Goal: Task Accomplishment & Management: Manage account settings

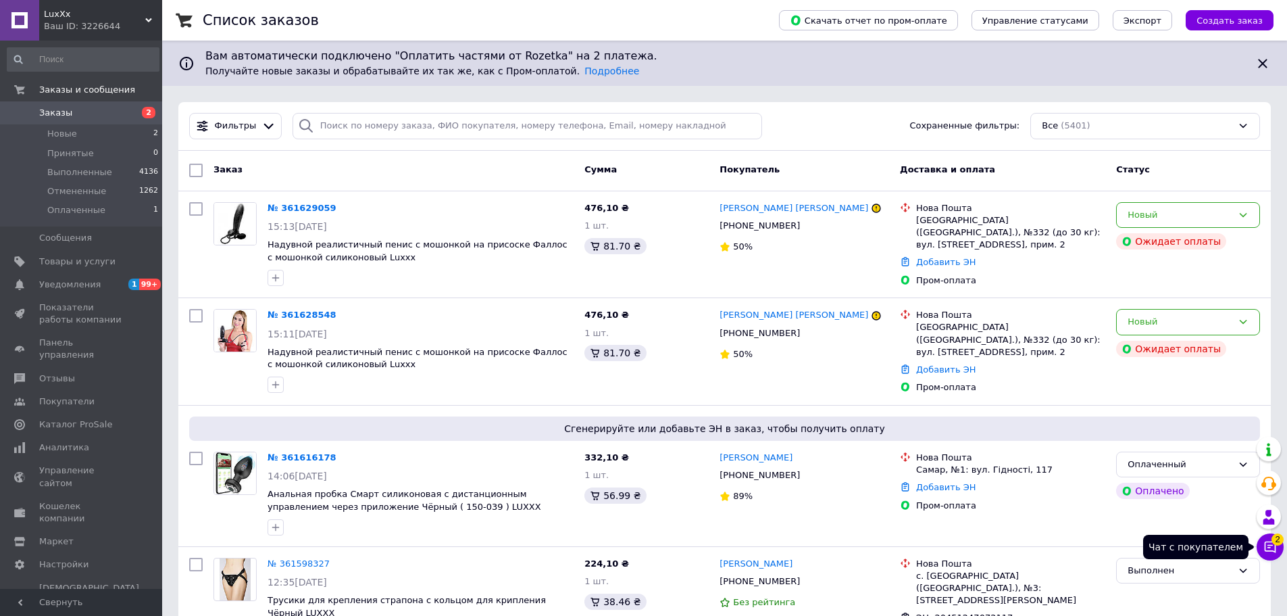
click at [1273, 546] on icon at bounding box center [1271, 547] width 14 height 14
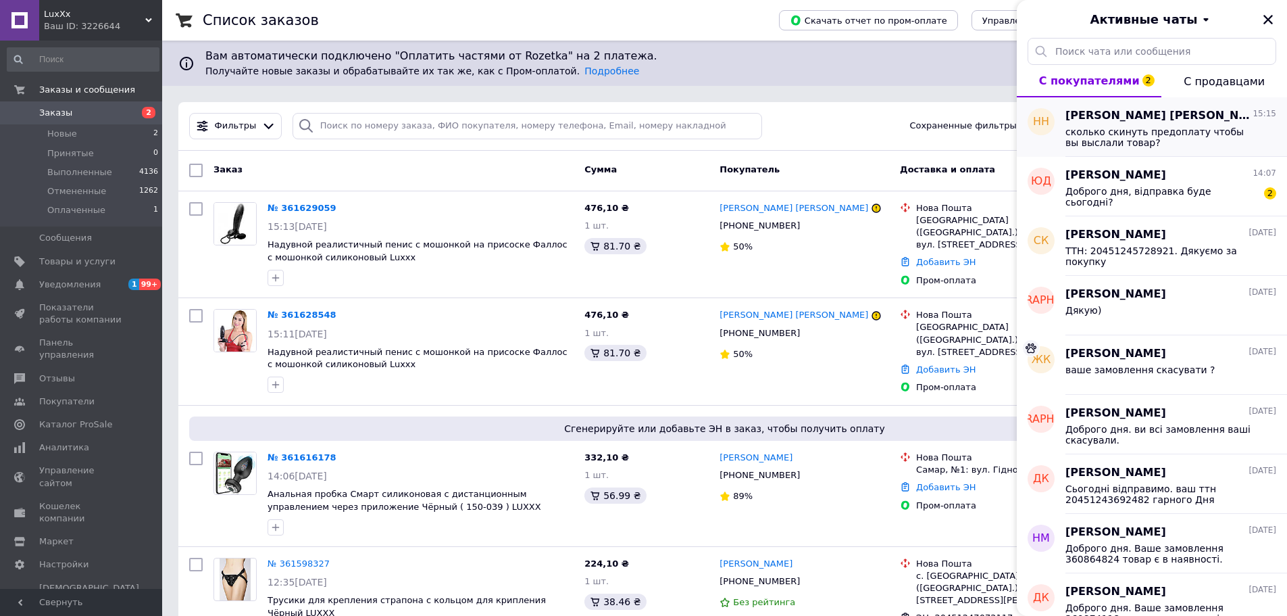
click at [1156, 140] on span "сколько скинуть предоплату чтобы вы выслали товар?" at bounding box center [1162, 137] width 192 height 22
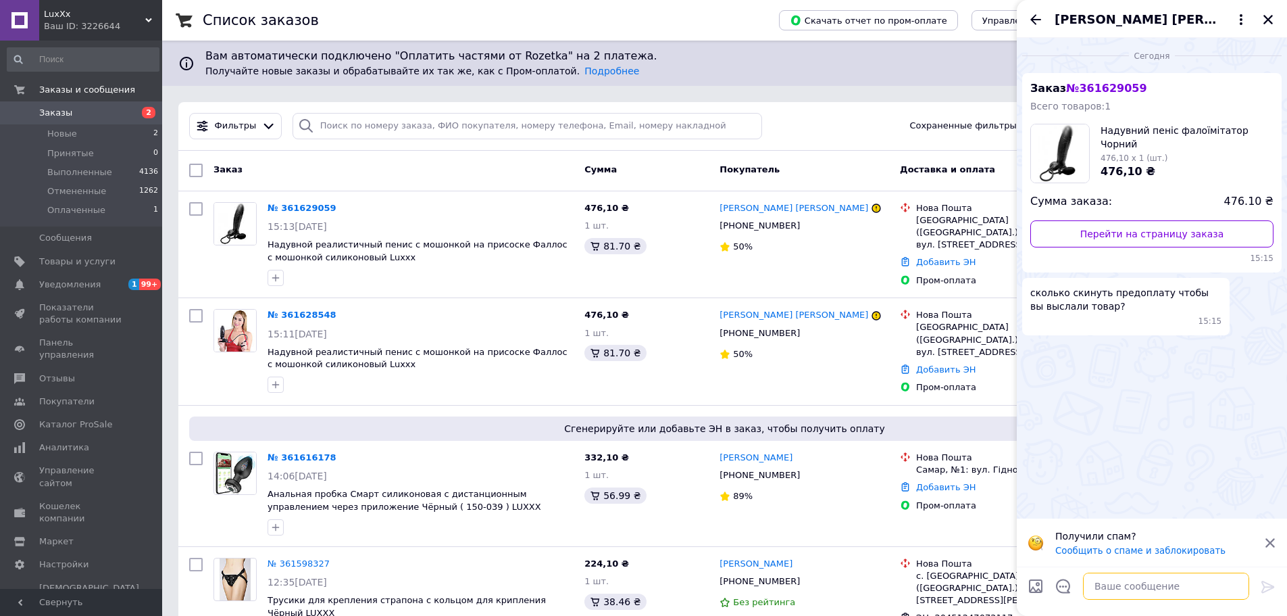
click at [1156, 590] on textarea at bounding box center [1166, 585] width 166 height 27
type textarea "Віта. передплата 100 грн"
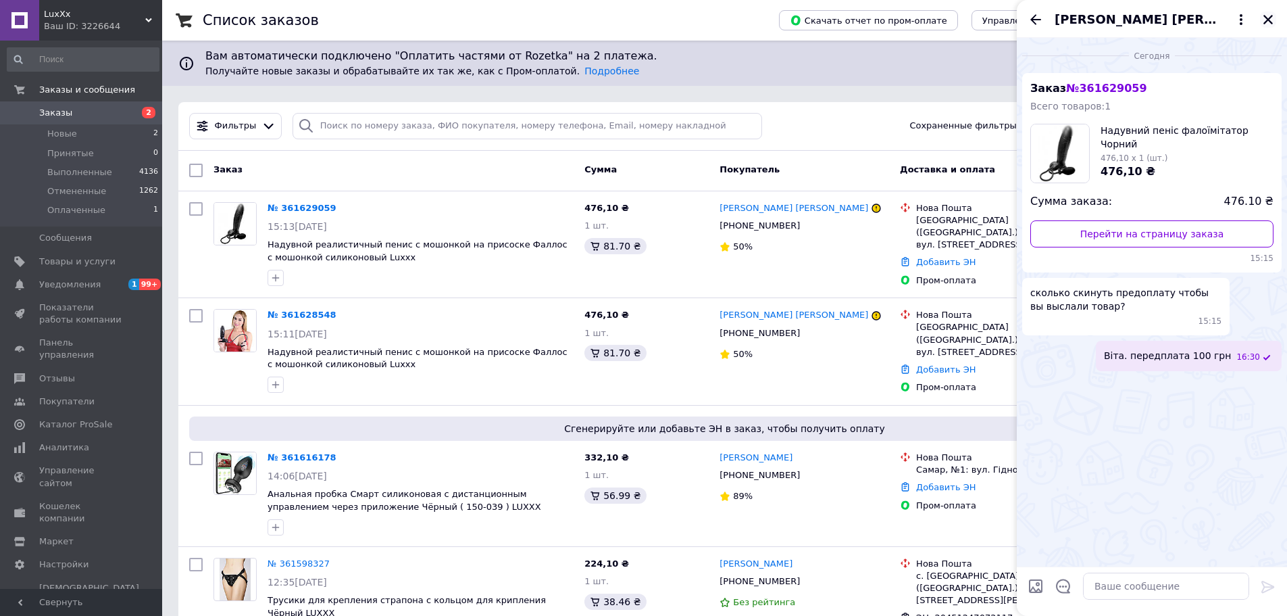
click at [1262, 19] on button "Закрыть" at bounding box center [1268, 19] width 16 height 16
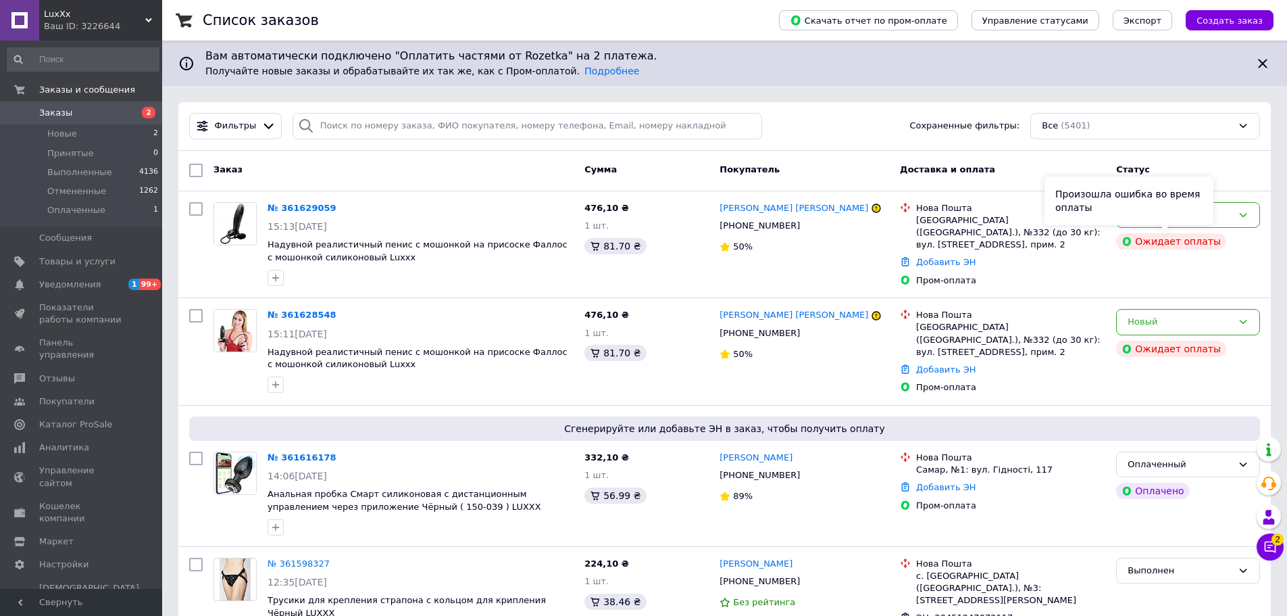
click at [1208, 224] on div "Произошла ошибка во время оплаты" at bounding box center [1129, 200] width 169 height 49
click at [1255, 217] on div "Новый" at bounding box center [1189, 215] width 144 height 26
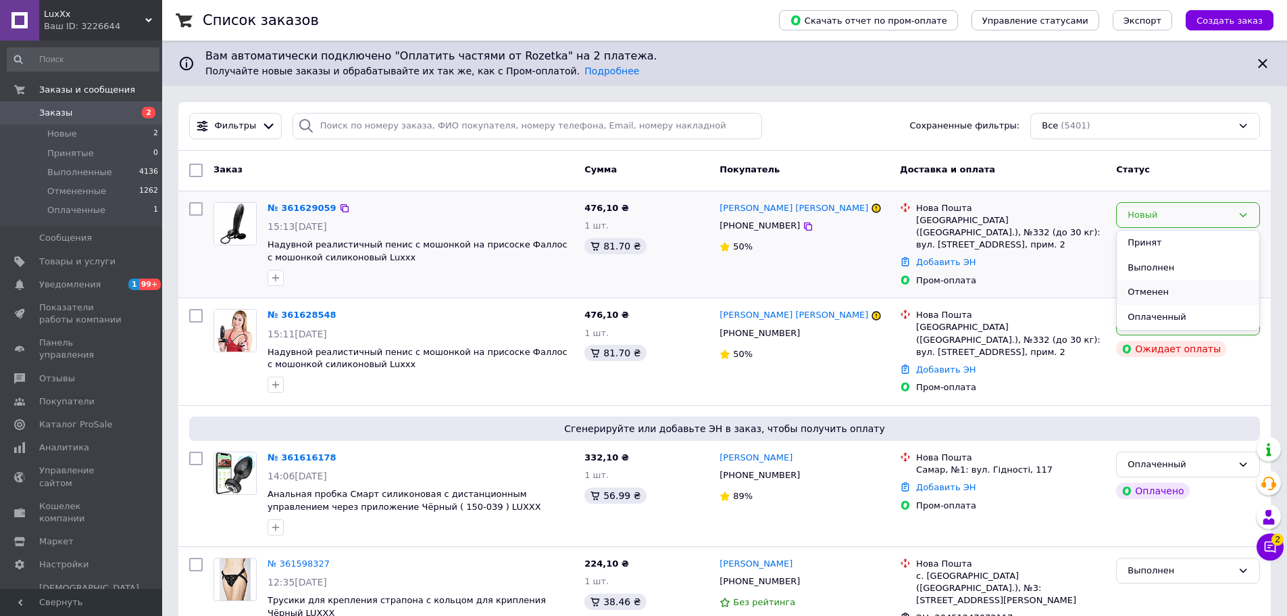
click at [1204, 290] on li "Отменен" at bounding box center [1188, 292] width 143 height 25
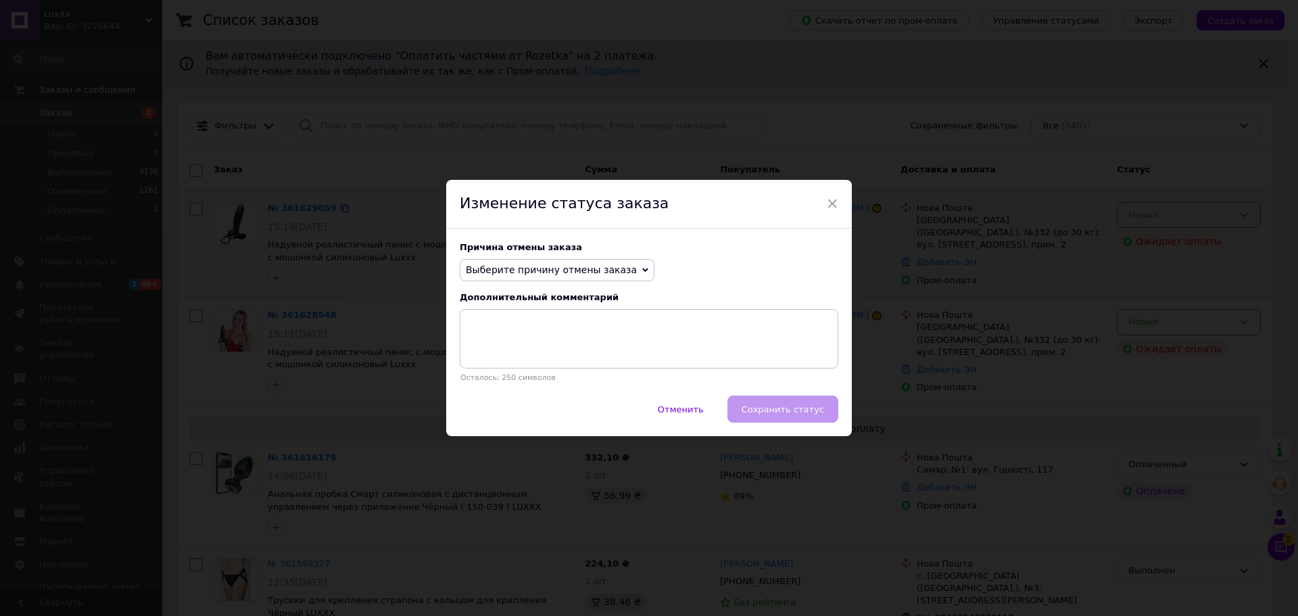
click at [535, 271] on span "Выберите причину отмены заказа" at bounding box center [551, 269] width 171 height 11
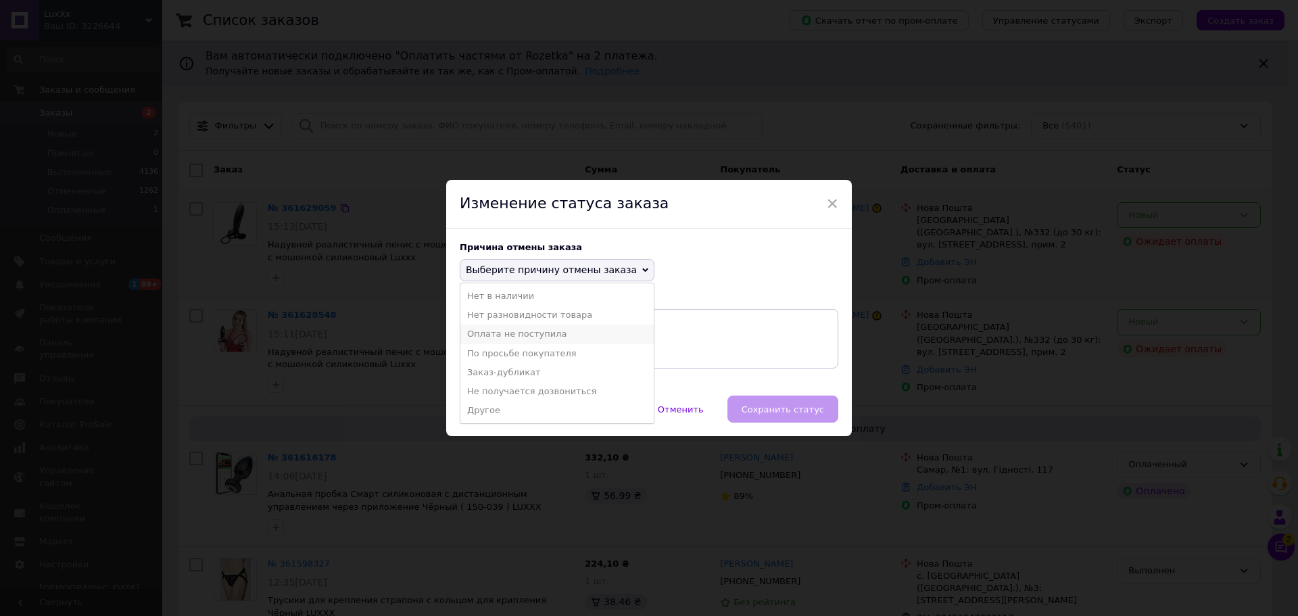
click at [550, 333] on li "Оплата не поступила" at bounding box center [556, 333] width 193 height 19
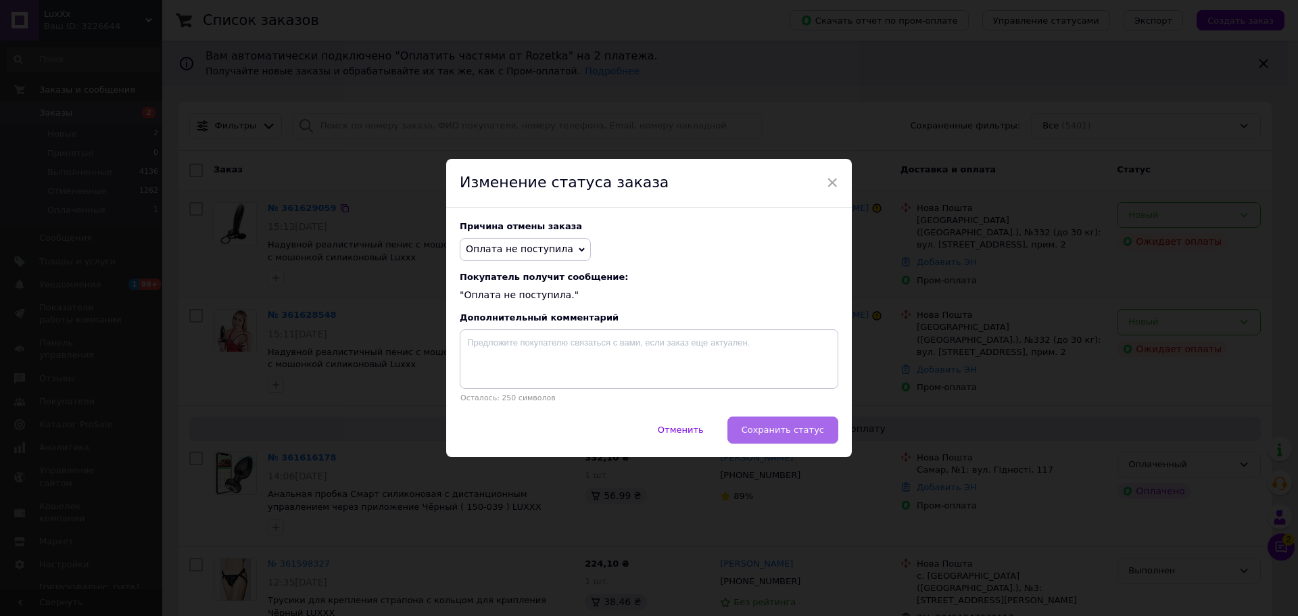
click at [779, 434] on span "Сохранить статус" at bounding box center [782, 429] width 82 height 10
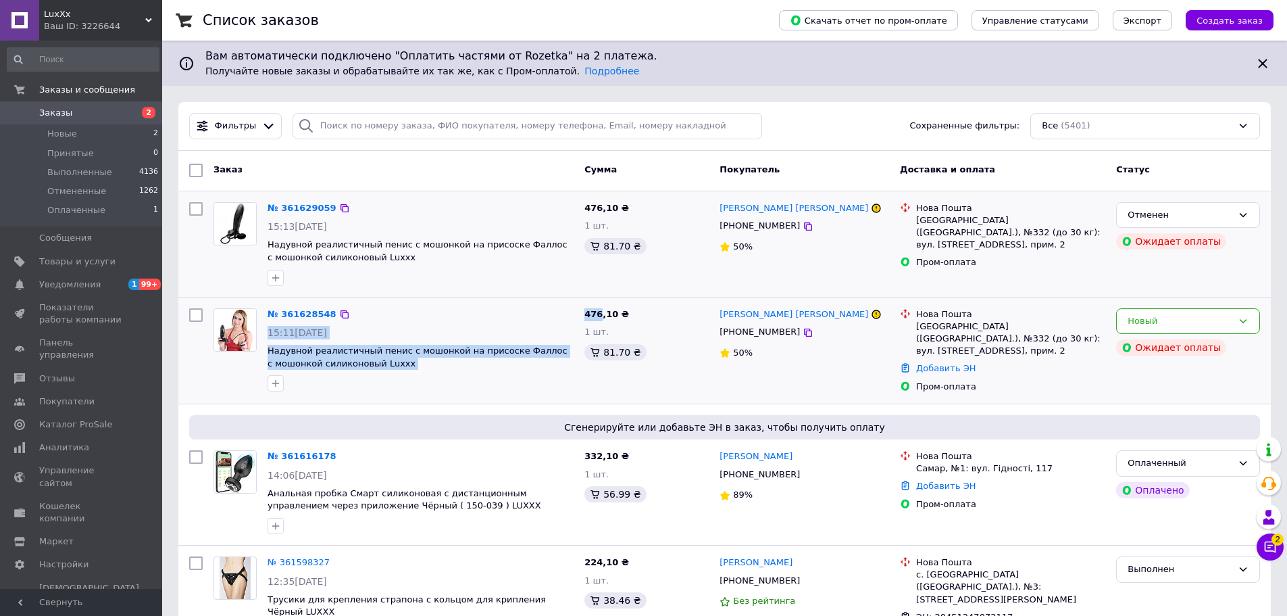
drag, startPoint x: 598, startPoint y: 316, endPoint x: 577, endPoint y: 316, distance: 21.0
click at [577, 316] on div "№ 361628548 15:11, 12.09.2025 Надувной реалистичный пенис с мошонкой на присоск…" at bounding box center [725, 351] width 1082 height 96
copy div "15:11, 12.09.2025 Надувной реалистичный пенис с мошонкой на присоске Фаллос с м…"
click at [656, 322] on div "476,10 ₴ 1 шт. 81.70 ₴" at bounding box center [646, 351] width 135 height 96
drag, startPoint x: 601, startPoint y: 315, endPoint x: 567, endPoint y: 315, distance: 33.8
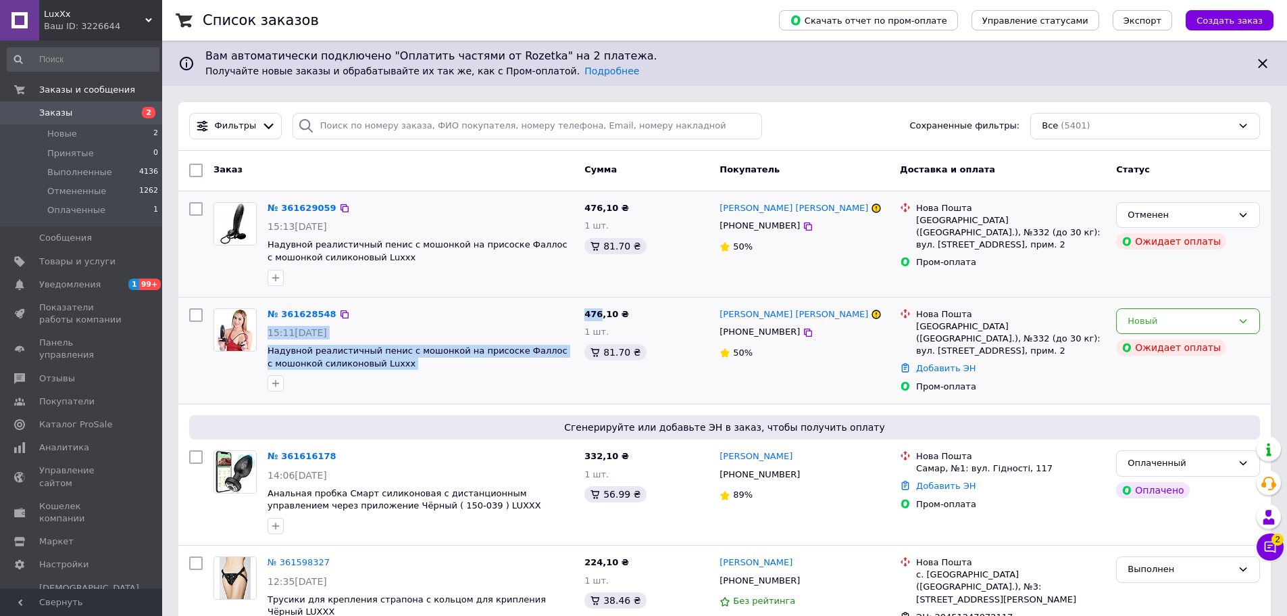
click at [567, 315] on div "№ 361628548 15:11, 12.09.2025 Надувной реалистичный пенис с мошонкой на присоск…" at bounding box center [725, 351] width 1082 height 96
click at [599, 320] on div "476,10 ₴ 1 шт. 81.70 ₴" at bounding box center [646, 351] width 135 height 96
click at [604, 314] on span "476,10 ₴" at bounding box center [607, 314] width 45 height 10
drag, startPoint x: 599, startPoint y: 315, endPoint x: 584, endPoint y: 315, distance: 15.5
click at [584, 315] on div "476,10 ₴ 1 шт. 81.70 ₴" at bounding box center [646, 351] width 135 height 96
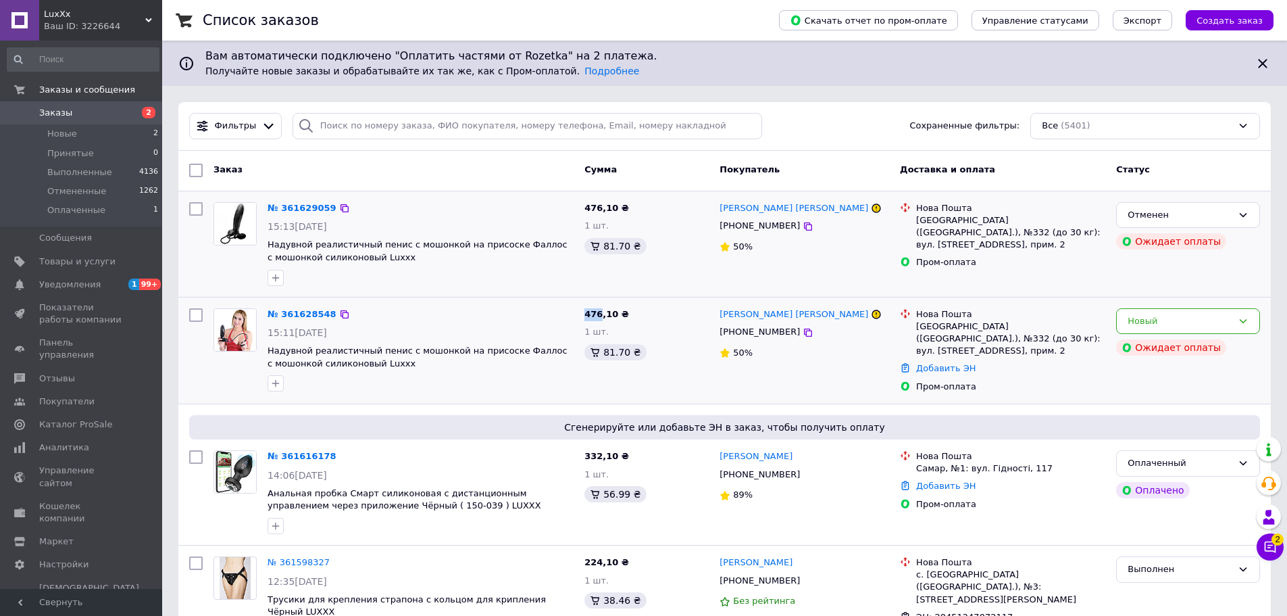
copy span "476"
click at [1273, 541] on span "2" at bounding box center [1278, 539] width 12 height 12
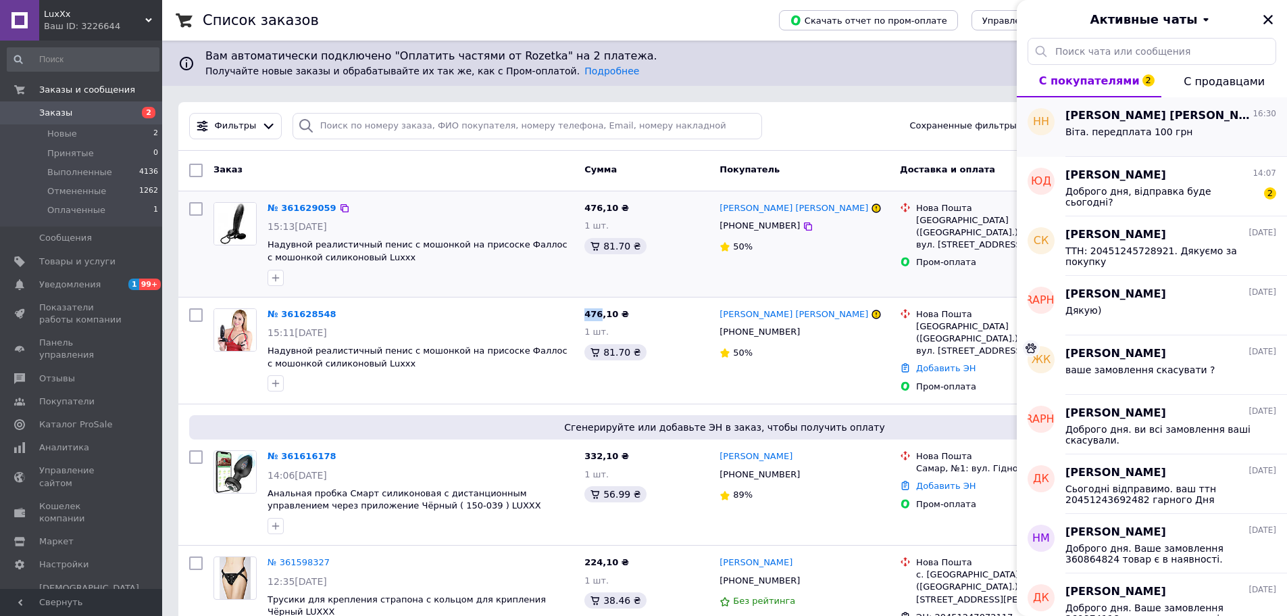
click at [1144, 124] on div "Віта. передплата 100 грн" at bounding box center [1171, 135] width 211 height 22
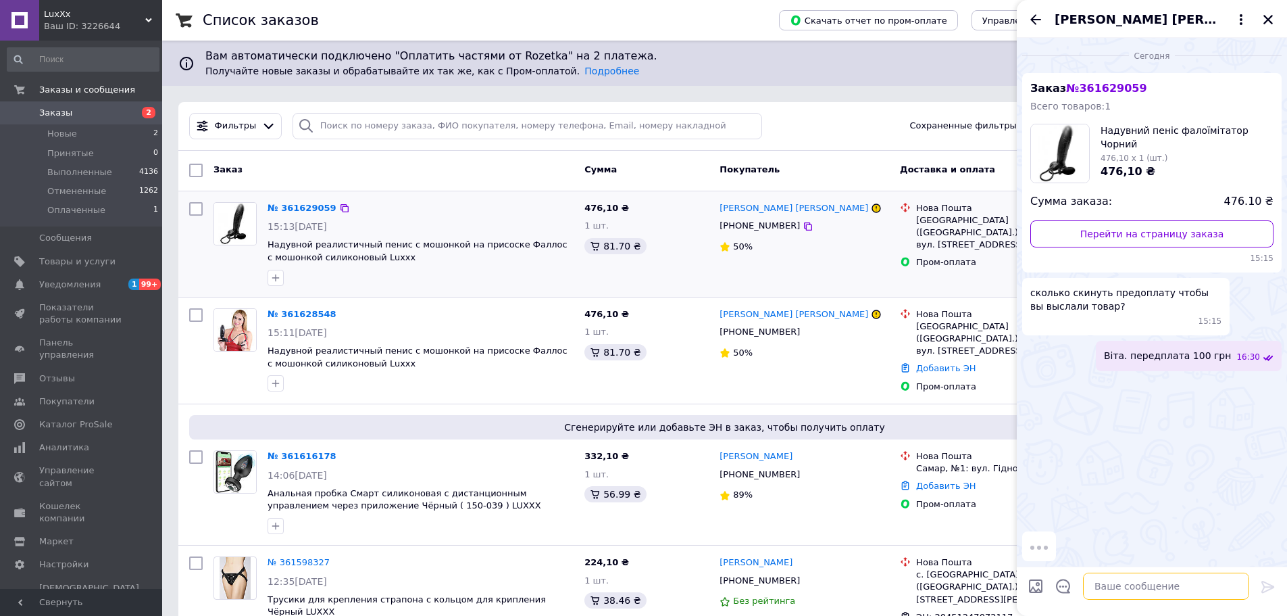
click at [1152, 582] on textarea at bounding box center [1166, 585] width 166 height 27
paste textarea "Сума вашого замовлення: 476 грн Оплата за реквізитами: • МФО: 305299 • Отримува…"
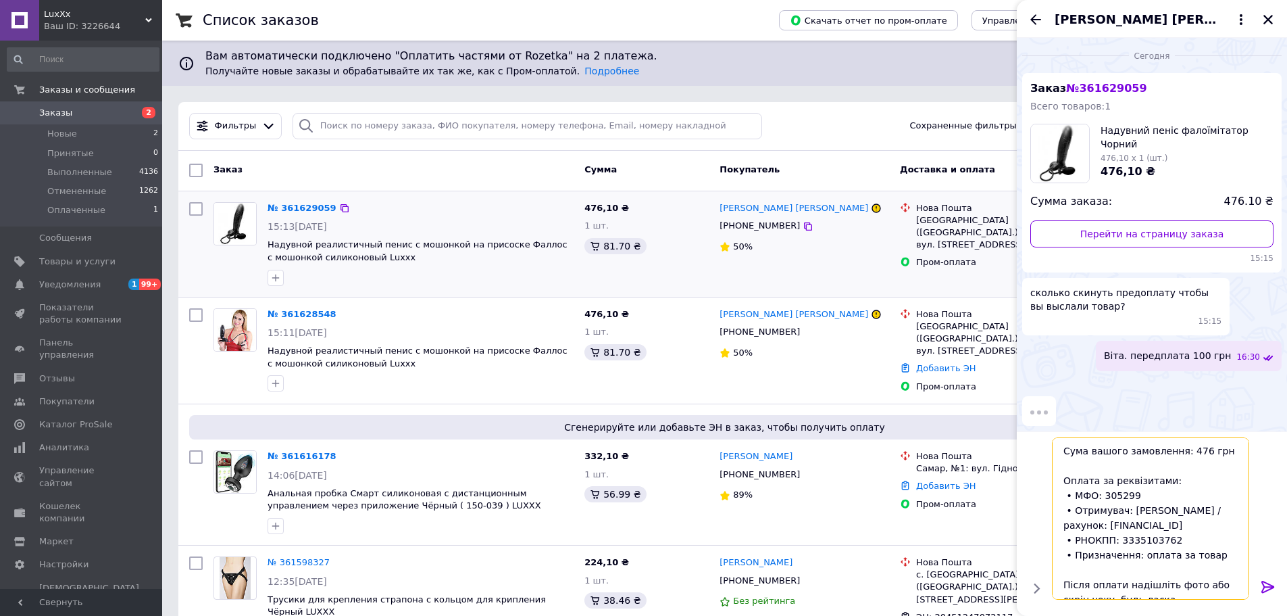
scroll to position [73, 0]
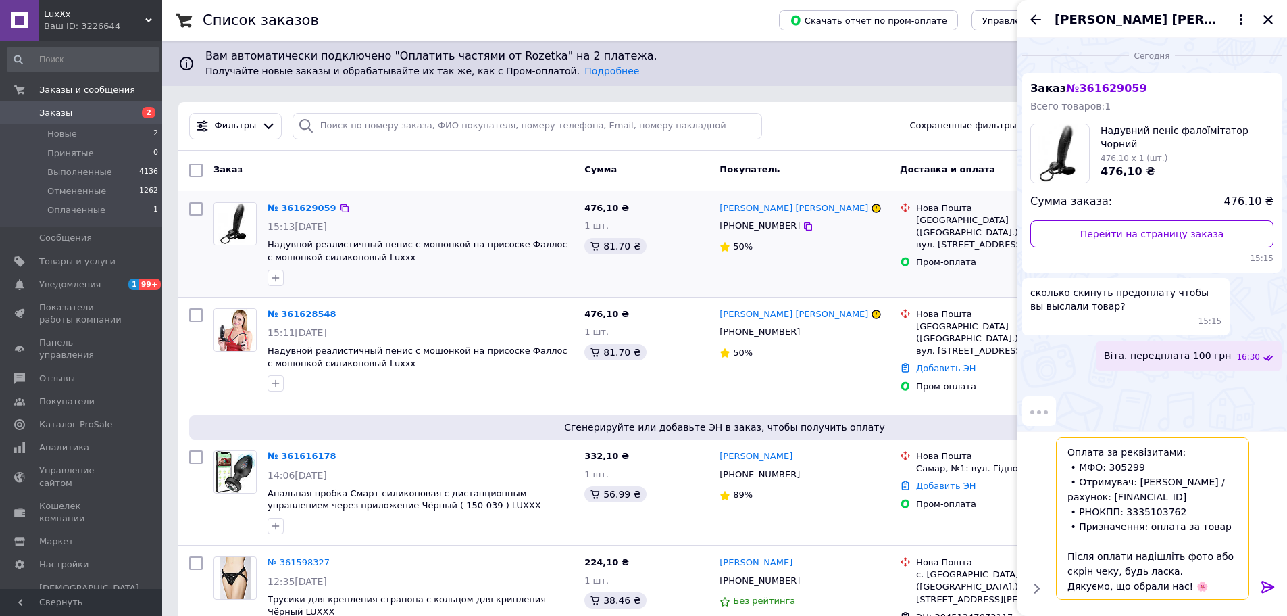
type textarea "Сума вашого замовлення: 476 грн Оплата за реквізитами: • МФО: 305299 • Отримува…"
click at [1260, 588] on icon at bounding box center [1268, 587] width 16 height 16
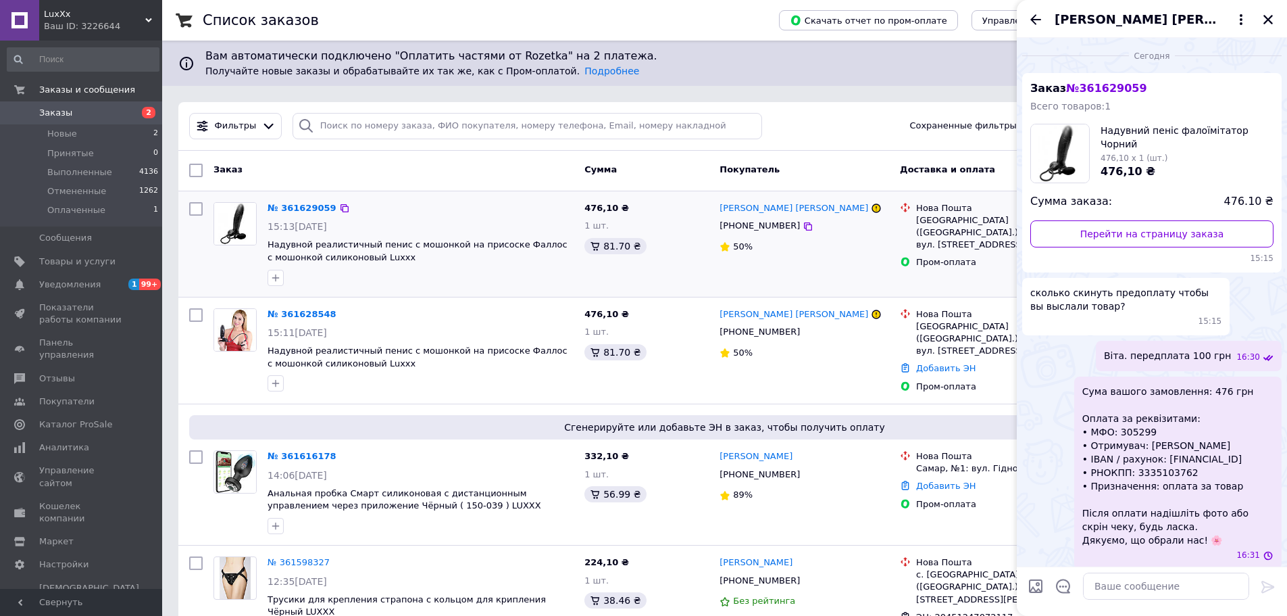
scroll to position [0, 0]
click at [1149, 471] on span "Сума вашого замовлення: 476 грн Оплата за реквізитами: • МФО: 305299 • Отримува…" at bounding box center [1178, 466] width 191 height 162
copy span "UA283052990000026005035917757"
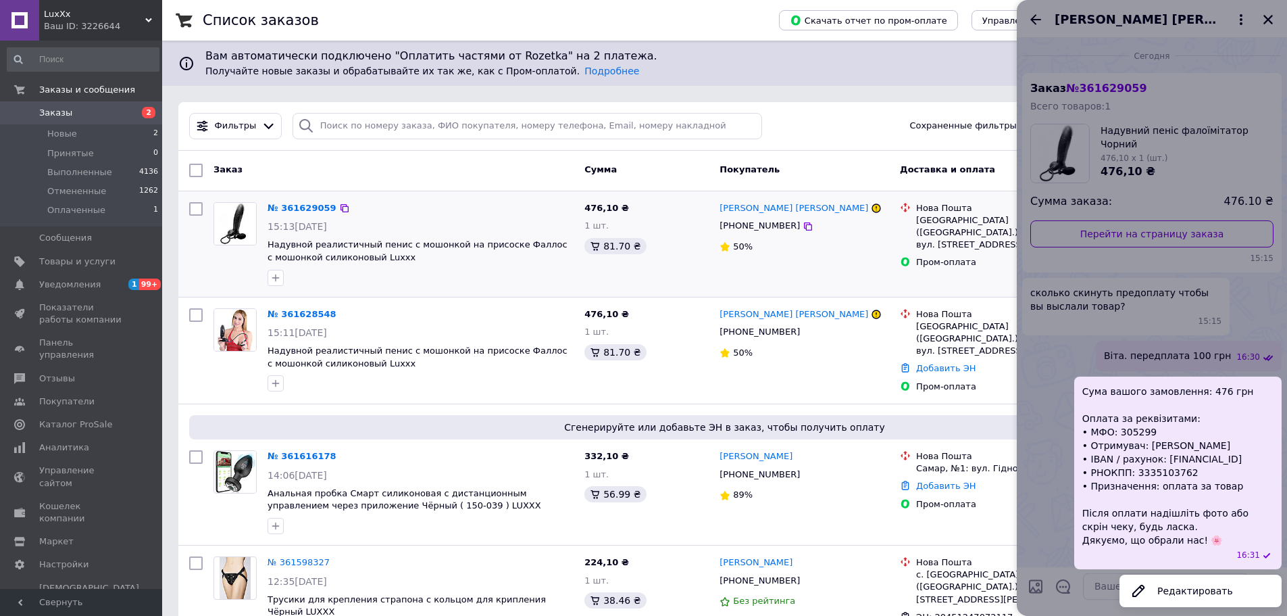
click at [1102, 587] on div at bounding box center [1152, 308] width 270 height 616
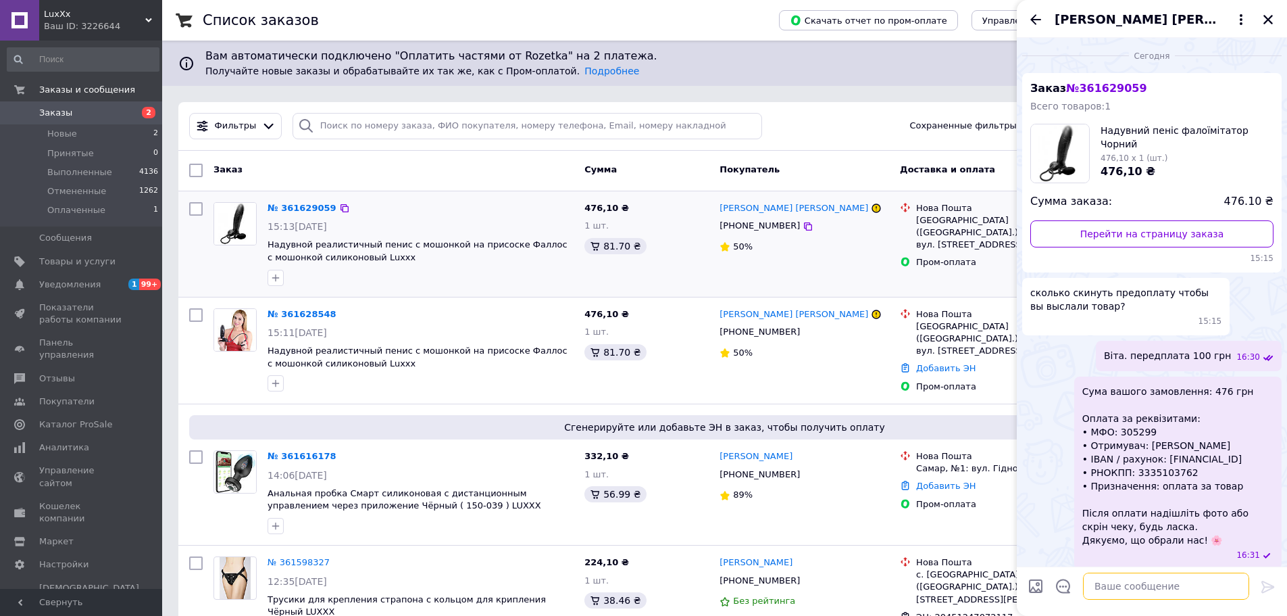
click at [1099, 593] on textarea at bounding box center [1166, 585] width 166 height 27
paste textarea "UA283052990000026005035917757"
type textarea "UA283052990000026005035917757"
click at [1263, 582] on icon at bounding box center [1268, 587] width 13 height 12
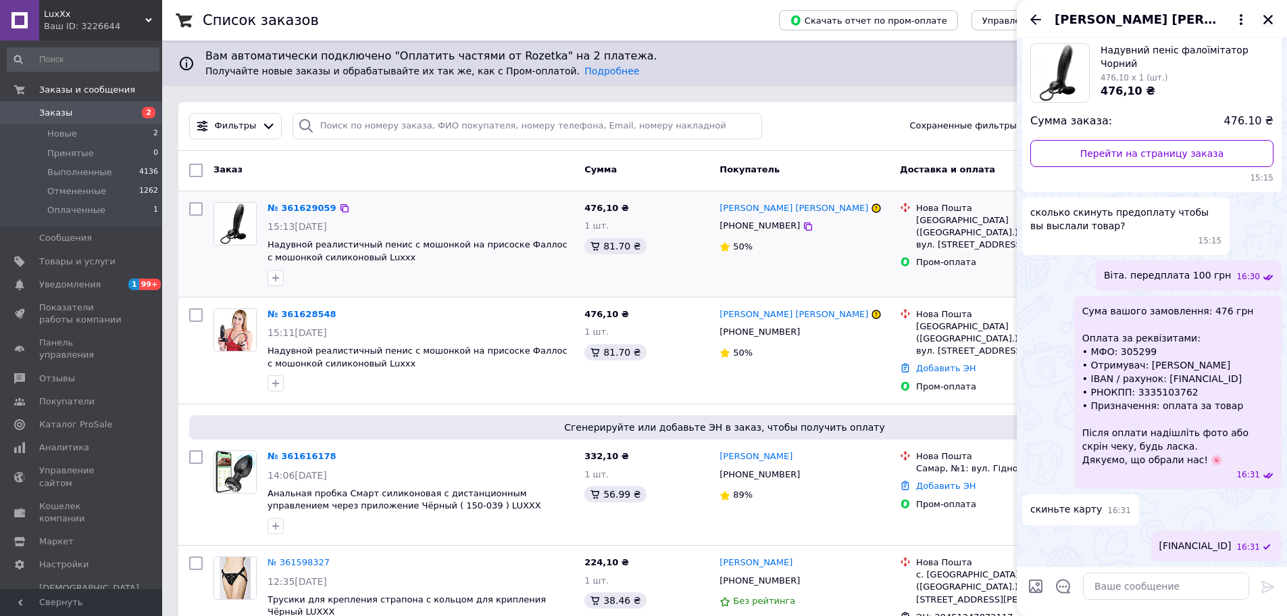
click at [1265, 24] on icon "Закрыть" at bounding box center [1268, 19] width 9 height 9
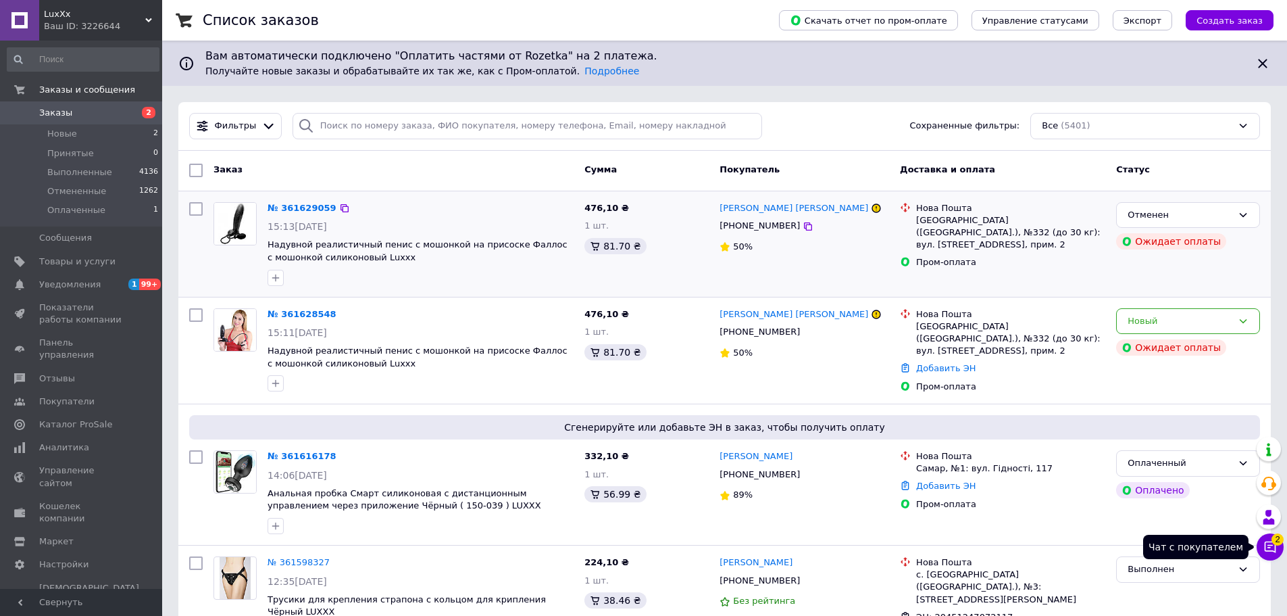
click at [1272, 549] on icon at bounding box center [1271, 547] width 14 height 14
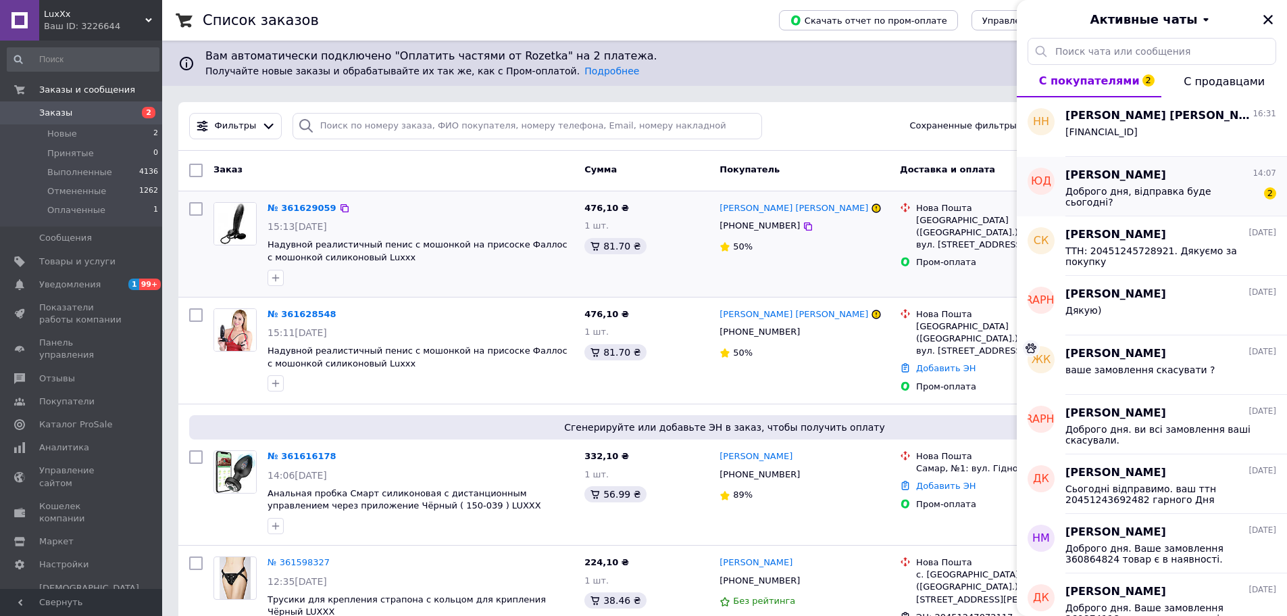
click at [1155, 204] on div "Доброго дня, відправка буде сьогодні?" at bounding box center [1162, 197] width 192 height 22
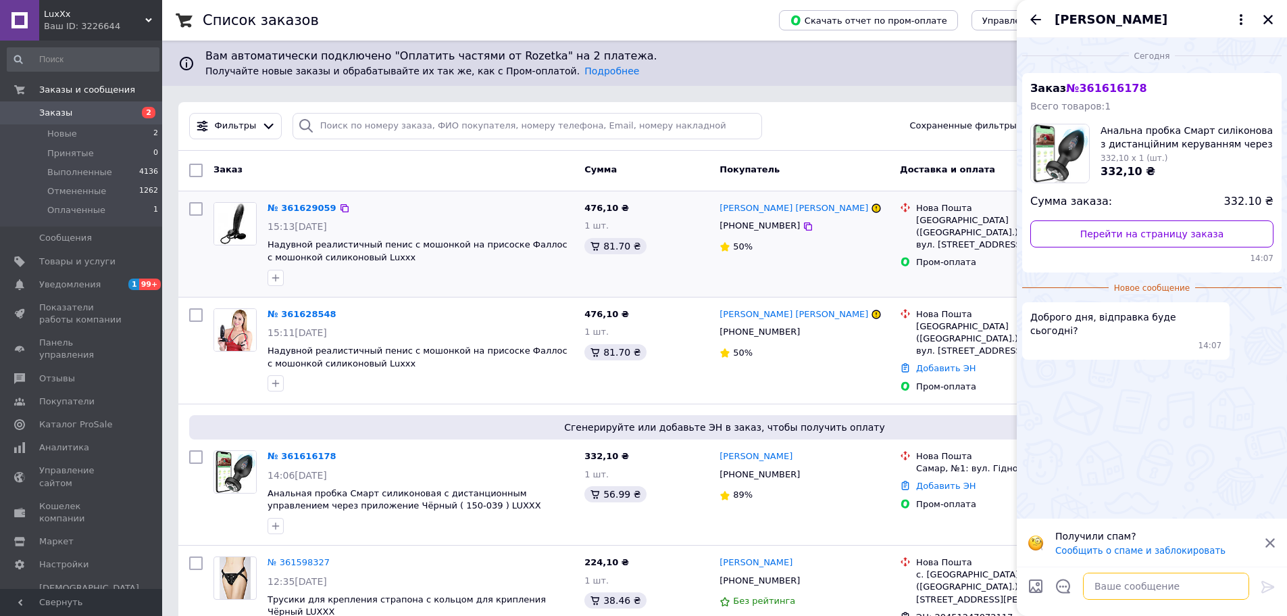
click at [1121, 595] on textarea at bounding box center [1166, 585] width 166 height 27
type textarea "Доброго дня. так звичайно"
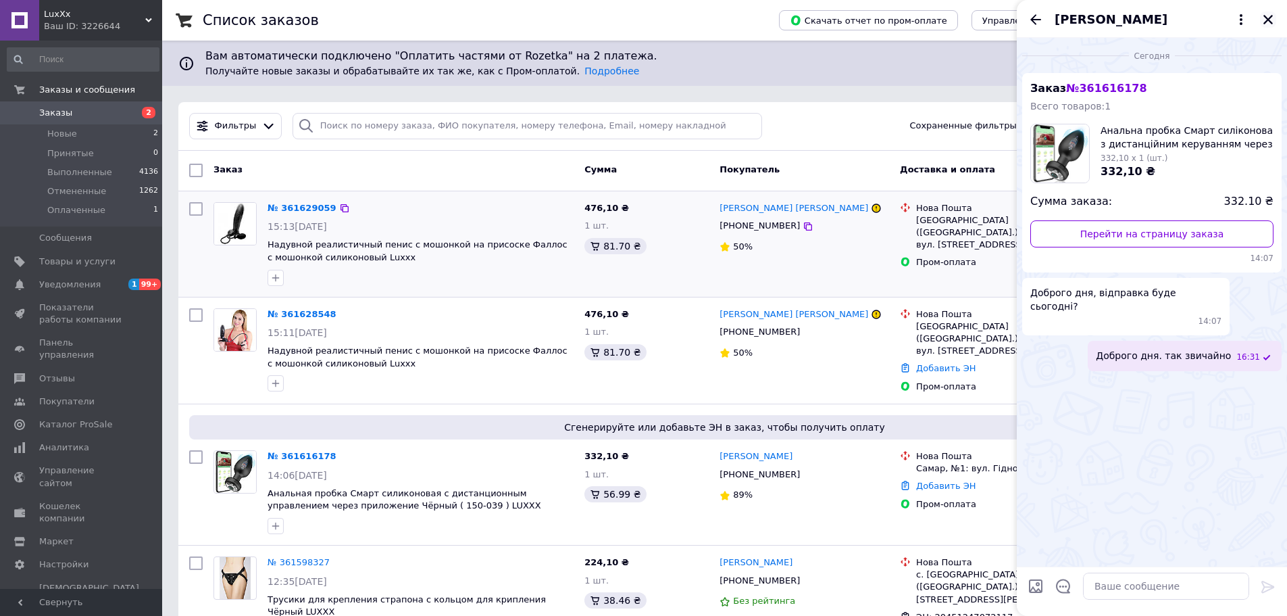
click at [1274, 24] on icon "Закрыть" at bounding box center [1268, 20] width 12 height 12
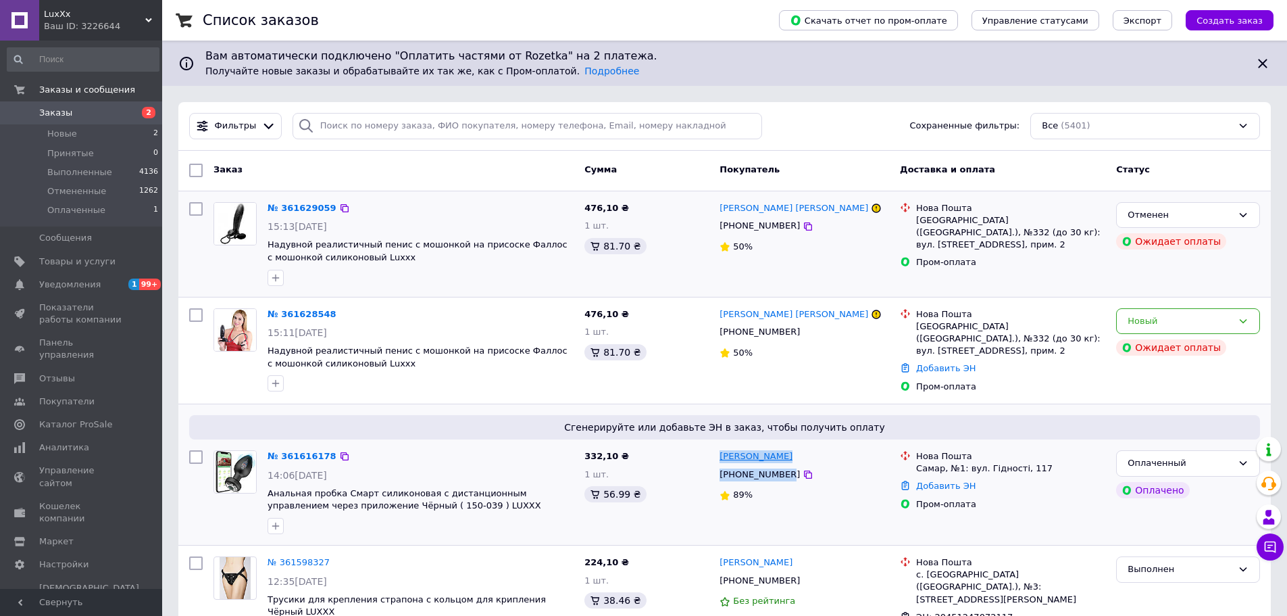
drag, startPoint x: 781, startPoint y: 466, endPoint x: 724, endPoint y: 470, distance: 57.5
click at [722, 458] on div "Юрий Домбровский +380500776432 89%" at bounding box center [804, 492] width 180 height 95
copy div "Юрий Домбровский +380500776432"
click at [305, 456] on link "№ 361616178" at bounding box center [302, 456] width 69 height 10
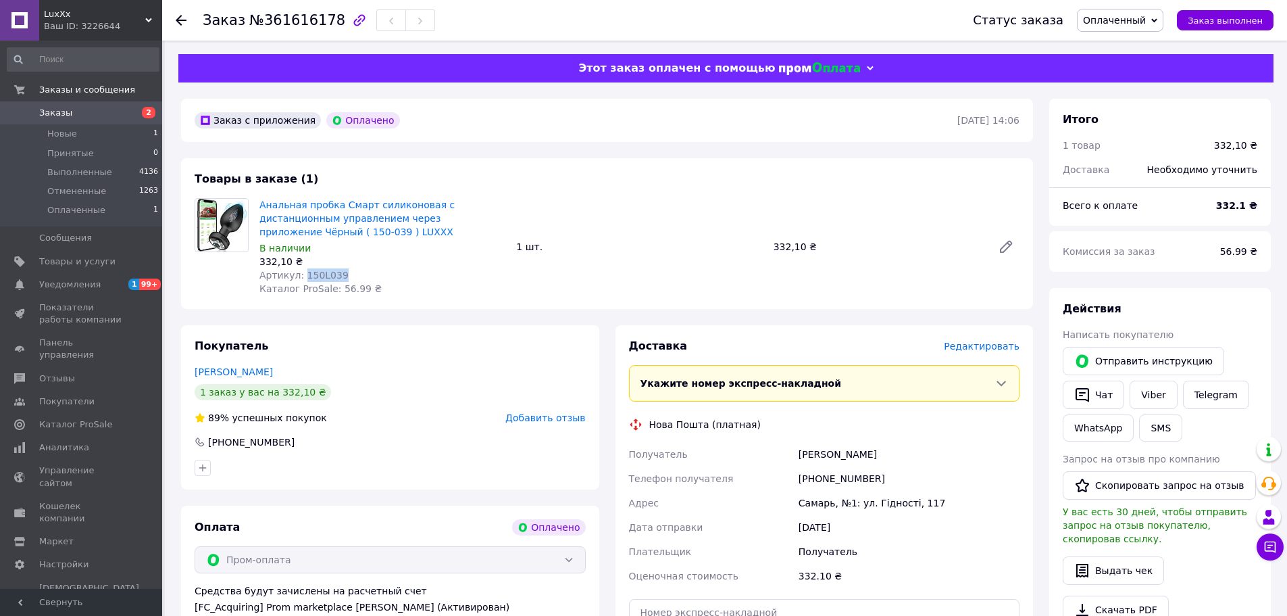
drag, startPoint x: 341, startPoint y: 271, endPoint x: 299, endPoint y: 276, distance: 41.6
click at [299, 276] on div "Артикул: 150L039" at bounding box center [383, 275] width 246 height 14
copy span "150L039"
drag, startPoint x: 1241, startPoint y: 210, endPoint x: 1228, endPoint y: 210, distance: 12.8
click at [1228, 210] on b "332.1 ₴" at bounding box center [1237, 205] width 41 height 11
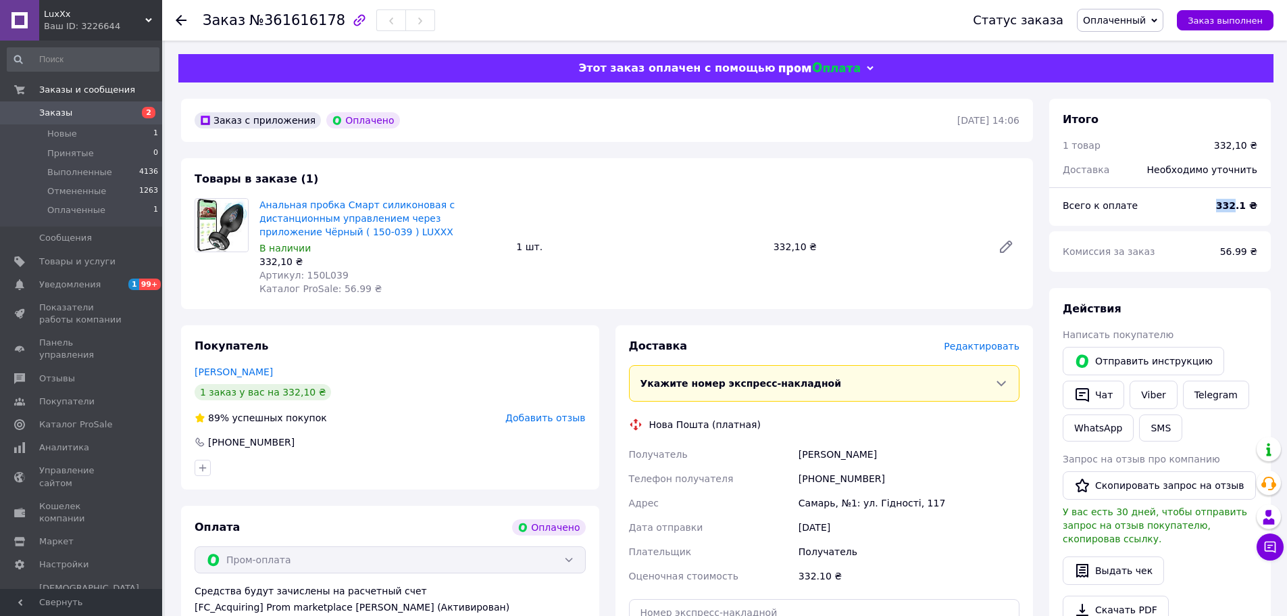
copy b "332"
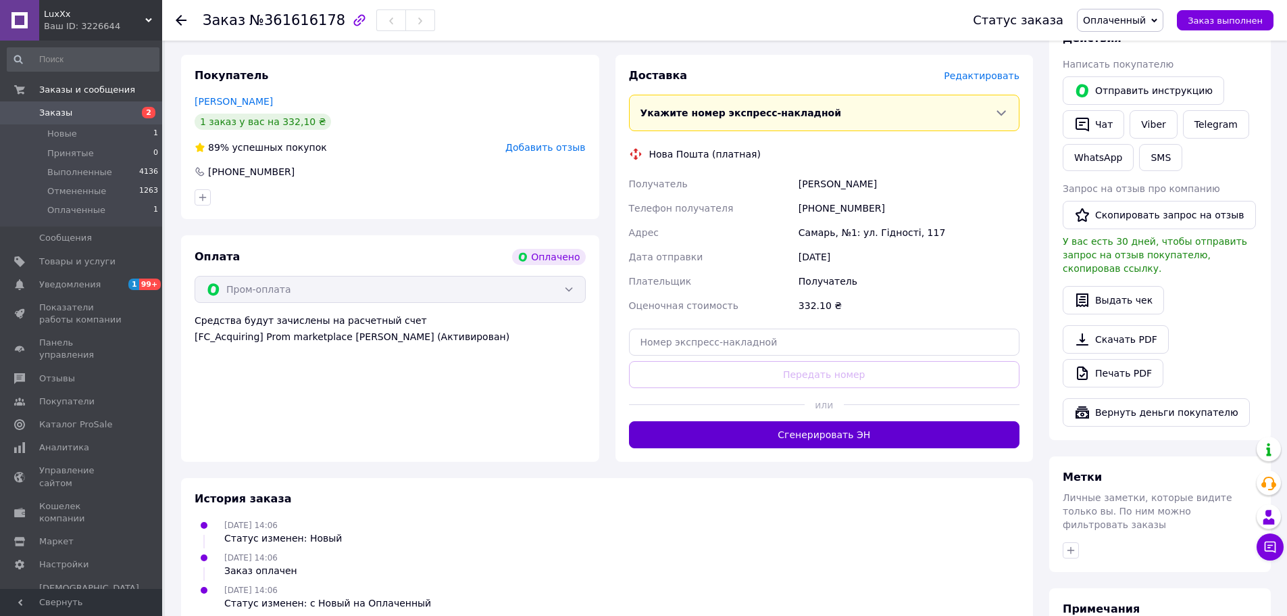
click at [768, 436] on button "Сгенерировать ЭН" at bounding box center [824, 434] width 391 height 27
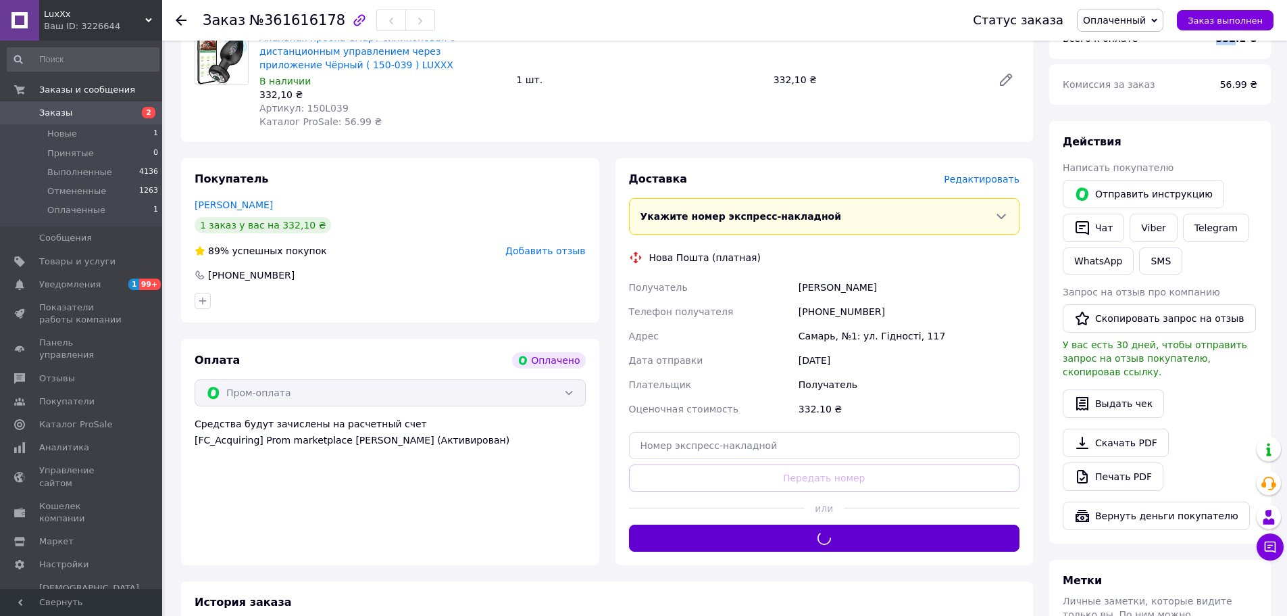
scroll to position [135, 0]
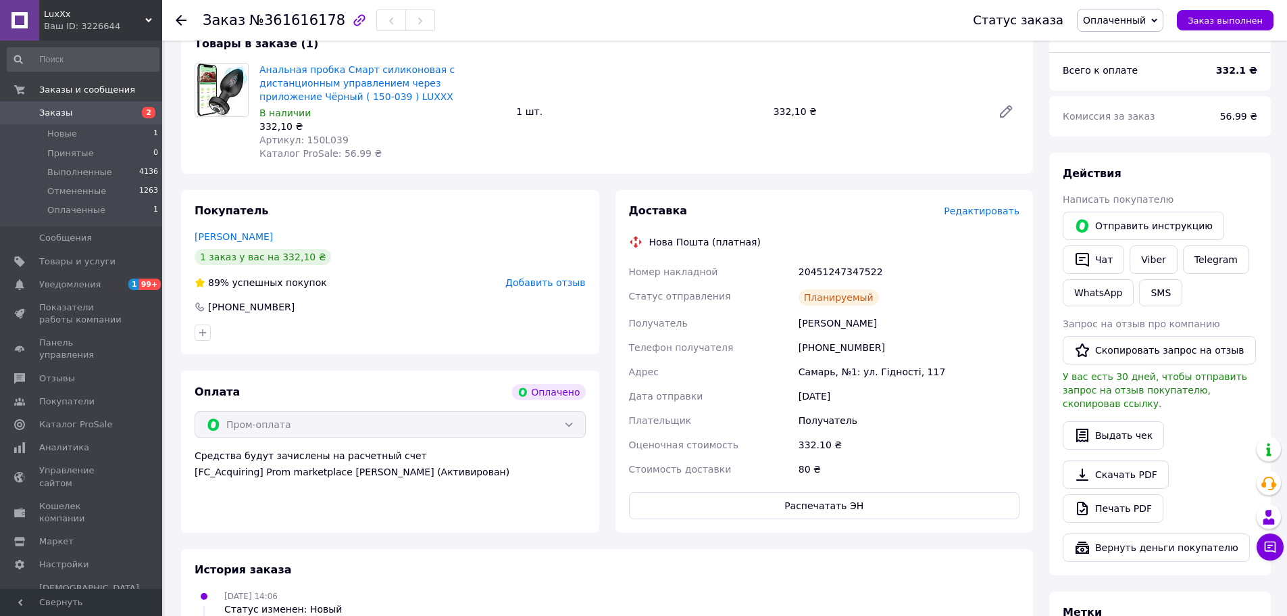
click at [851, 272] on div "20451247347522" at bounding box center [909, 272] width 226 height 24
copy div "20451247347522"
click at [1200, 22] on span "Заказ выполнен" at bounding box center [1225, 21] width 75 height 10
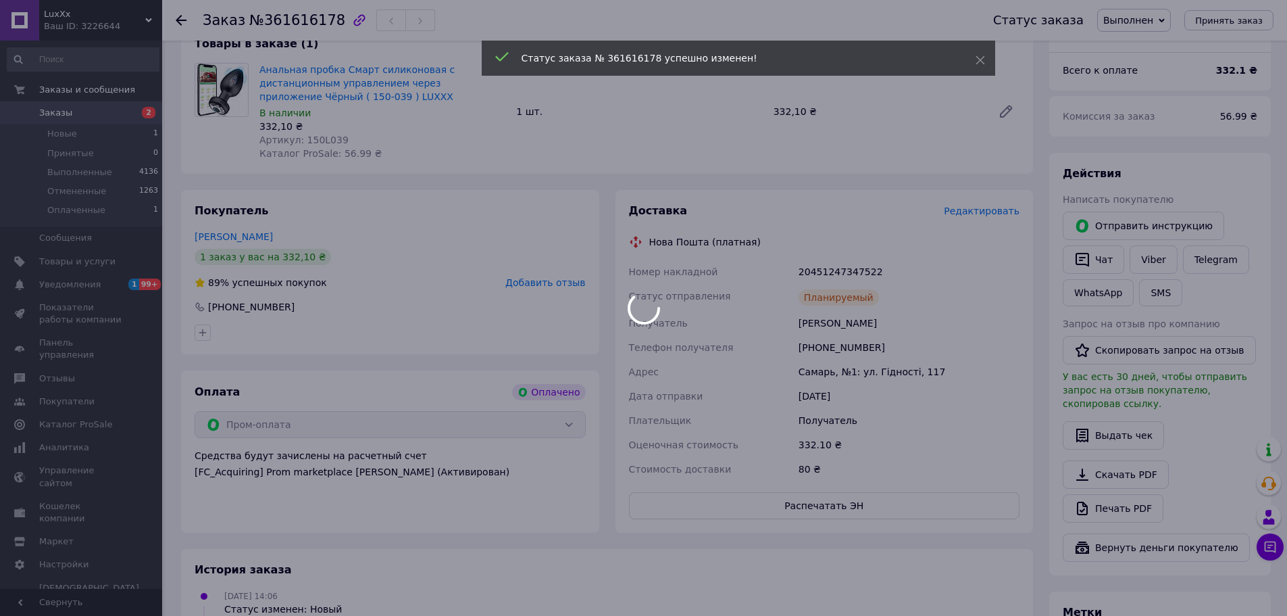
click at [1273, 554] on div at bounding box center [643, 308] width 1287 height 616
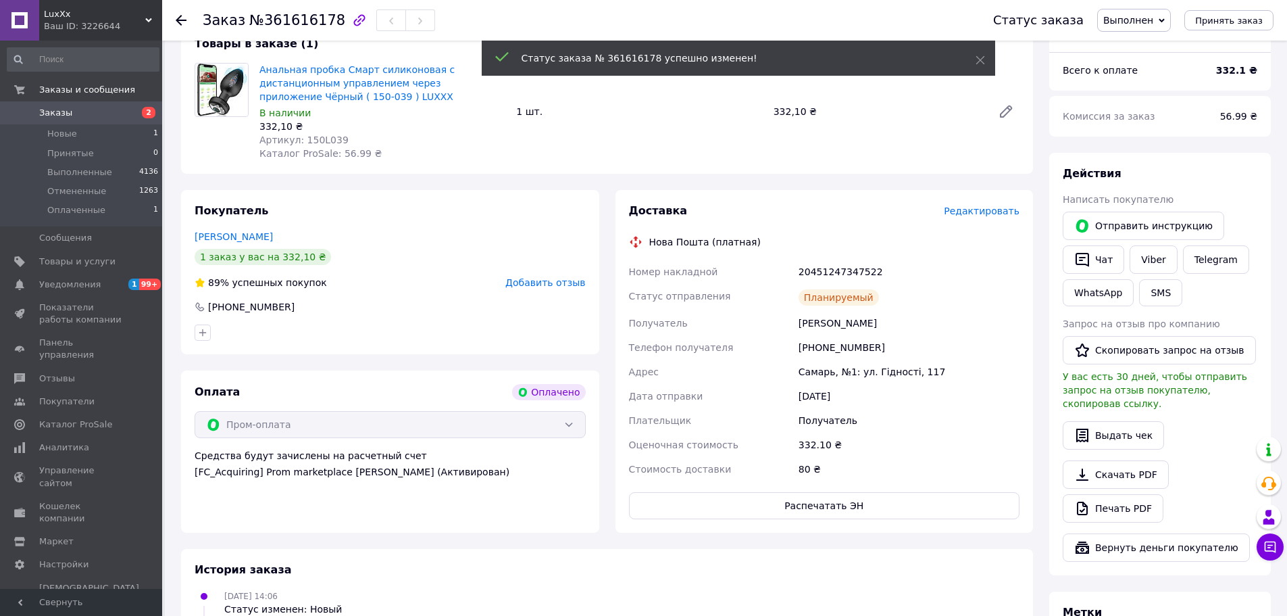
click at [1113, 274] on div "Чат" at bounding box center [1093, 260] width 67 height 34
click at [1110, 267] on button "Чат" at bounding box center [1094, 259] width 62 height 28
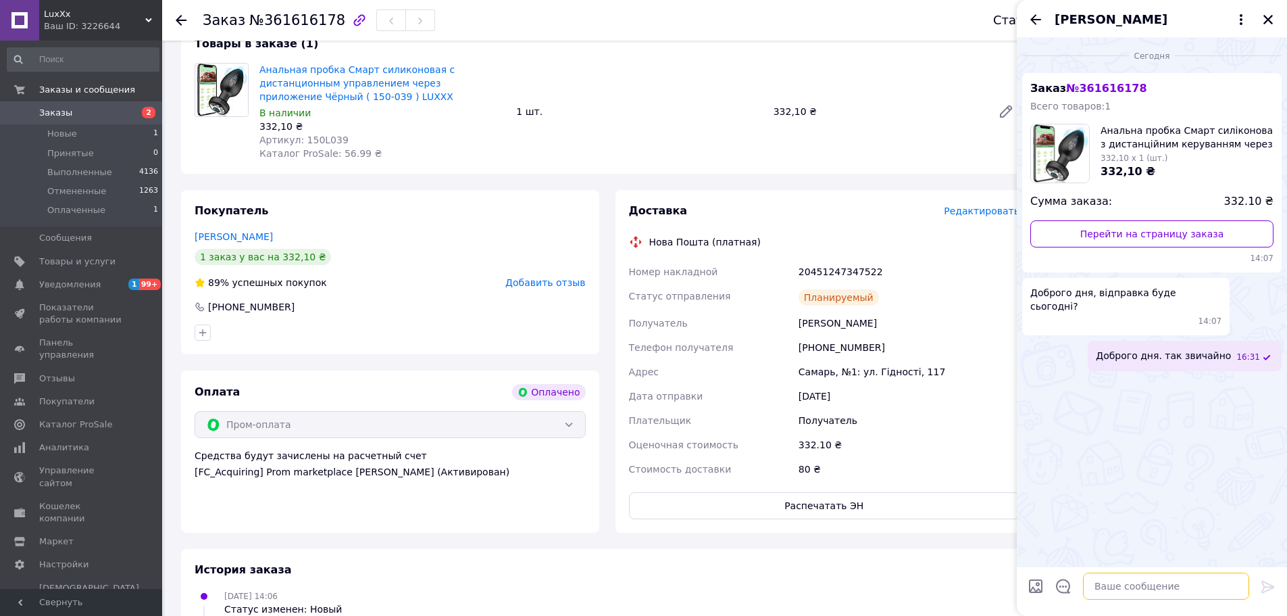
click at [1127, 595] on textarea at bounding box center [1166, 585] width 166 height 27
paste textarea "ТТН:20451247347522 Дякуємо за довіру. Бажаємо гарного дня!"
type textarea "ТТН:20451247347522 Дякуємо за довіру. Бажаємо гарного дня!"
click at [1263, 583] on icon at bounding box center [1268, 587] width 13 height 12
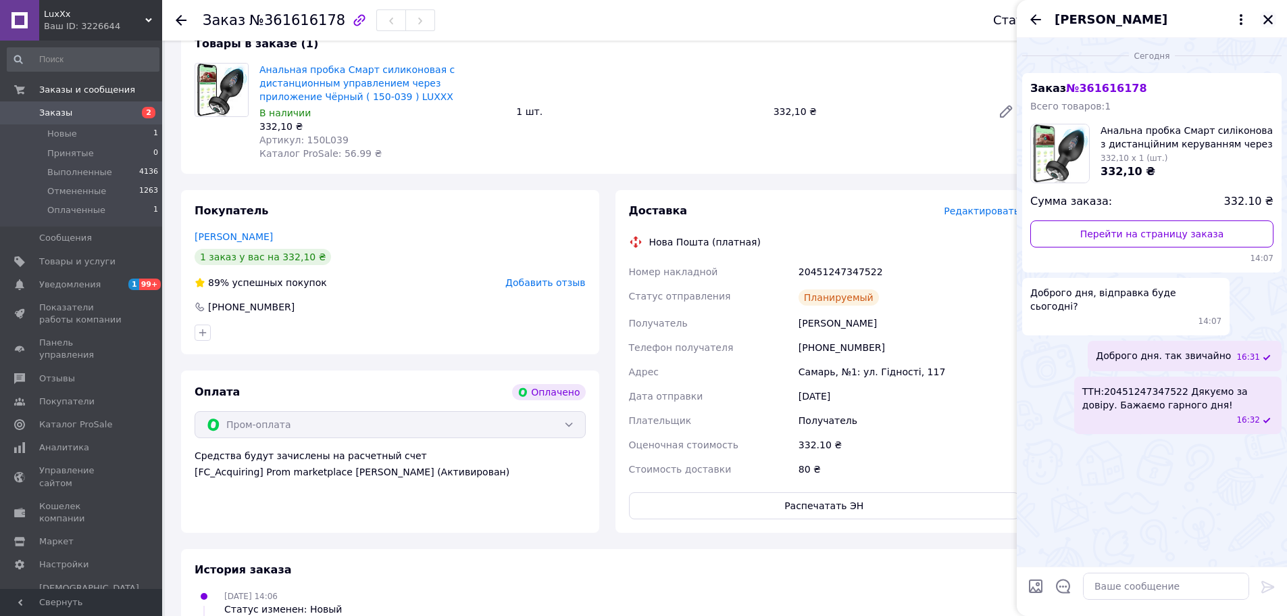
click at [1271, 23] on icon "Закрыть" at bounding box center [1268, 19] width 9 height 9
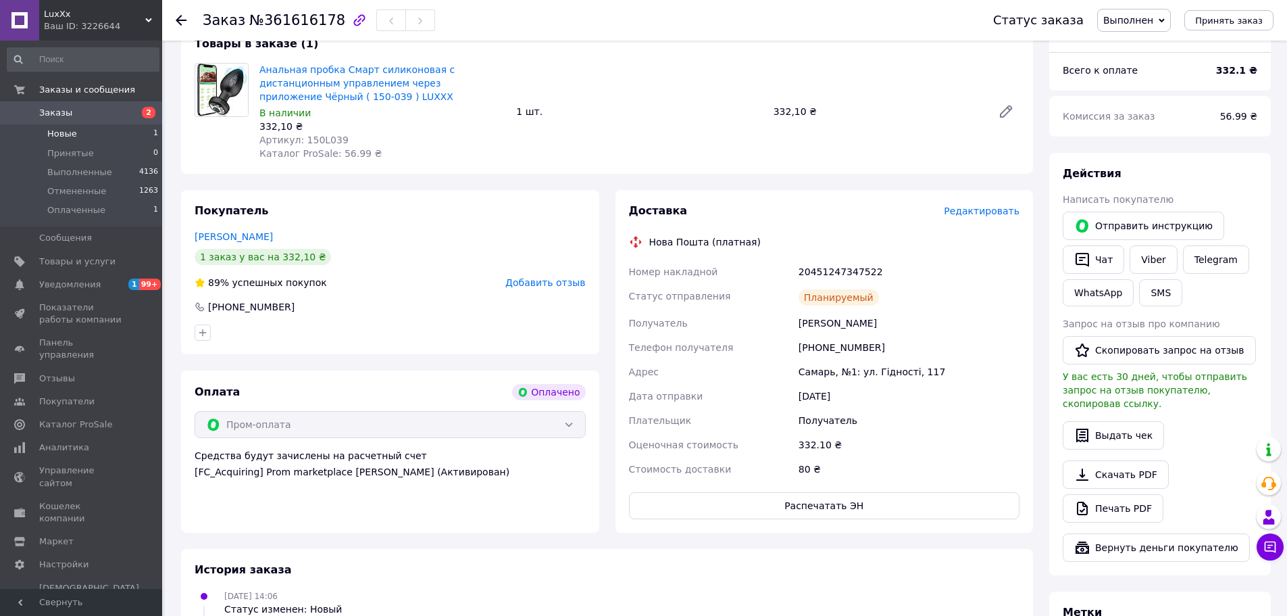
click at [90, 132] on li "Новые 1" at bounding box center [83, 133] width 166 height 19
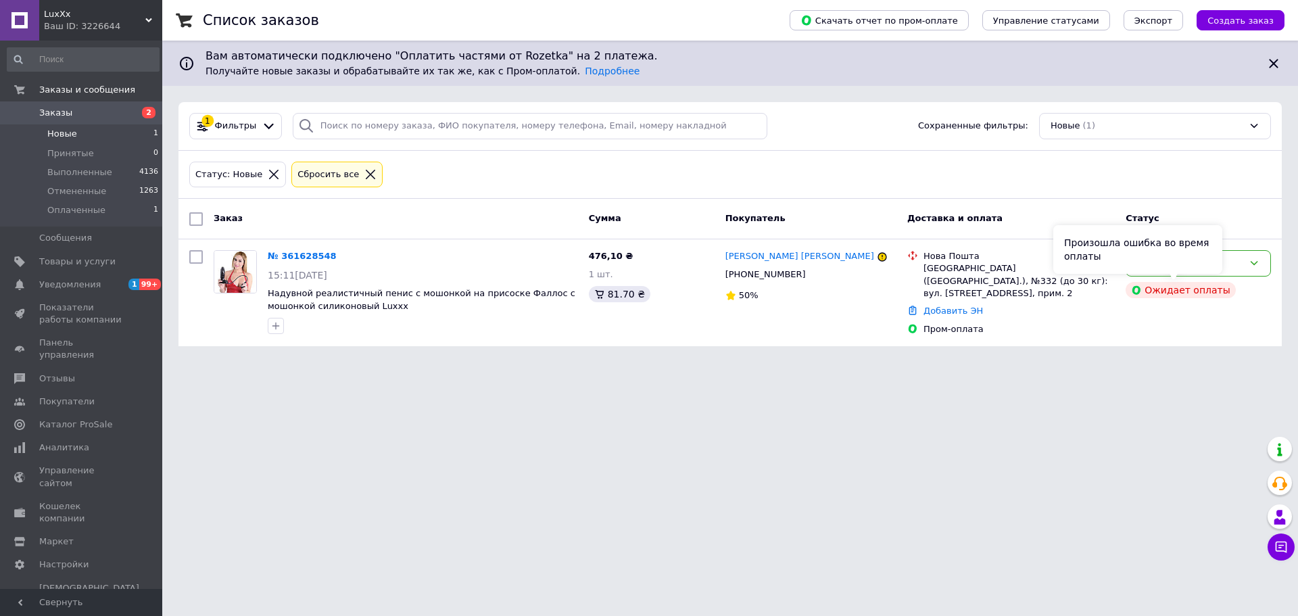
click at [1179, 264] on div "Произошла ошибка во время оплаты" at bounding box center [1137, 249] width 169 height 49
click at [1242, 270] on div "Новый" at bounding box center [1197, 263] width 145 height 26
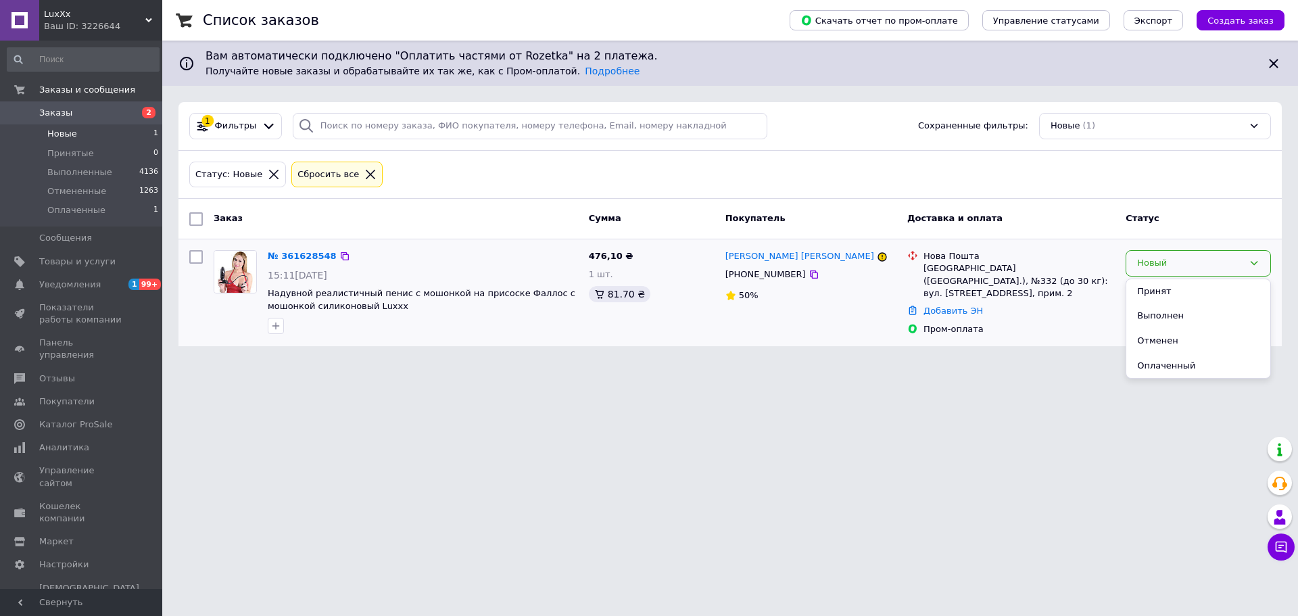
click at [1215, 291] on li "Принят" at bounding box center [1198, 291] width 144 height 25
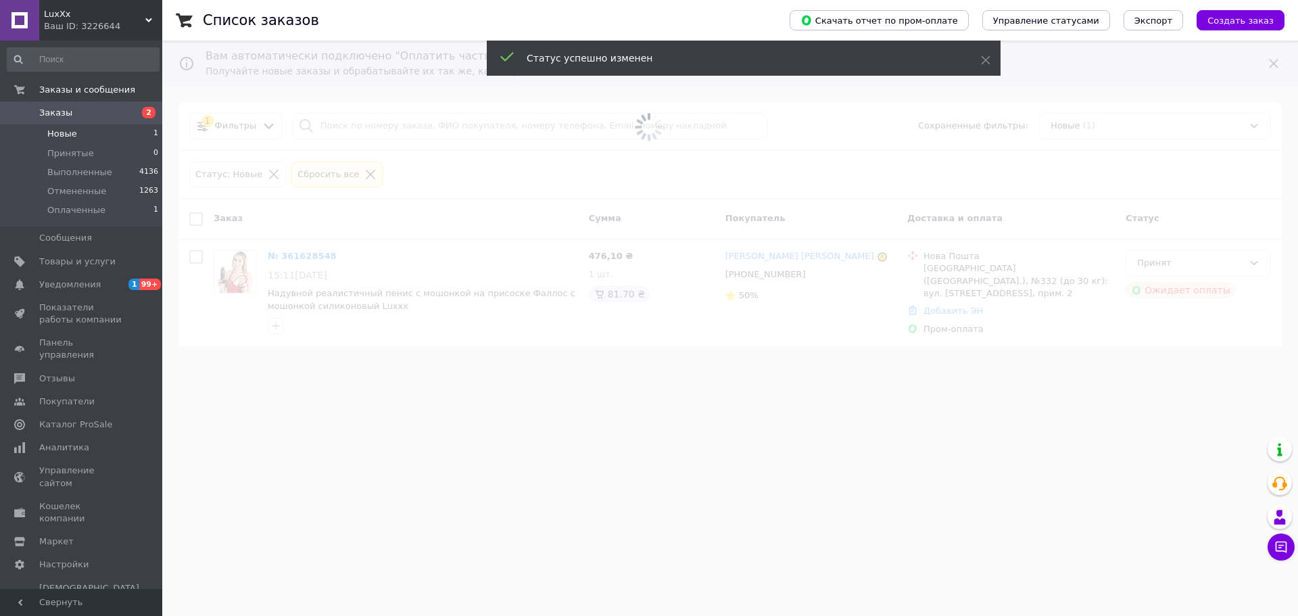
click at [77, 26] on div "Ваш ID: 3226644" at bounding box center [103, 26] width 118 height 12
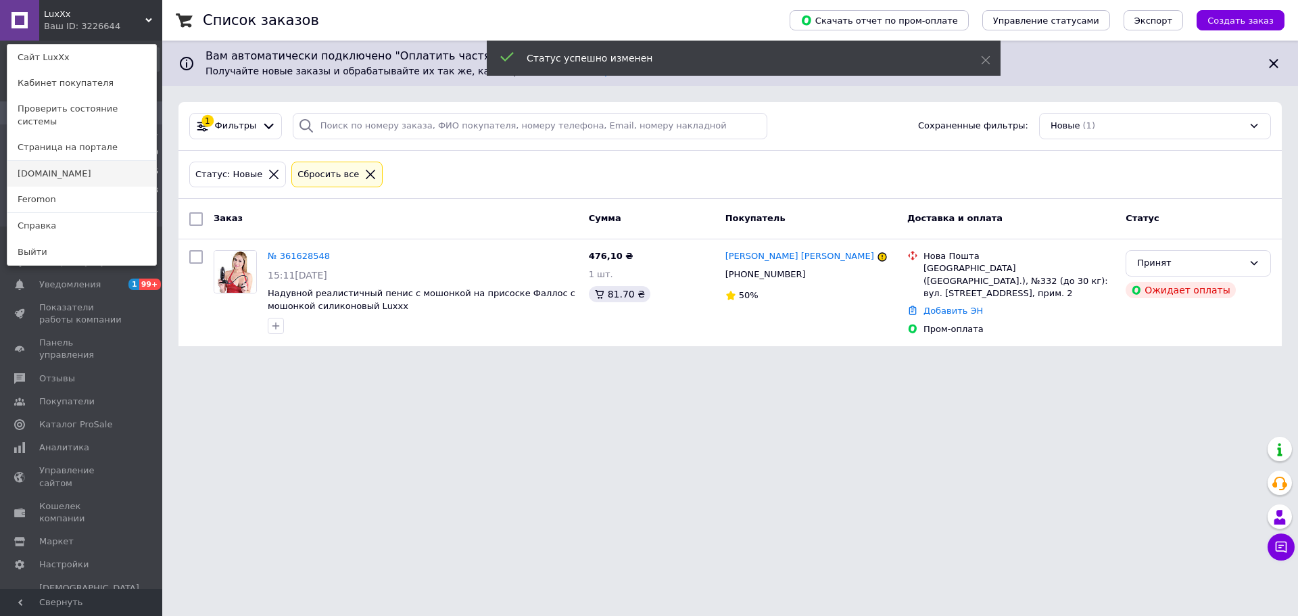
click at [74, 163] on link "[DOMAIN_NAME]" at bounding box center [81, 174] width 149 height 26
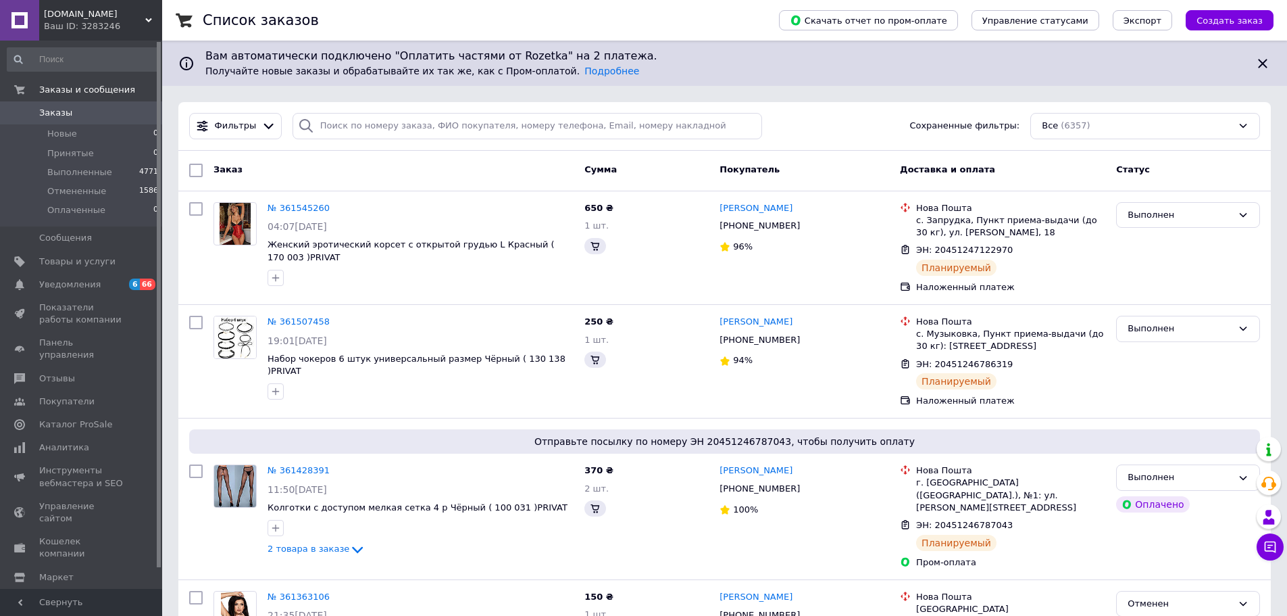
click at [89, 32] on div "Ваш ID: 3283246" at bounding box center [103, 26] width 118 height 12
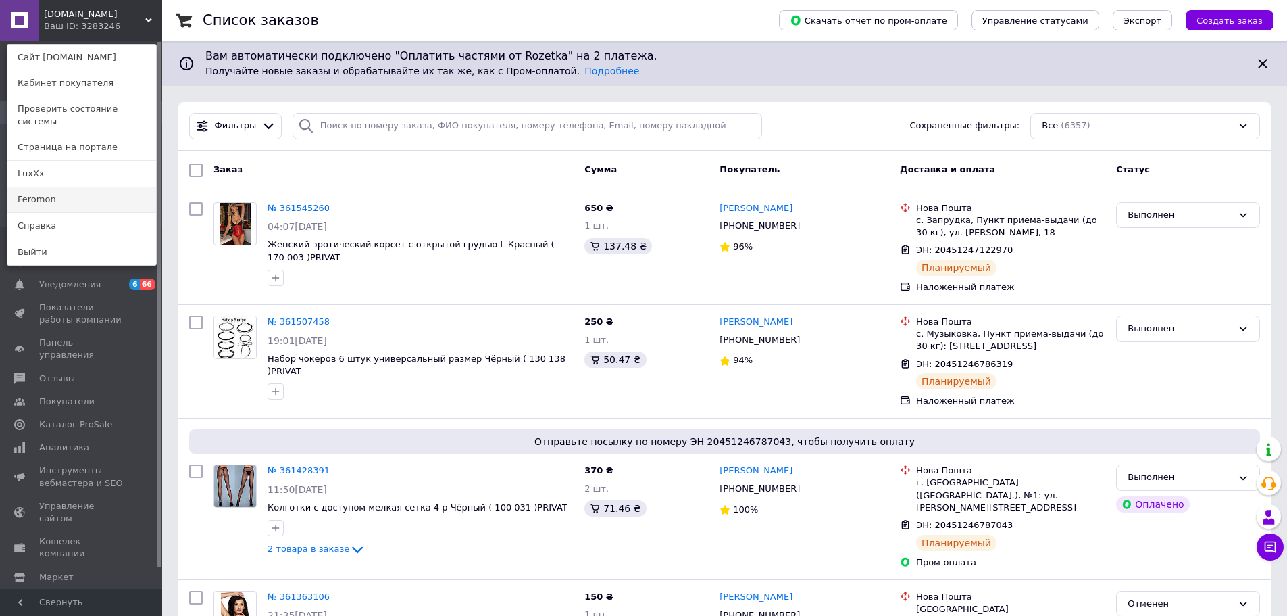
click at [63, 191] on link "Feromon" at bounding box center [81, 200] width 149 height 26
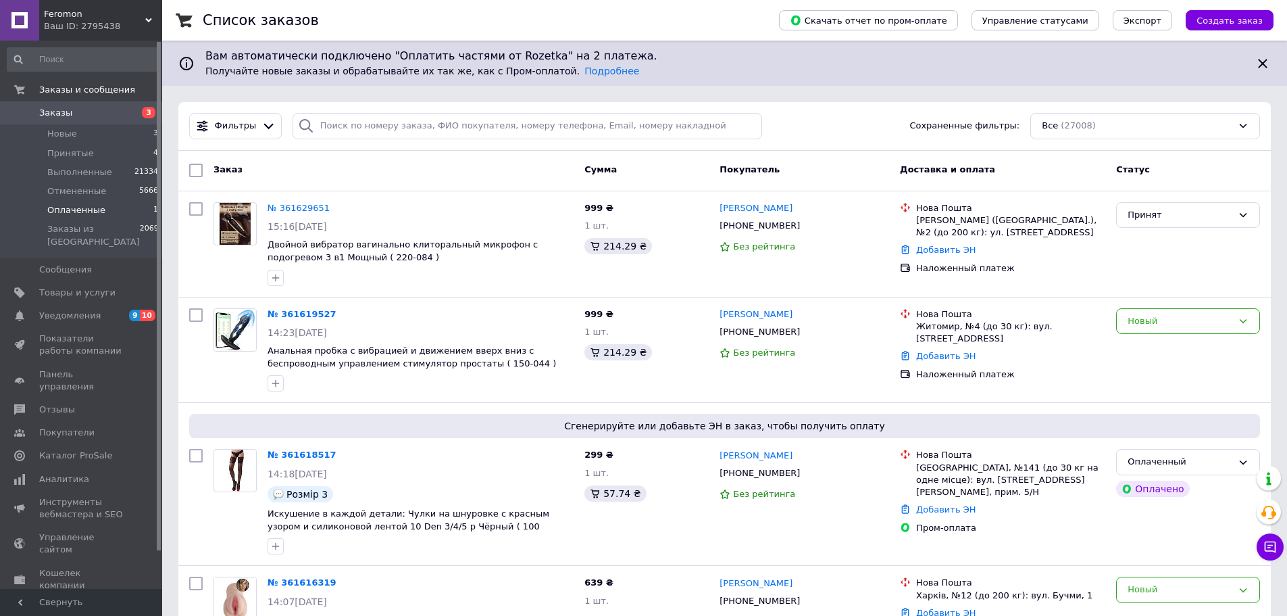
click at [113, 209] on li "Оплаченные 1" at bounding box center [83, 210] width 166 height 19
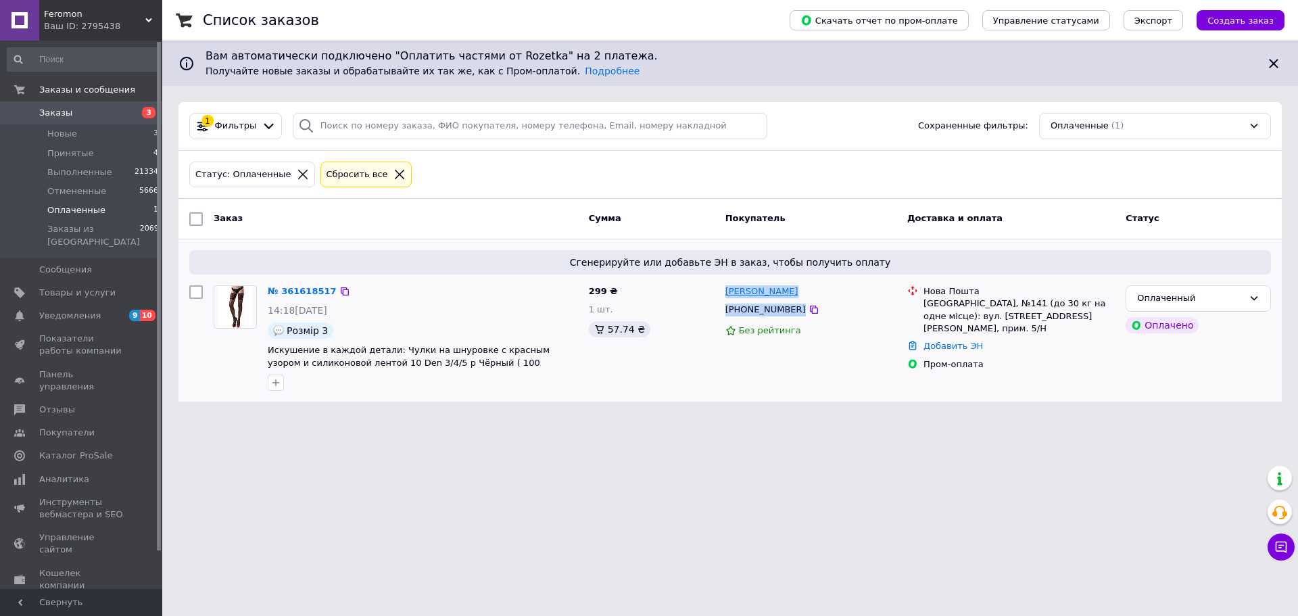
drag, startPoint x: 790, startPoint y: 311, endPoint x: 726, endPoint y: 298, distance: 65.5
click at [726, 298] on div "[PERSON_NAME] [PHONE_NUMBER] Без рейтинга" at bounding box center [811, 338] width 182 height 116
copy div "[PERSON_NAME] [PHONE_NUMBER]"
click at [299, 295] on link "№ 361618517" at bounding box center [302, 291] width 69 height 10
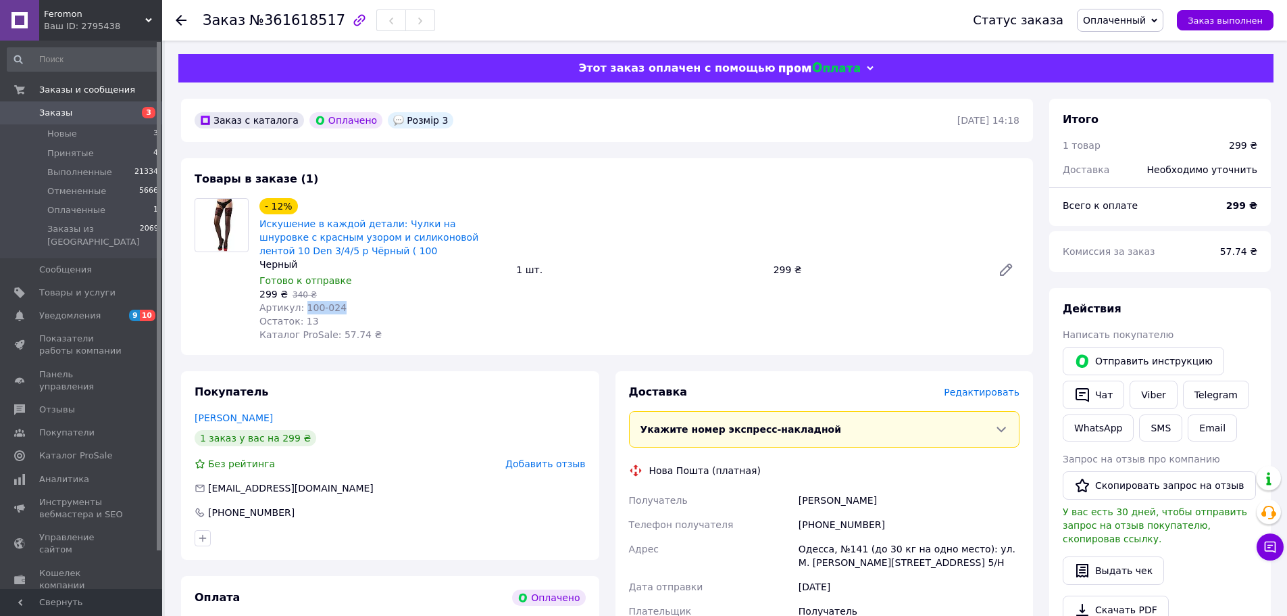
drag, startPoint x: 326, startPoint y: 314, endPoint x: 299, endPoint y: 305, distance: 28.0
click at [299, 305] on div "Артикул: 100-024" at bounding box center [383, 308] width 246 height 14
copy span "100-024"
click at [1237, 207] on b "299 ₴" at bounding box center [1242, 205] width 31 height 11
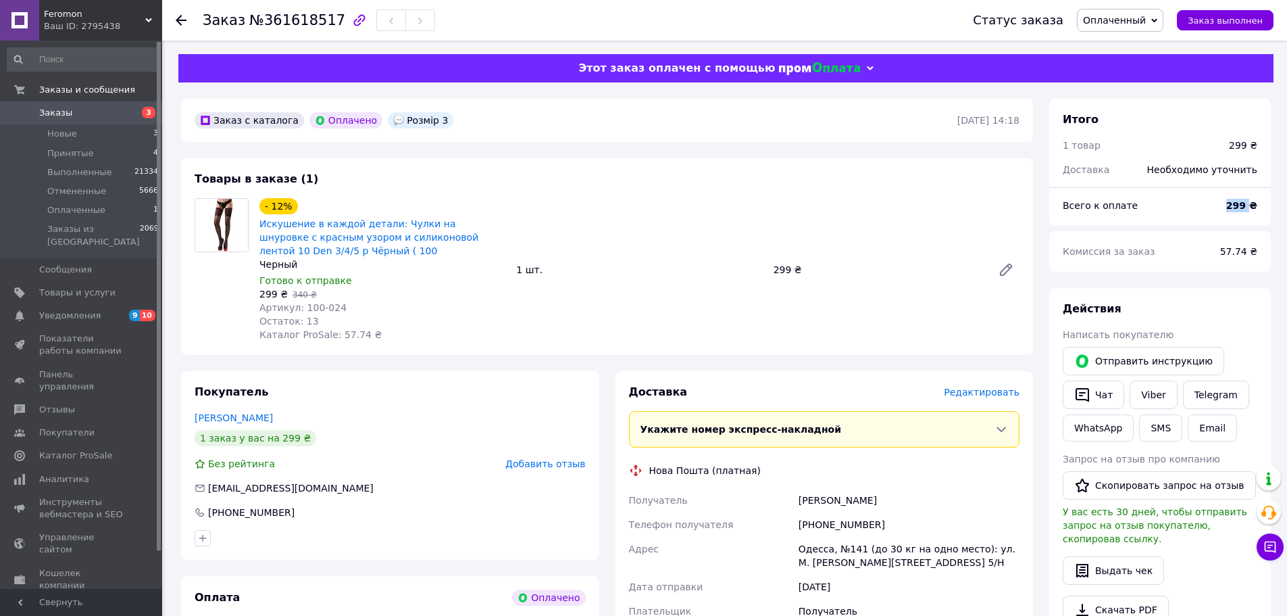
copy b "299"
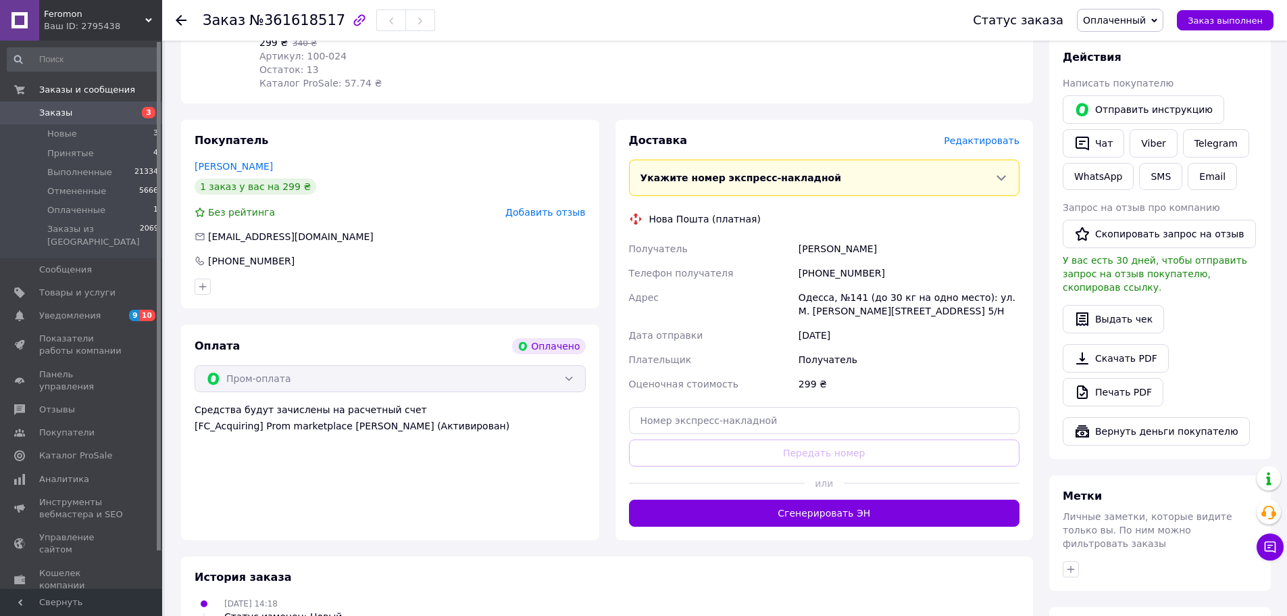
scroll to position [338, 0]
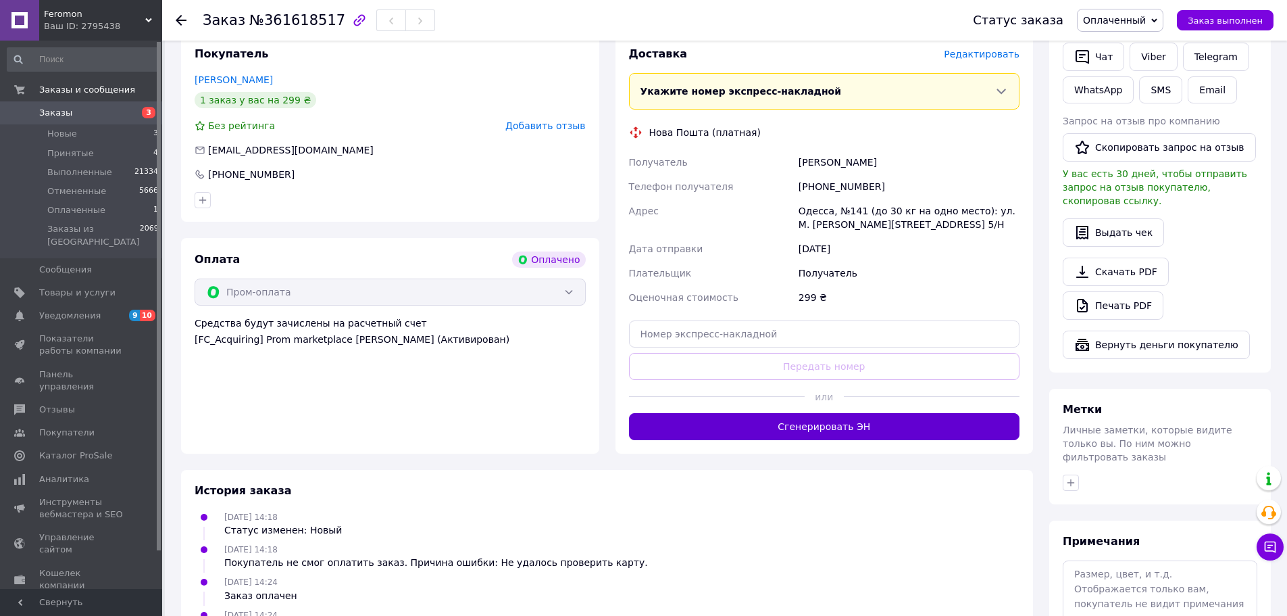
click at [814, 437] on button "Сгенерировать ЭН" at bounding box center [824, 426] width 391 height 27
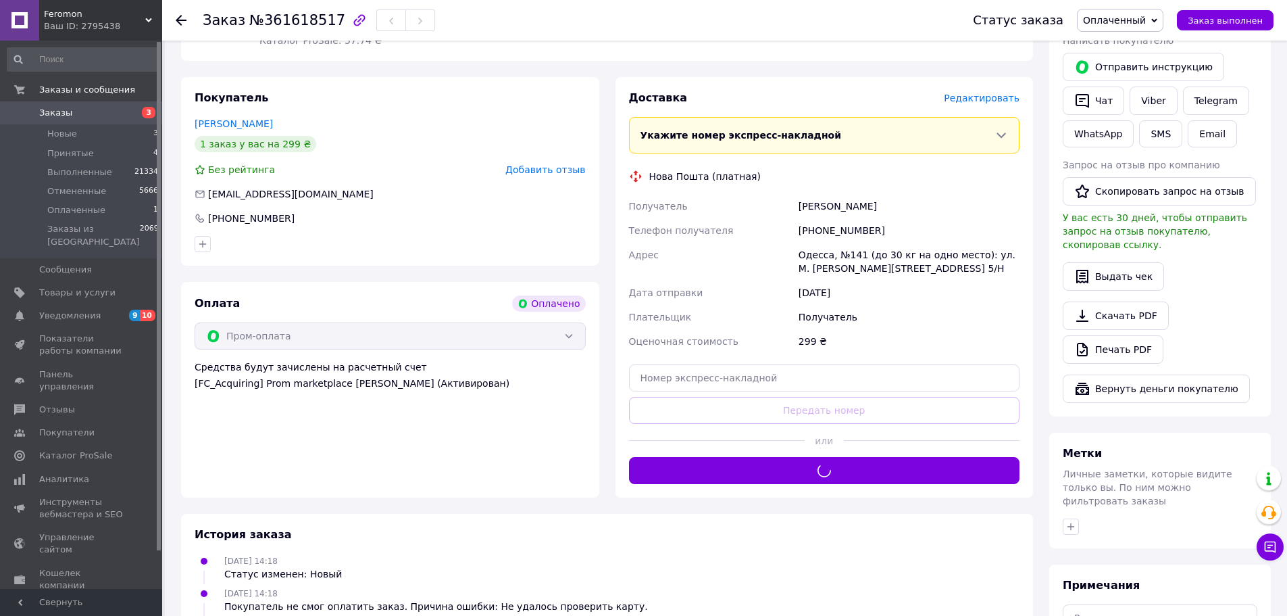
scroll to position [270, 0]
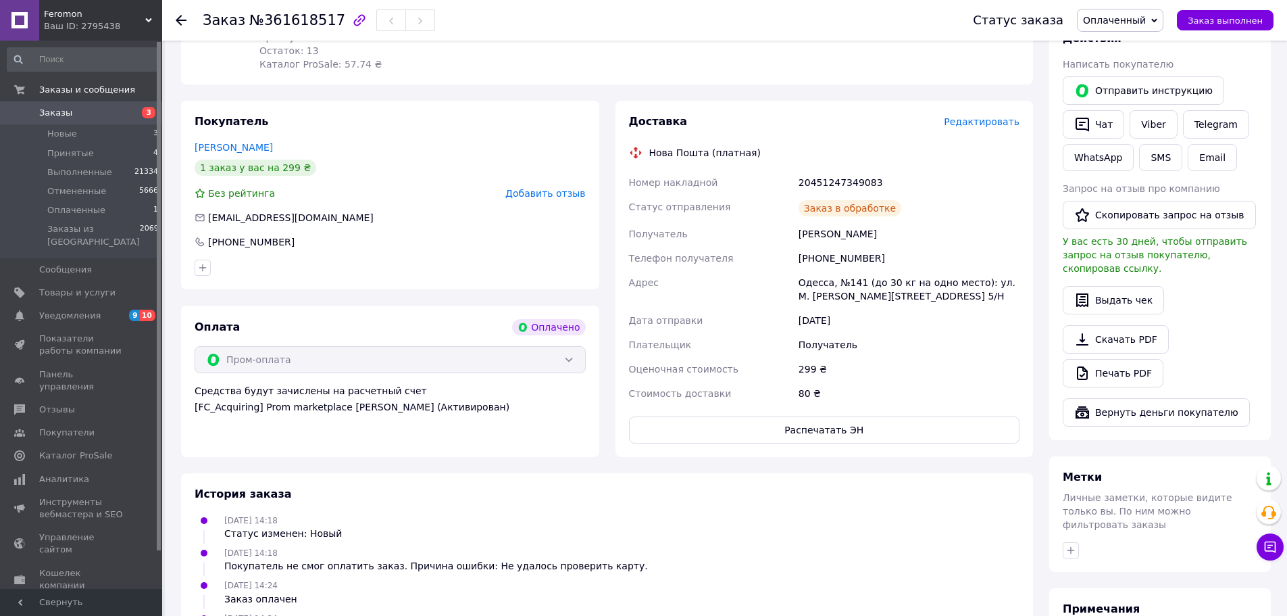
click at [839, 179] on div "20451247349083" at bounding box center [909, 182] width 226 height 24
copy div "20451247349083"
click at [1210, 16] on span "Заказ выполнен" at bounding box center [1225, 21] width 75 height 10
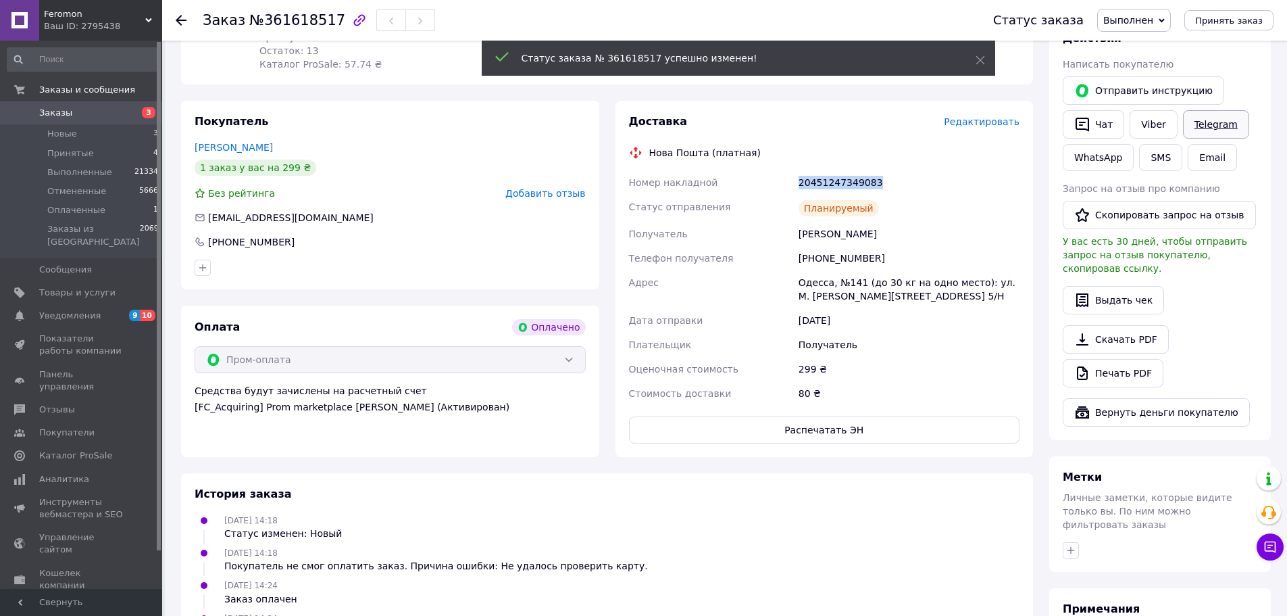
click at [1216, 126] on link "Telegram" at bounding box center [1216, 124] width 66 height 28
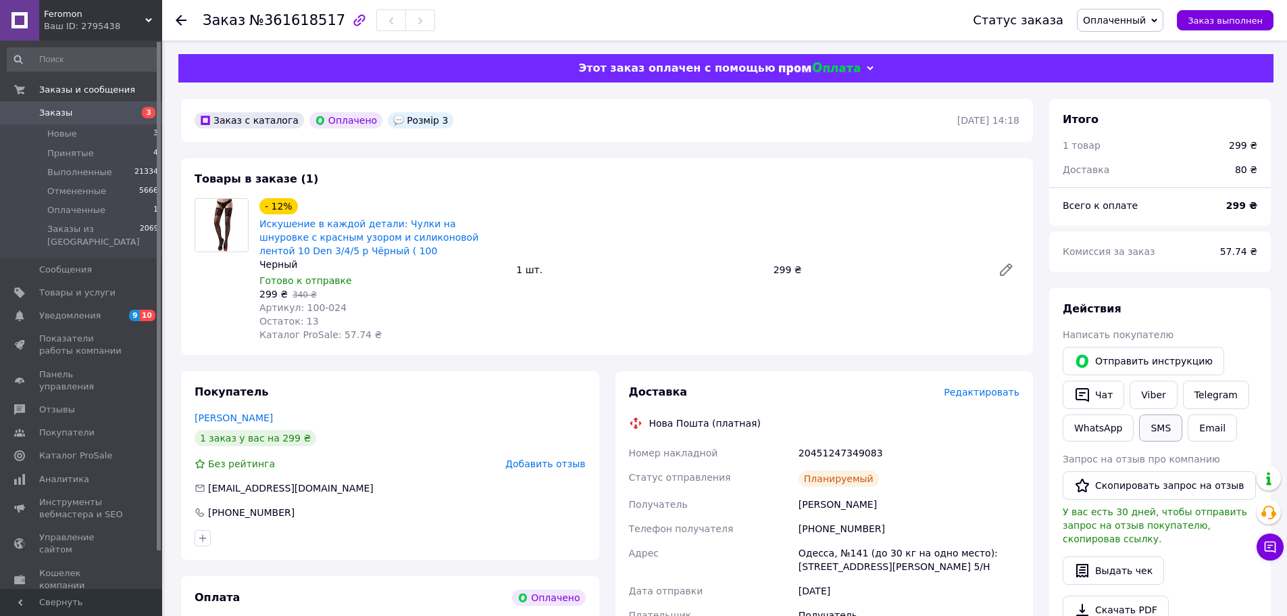
scroll to position [270, 0]
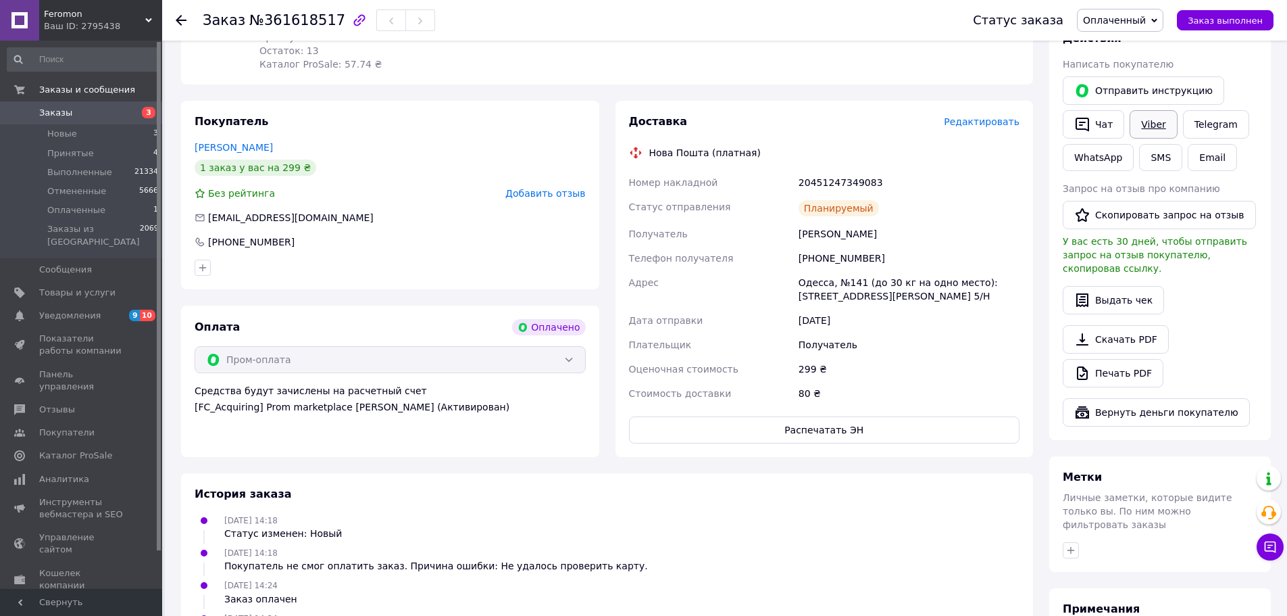
click at [1149, 130] on link "Viber" at bounding box center [1153, 124] width 47 height 28
click at [1232, 308] on div "Действия Написать покупателю   Отправить инструкцию   Чат Viber Telegram WhatsA…" at bounding box center [1160, 228] width 195 height 395
click at [274, 30] on div "Заказ №361618517" at bounding box center [319, 20] width 232 height 23
copy span "361618517"
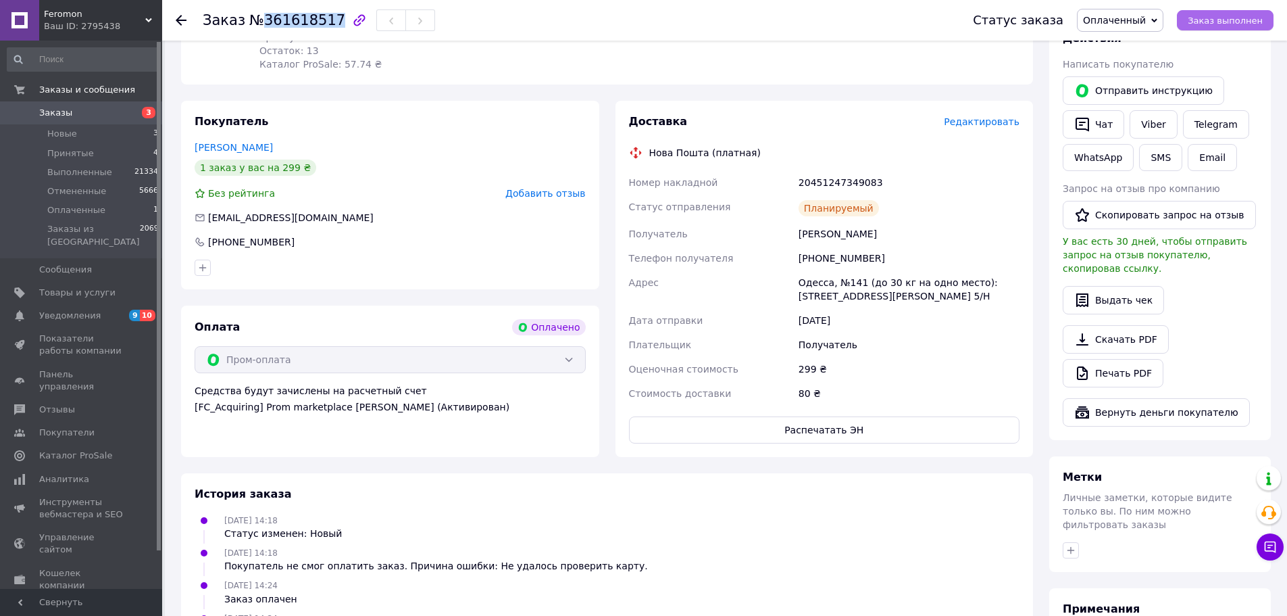
click at [1227, 19] on span "Заказ выполнен" at bounding box center [1225, 21] width 75 height 10
click at [1223, 308] on div "Действия Написать покупателю   Отправить инструкцию   Чат Viber Telegram WhatsA…" at bounding box center [1160, 228] width 195 height 395
click at [1208, 26] on span "Заказ выполнен" at bounding box center [1225, 21] width 75 height 10
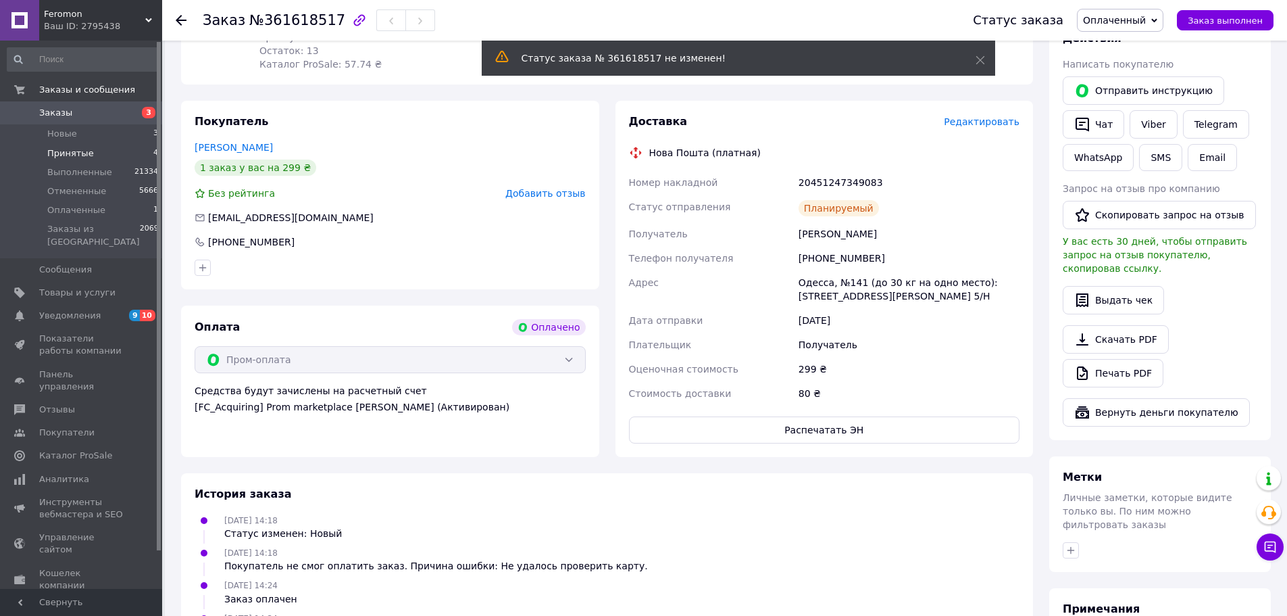
click at [78, 155] on span "Принятые" at bounding box center [70, 153] width 47 height 12
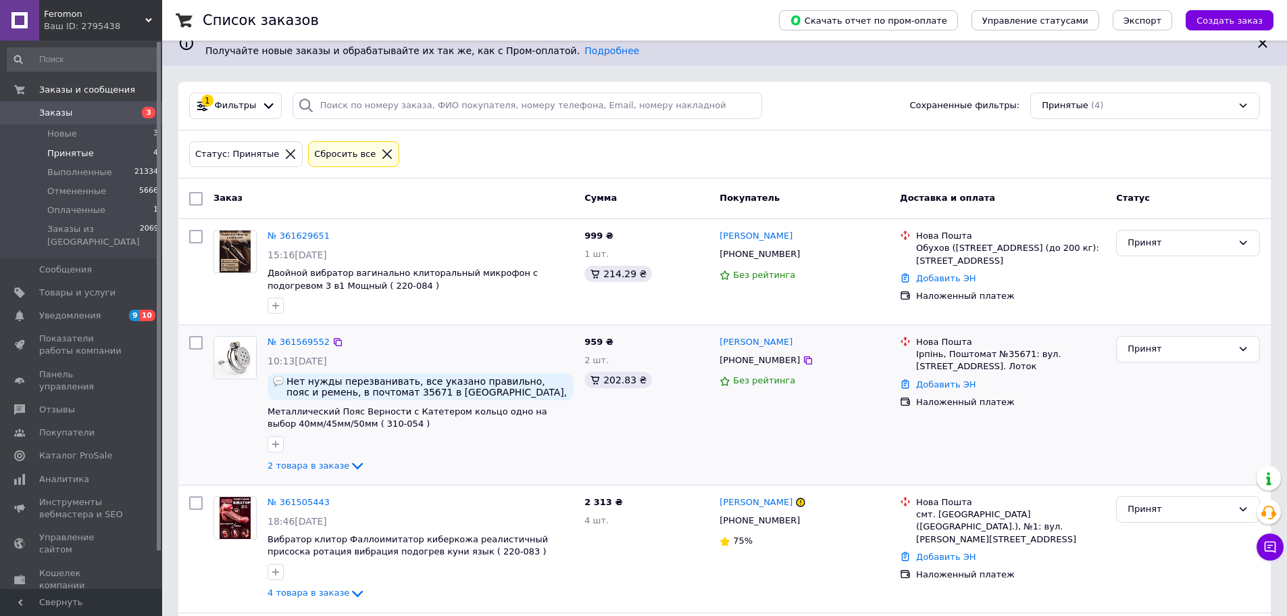
scroll to position [3, 0]
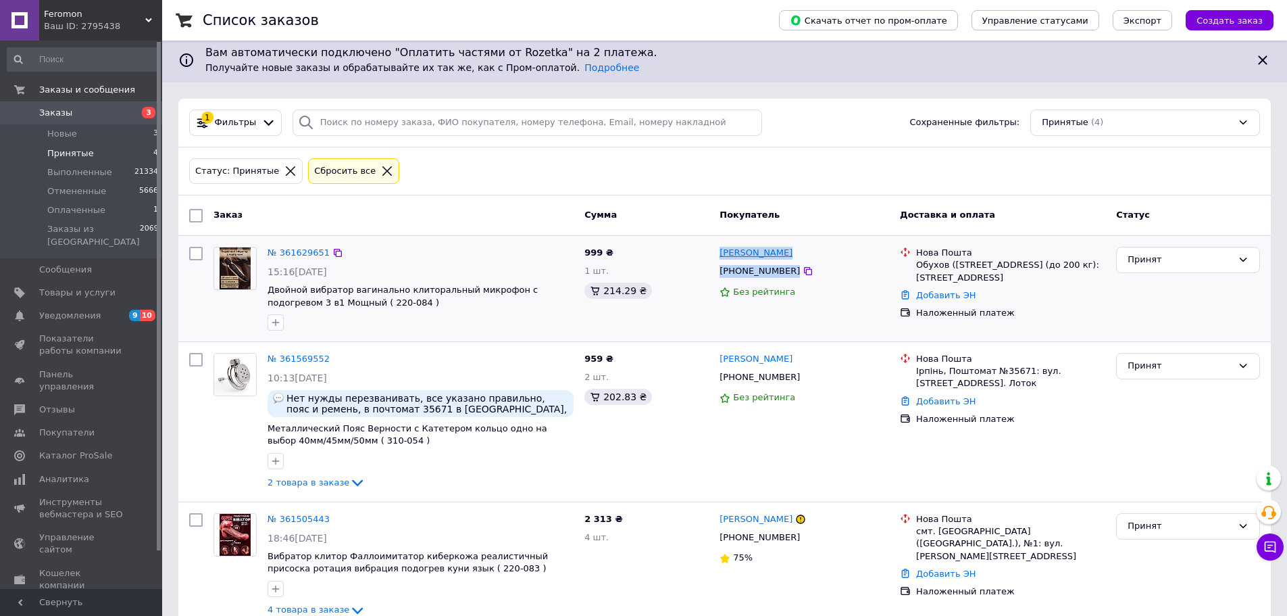
drag, startPoint x: 785, startPoint y: 269, endPoint x: 721, endPoint y: 255, distance: 65.0
click at [721, 255] on div "Максим Базарный +380665745861 Без рейтинга" at bounding box center [804, 288] width 180 height 95
copy div "Максим Базарный +380665745861"
click at [745, 252] on link "[PERSON_NAME]" at bounding box center [756, 253] width 73 height 13
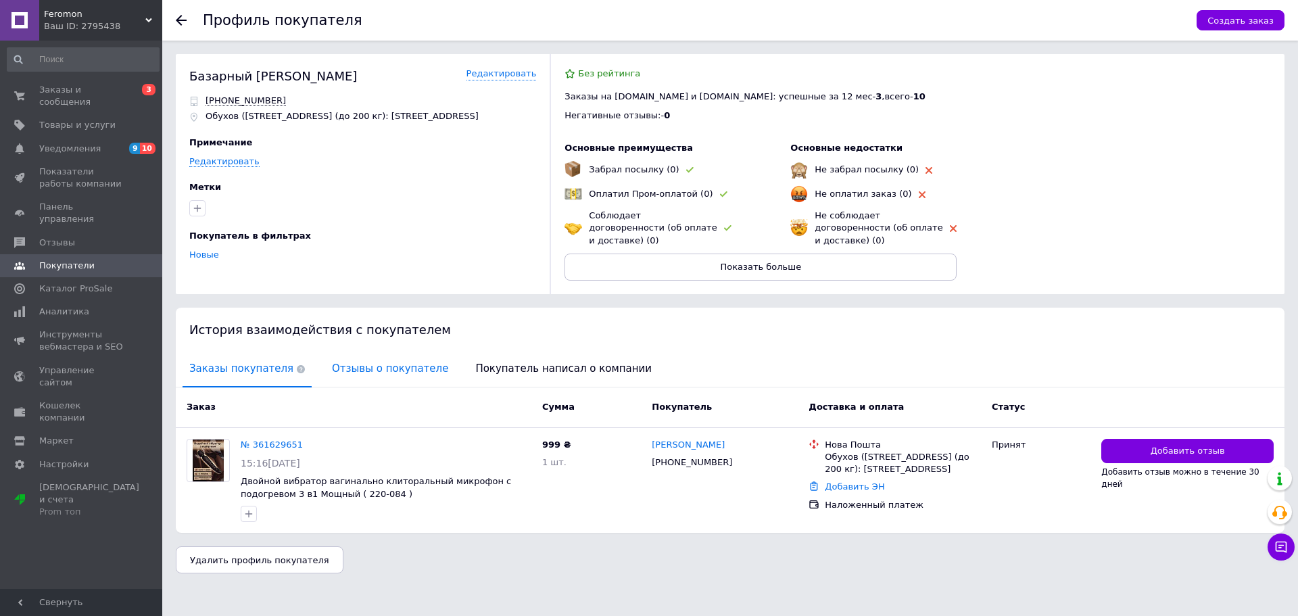
click at [368, 364] on span "Отзывы о покупателе" at bounding box center [390, 368] width 130 height 34
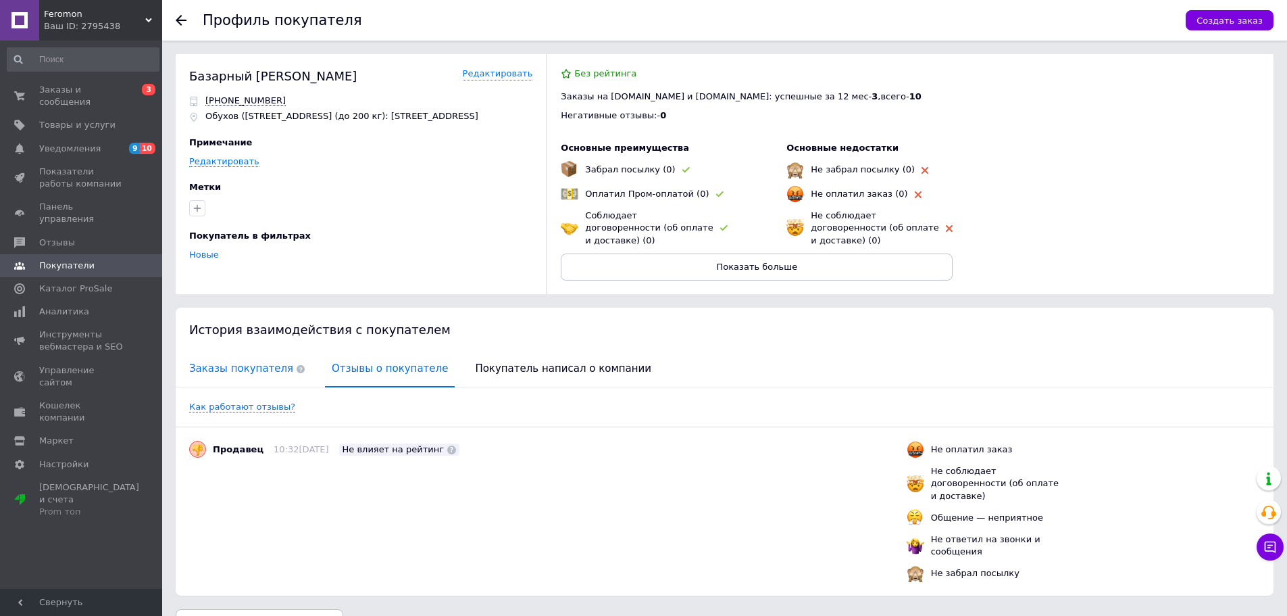
click at [216, 364] on span "Заказы покупателя" at bounding box center [246, 368] width 129 height 34
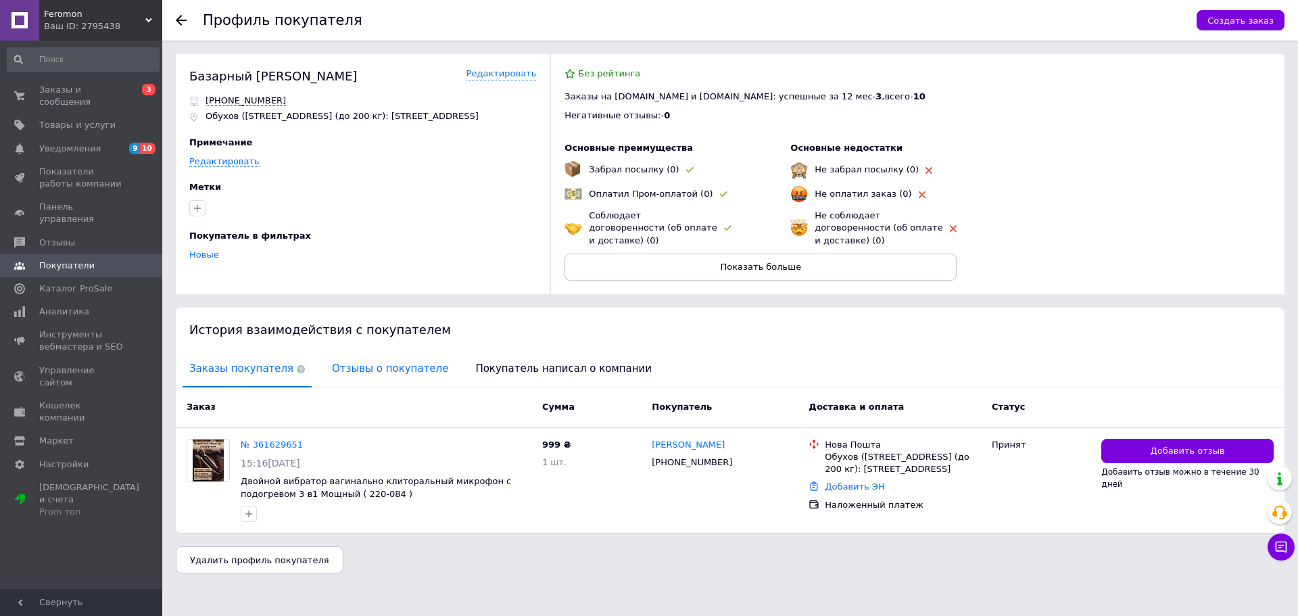
click at [341, 363] on span "Отзывы о покупателе" at bounding box center [390, 368] width 130 height 34
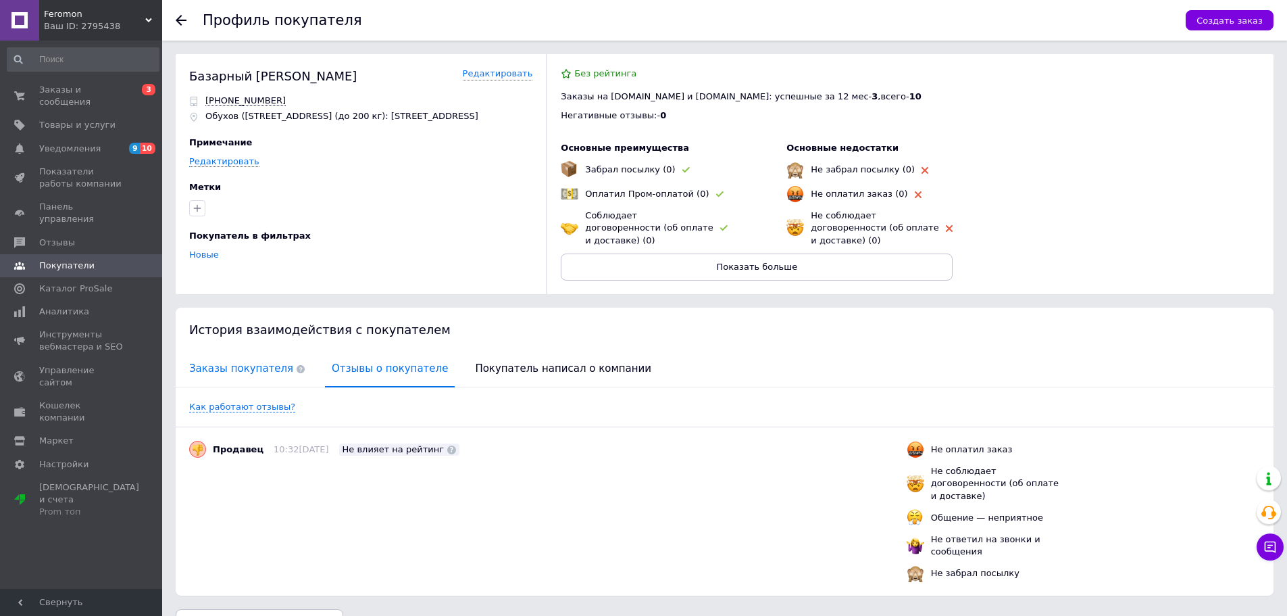
click at [217, 362] on span "Заказы покупателя" at bounding box center [246, 368] width 129 height 34
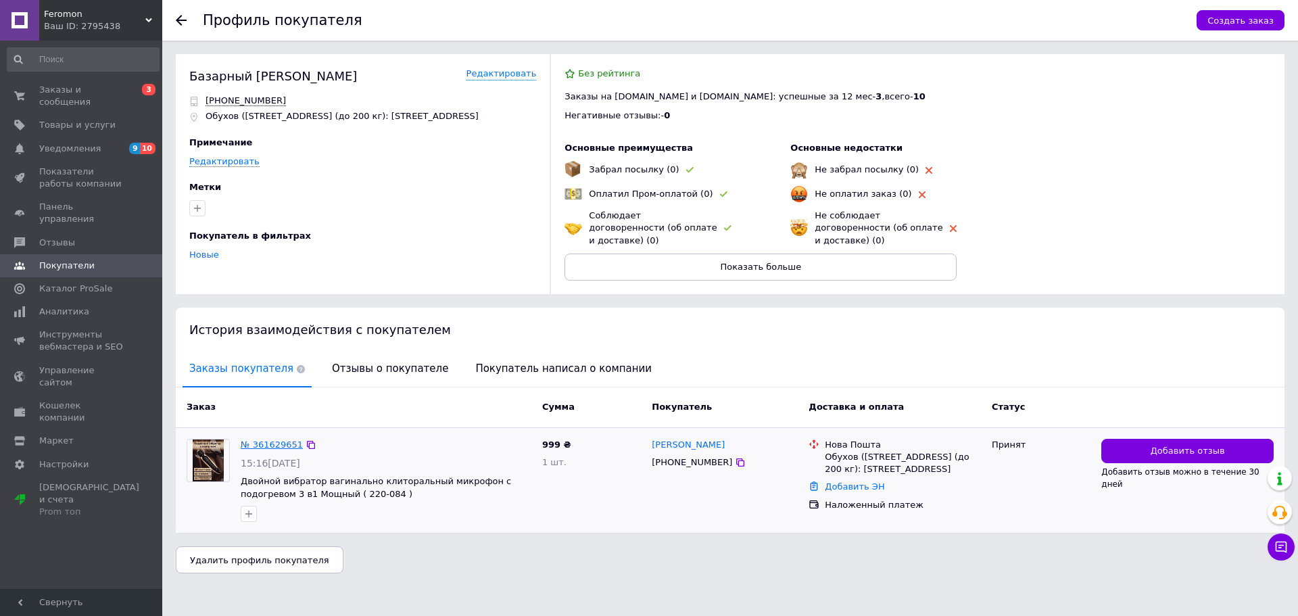
click at [257, 439] on link "№ 361629651" at bounding box center [272, 444] width 62 height 10
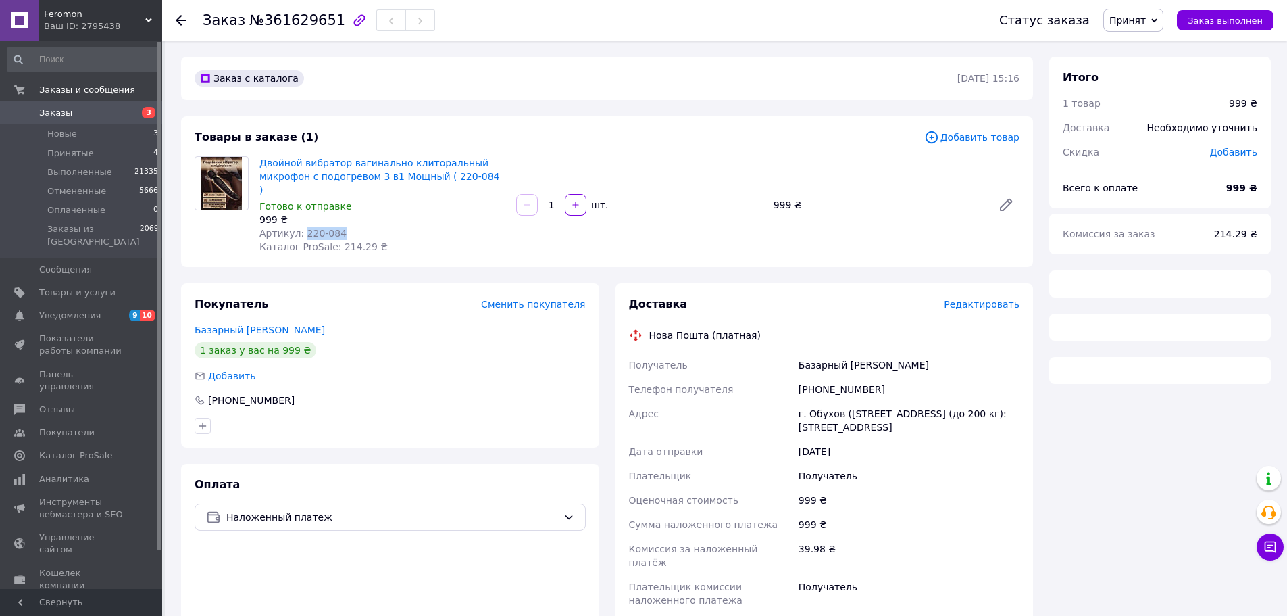
drag, startPoint x: 339, startPoint y: 216, endPoint x: 300, endPoint y: 221, distance: 38.8
click at [300, 226] on div "Артикул: 220-084" at bounding box center [383, 233] width 246 height 14
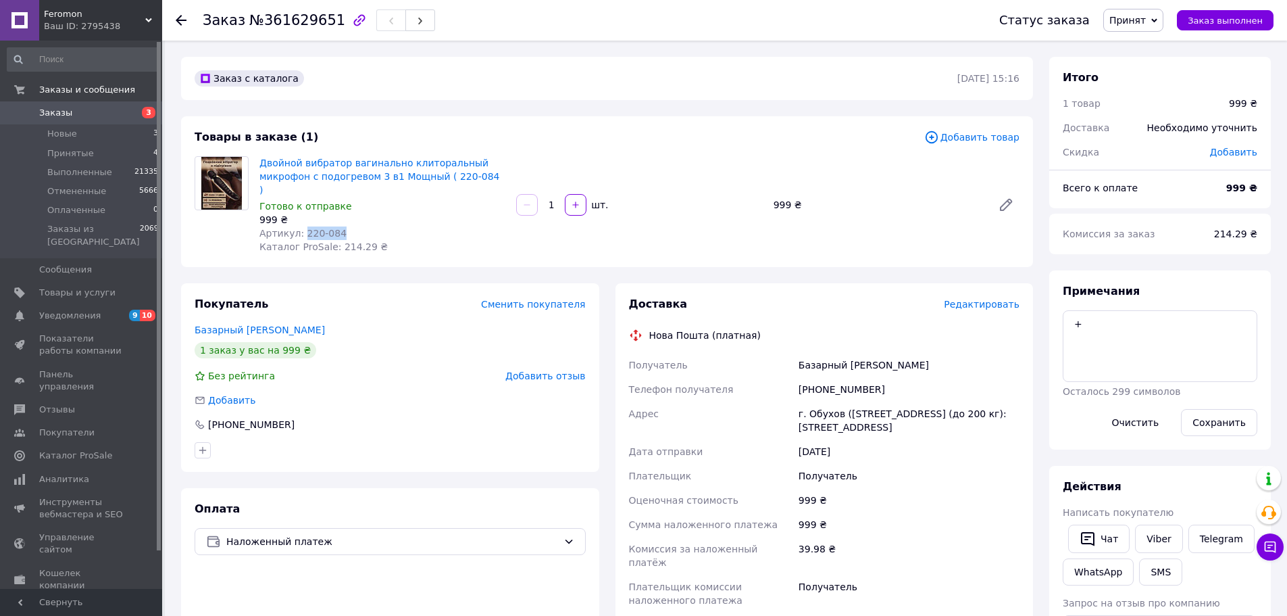
copy span "220-084"
click at [1241, 188] on b "999 ₴" at bounding box center [1242, 187] width 31 height 11
copy b "999"
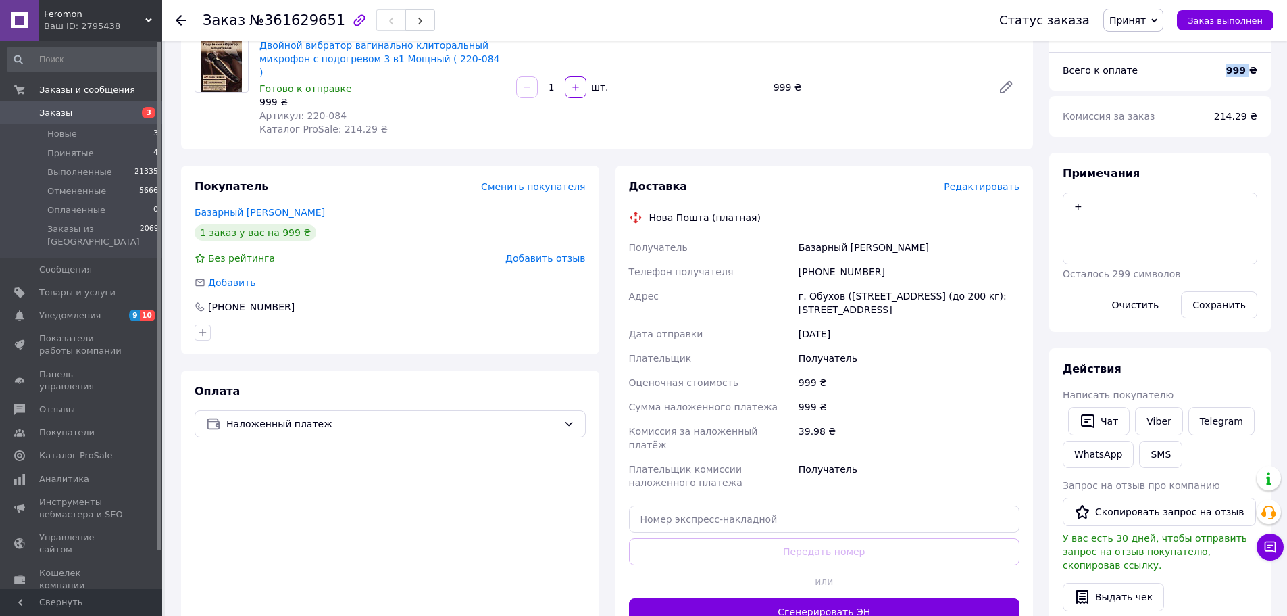
scroll to position [338, 0]
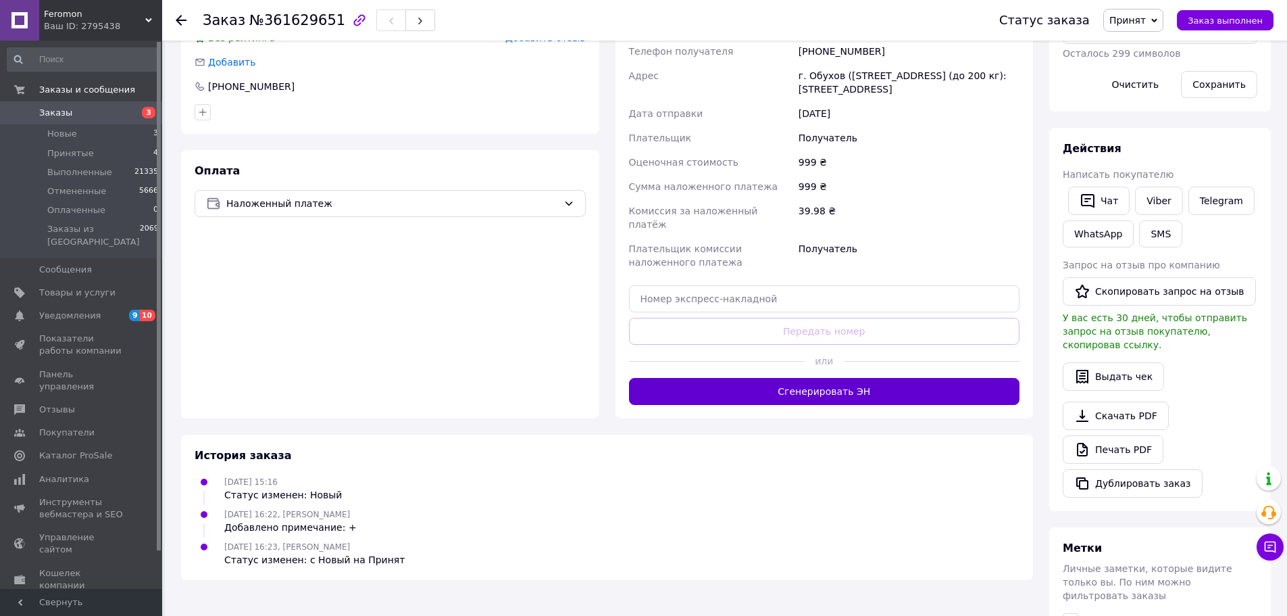
click at [793, 378] on button "Сгенерировать ЭН" at bounding box center [824, 391] width 391 height 27
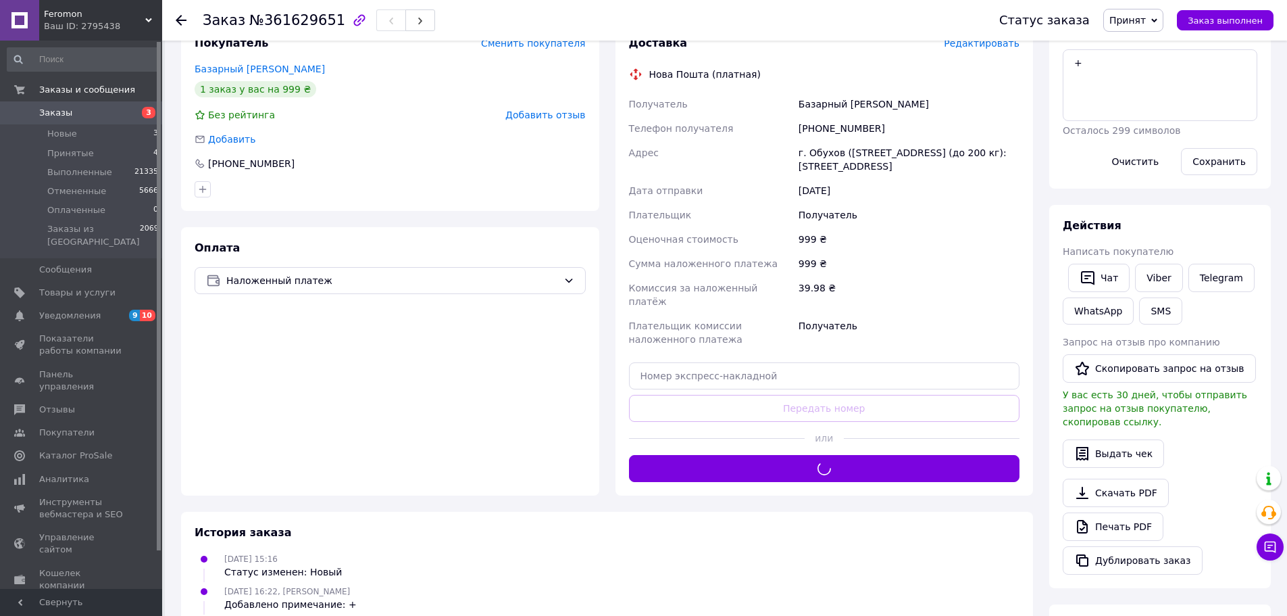
scroll to position [203, 0]
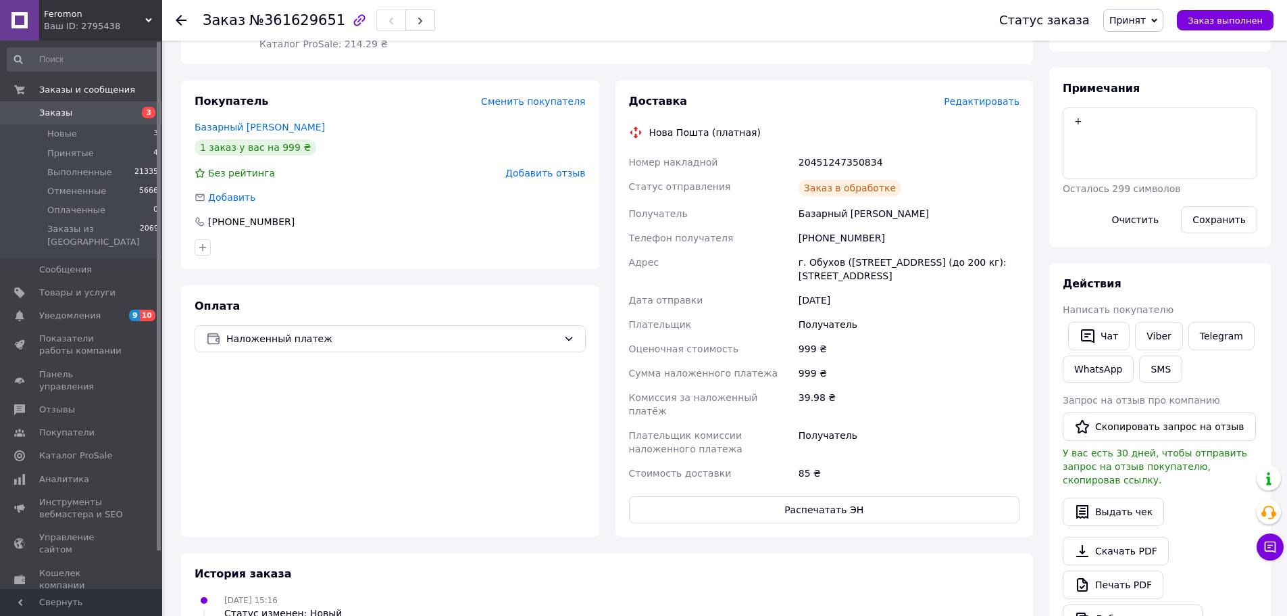
click at [816, 150] on div "20451247350834" at bounding box center [909, 162] width 226 height 24
copy div "20451247350834"
click at [1230, 16] on span "Заказ выполнен" at bounding box center [1225, 21] width 75 height 10
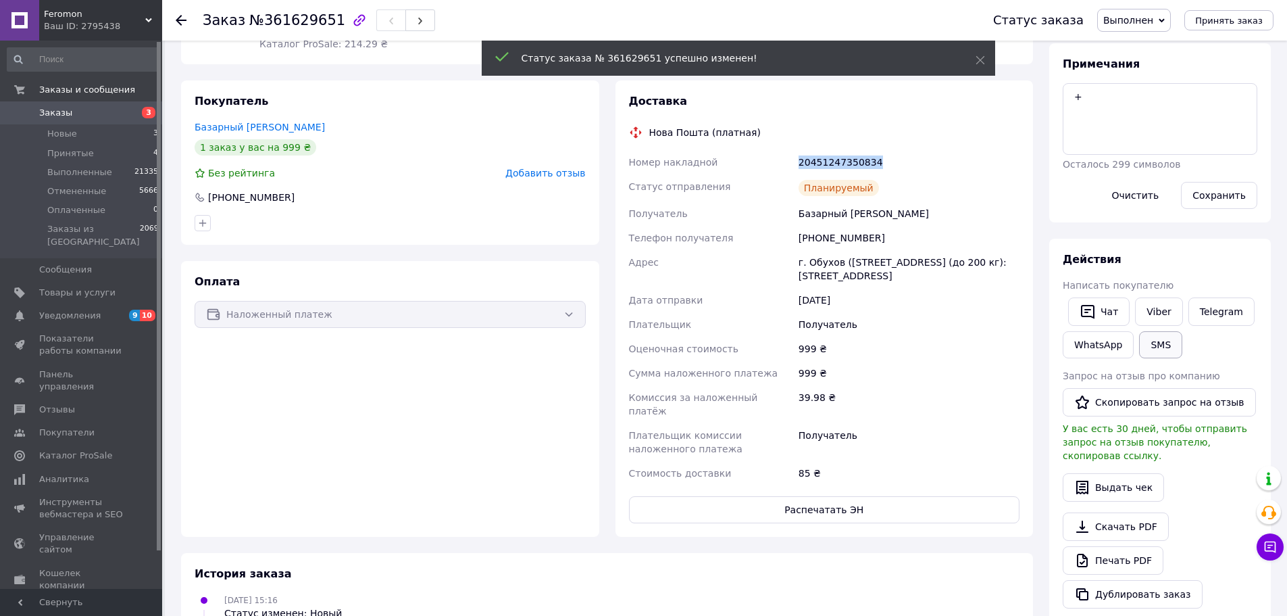
click at [1160, 355] on button "SMS" at bounding box center [1160, 344] width 43 height 27
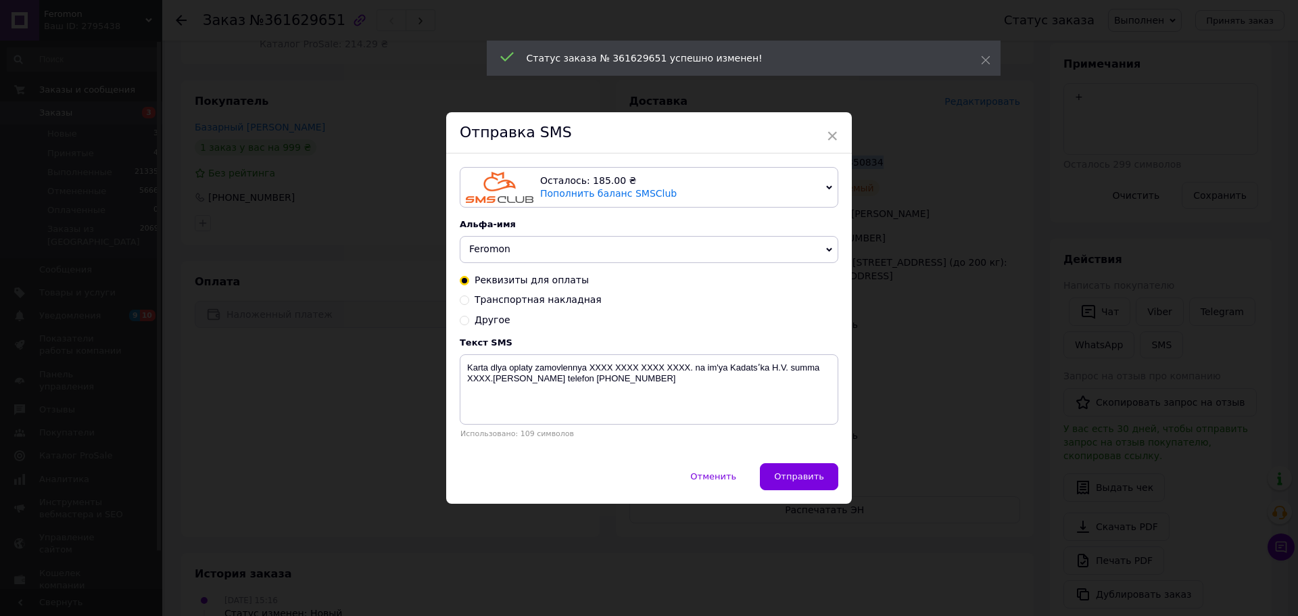
click at [541, 297] on span "Транспортная накладная" at bounding box center [537, 299] width 127 height 11
click at [469, 297] on input "Транспортная накладная" at bounding box center [464, 298] width 9 height 9
radio input "true"
radio input "false"
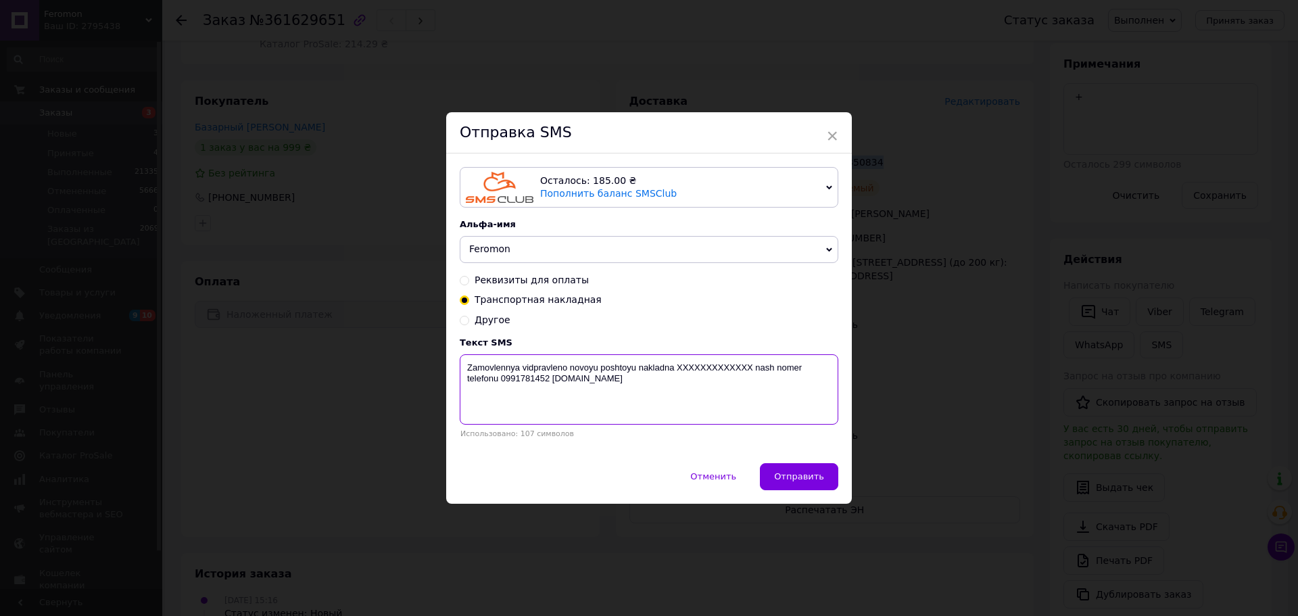
click at [731, 372] on textarea "Zamovlennya vidpravleno novoyu poshtoyu nakladna XXXXXXXXXXXXX nash nomer telef…" at bounding box center [649, 389] width 378 height 70
paste textarea "20451247350834"
type textarea "Zamovlennya vidpravleno novoyu poshtoyu nakladna 20451247350834 nash nomer tele…"
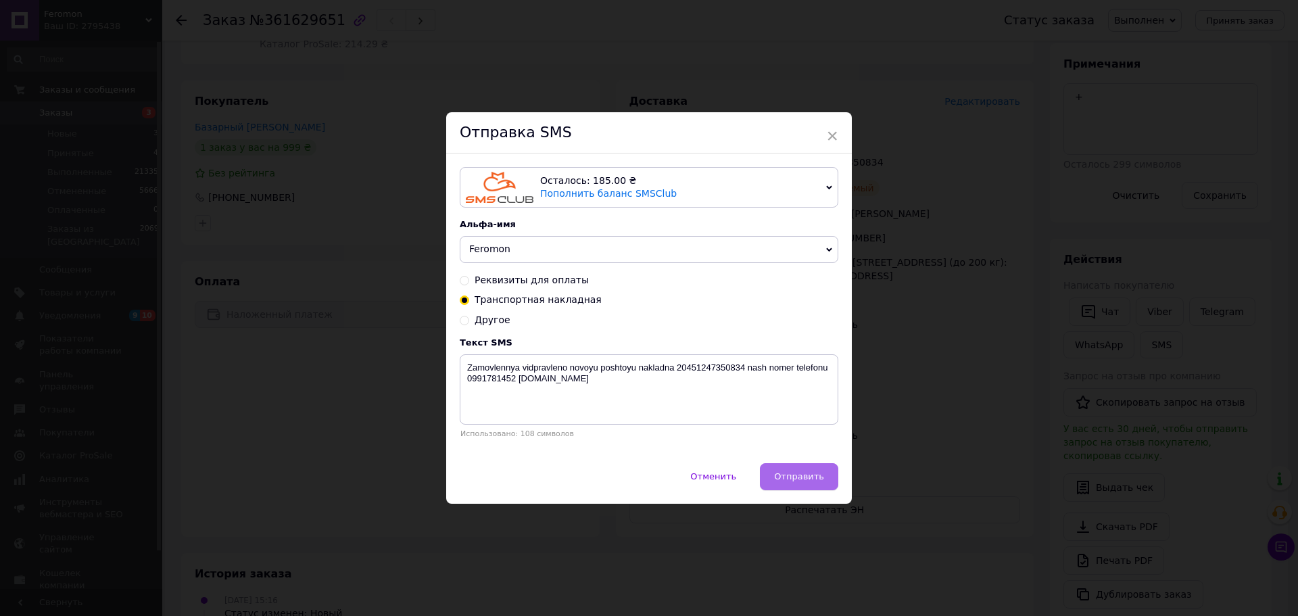
click at [802, 484] on button "Отправить" at bounding box center [799, 476] width 78 height 27
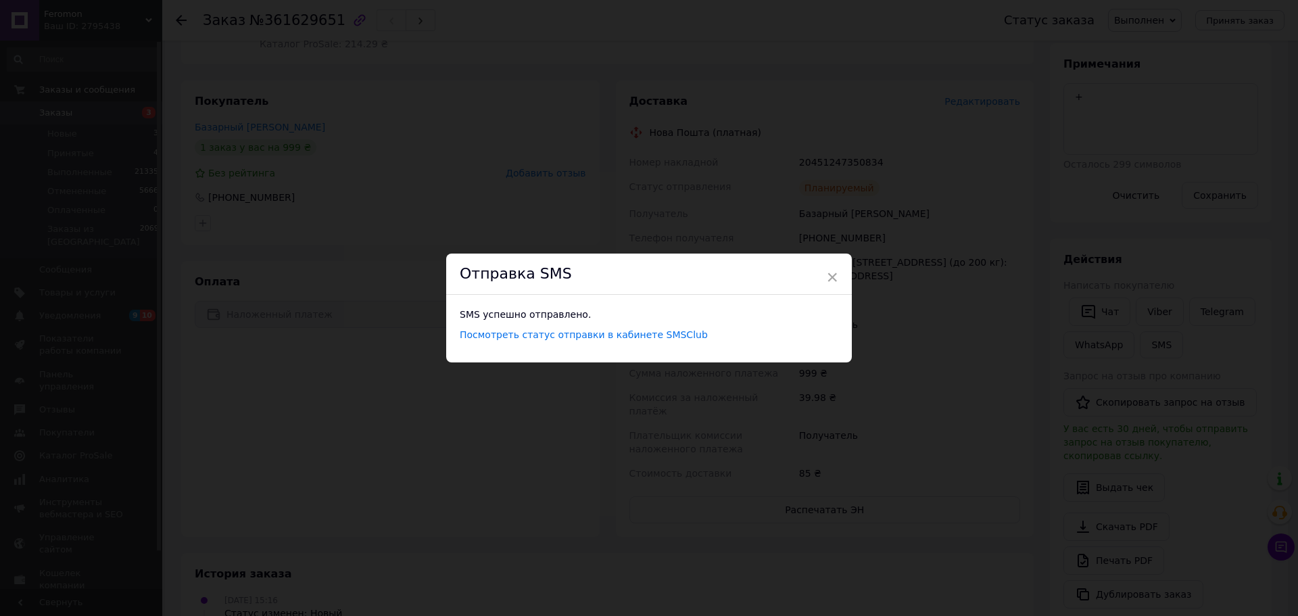
click at [1098, 287] on div "× Отправка SMS SMS успешно отправлено. Посмотреть статус отправки в кабинете SM…" at bounding box center [649, 308] width 1298 height 616
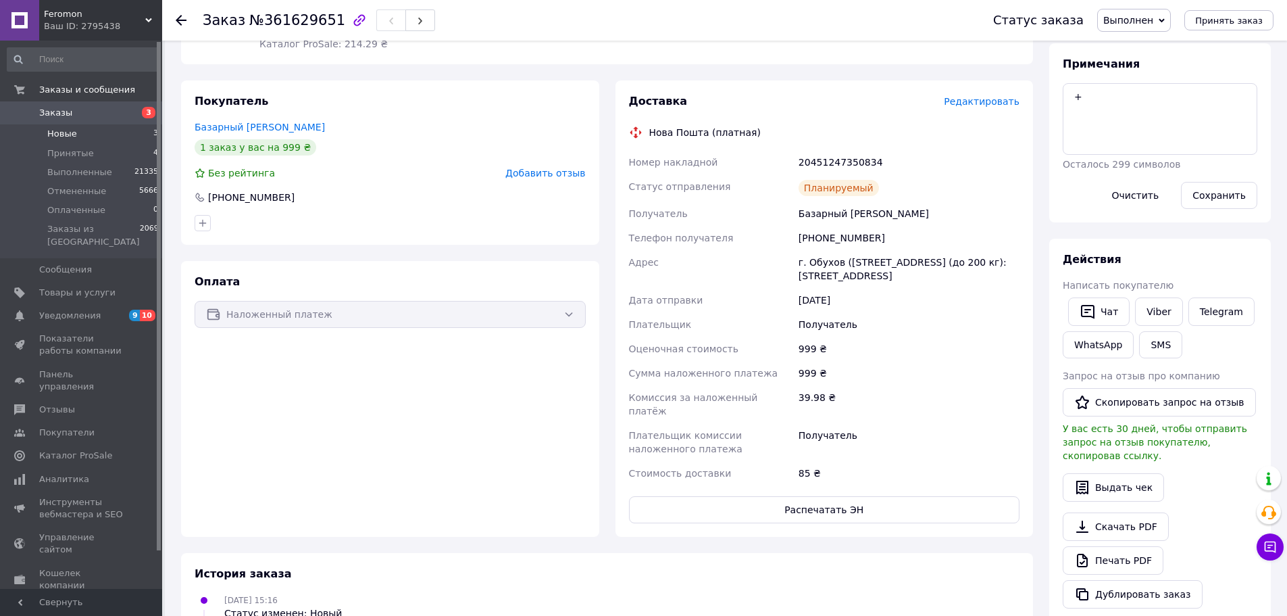
click at [101, 137] on li "Новые 3" at bounding box center [83, 133] width 166 height 19
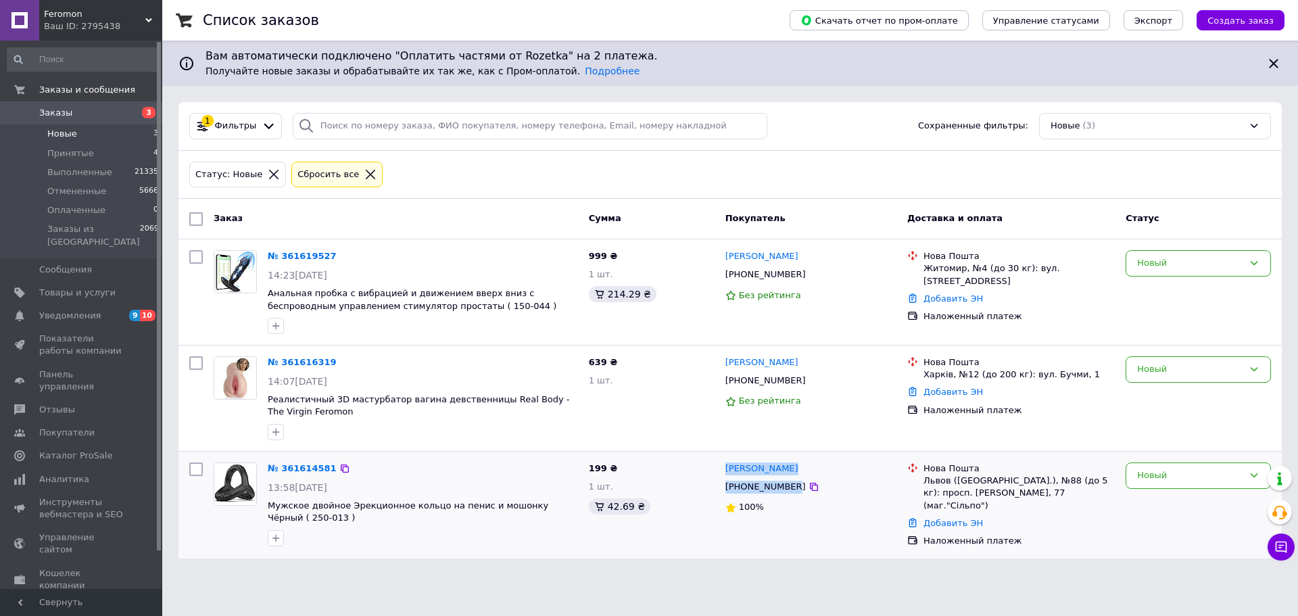
drag, startPoint x: 787, startPoint y: 488, endPoint x: 721, endPoint y: 475, distance: 67.5
click at [721, 475] on div "Ірина Собко +380987381215 100%" at bounding box center [811, 505] width 182 height 96
copy div "Ірина Собко +380987381215"
click at [284, 471] on link "№ 361614581" at bounding box center [302, 468] width 69 height 10
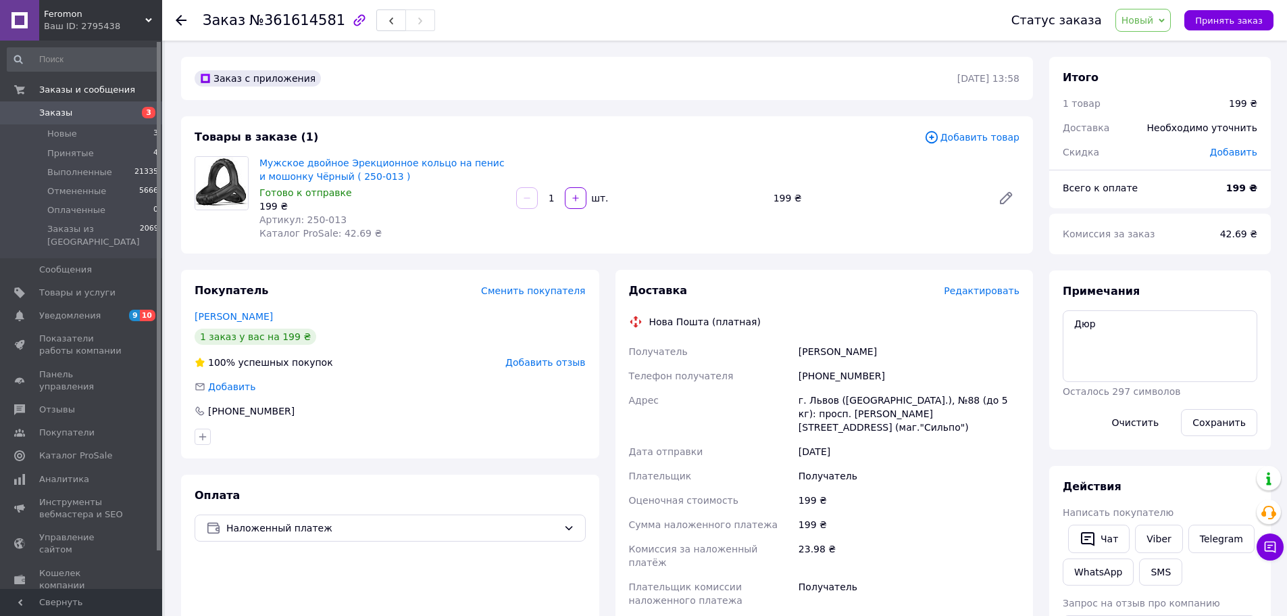
click at [977, 139] on span "Добавить товар" at bounding box center [972, 137] width 95 height 15
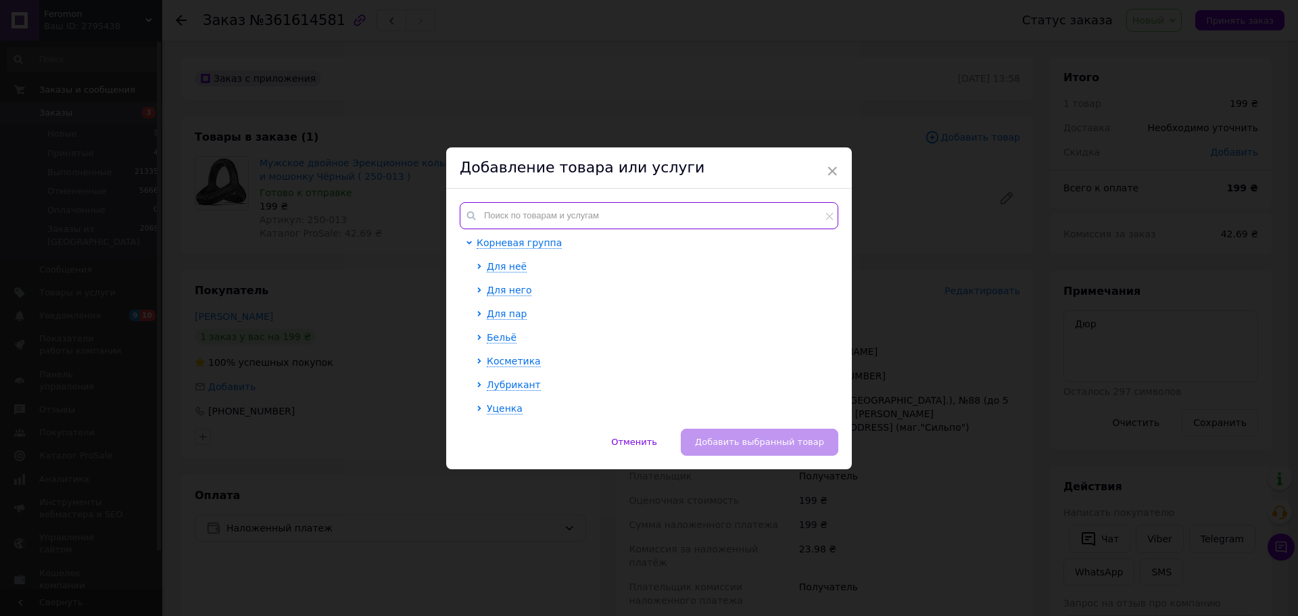
click at [500, 208] on input "text" at bounding box center [649, 215] width 378 height 27
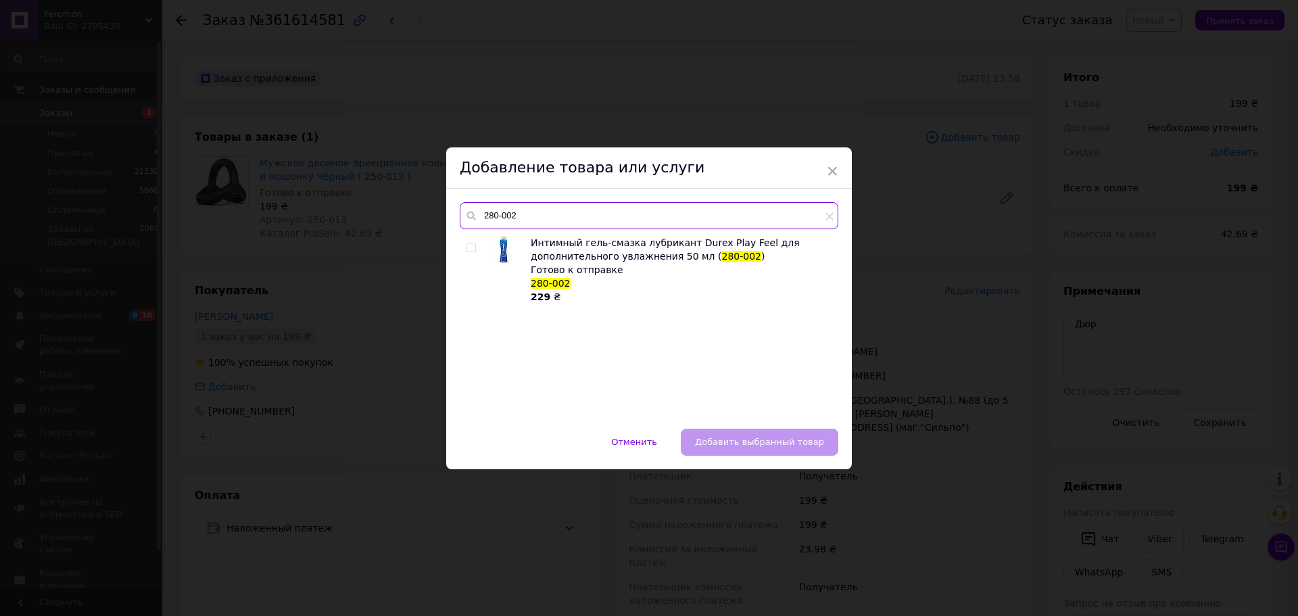
type input "280-002"
click at [468, 247] on input "checkbox" at bounding box center [470, 247] width 9 height 9
checkbox input "true"
click at [785, 447] on button "Добавить выбранный товар" at bounding box center [759, 441] width 157 height 27
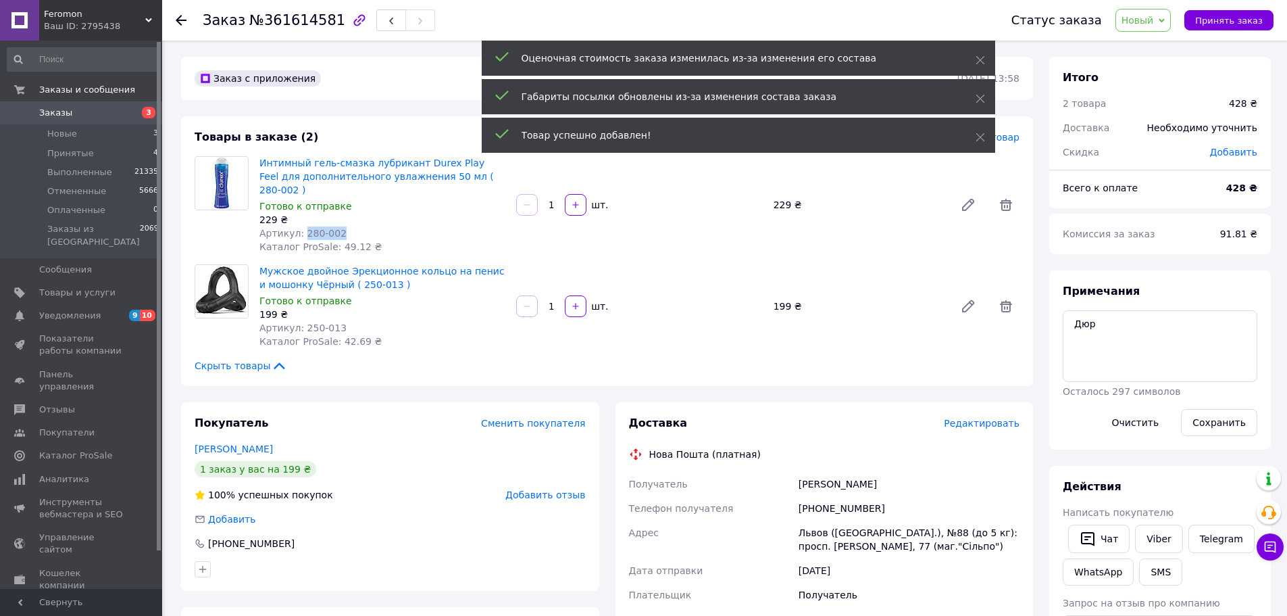
drag, startPoint x: 324, startPoint y: 220, endPoint x: 299, endPoint y: 221, distance: 25.0
click at [299, 226] on div "Артикул: 280-002" at bounding box center [383, 233] width 246 height 14
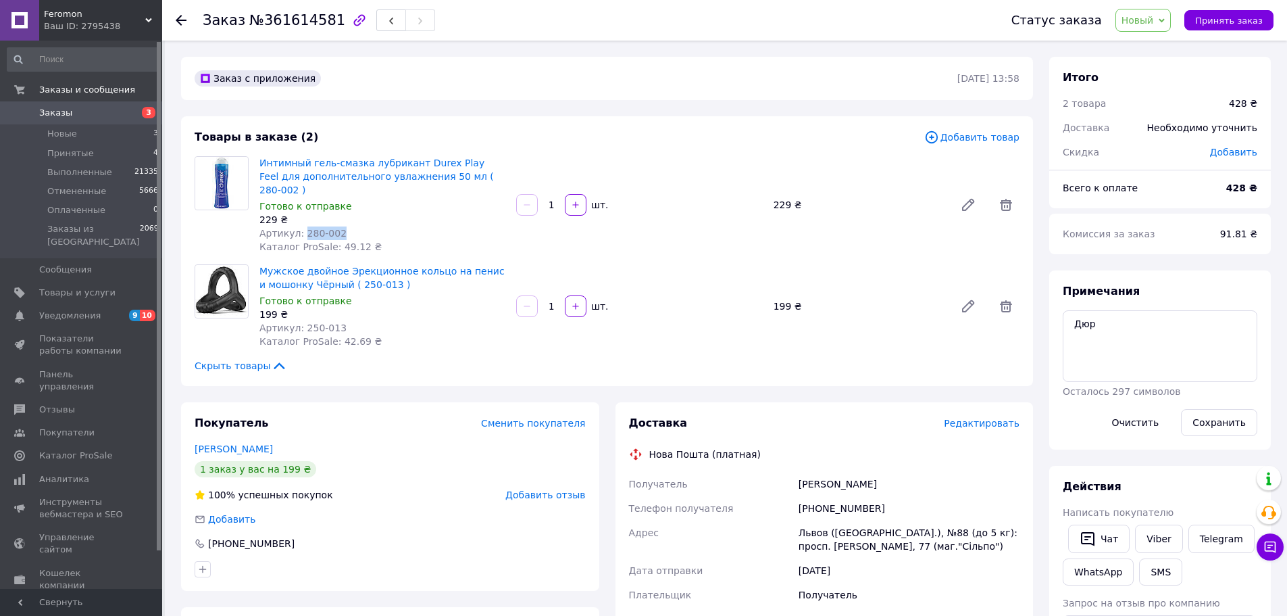
copy span "280-002"
click at [308, 310] on div "Мужское двойное Эрекционное кольцо на пенис и мошонку Чёрный ( 250-013 ) Готово…" at bounding box center [382, 306] width 257 height 89
drag, startPoint x: 338, startPoint y: 310, endPoint x: 290, endPoint y: 237, distance: 86.8
click at [298, 321] on div "Артикул: 250-013" at bounding box center [383, 328] width 246 height 14
copy span "250-013"
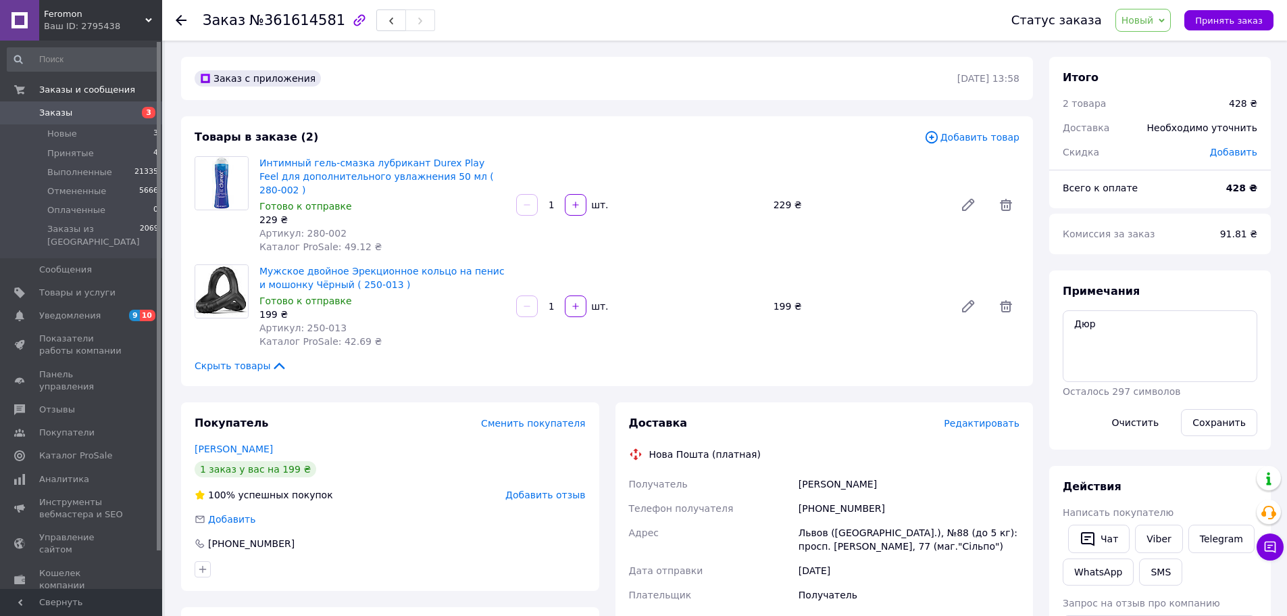
click at [1240, 187] on b "428 ₴" at bounding box center [1242, 187] width 31 height 11
copy b "428"
click at [1226, 17] on span "Принять заказ" at bounding box center [1230, 21] width 68 height 10
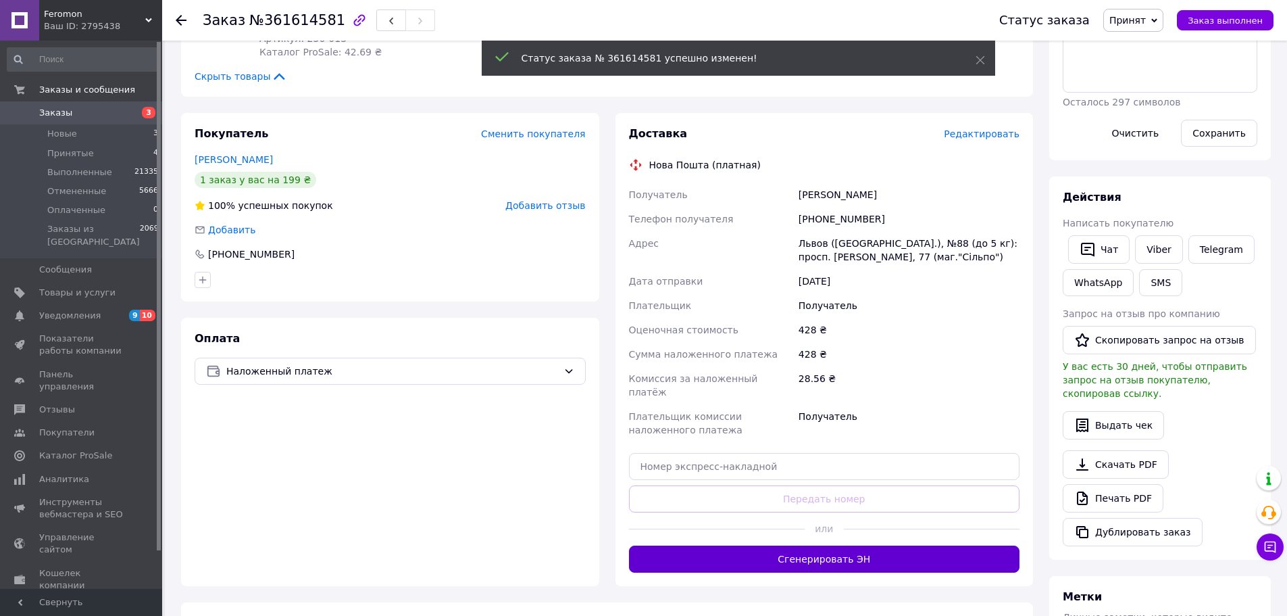
scroll to position [338, 0]
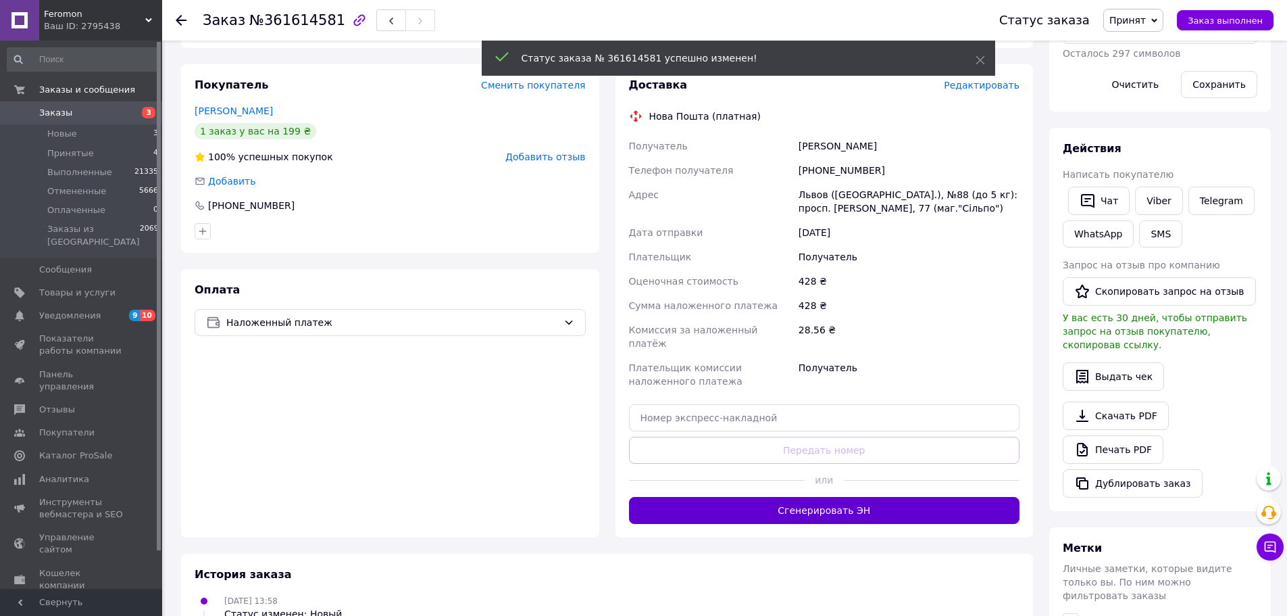
click at [829, 497] on button "Сгенерировать ЭН" at bounding box center [824, 510] width 391 height 27
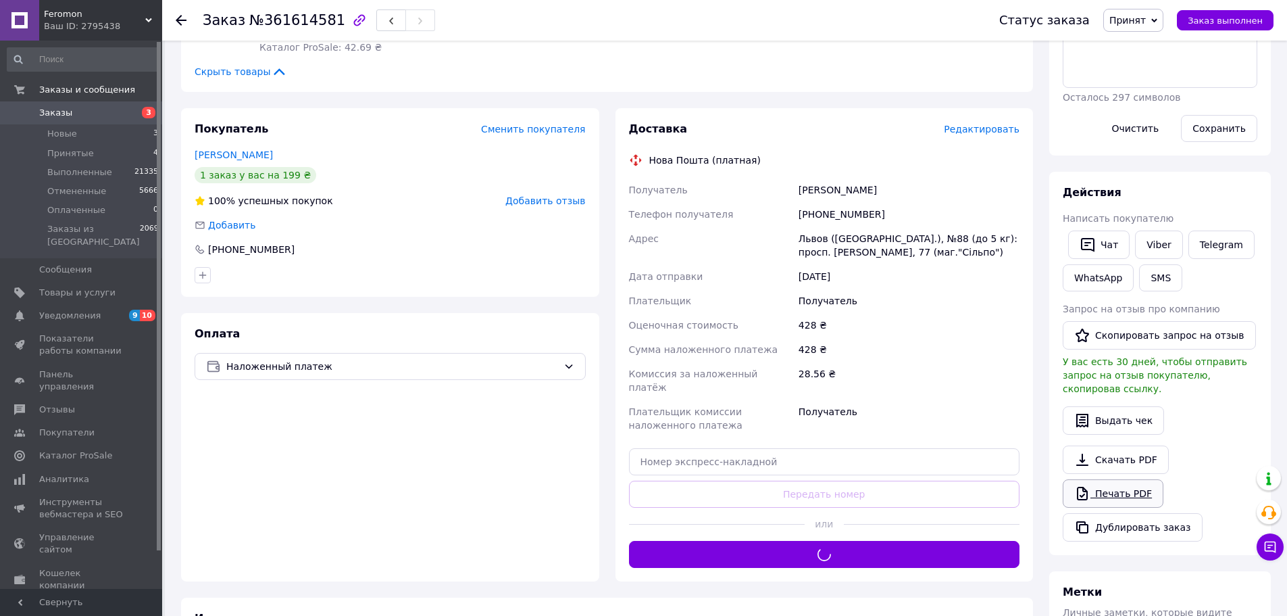
scroll to position [270, 0]
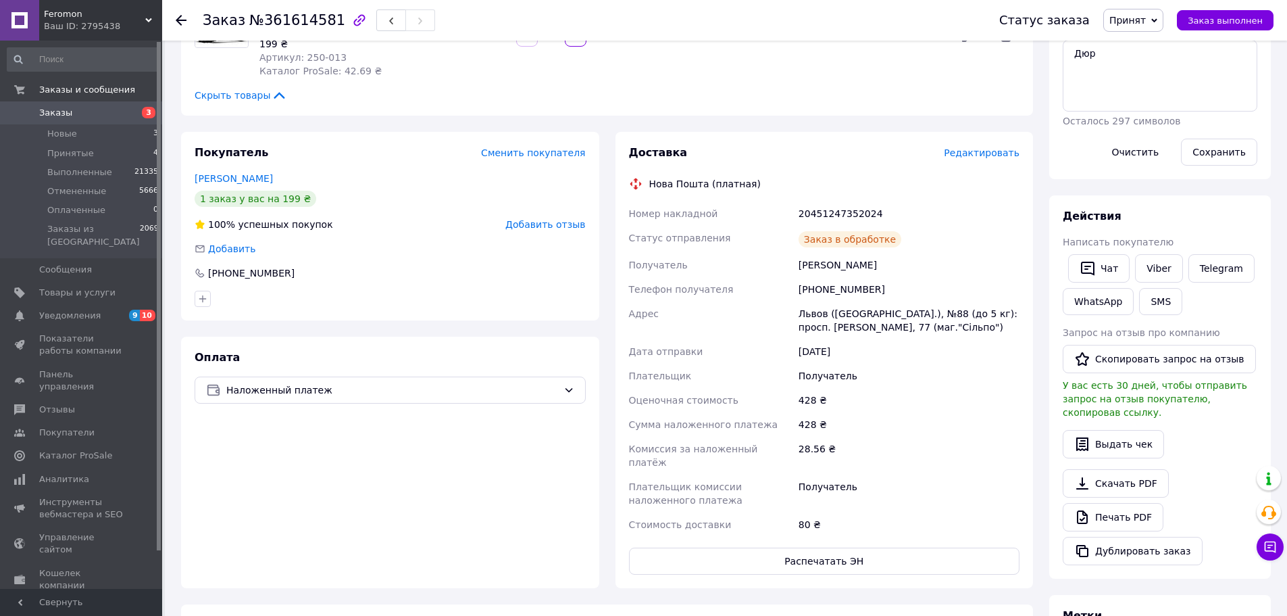
click at [843, 201] on div "20451247352024" at bounding box center [909, 213] width 226 height 24
copy div "20451247352024"
click at [1254, 14] on button "Заказ выполнен" at bounding box center [1225, 20] width 97 height 20
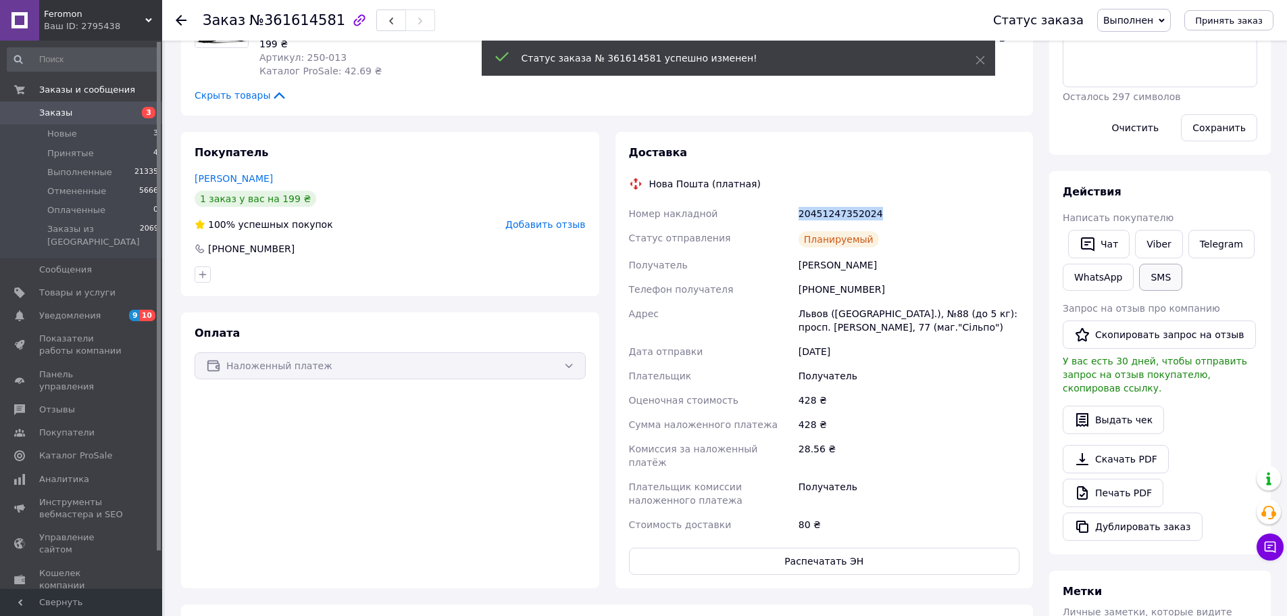
click at [1164, 282] on button "SMS" at bounding box center [1160, 277] width 43 height 27
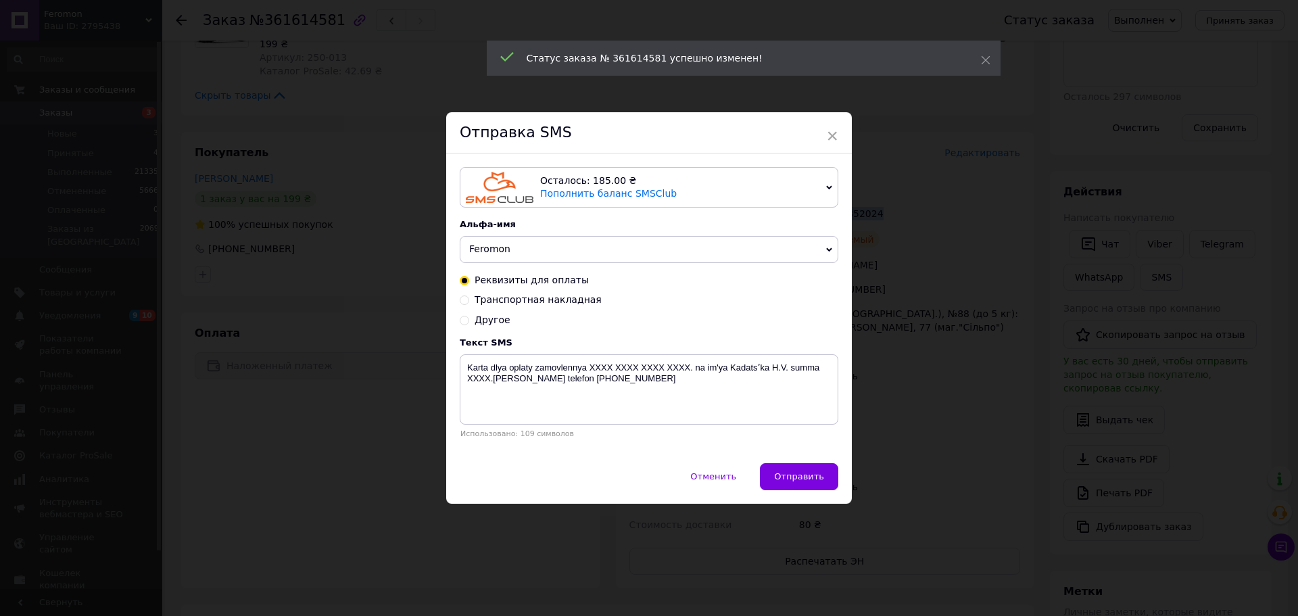
click at [556, 300] on span "Транспортная накладная" at bounding box center [537, 299] width 127 height 11
click at [469, 300] on input "Транспортная накладная" at bounding box center [464, 298] width 9 height 9
radio input "true"
radio input "false"
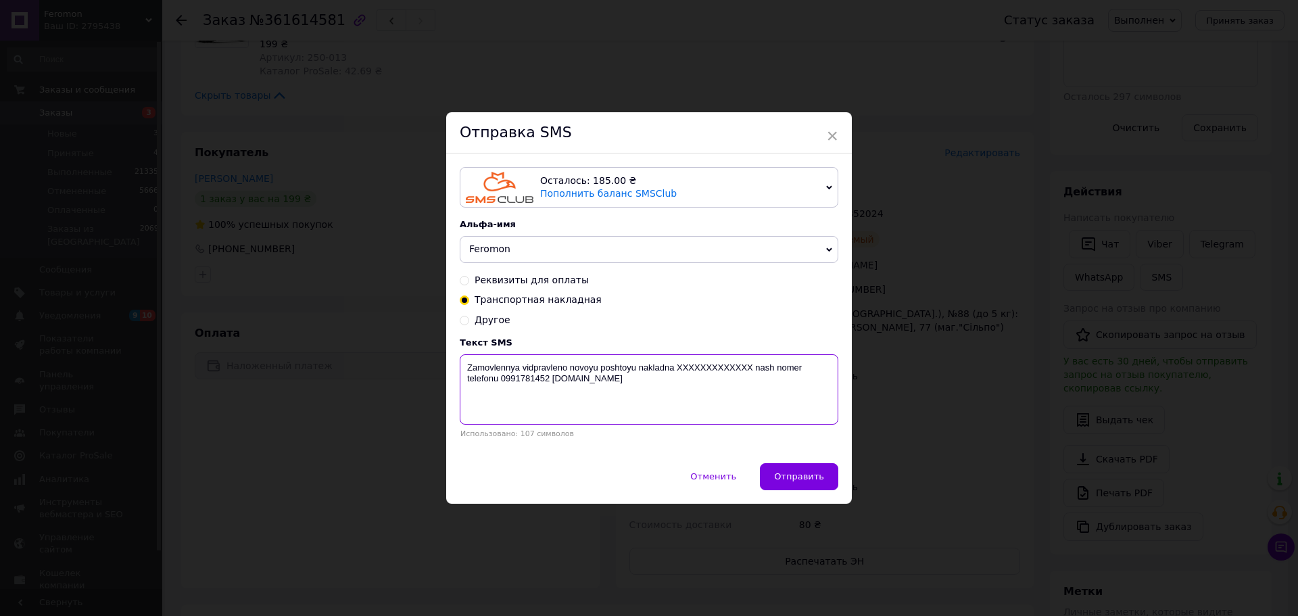
click at [691, 374] on textarea "Zamovlennya vidpravleno novoyu poshtoyu nakladna XXXXXXXXXXXXX nash nomer telef…" at bounding box center [649, 389] width 378 height 70
click at [695, 374] on textarea "Zamovlennya vidpravleno novoyu poshtoyu nakladna XXXXXXXXXXXXX nash nomer telef…" at bounding box center [649, 389] width 378 height 70
click at [696, 374] on textarea "Zamovlennya vidpravleno novoyu poshtoyu nakladna XXXXXXXXXXXXX nash nomer telef…" at bounding box center [649, 389] width 378 height 70
paste textarea "20451247352024"
type textarea "Zamovlennya vidpravleno novoyu poshtoyu nakladna 20451247352024 nash nomer tele…"
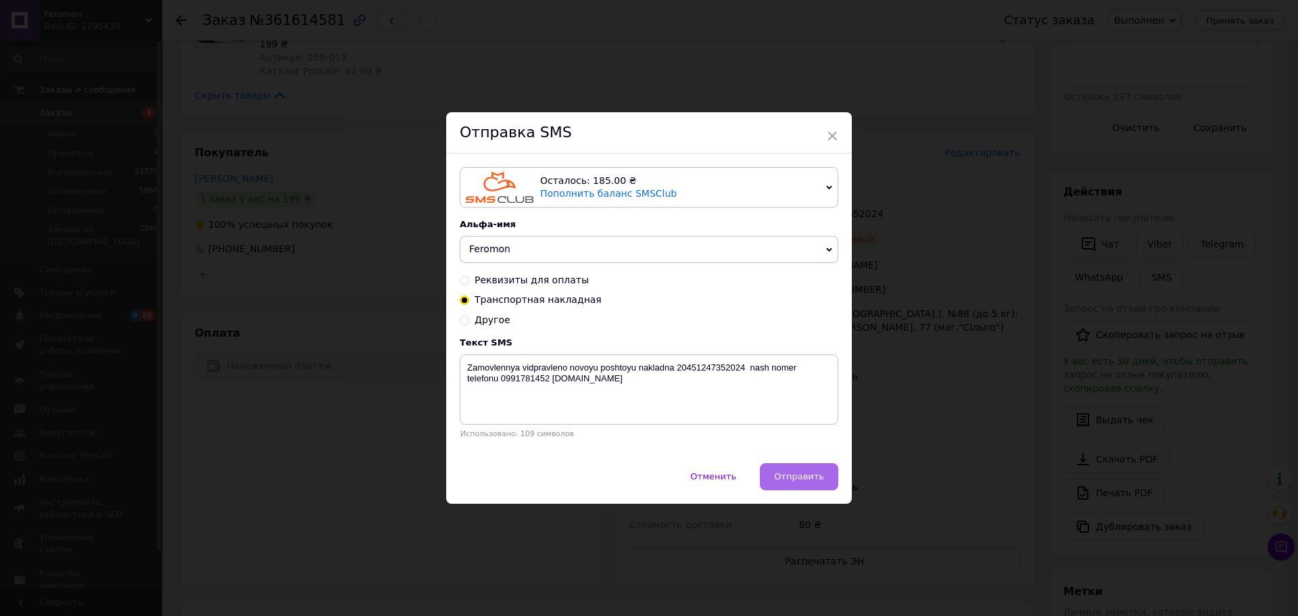
click at [787, 479] on span "Отправить" at bounding box center [799, 476] width 50 height 10
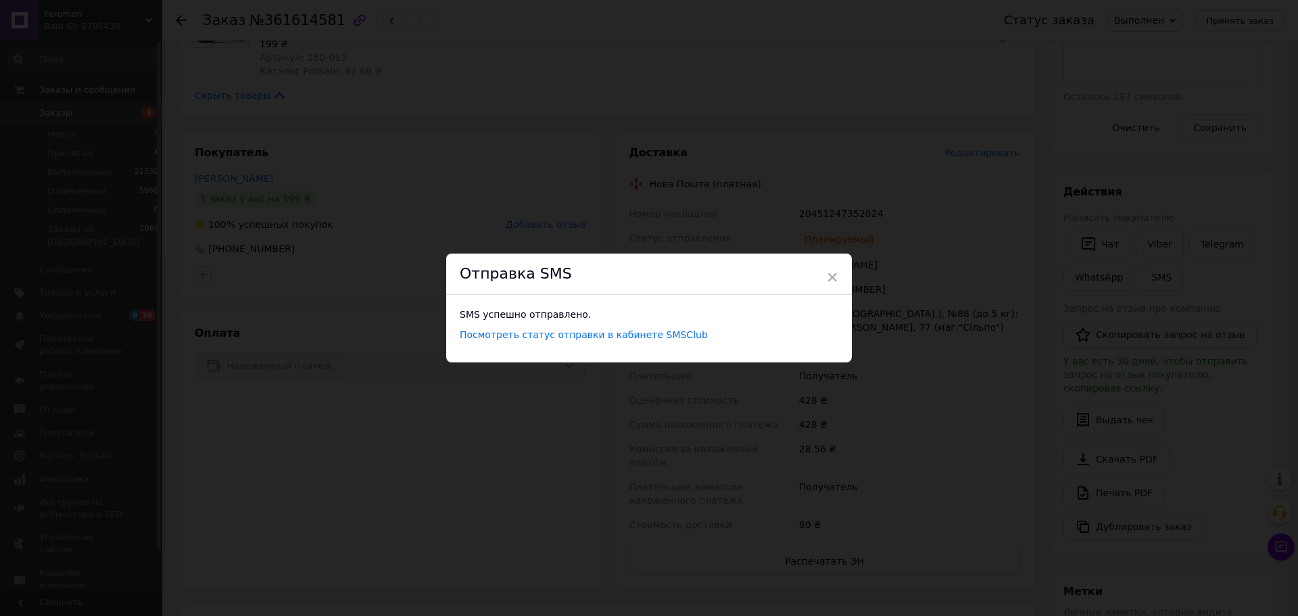
click at [1008, 418] on div "× Отправка SMS SMS успешно отправлено. Посмотреть статус отправки в кабинете SM…" at bounding box center [649, 308] width 1298 height 616
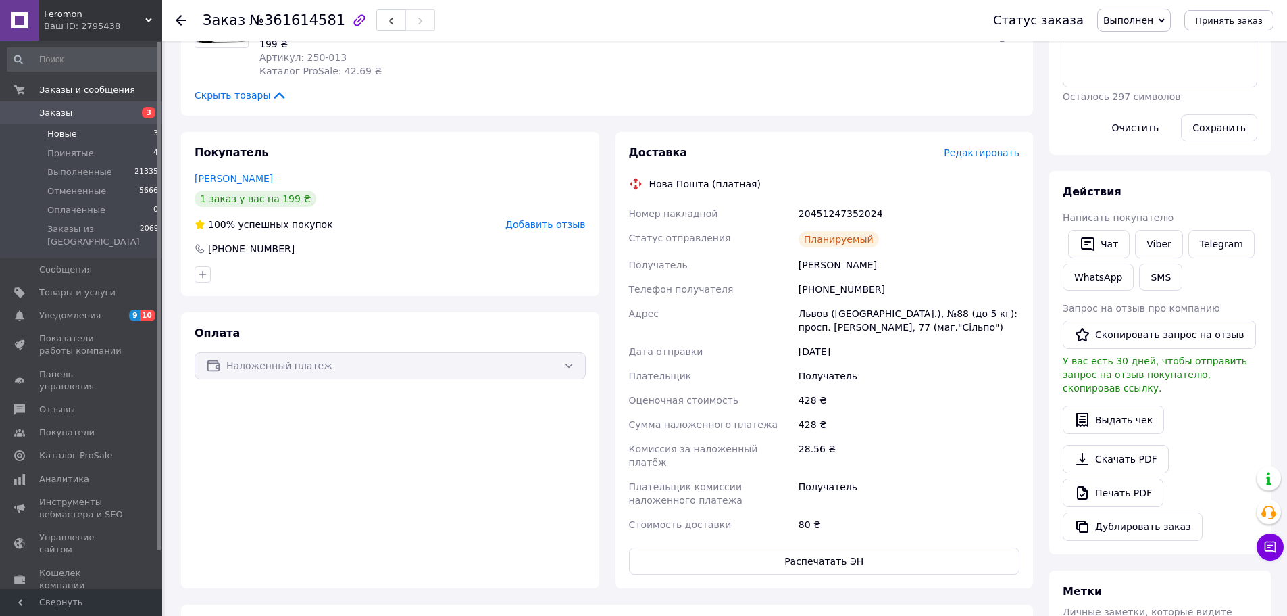
click at [81, 130] on li "Новые 3" at bounding box center [83, 133] width 166 height 19
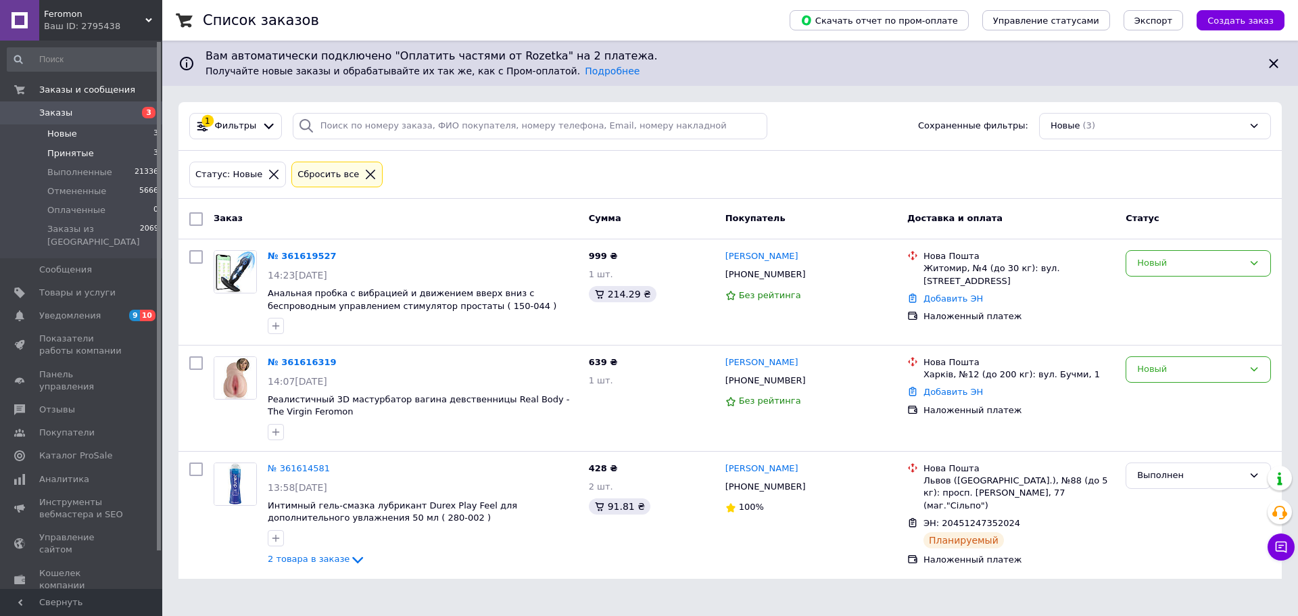
click at [114, 145] on li "Принятые 3" at bounding box center [83, 153] width 166 height 19
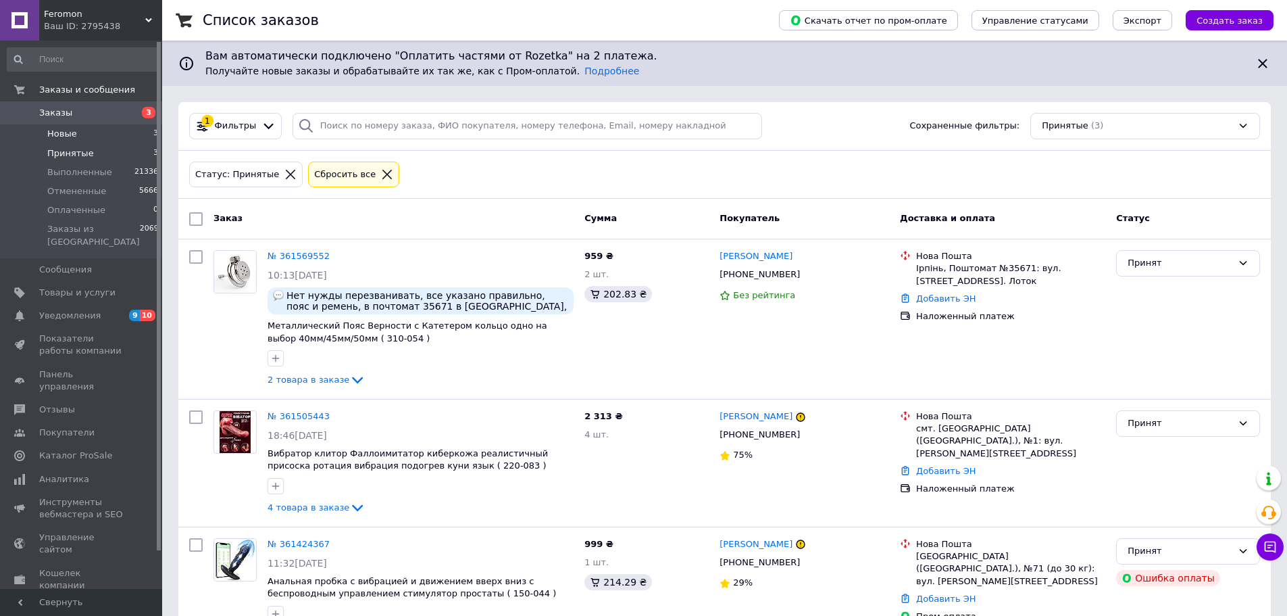
click at [69, 131] on span "Новые" at bounding box center [62, 134] width 30 height 12
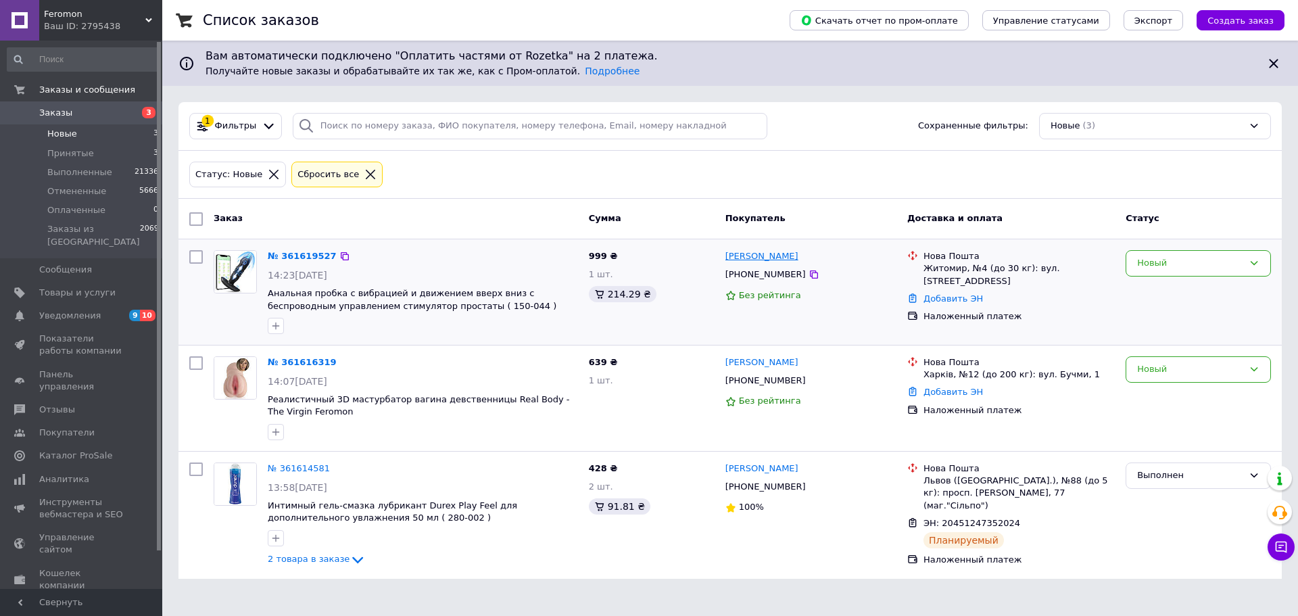
click at [782, 256] on link "[PERSON_NAME]" at bounding box center [761, 256] width 73 height 13
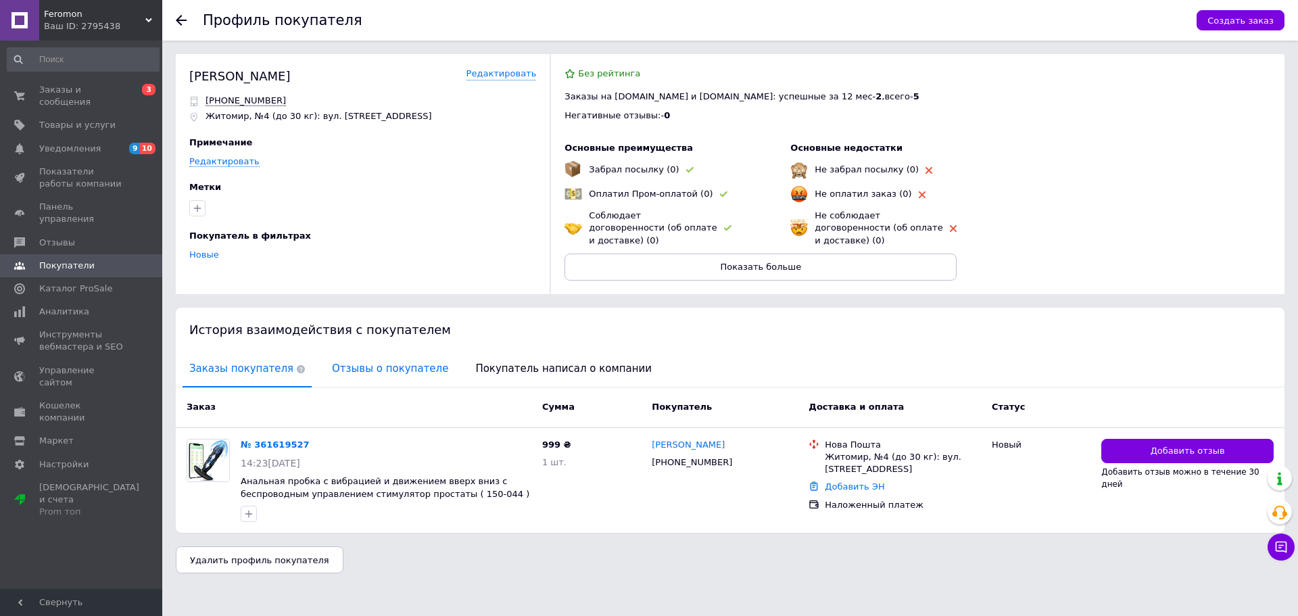
click at [362, 351] on span "Отзывы о покупателе" at bounding box center [390, 368] width 130 height 34
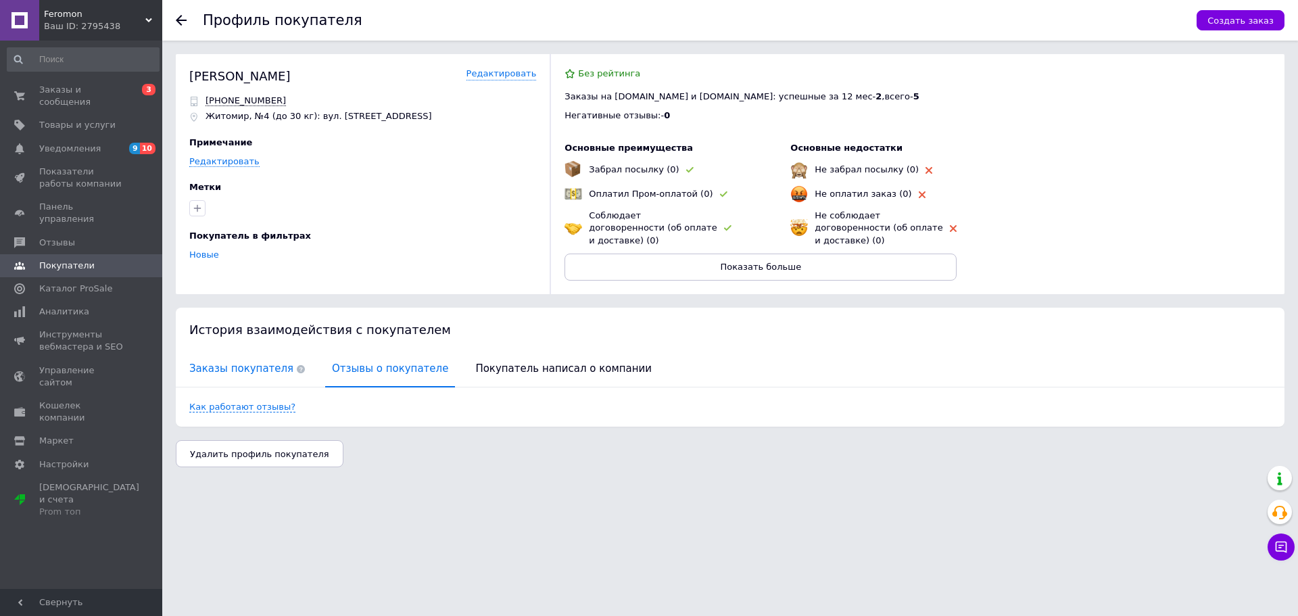
click at [238, 357] on span "Заказы покупателя" at bounding box center [246, 368] width 129 height 34
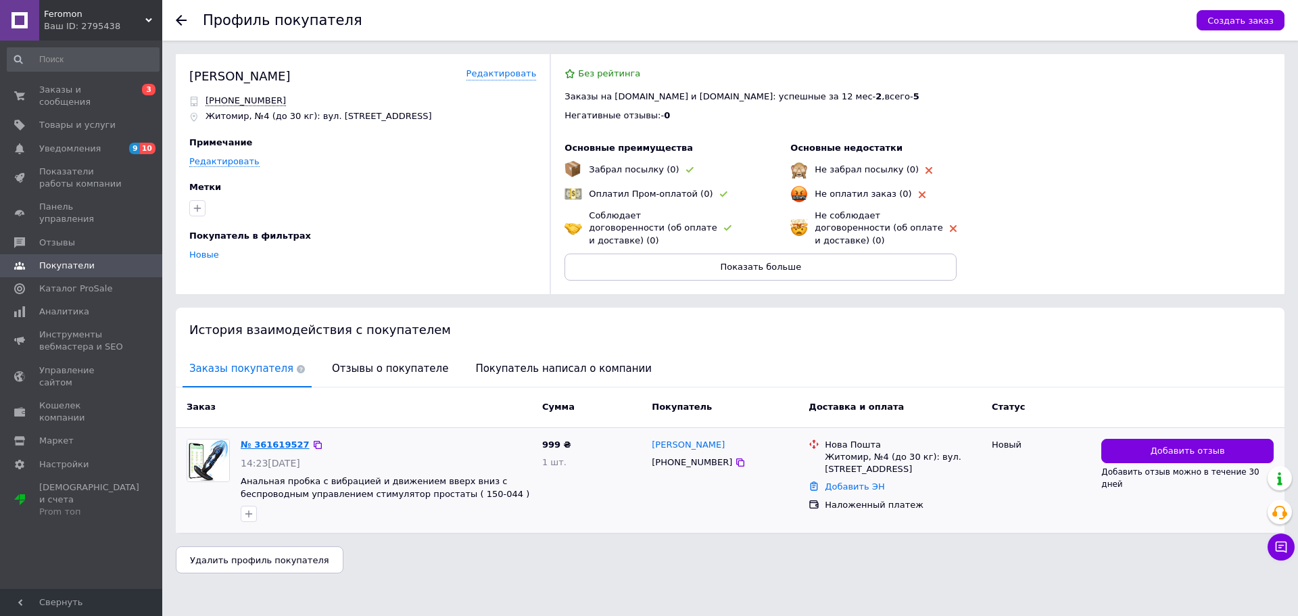
click at [282, 439] on link "№ 361619527" at bounding box center [275, 444] width 69 height 10
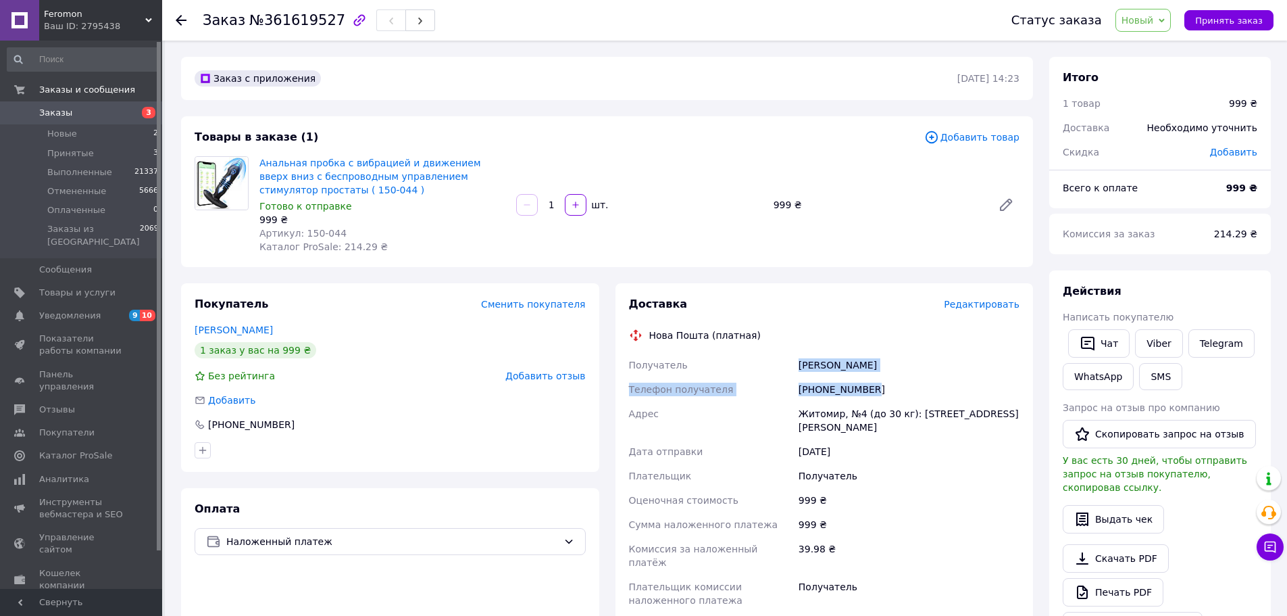
drag, startPoint x: 867, startPoint y: 391, endPoint x: 798, endPoint y: 371, distance: 72.5
click at [798, 371] on div "Получатель Башинський Олег Телефон получателя +380687542022 Адрес Житомир, №4 (…" at bounding box center [825, 483] width 397 height 260
click at [1225, 26] on span "Принять заказ" at bounding box center [1230, 21] width 68 height 10
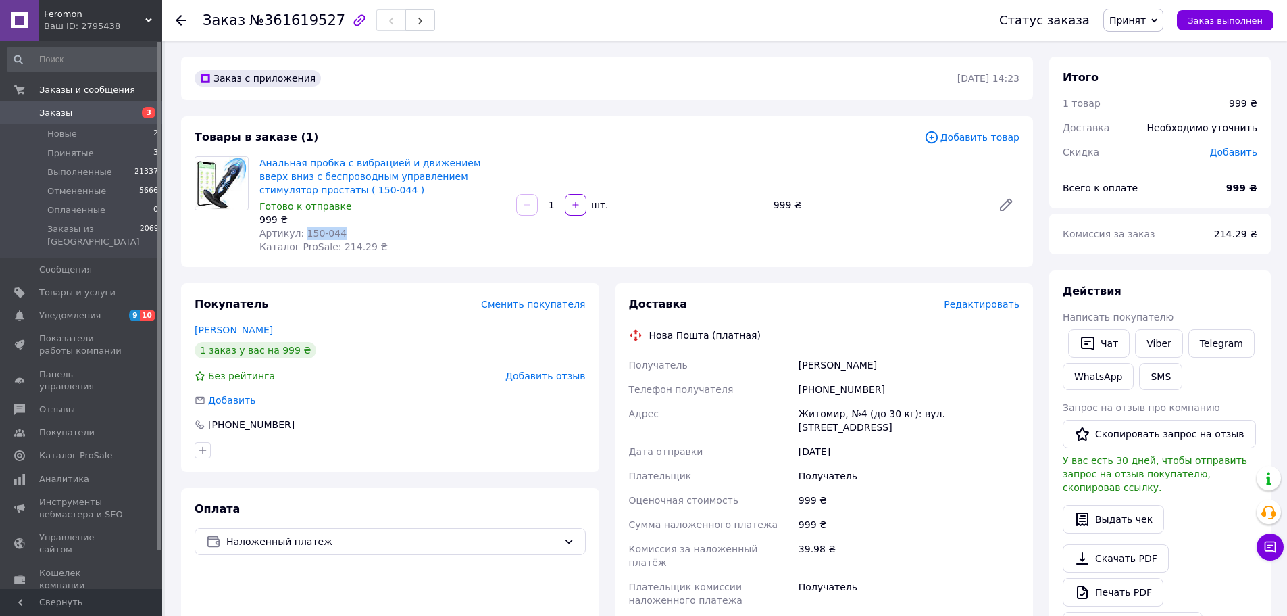
drag, startPoint x: 343, startPoint y: 228, endPoint x: 299, endPoint y: 232, distance: 44.2
click at [299, 232] on div "Артикул: 150-044" at bounding box center [383, 233] width 246 height 14
drag, startPoint x: 835, startPoint y: 383, endPoint x: 801, endPoint y: 372, distance: 35.7
click at [801, 372] on div "Получатель Башинський Олег Телефон получателя +380687542022 Адрес Житомир, №4 (…" at bounding box center [825, 483] width 397 height 260
click at [1233, 187] on b "999 ₴" at bounding box center [1242, 187] width 31 height 11
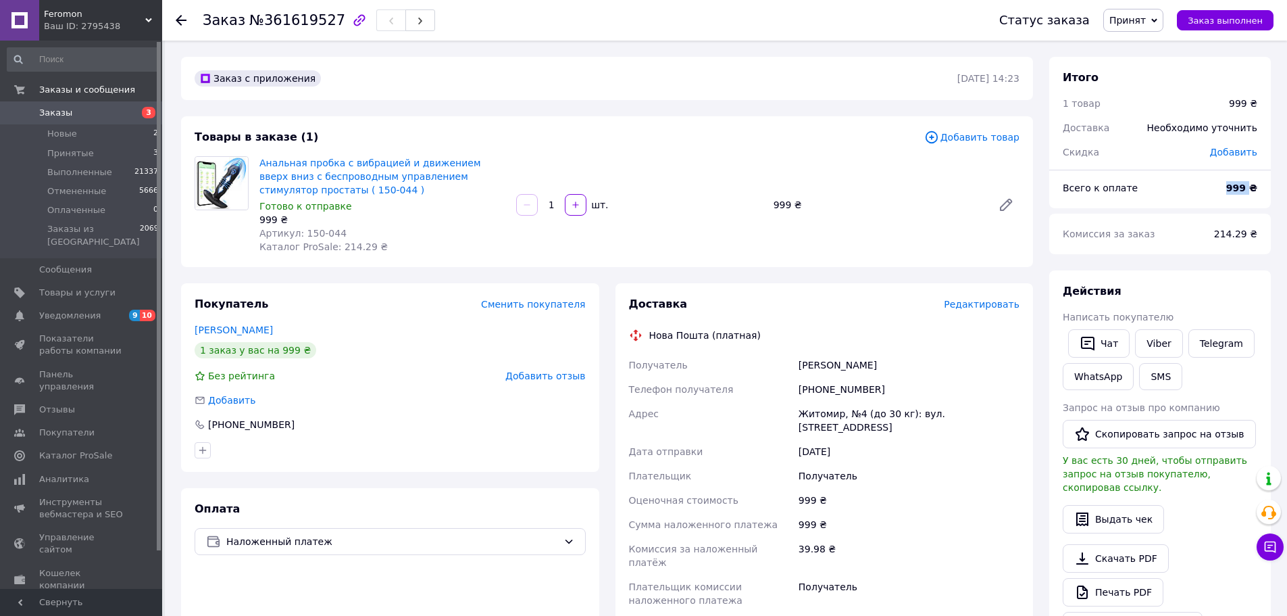
click at [1233, 187] on b "999 ₴" at bounding box center [1242, 187] width 31 height 11
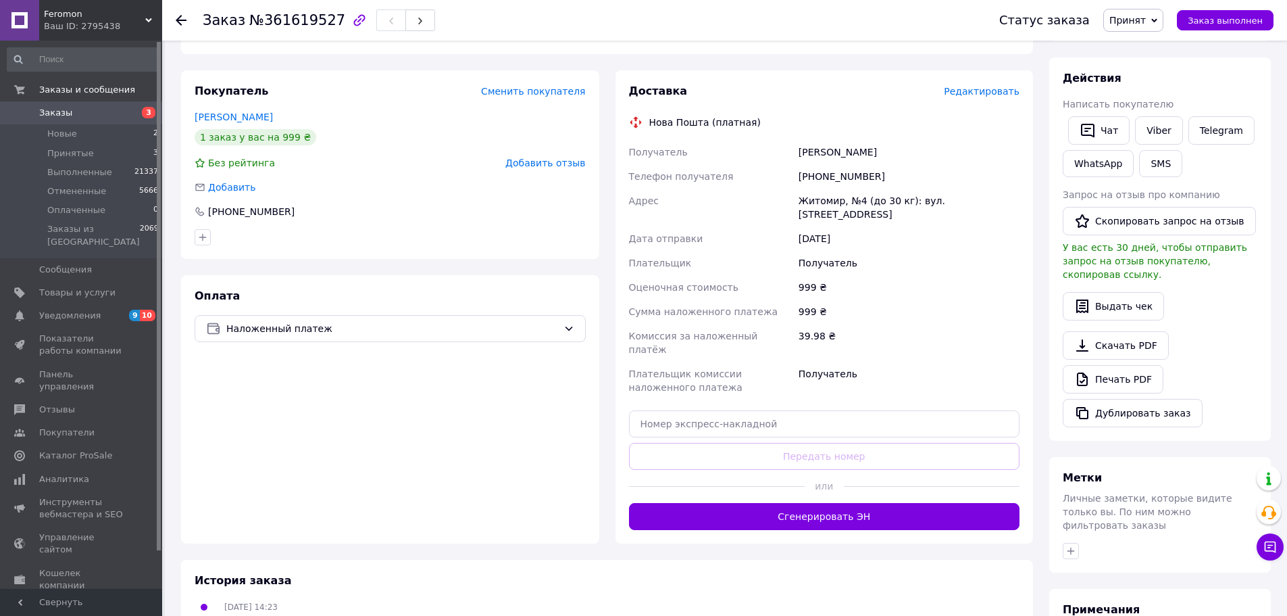
scroll to position [270, 0]
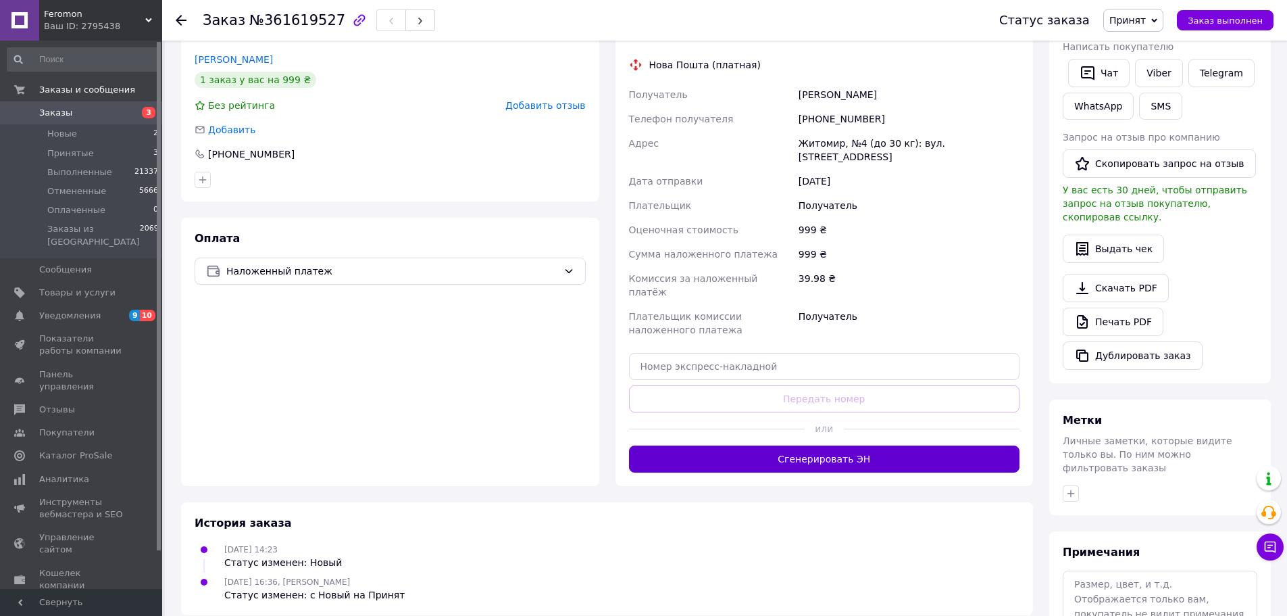
click at [798, 445] on button "Сгенерировать ЭН" at bounding box center [824, 458] width 391 height 27
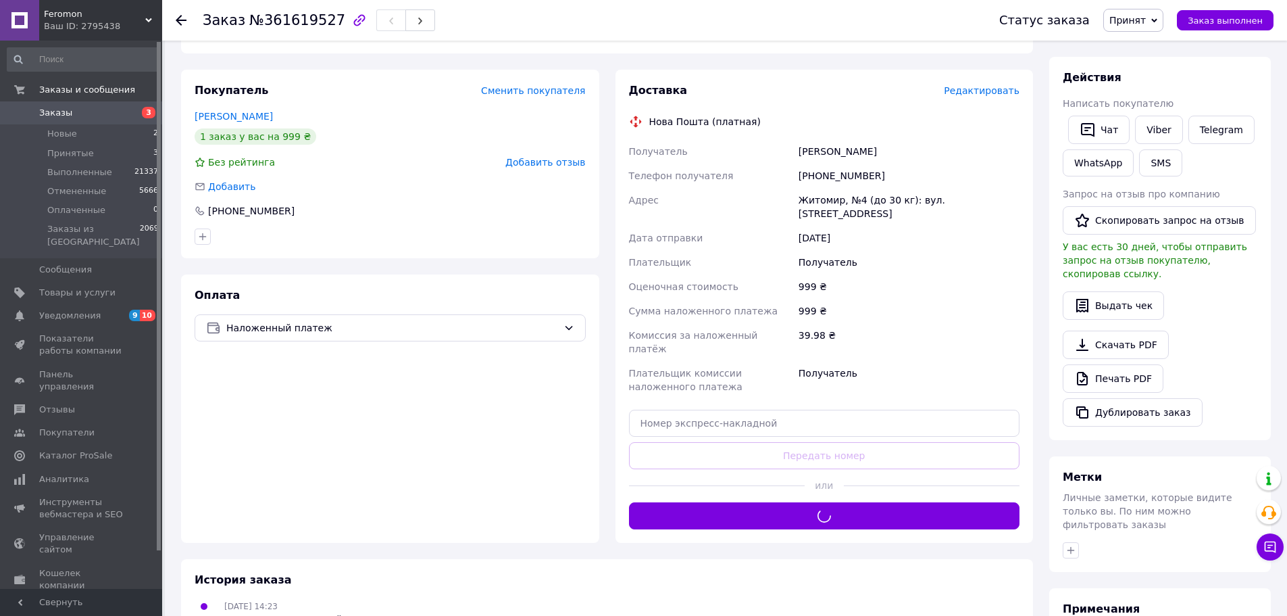
scroll to position [135, 0]
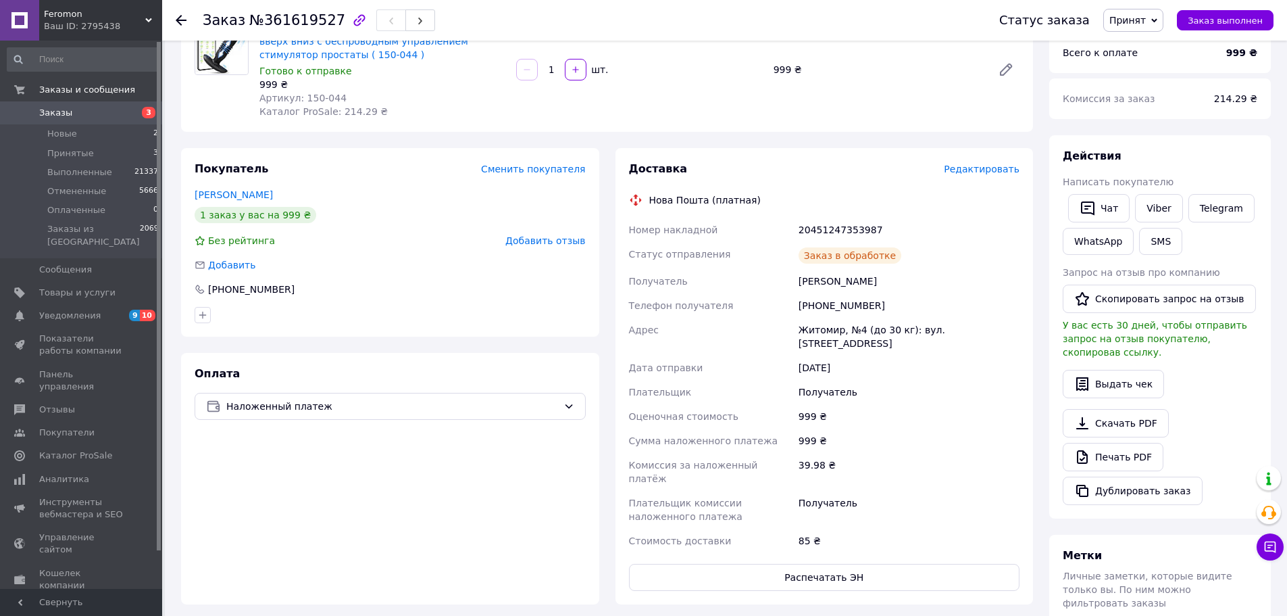
click at [837, 229] on div "20451247353987" at bounding box center [909, 230] width 226 height 24
click at [1244, 25] on span "Заказ выполнен" at bounding box center [1225, 21] width 75 height 10
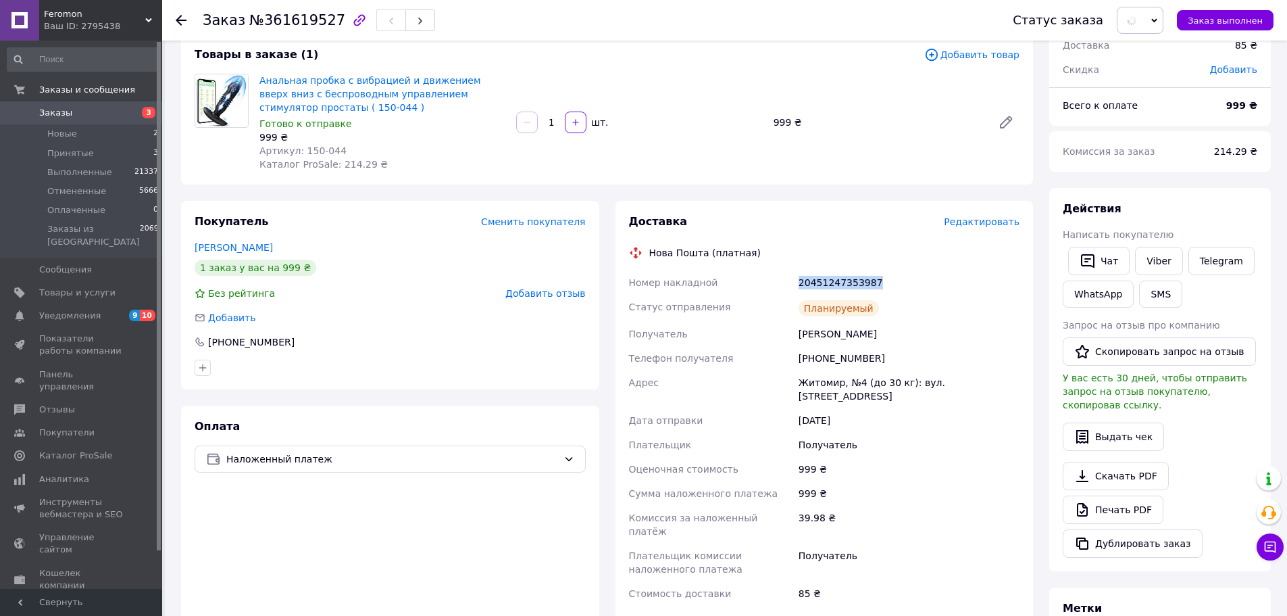
scroll to position [0, 0]
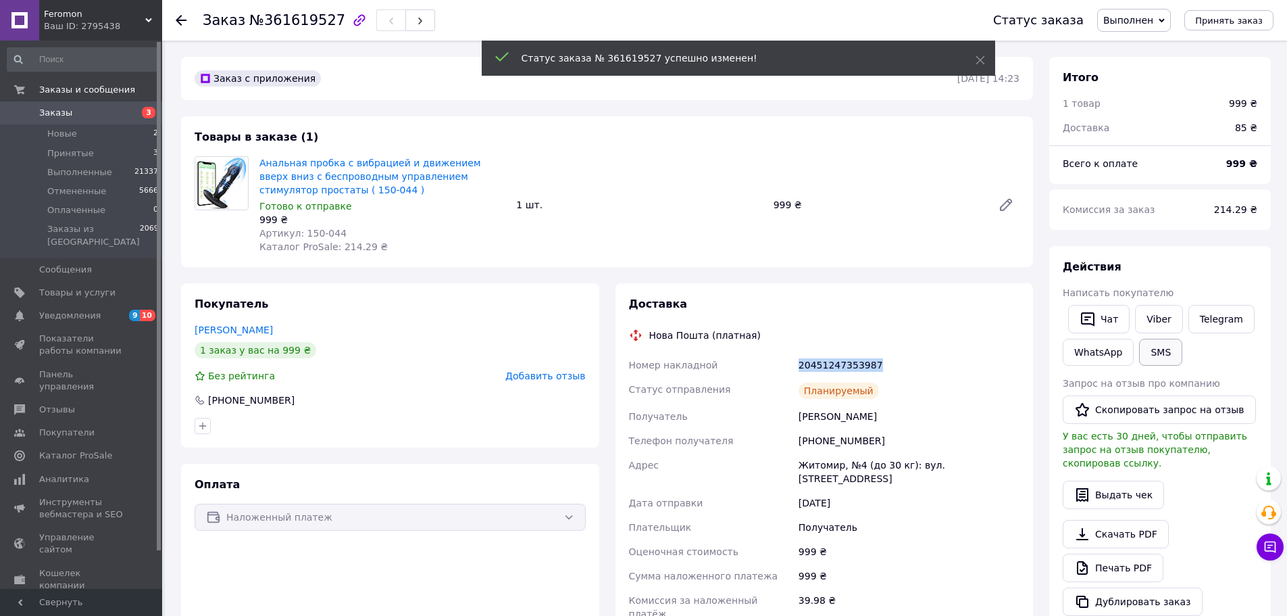
click at [1164, 355] on button "SMS" at bounding box center [1160, 352] width 43 height 27
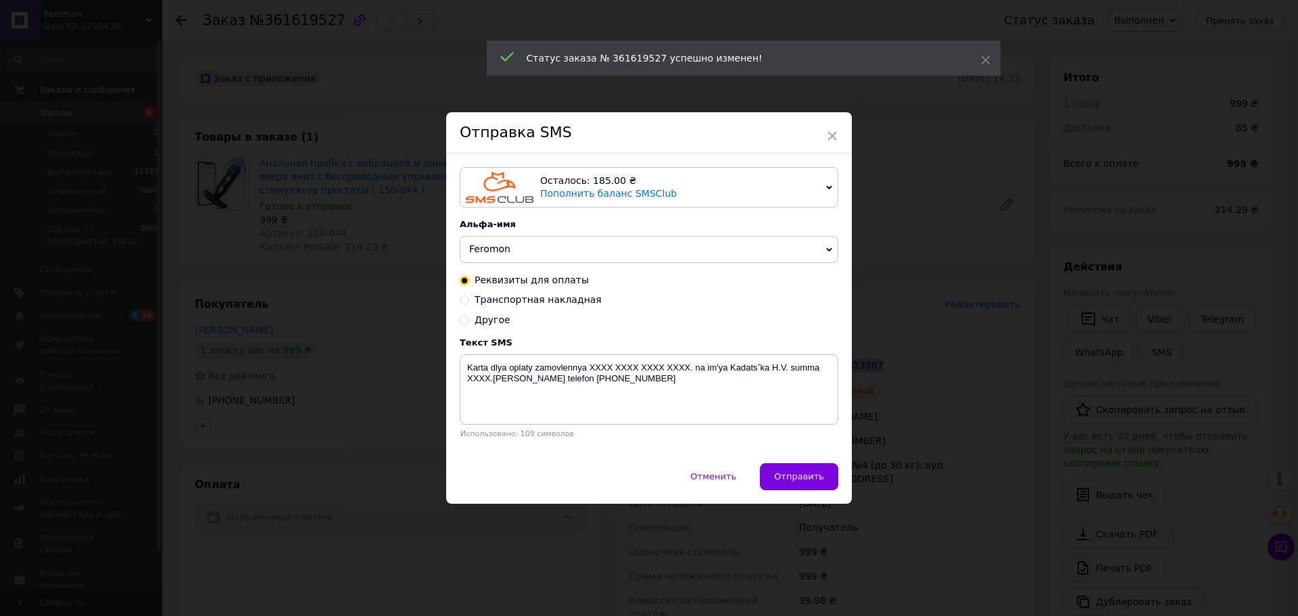
click at [506, 301] on span "Транспортная накладная" at bounding box center [537, 299] width 127 height 11
click at [469, 301] on input "Транспортная накладная" at bounding box center [464, 298] width 9 height 9
radio input "true"
radio input "false"
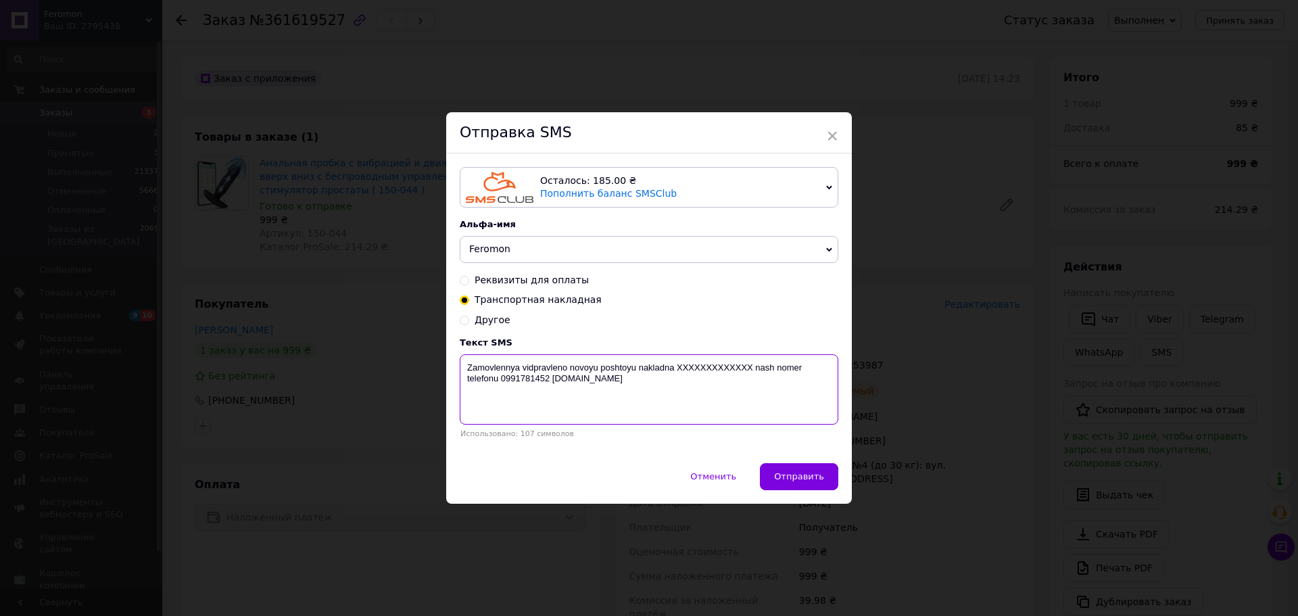
click at [694, 368] on textarea "Zamovlennya vidpravleno novoyu poshtoyu nakladna XXXXXXXXXXXXX nash nomer telef…" at bounding box center [649, 389] width 378 height 70
paste textarea "20451247353987"
type textarea "Zamovlennya vidpravleno novoyu poshtoyu nakladna 20451247353987 nash nomer tele…"
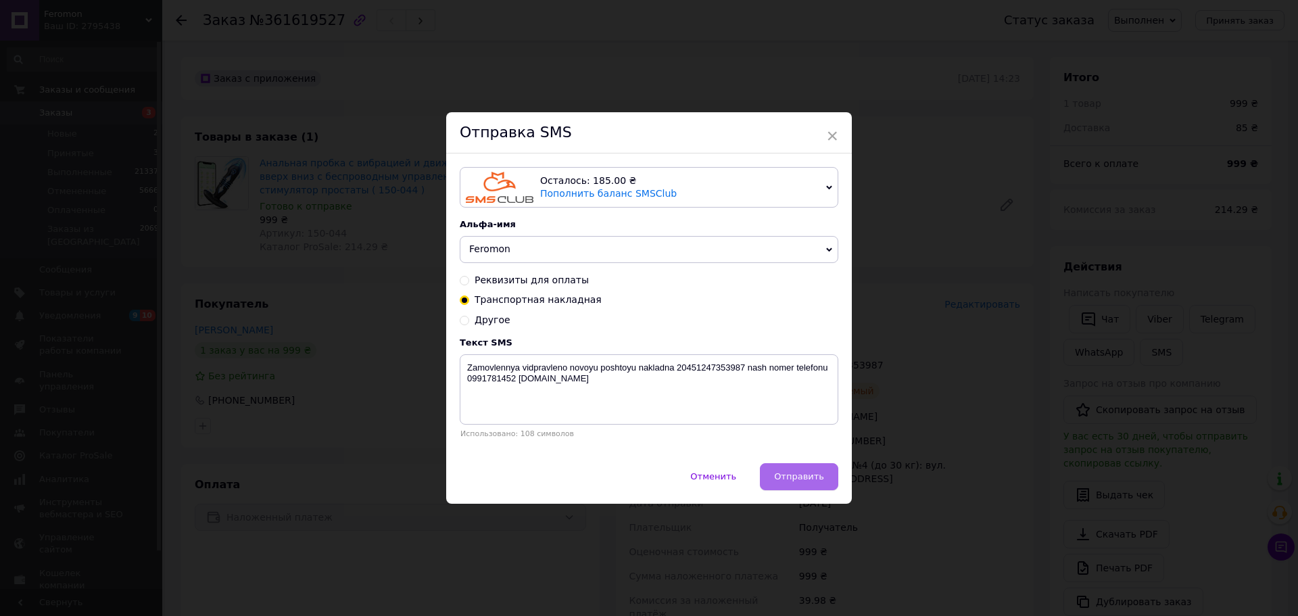
click at [810, 474] on span "Отправить" at bounding box center [799, 476] width 50 height 10
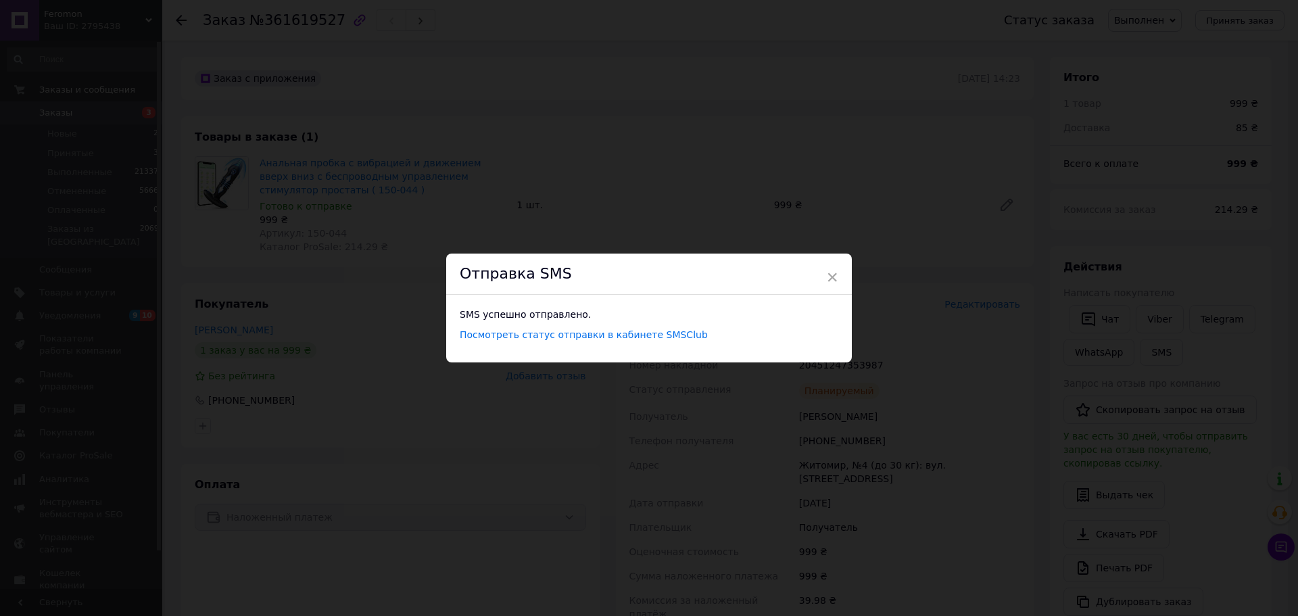
click at [1053, 314] on div "× Отправка SMS SMS успешно отправлено. Посмотреть статус отправки в кабинете SM…" at bounding box center [649, 308] width 1298 height 616
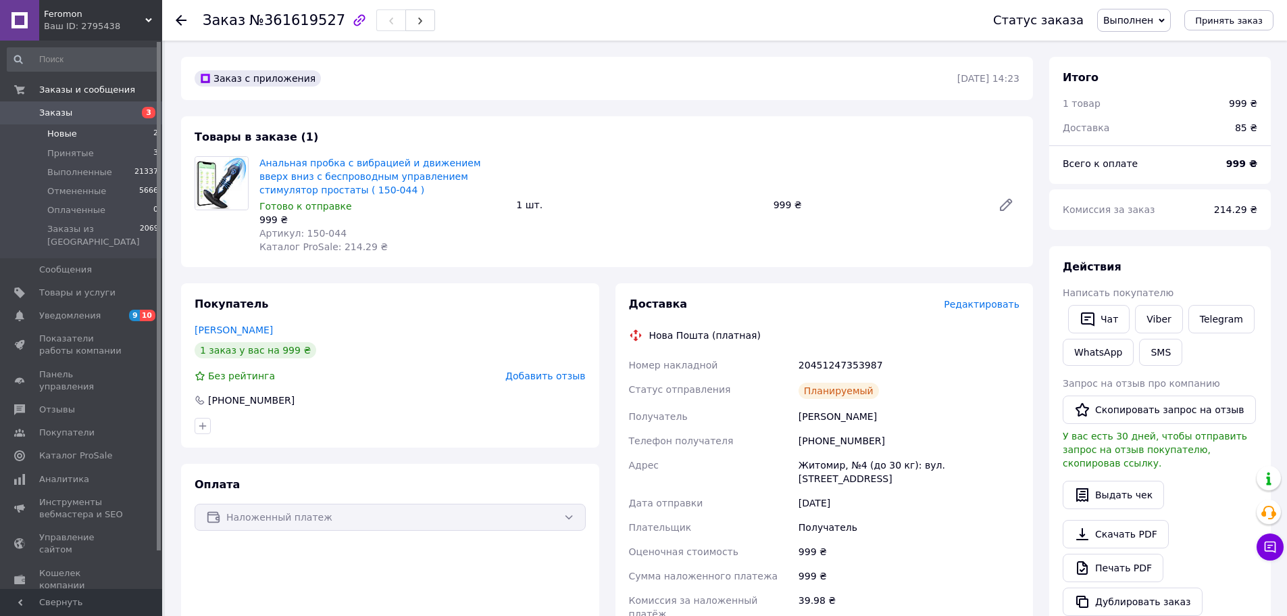
click at [67, 130] on span "Новые" at bounding box center [62, 134] width 30 height 12
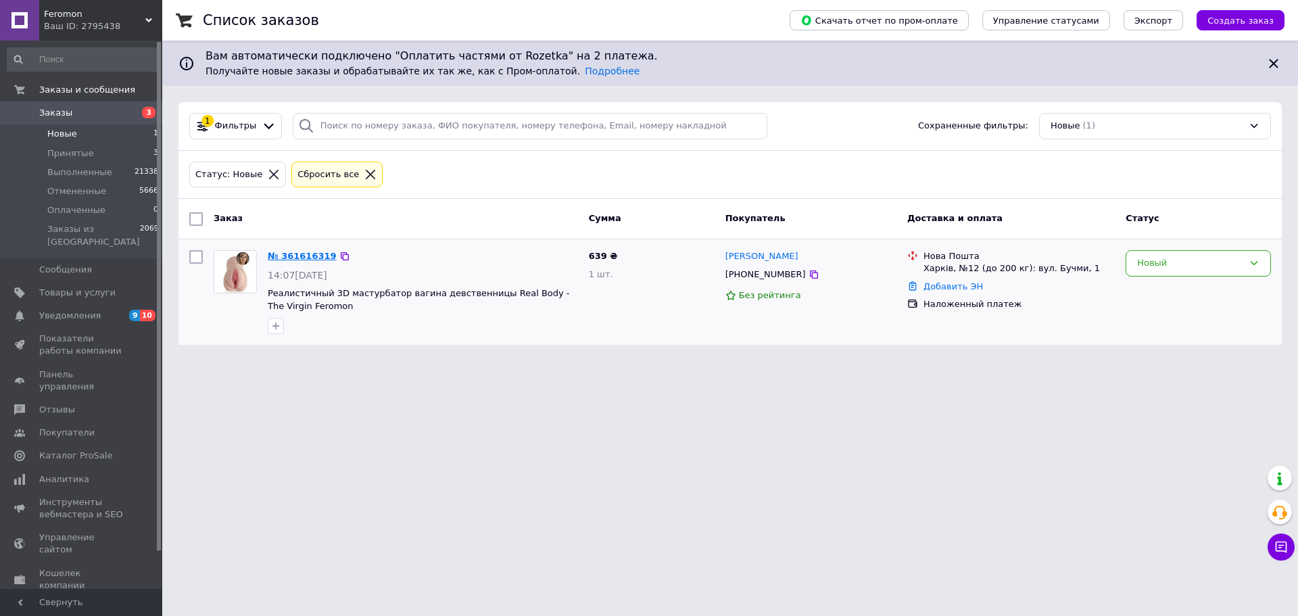
click at [300, 252] on link "№ 361616319" at bounding box center [302, 256] width 69 height 10
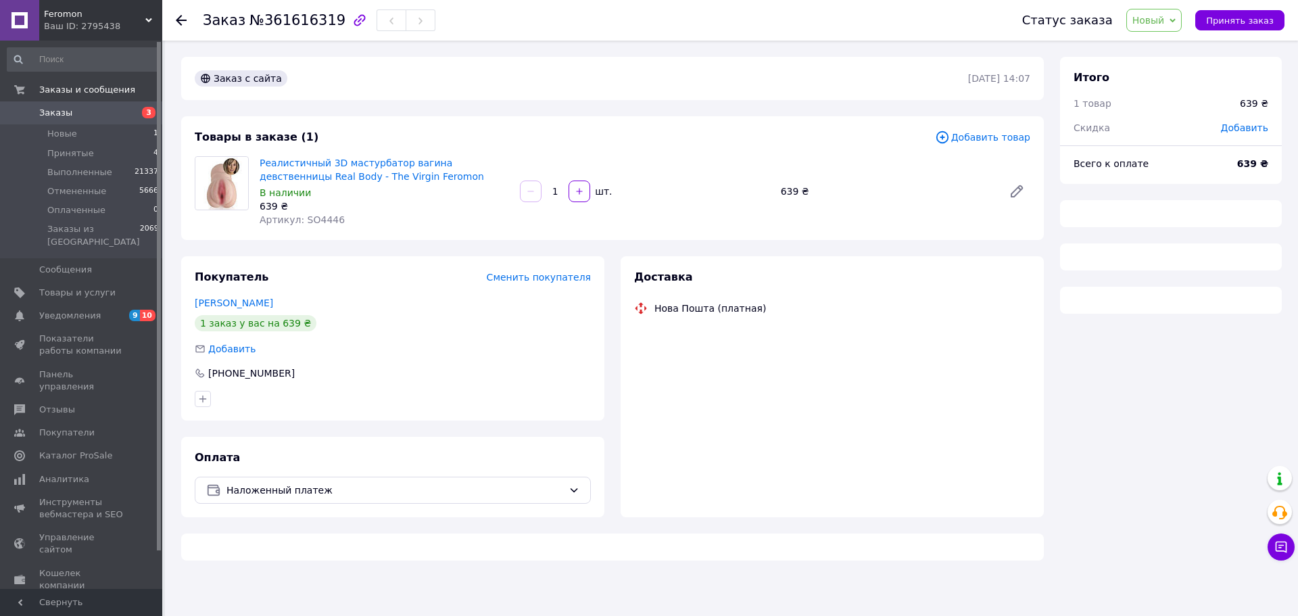
click at [305, 214] on span "Артикул: SO4446" at bounding box center [302, 219] width 85 height 11
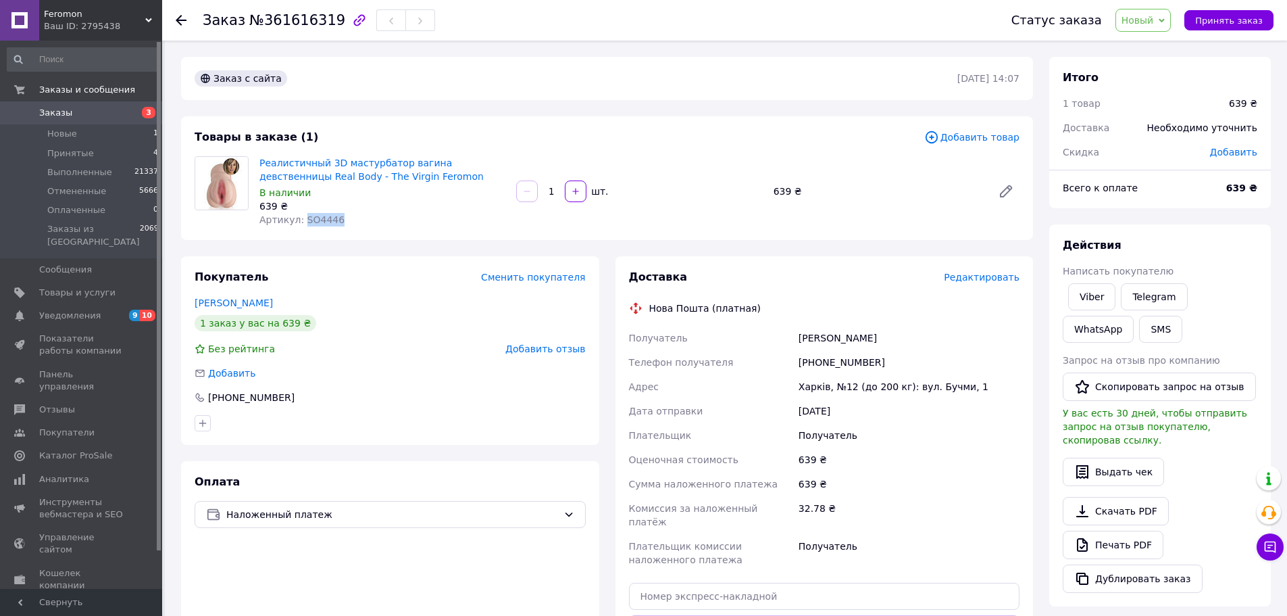
click at [305, 214] on span "Артикул: SO4446" at bounding box center [302, 219] width 85 height 11
click at [222, 308] on link "Барсуков Андрій" at bounding box center [234, 302] width 78 height 11
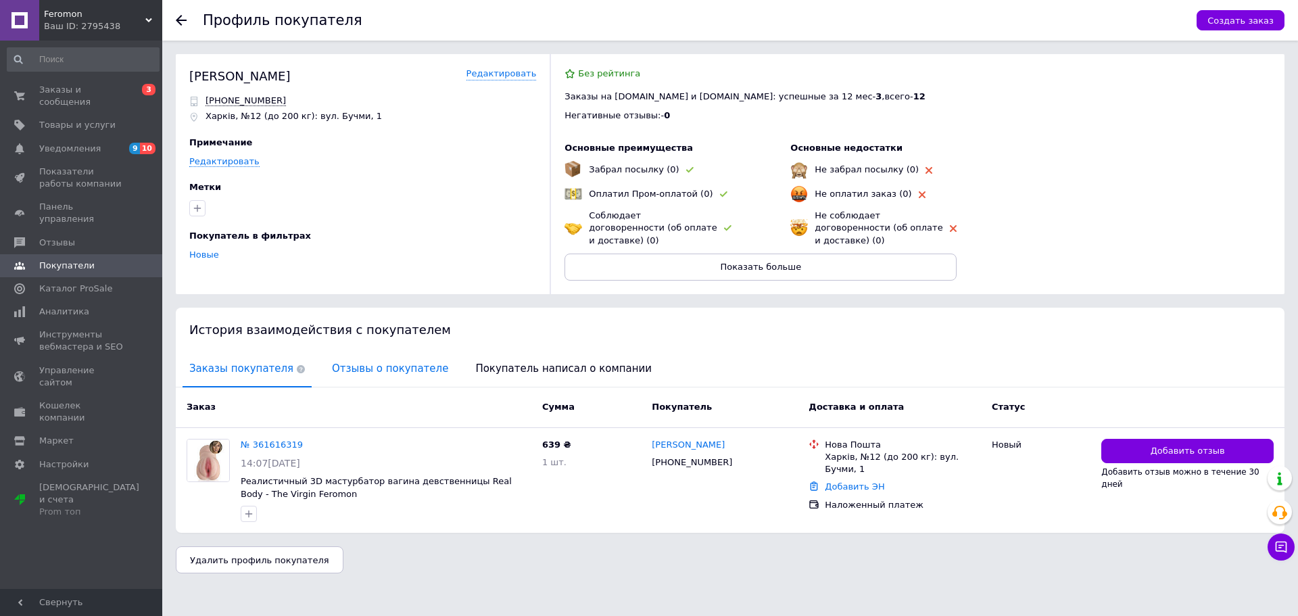
click at [391, 363] on span "Отзывы о покупателе" at bounding box center [390, 368] width 130 height 34
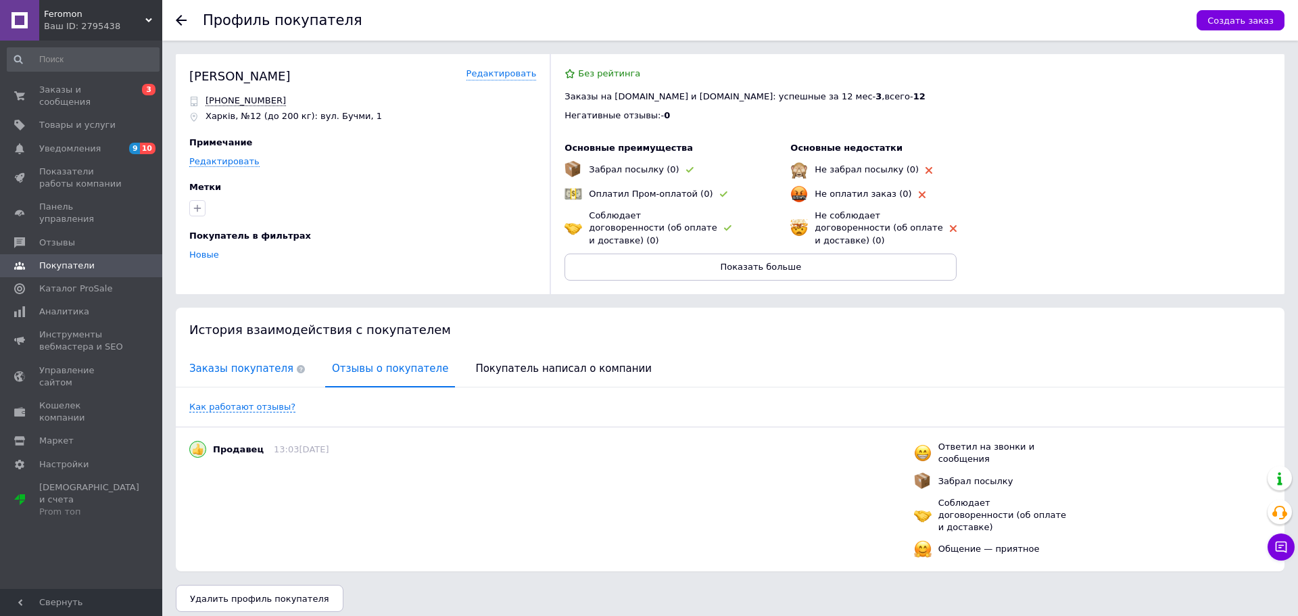
click at [223, 369] on span "Заказы покупателя" at bounding box center [246, 368] width 129 height 34
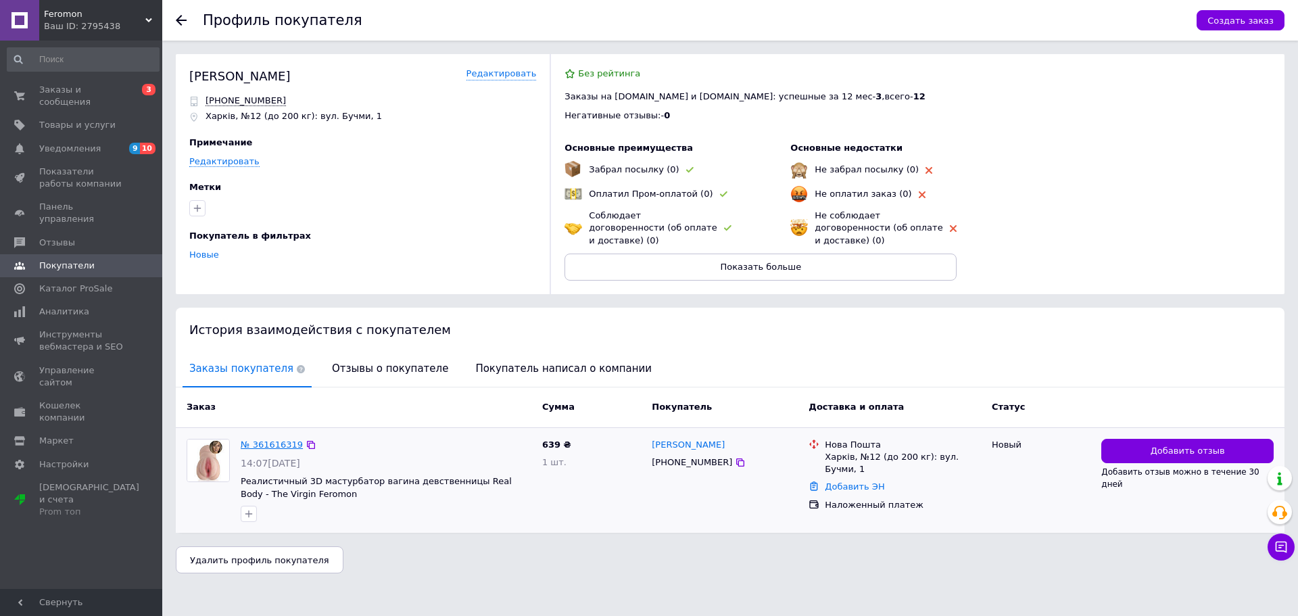
click at [273, 439] on link "№ 361616319" at bounding box center [272, 444] width 62 height 10
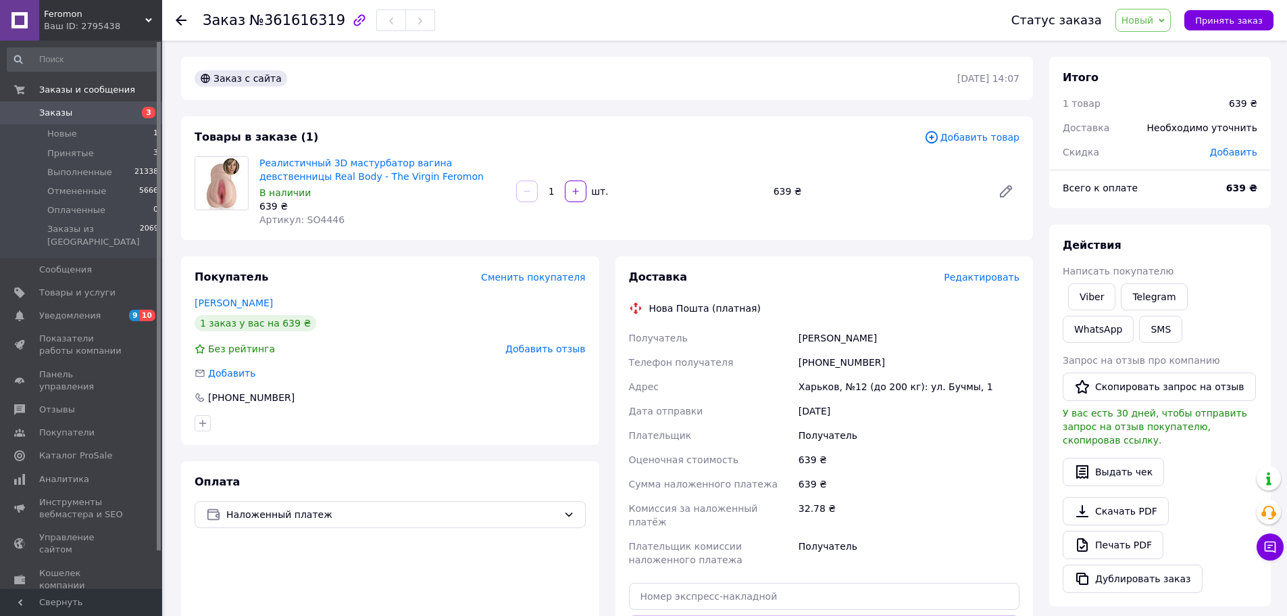
click at [1255, 9] on div "Статус заказа Новый Принят Выполнен Отменен Оплаченный Принять заказ" at bounding box center [1136, 20] width 276 height 23
click at [1248, 26] on span "Принять заказ" at bounding box center [1230, 21] width 68 height 10
drag, startPoint x: 913, startPoint y: 341, endPoint x: 789, endPoint y: 344, distance: 124.4
click at [789, 344] on div "Получатель Барсуков Андрій Телефон получателя +380933315557 Адрес Харків, №12 (…" at bounding box center [825, 449] width 397 height 246
click at [1229, 228] on div "Действия Написать покупателю Viber Telegram WhatsApp SMS Запрос на отзыв про ко…" at bounding box center [1161, 415] width 222 height 382
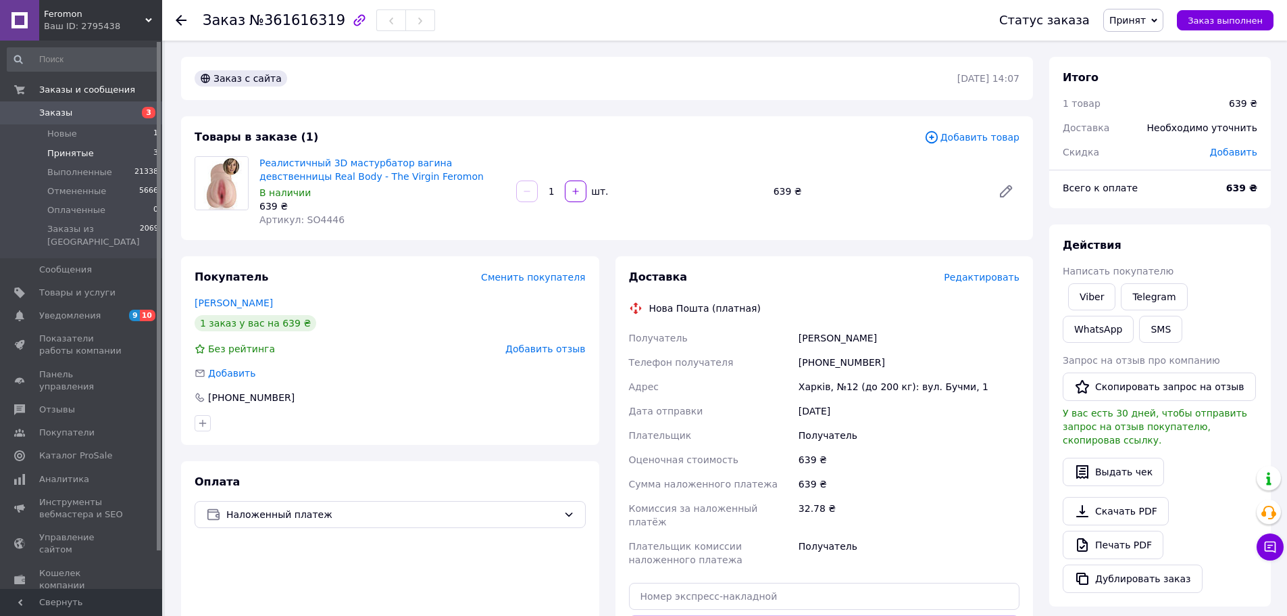
click at [85, 151] on span "Принятые" at bounding box center [70, 153] width 47 height 12
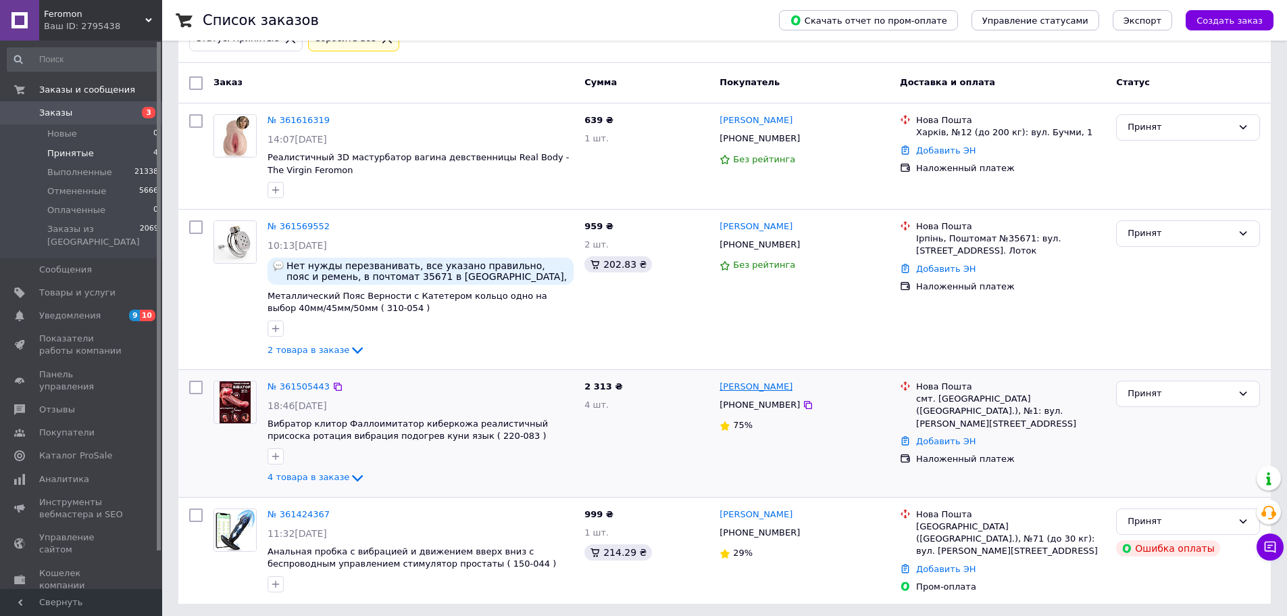
scroll to position [139, 0]
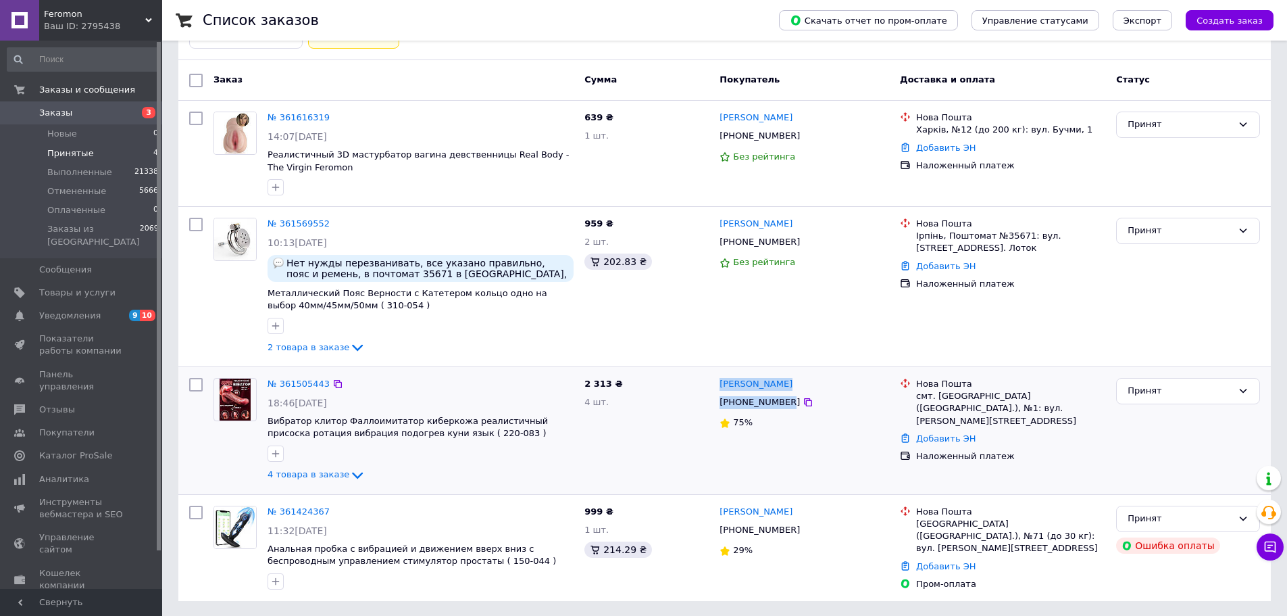
drag, startPoint x: 783, startPoint y: 401, endPoint x: 714, endPoint y: 378, distance: 73.3
click at [720, 385] on div "Ключникова Снежана +380953990285 75%" at bounding box center [804, 430] width 180 height 116
click at [291, 383] on link "№ 361505443" at bounding box center [299, 383] width 62 height 10
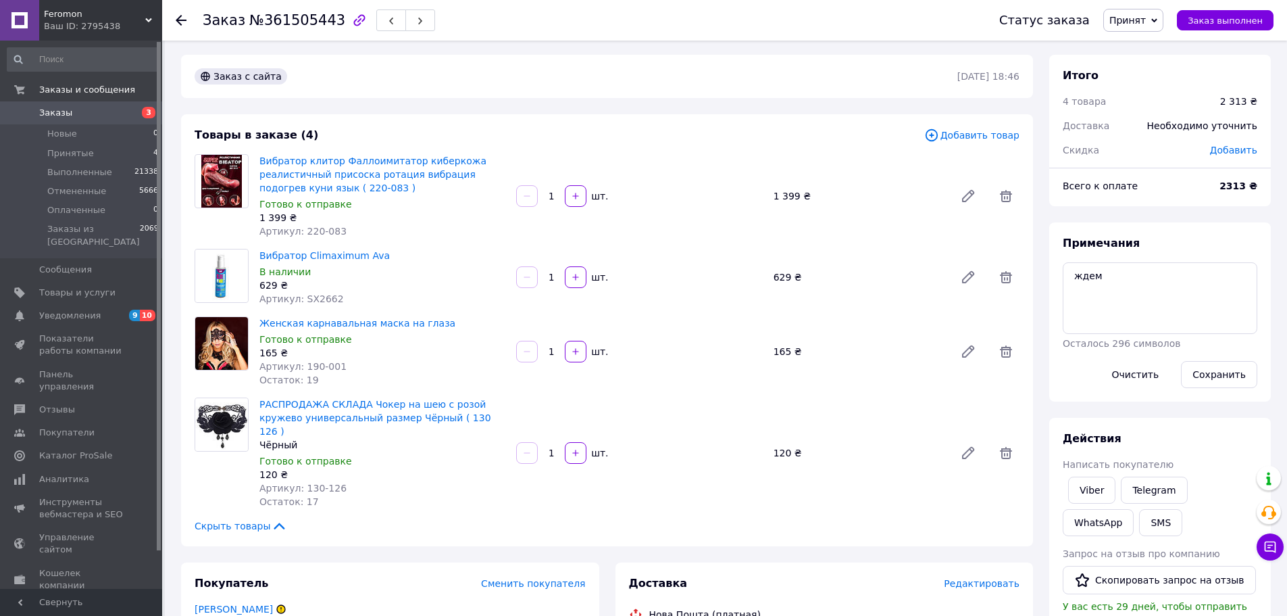
scroll to position [139, 0]
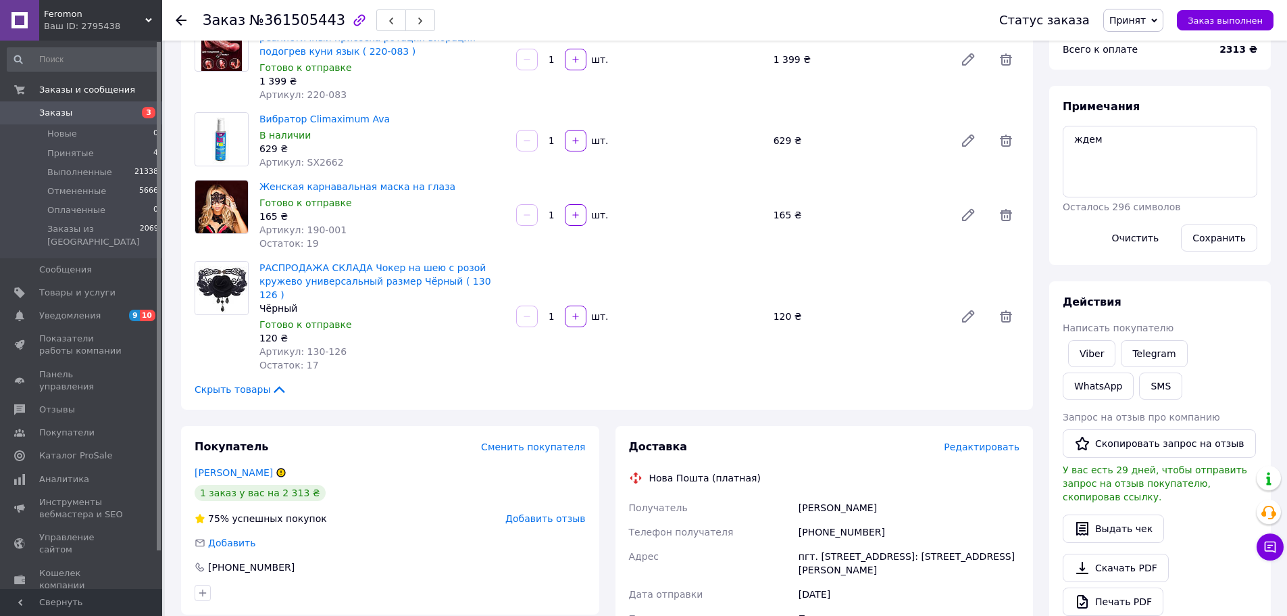
click at [307, 152] on div "629 ₴" at bounding box center [383, 149] width 246 height 14
click at [309, 157] on span "Артикул: SX2662" at bounding box center [302, 162] width 84 height 11
click at [777, 143] on div "629 ₴" at bounding box center [858, 140] width 181 height 19
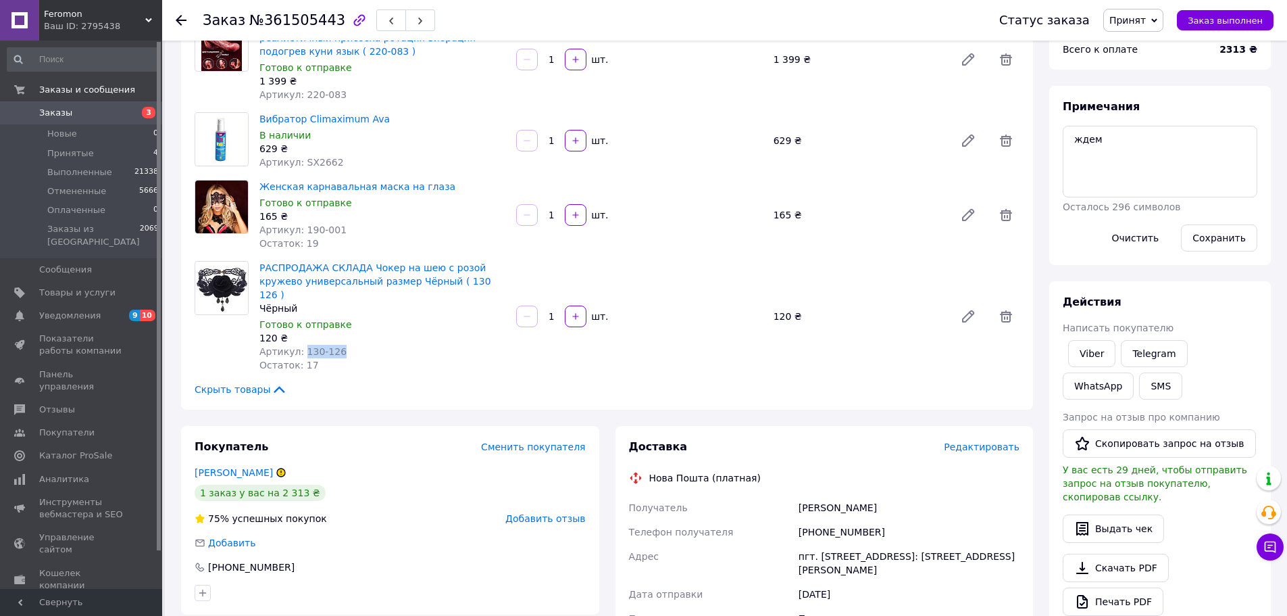
drag, startPoint x: 335, startPoint y: 335, endPoint x: 305, endPoint y: 338, distance: 29.9
click at [299, 345] on div "Артикул: 130-126" at bounding box center [383, 352] width 246 height 14
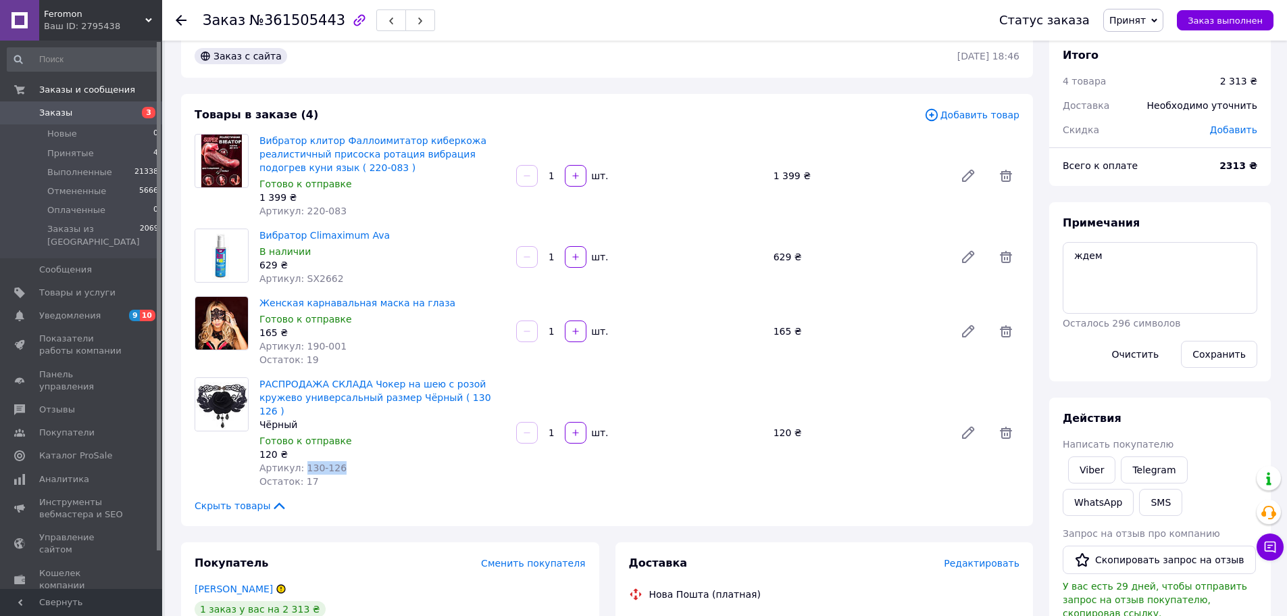
scroll to position [3, 0]
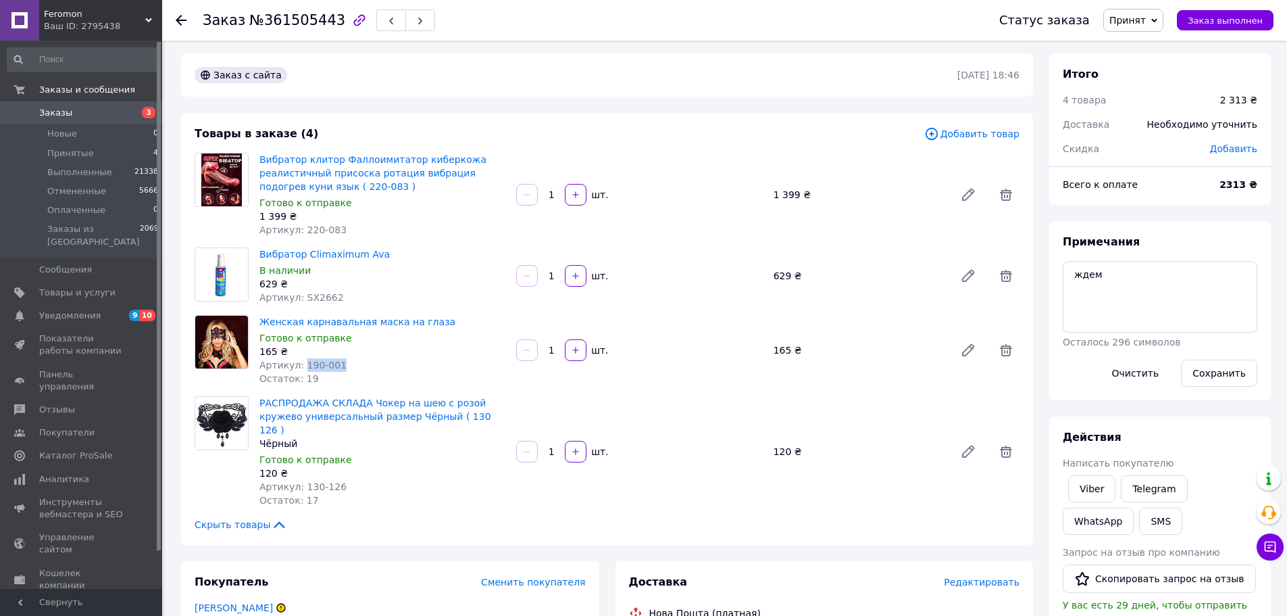
drag, startPoint x: 317, startPoint y: 366, endPoint x: 307, endPoint y: 369, distance: 10.7
click at [301, 371] on div "Женская карнавальная маска на глаза Готово к отправке 165 ₴ Артикул: 190-001 Ос…" at bounding box center [382, 350] width 257 height 76
click at [338, 359] on div "Артикул: 190-001" at bounding box center [383, 365] width 246 height 14
drag, startPoint x: 328, startPoint y: 366, endPoint x: 300, endPoint y: 367, distance: 28.4
click at [300, 367] on div "Артикул: 190-001" at bounding box center [383, 365] width 246 height 14
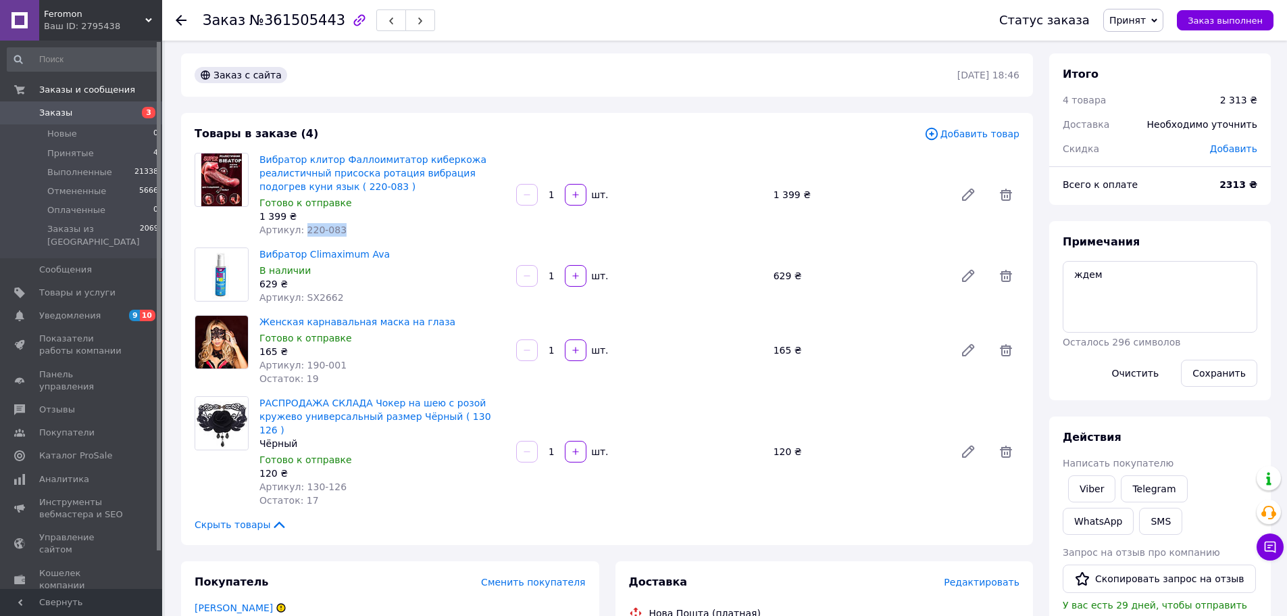
drag, startPoint x: 337, startPoint y: 234, endPoint x: 299, endPoint y: 236, distance: 37.2
click at [299, 236] on div "Артикул: 220-083" at bounding box center [383, 230] width 246 height 14
click at [1211, 287] on textarea "ждем" at bounding box center [1160, 297] width 195 height 72
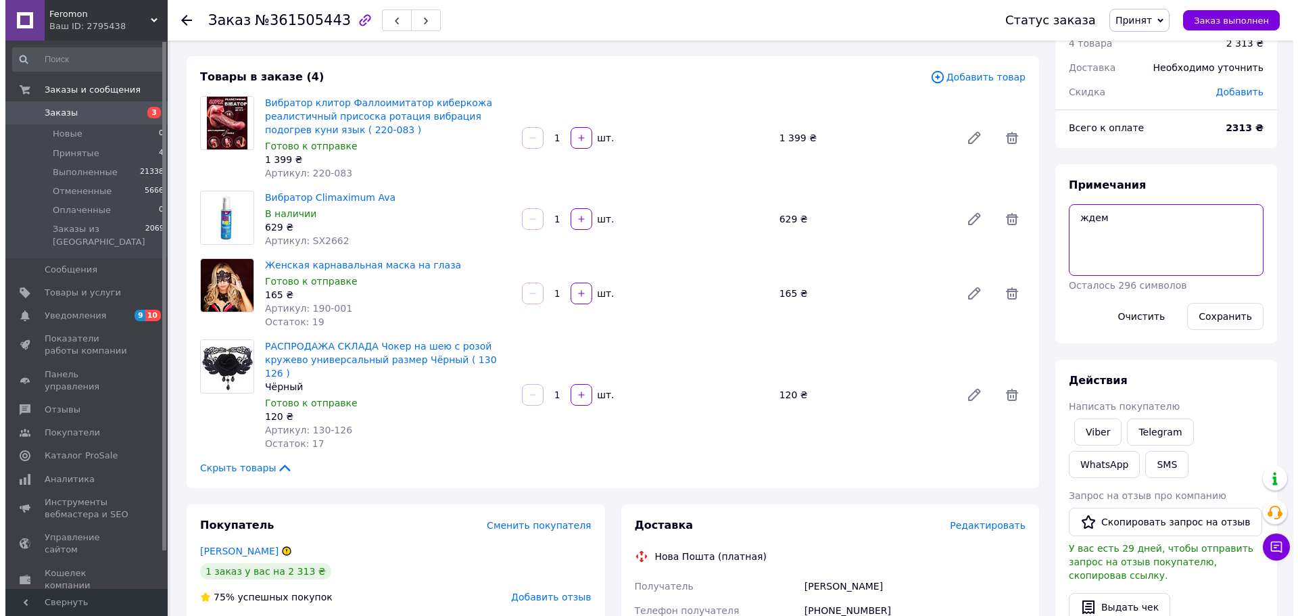
scroll to position [206, 0]
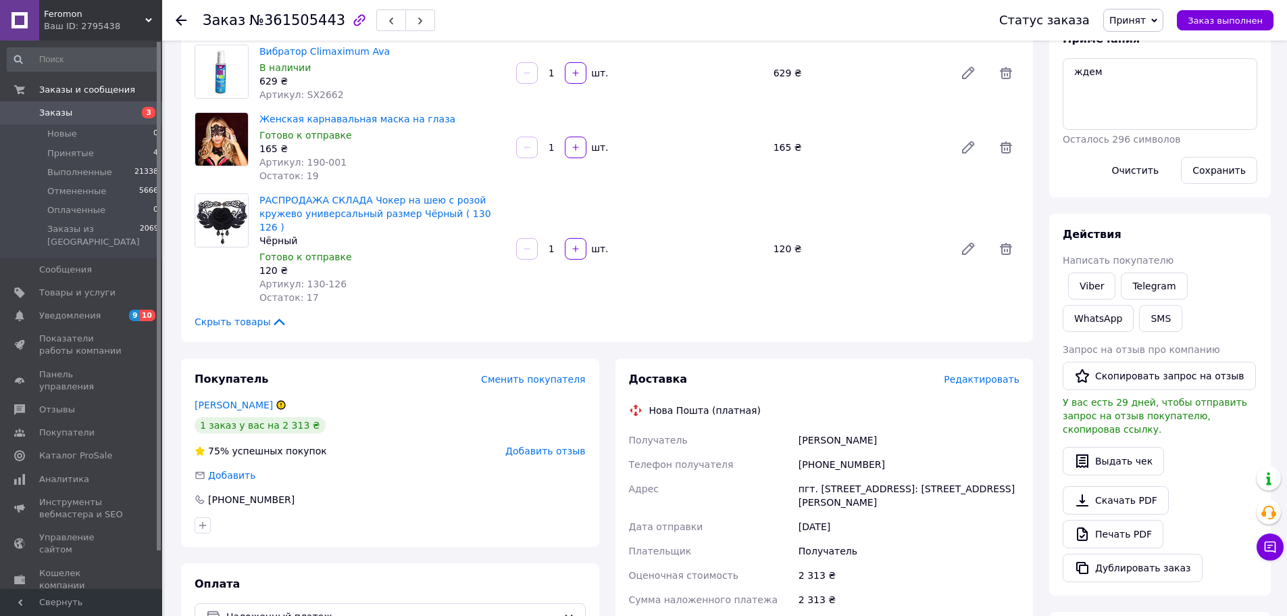
click at [991, 372] on div "Редактировать" at bounding box center [982, 379] width 76 height 14
click at [992, 374] on span "Редактировать" at bounding box center [982, 379] width 76 height 11
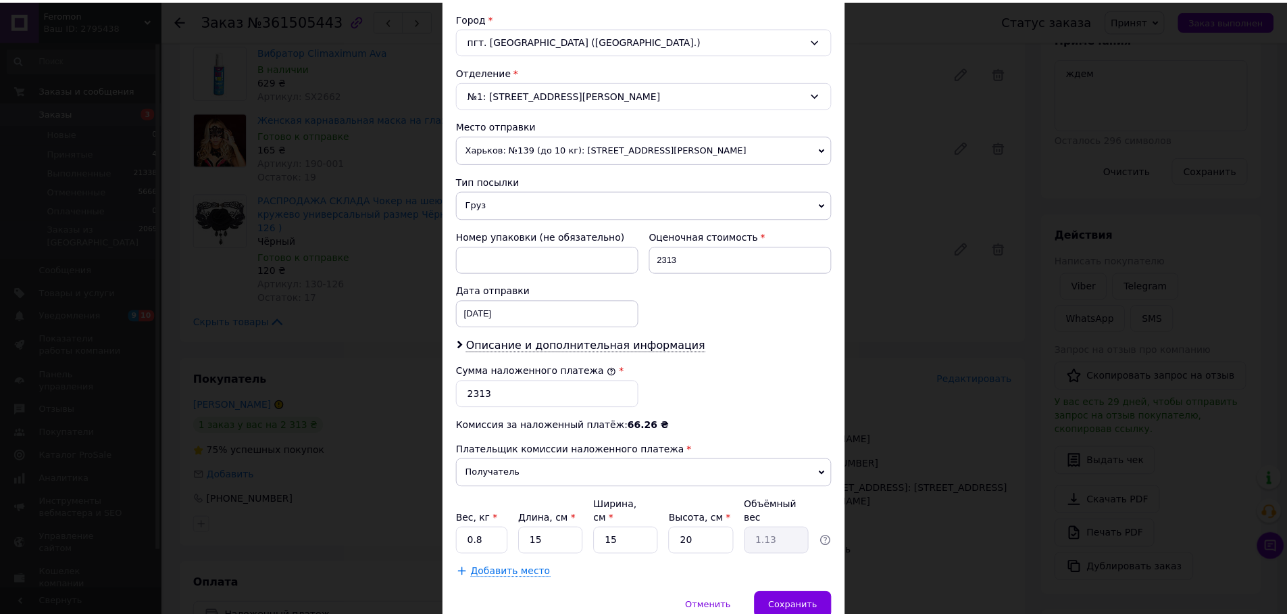
scroll to position [416, 0]
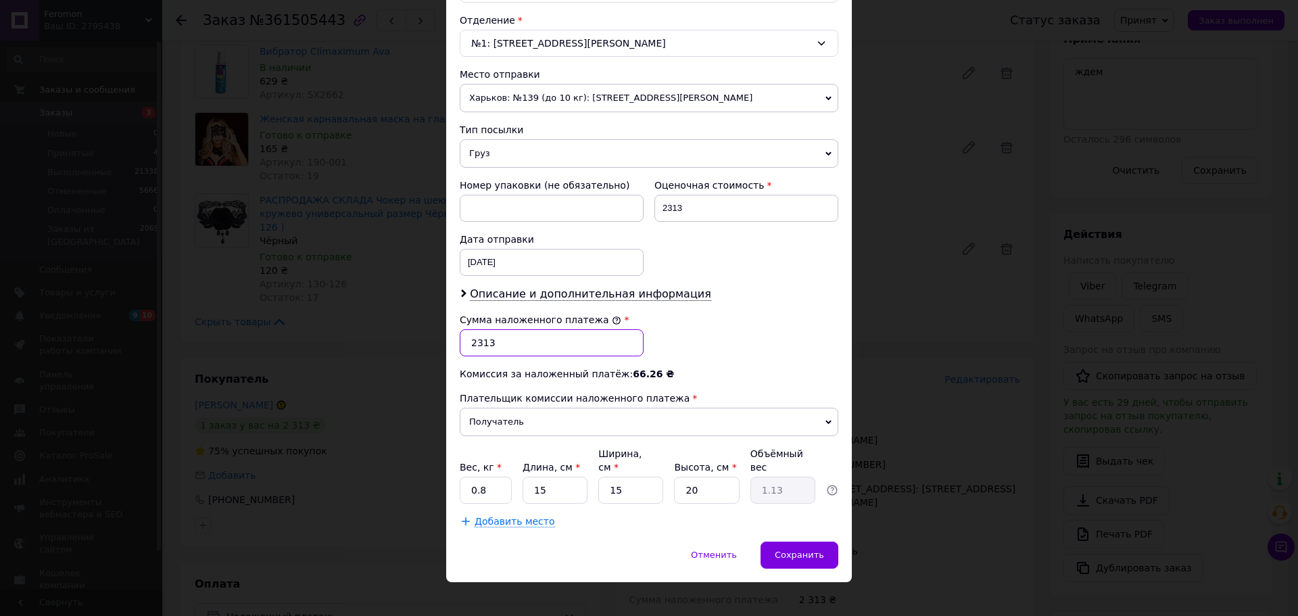
drag, startPoint x: 491, startPoint y: 345, endPoint x: 465, endPoint y: 343, distance: 25.7
click at [465, 343] on input "2313" at bounding box center [552, 342] width 184 height 27
paste input "1584"
type input "1584"
click at [810, 549] on span "Сохранить" at bounding box center [799, 554] width 49 height 10
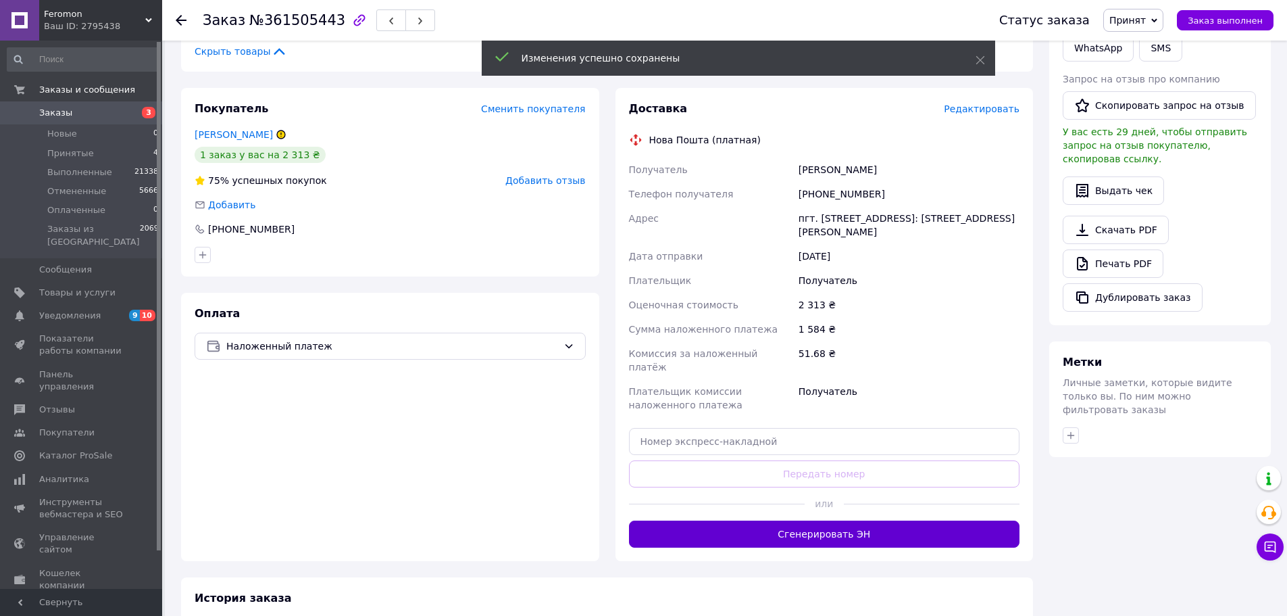
click at [847, 520] on button "Сгенерировать ЭН" at bounding box center [824, 533] width 391 height 27
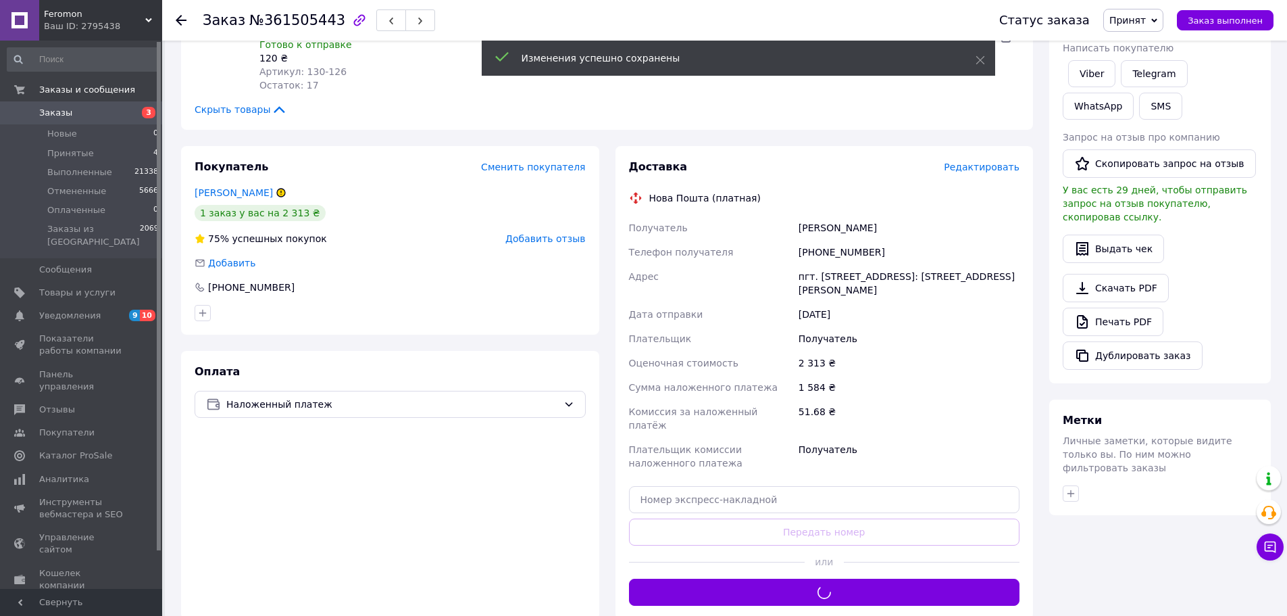
scroll to position [341, 0]
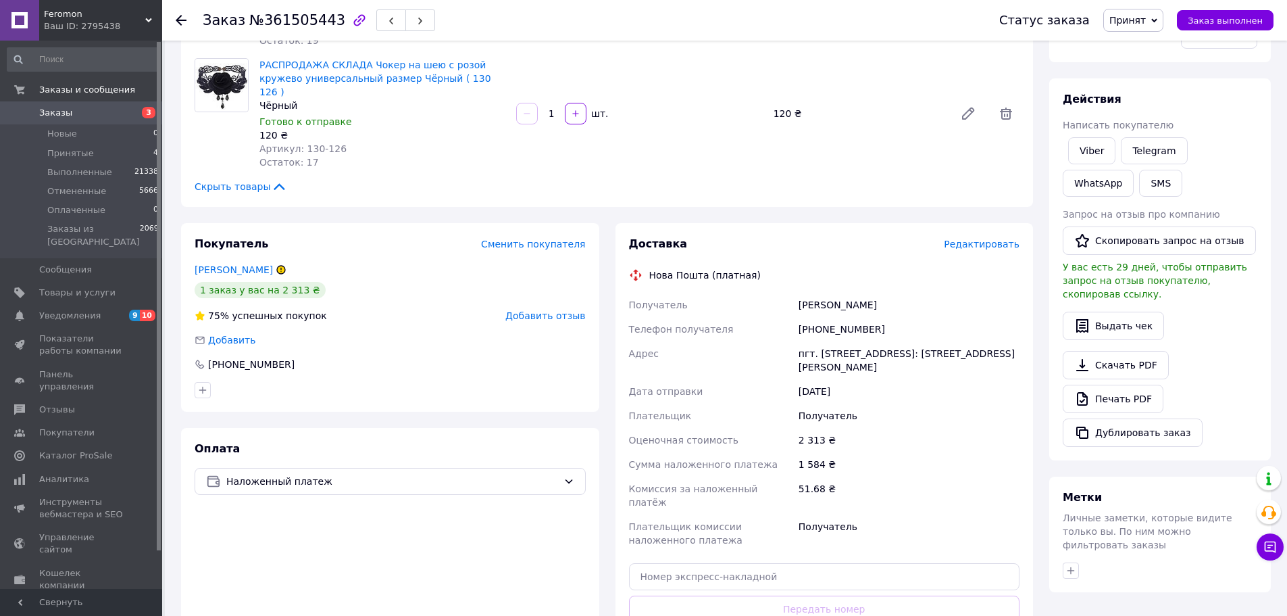
drag, startPoint x: 922, startPoint y: 283, endPoint x: 787, endPoint y: 291, distance: 135.4
click at [787, 293] on div "Получатель Снежана Ключникова Телефон получателя +380953990285 Адрес пгт. Сарат…" at bounding box center [825, 423] width 397 height 260
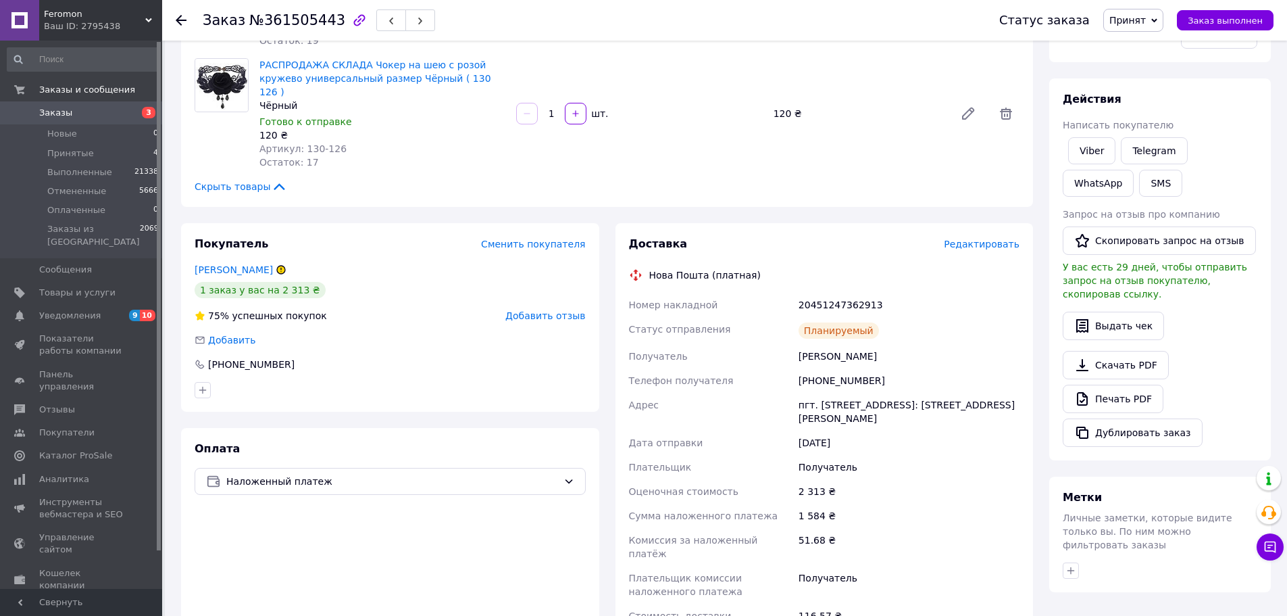
click at [830, 295] on div "20451247362913" at bounding box center [909, 305] width 226 height 24
click at [1208, 105] on div "Действия" at bounding box center [1160, 100] width 195 height 16
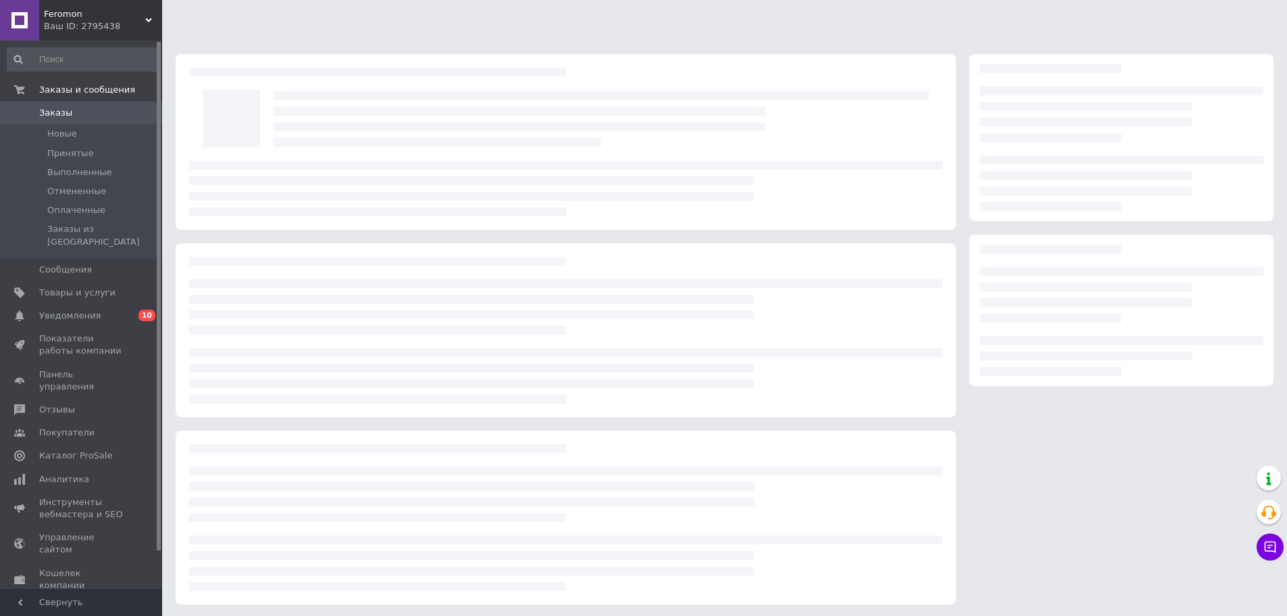
scroll to position [2, 0]
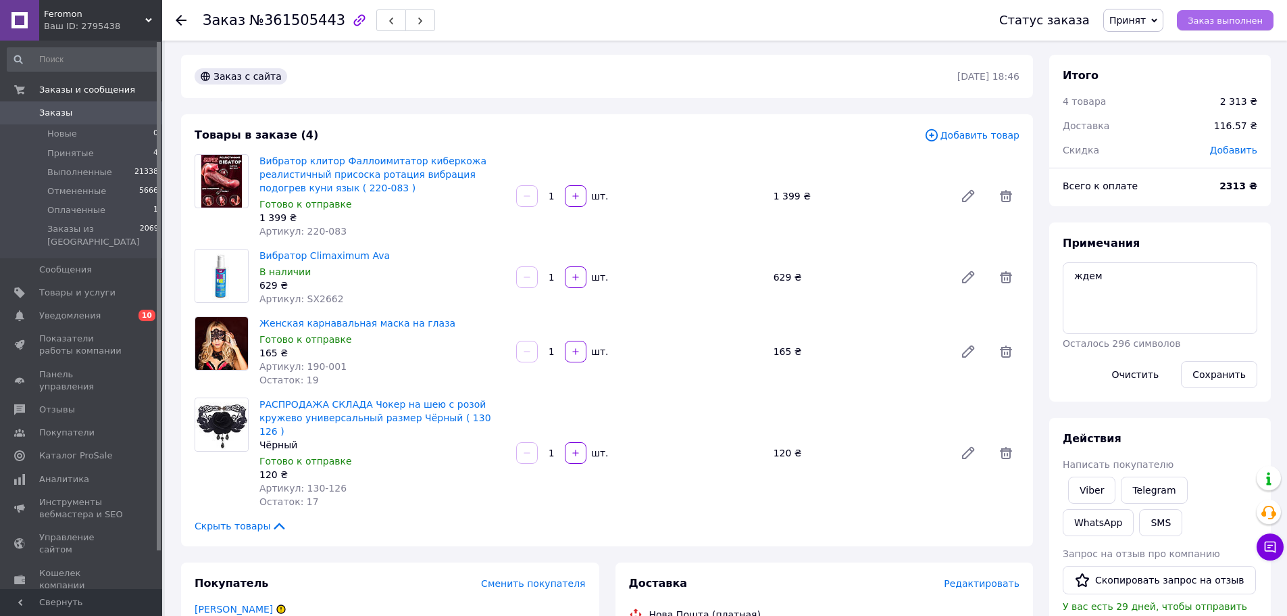
click at [1231, 26] on button "Заказ выполнен" at bounding box center [1225, 20] width 97 height 20
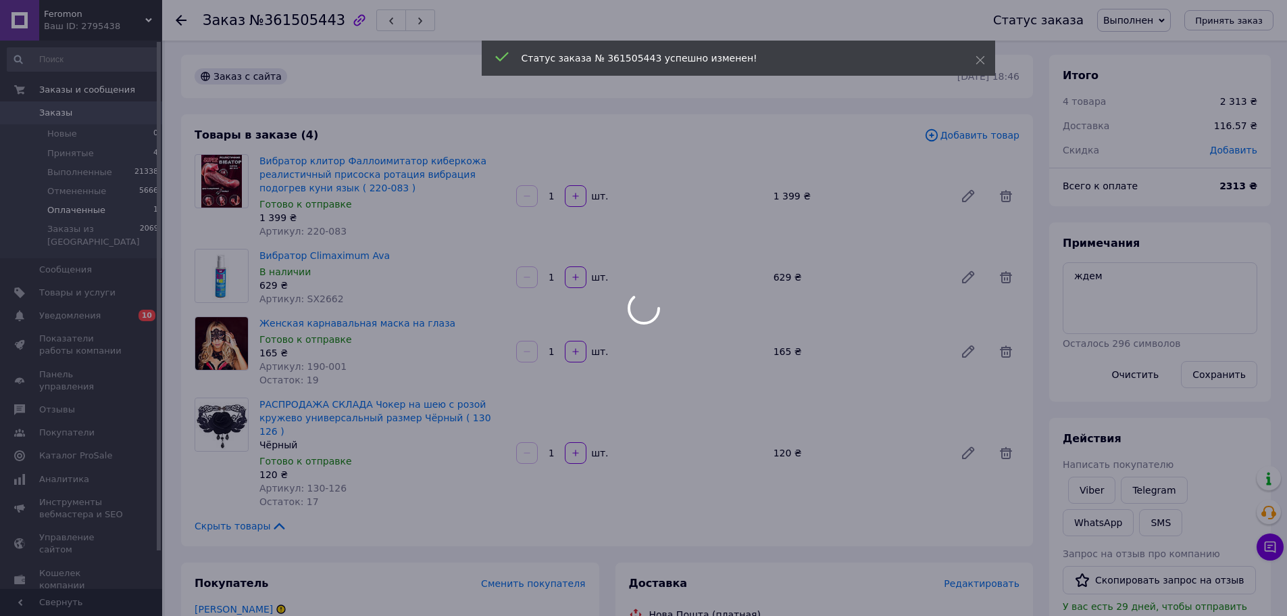
click at [82, 208] on div at bounding box center [643, 308] width 1287 height 616
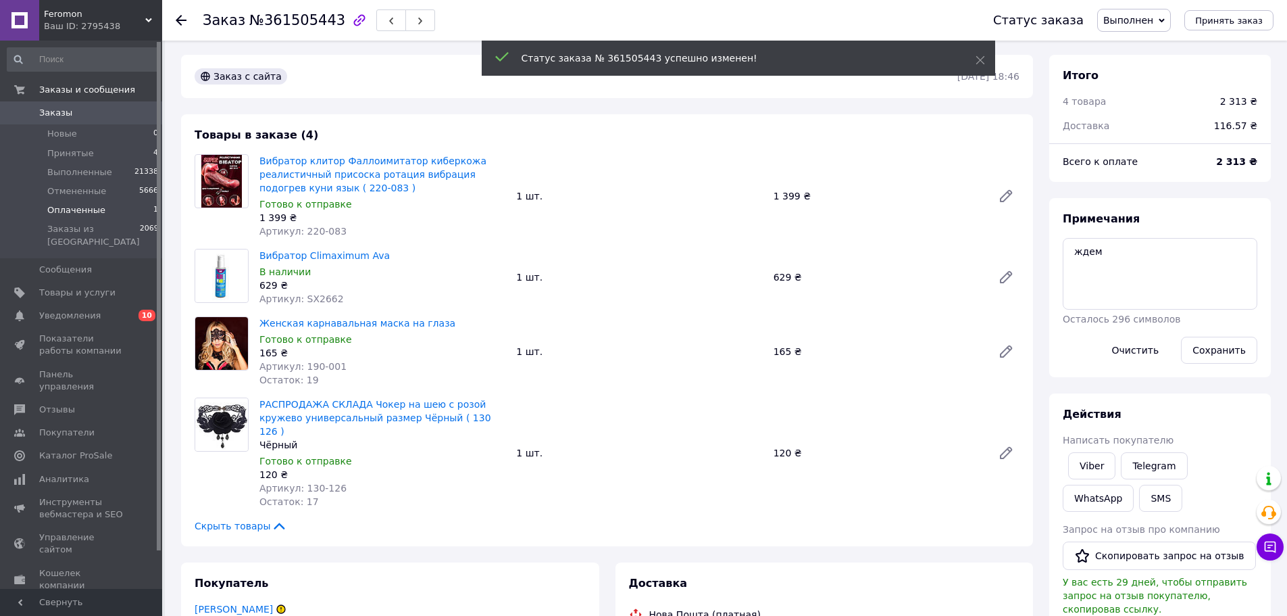
click at [85, 211] on span "Оплаченные" at bounding box center [76, 210] width 58 height 12
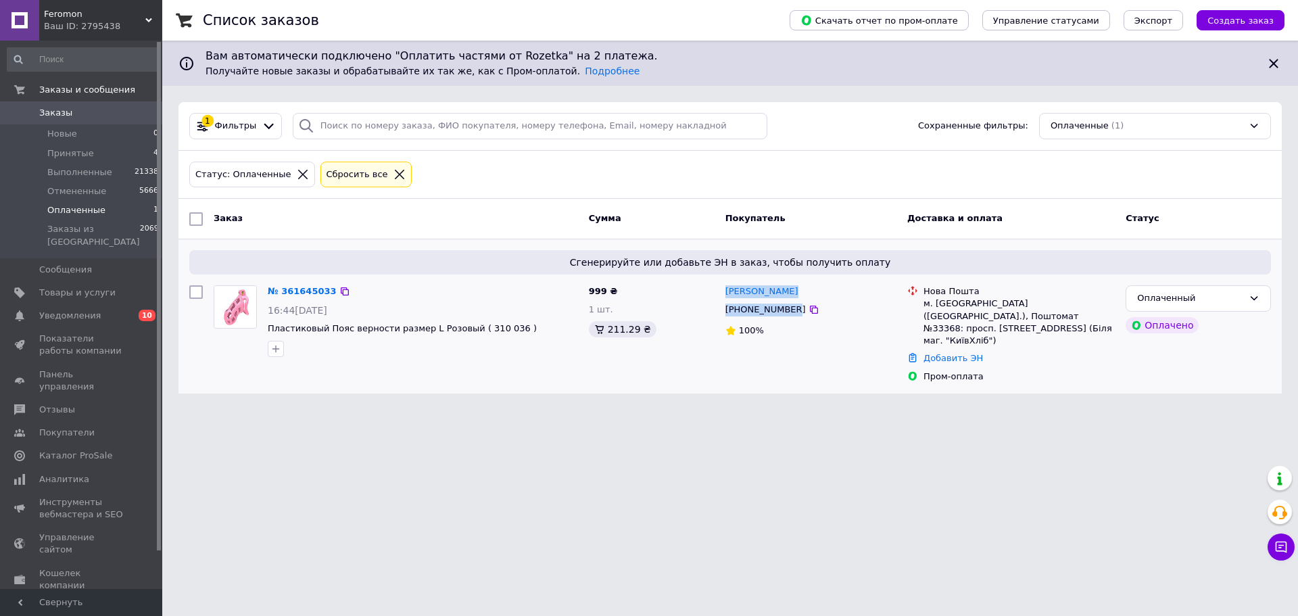
drag, startPoint x: 787, startPoint y: 310, endPoint x: 712, endPoint y: 291, distance: 76.6
click at [723, 295] on div "[PERSON_NAME] [PHONE_NUMBER] 100%" at bounding box center [811, 334] width 182 height 108
copy div "[PERSON_NAME] [PHONE_NUMBER]"
click at [296, 287] on link "№ 361645033" at bounding box center [302, 291] width 69 height 10
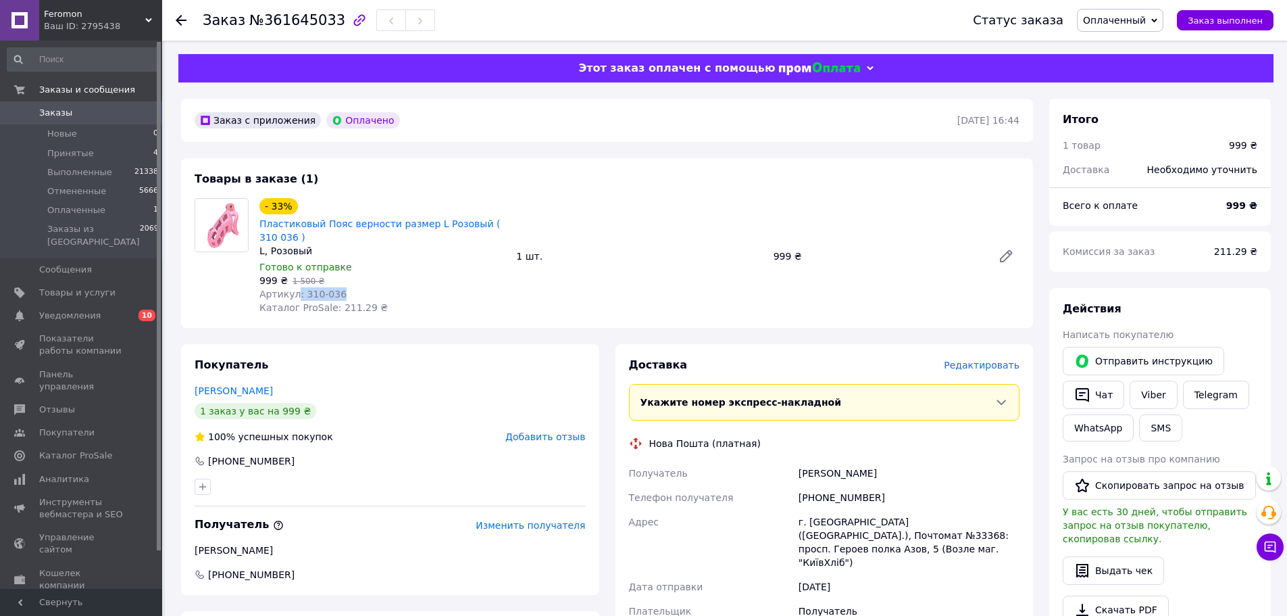
drag, startPoint x: 312, startPoint y: 299, endPoint x: 293, endPoint y: 299, distance: 18.9
click at [293, 299] on div "Артикул: 310-036" at bounding box center [383, 294] width 246 height 14
copy span ": 310-036"
click at [1244, 210] on b "999 ₴" at bounding box center [1242, 205] width 31 height 11
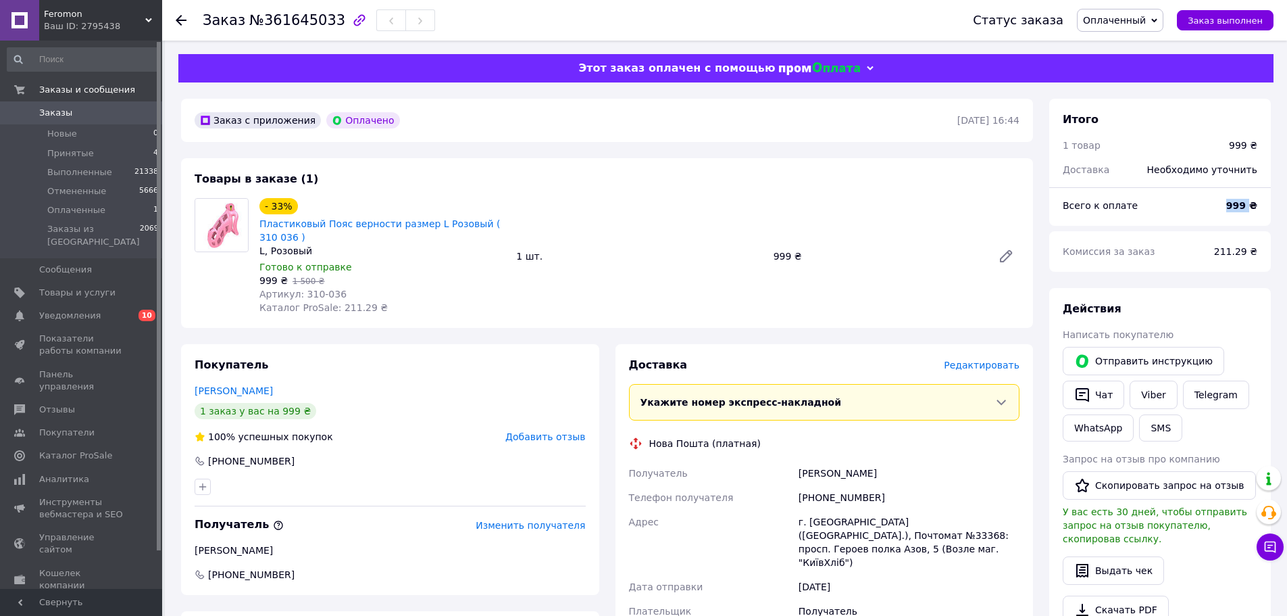
copy b "999"
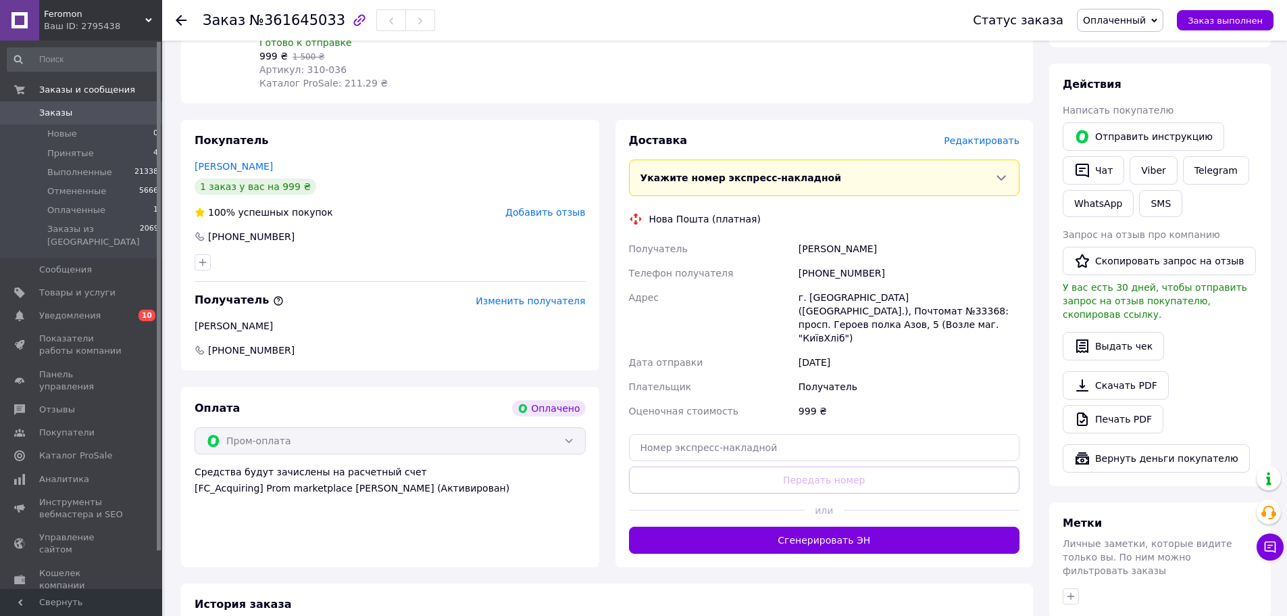
scroll to position [270, 0]
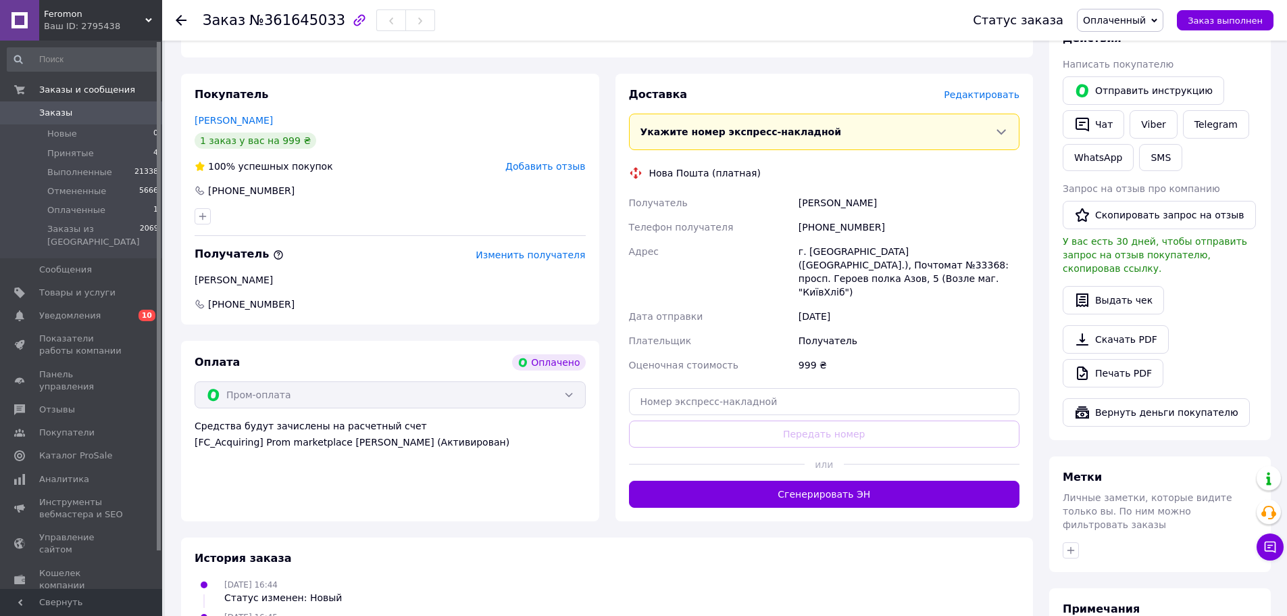
click at [833, 481] on button "Сгенерировать ЭН" at bounding box center [824, 494] width 391 height 27
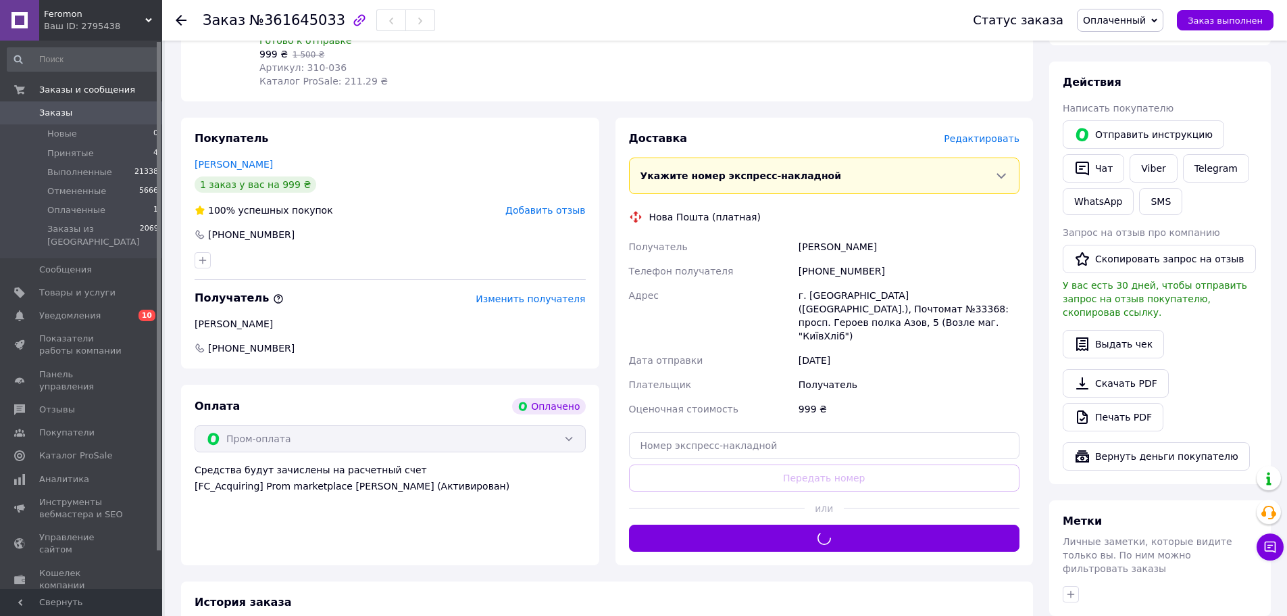
scroll to position [203, 0]
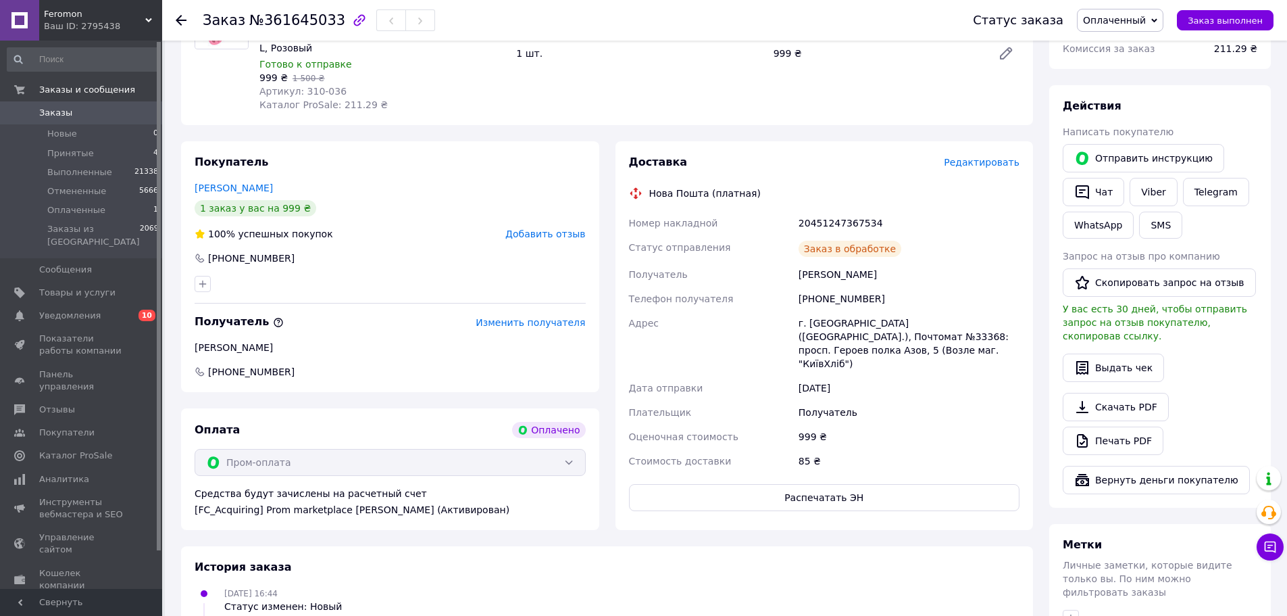
click at [837, 222] on div "20451247367534" at bounding box center [909, 223] width 226 height 24
copy div "20451247367534"
click at [1256, 16] on span "Заказ выполнен" at bounding box center [1225, 21] width 75 height 10
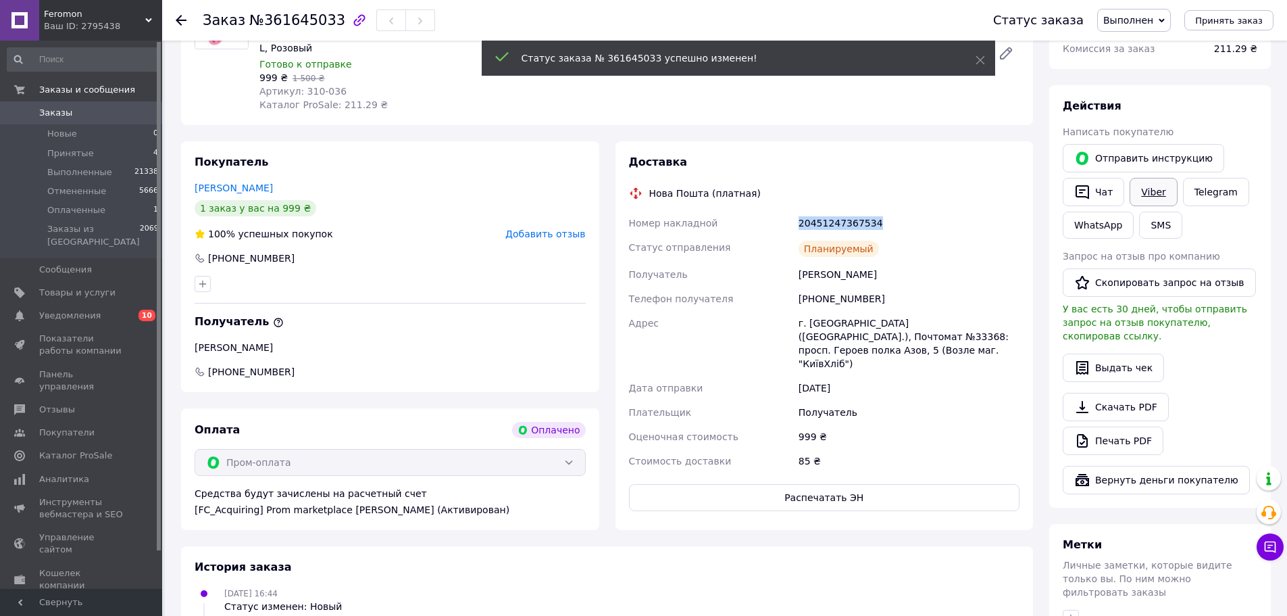
click at [1153, 193] on link "Viber" at bounding box center [1153, 192] width 47 height 28
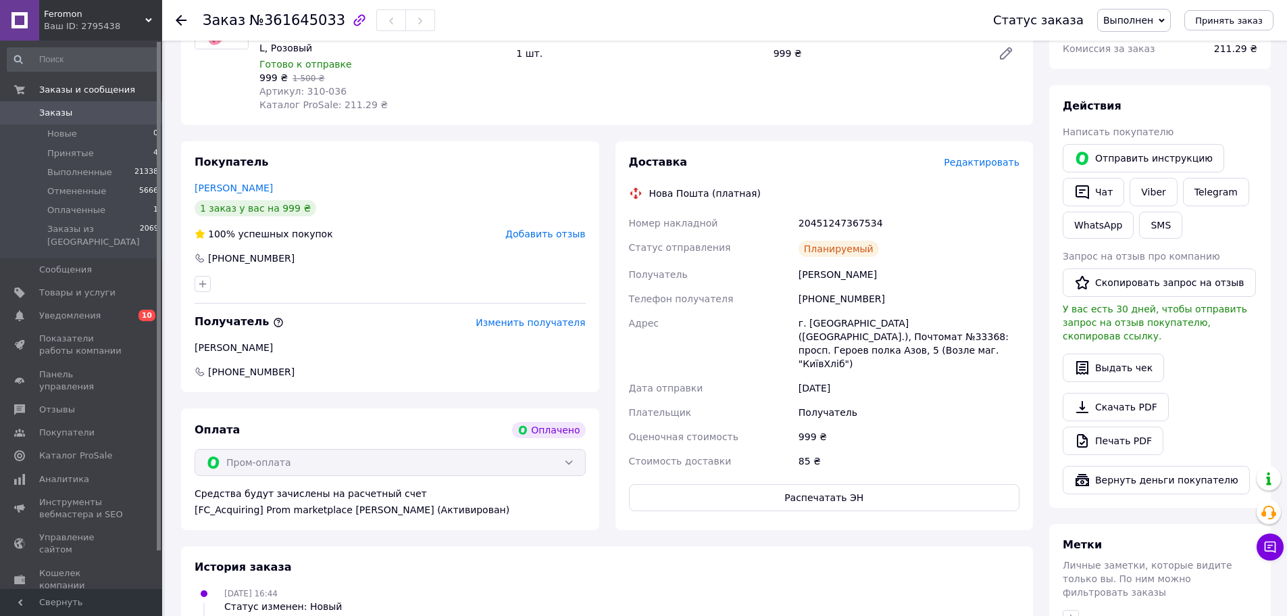
click at [1197, 356] on div "Выдать чек" at bounding box center [1160, 367] width 195 height 28
click at [274, 24] on span "№361645033" at bounding box center [297, 20] width 96 height 16
click at [275, 24] on span "№361645033" at bounding box center [297, 20] width 96 height 16
copy span "361645033"
click at [1230, 393] on div "Скачать PDF   Печать PDF" at bounding box center [1160, 424] width 195 height 62
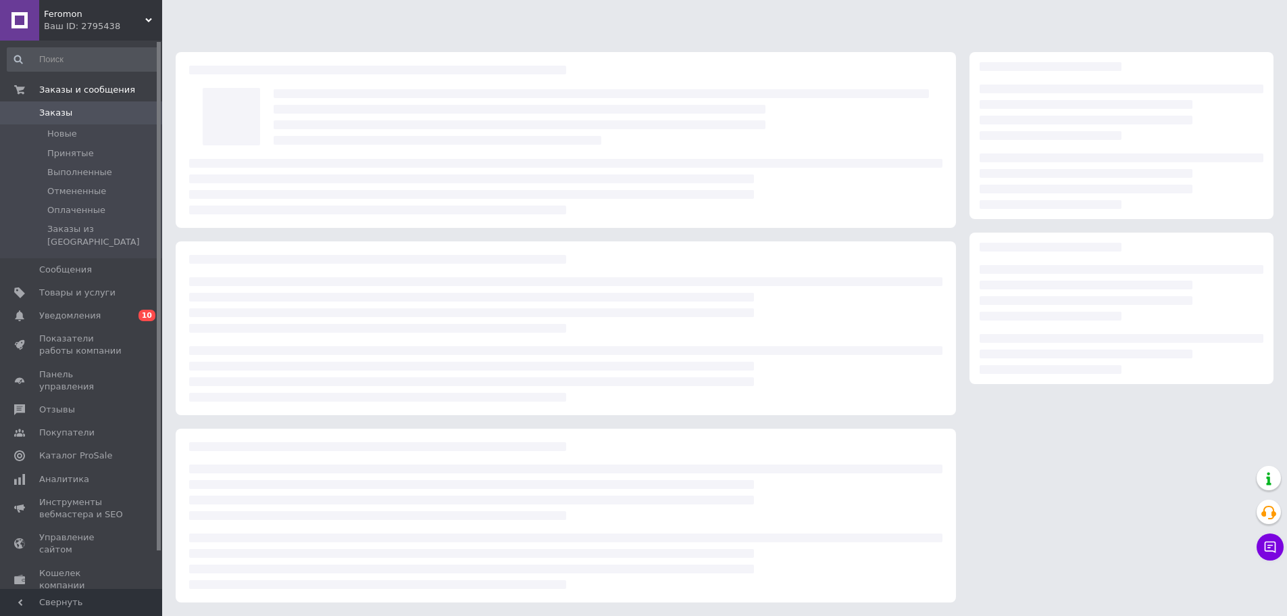
scroll to position [2, 0]
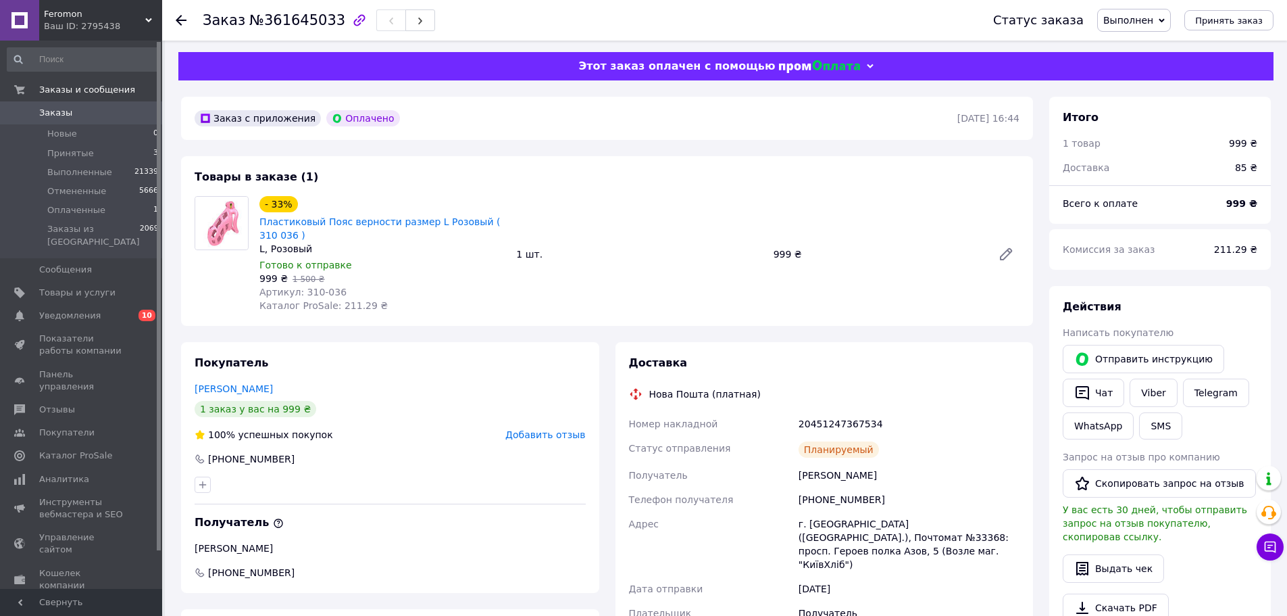
click at [93, 5] on div "Feromon Ваш ID: 2795438" at bounding box center [100, 20] width 123 height 41
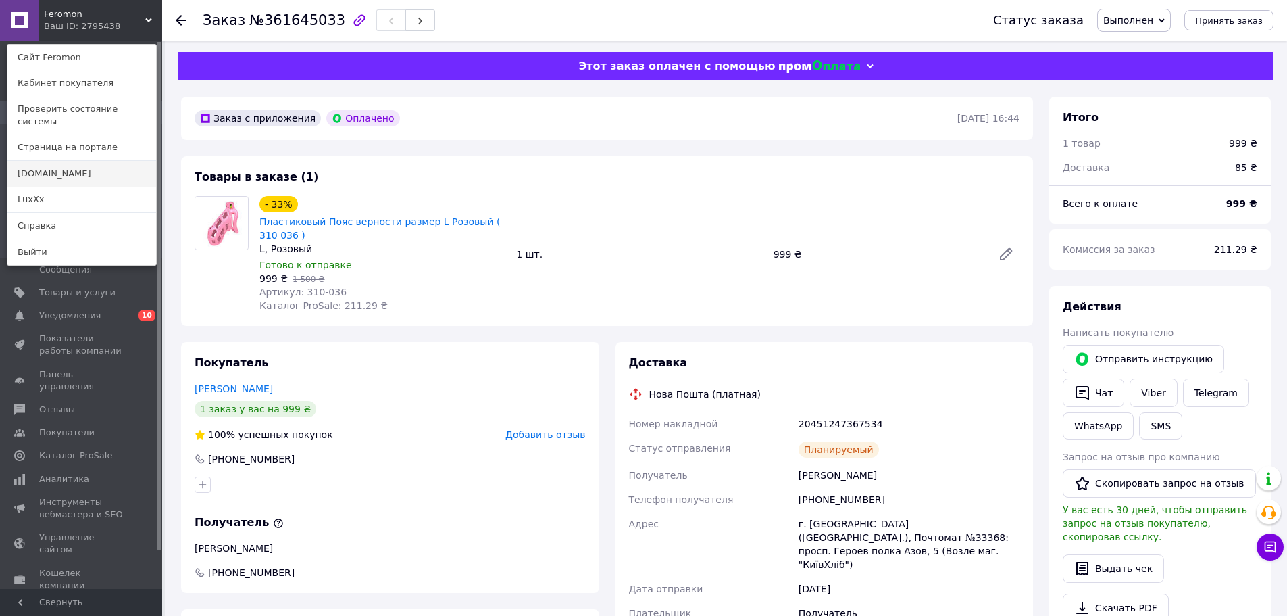
click at [82, 173] on link "[DOMAIN_NAME]" at bounding box center [81, 174] width 149 height 26
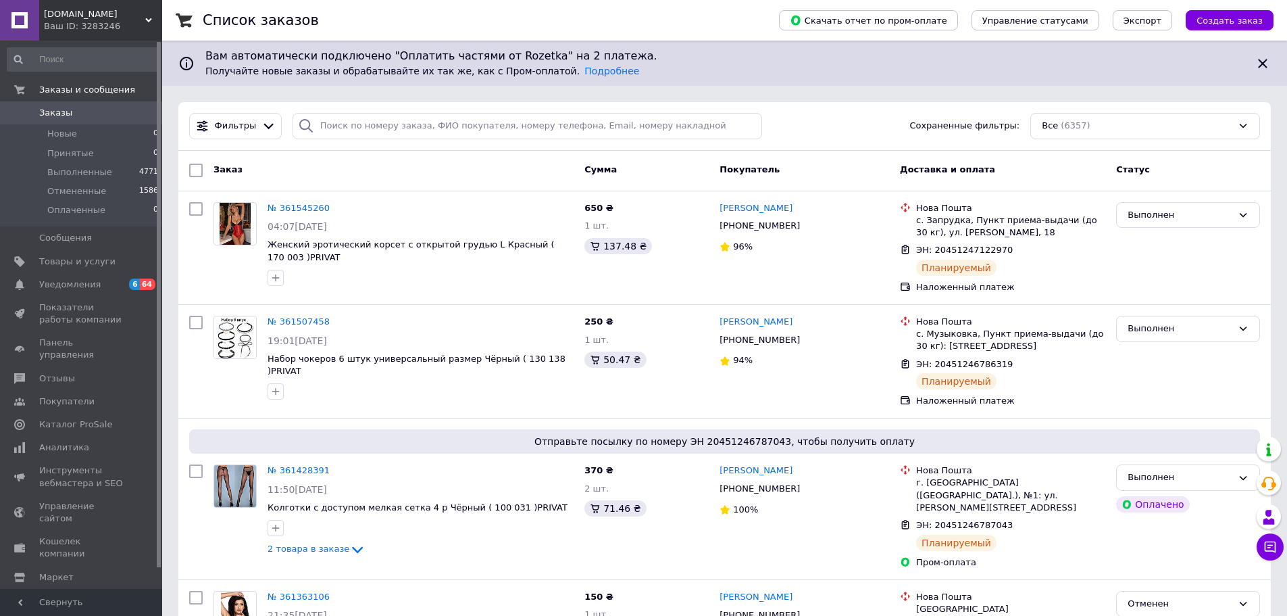
drag, startPoint x: 89, startPoint y: 14, endPoint x: 97, endPoint y: 22, distance: 10.5
click at [89, 14] on span "[DOMAIN_NAME]" at bounding box center [94, 14] width 101 height 12
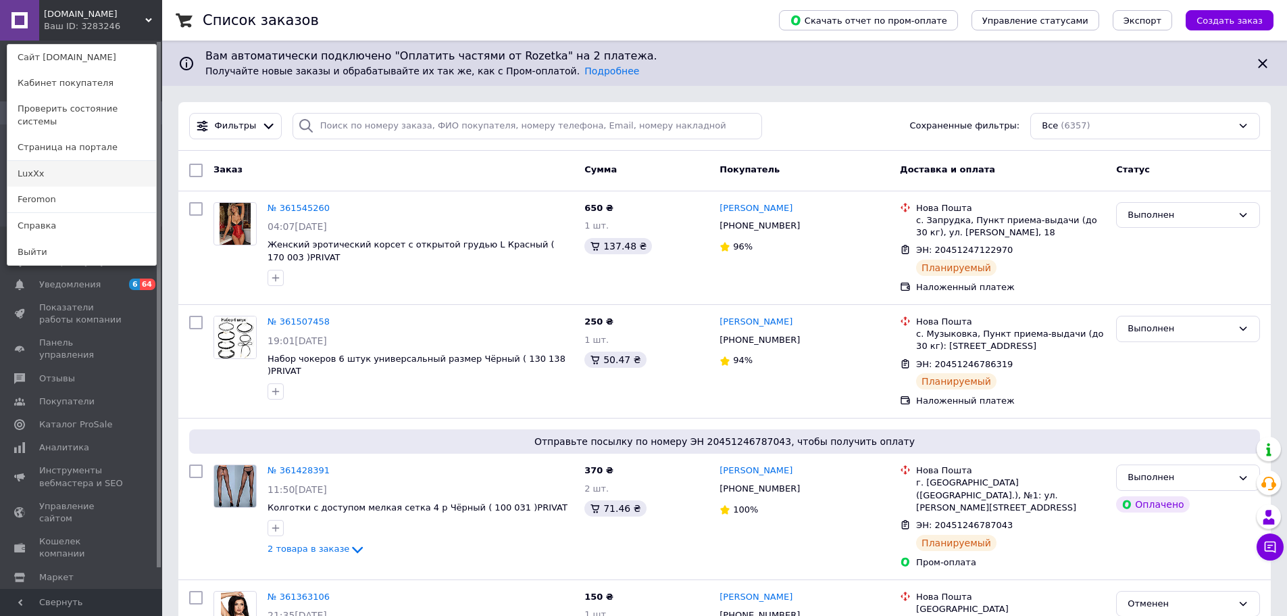
click at [71, 161] on link "LuxXx" at bounding box center [81, 174] width 149 height 26
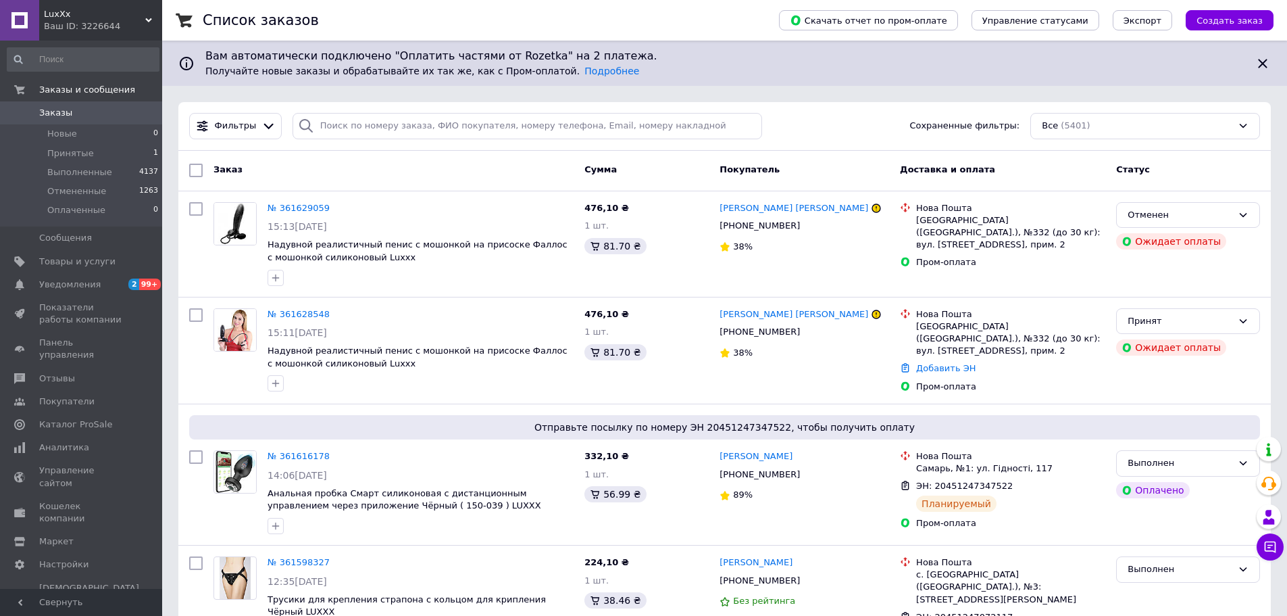
click at [72, 5] on div "LuxXx Ваш ID: 3226644" at bounding box center [100, 20] width 123 height 41
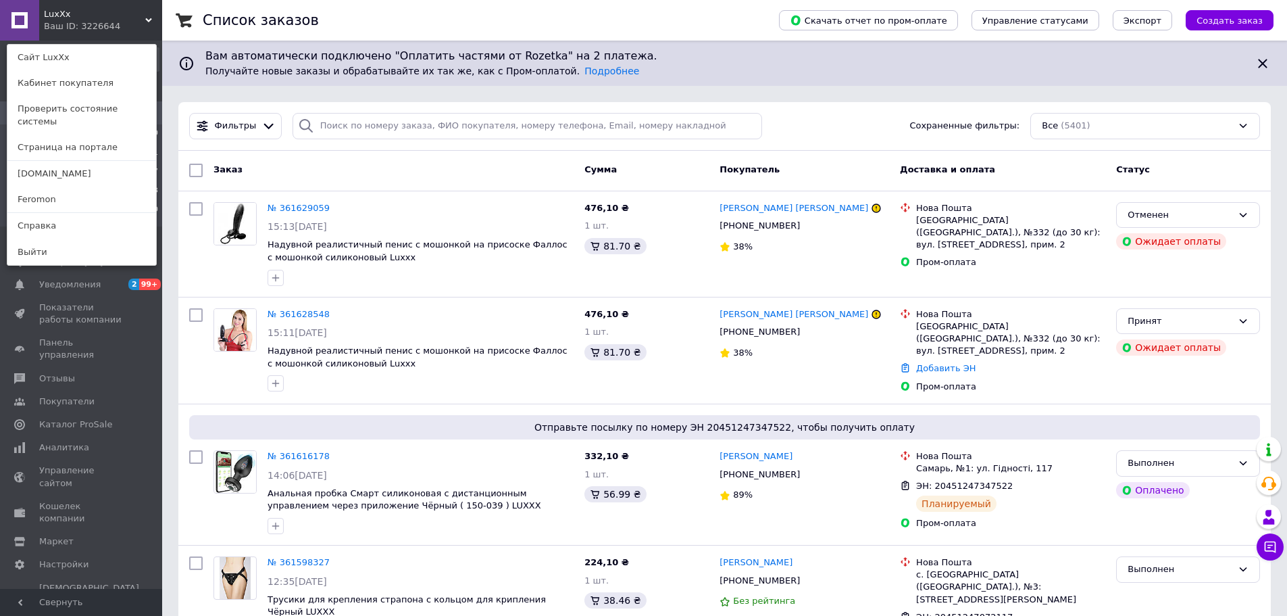
click at [101, 189] on link "Feromon" at bounding box center [81, 200] width 149 height 26
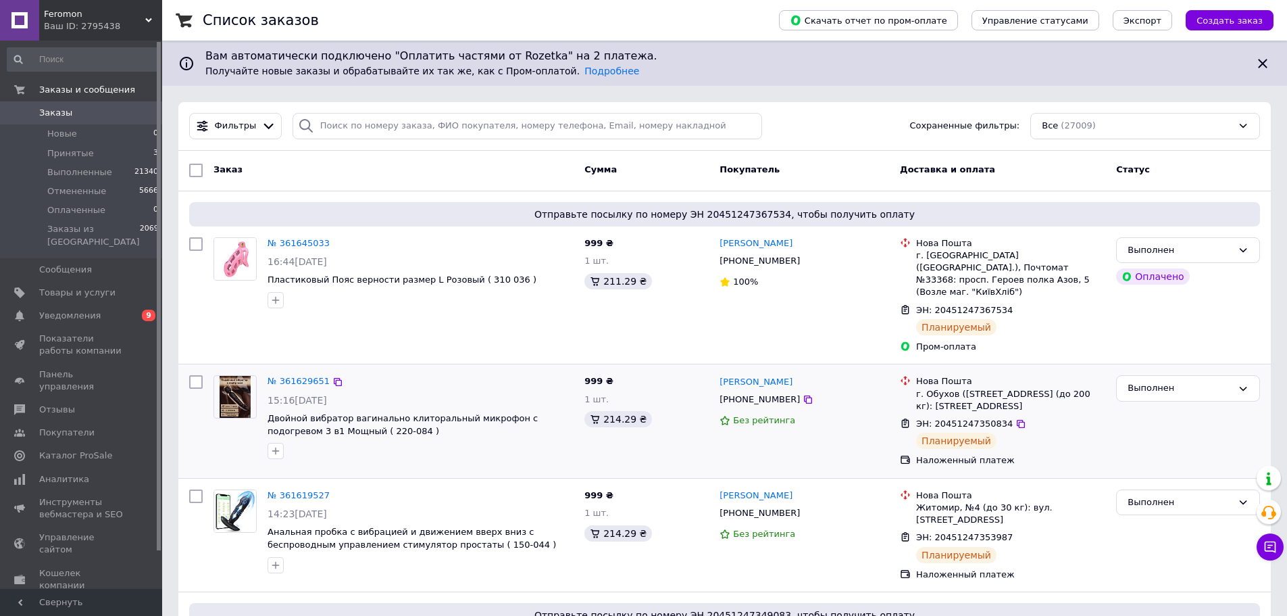
click at [1175, 429] on div "Выполнен" at bounding box center [1188, 421] width 155 height 102
click at [1202, 324] on div "Выполнен Оплачено" at bounding box center [1188, 295] width 155 height 127
click at [47, 157] on li "Принятые 3" at bounding box center [83, 153] width 166 height 19
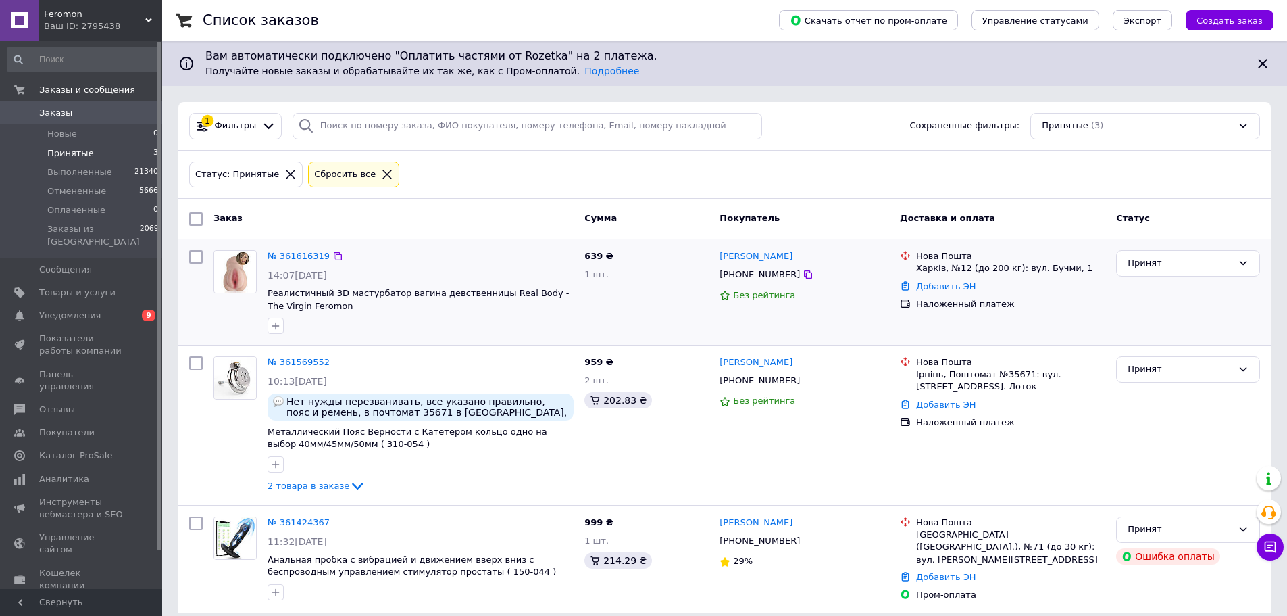
click at [289, 258] on link "№ 361616319" at bounding box center [299, 256] width 62 height 10
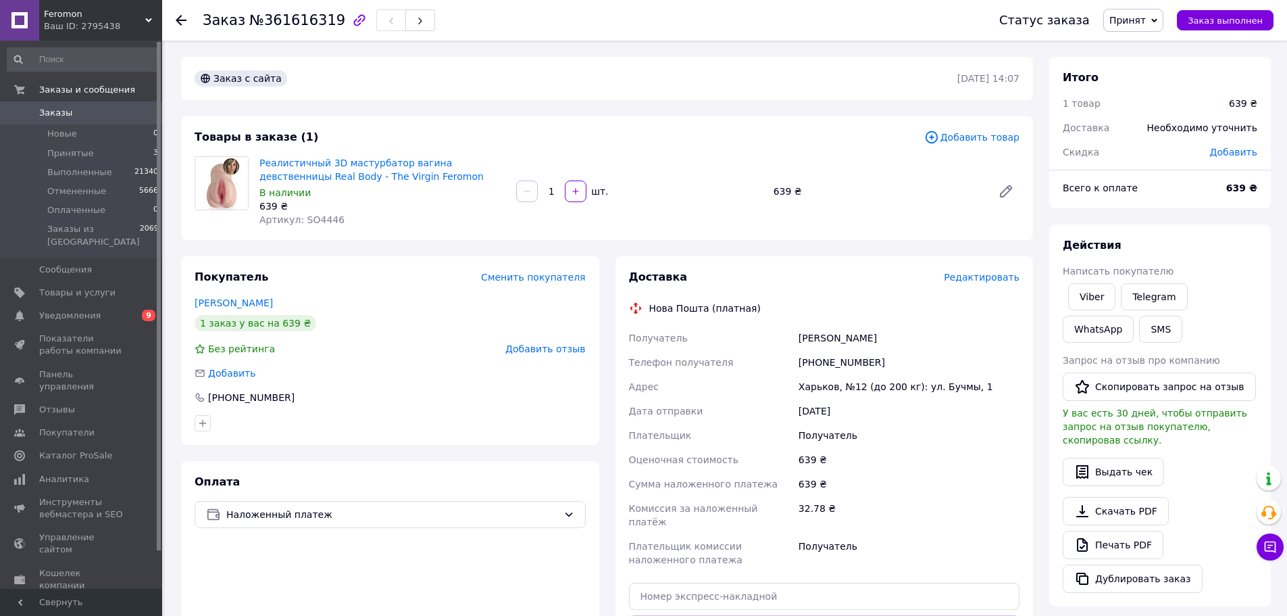
click at [982, 328] on div "Барсуков Андрій" at bounding box center [909, 338] width 226 height 24
drag, startPoint x: 849, startPoint y: 348, endPoint x: 789, endPoint y: 340, distance: 60.0
click at [793, 341] on div "Получатель Барсуков Андрій Телефон получателя +380933315557 Адрес Харьков, №12 …" at bounding box center [825, 449] width 397 height 246
copy div "Получатель Барсуков Андрій Телефон получателя +380933315557"
click at [320, 221] on span "Артикул: SO4446" at bounding box center [302, 219] width 85 height 11
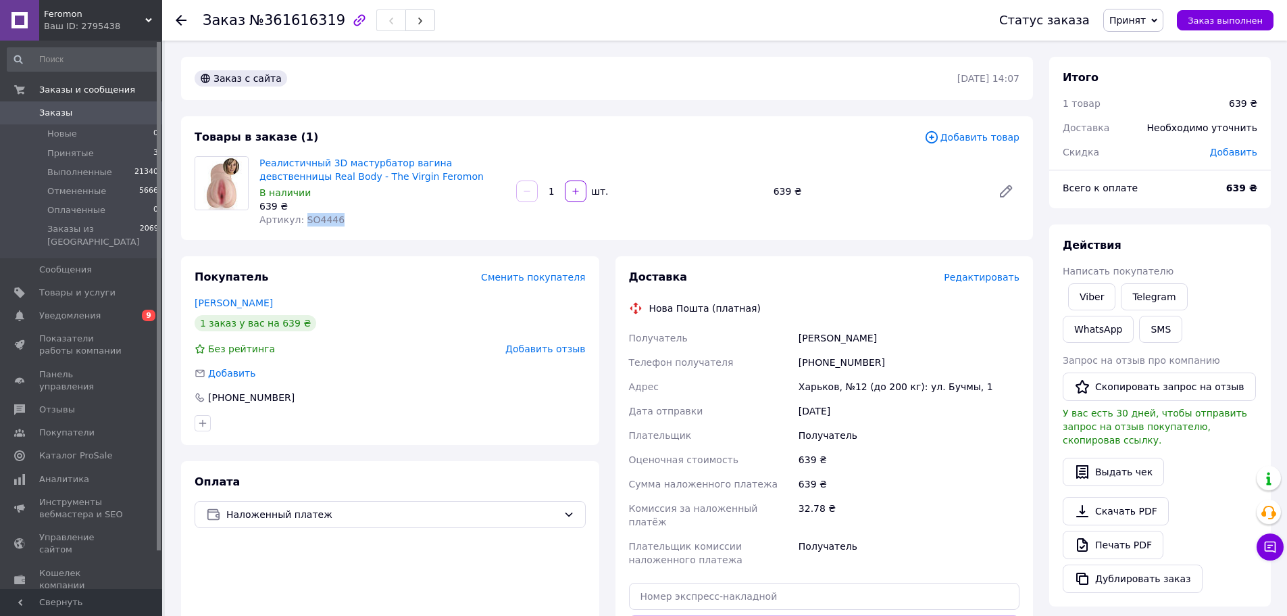
click at [320, 221] on span "Артикул: SO4446" at bounding box center [302, 219] width 85 height 11
copy span "SO4446"
click at [1241, 178] on div "639 ₴" at bounding box center [1242, 188] width 47 height 30
copy b "639"
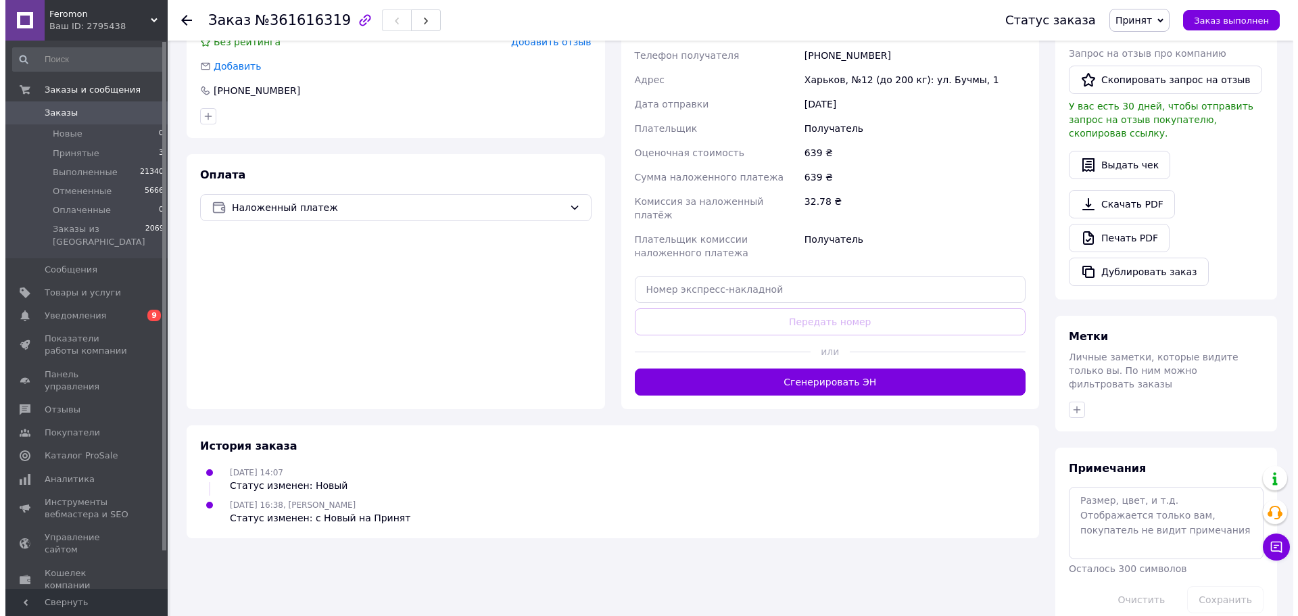
scroll to position [172, 0]
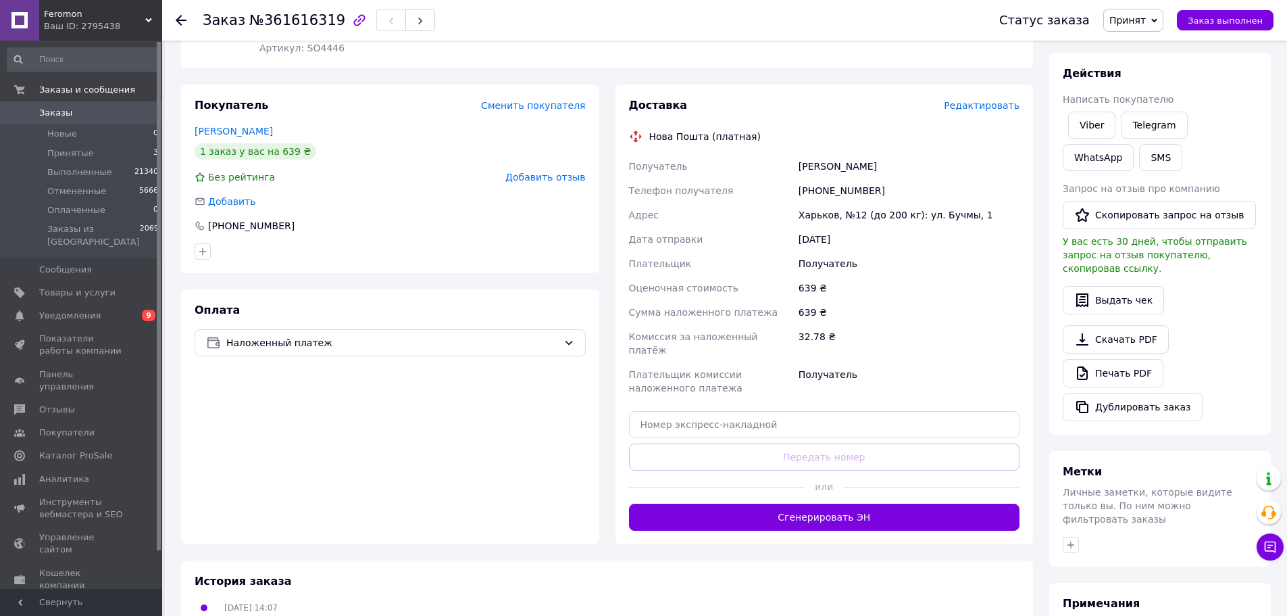
click at [986, 103] on span "Редактировать" at bounding box center [982, 105] width 76 height 11
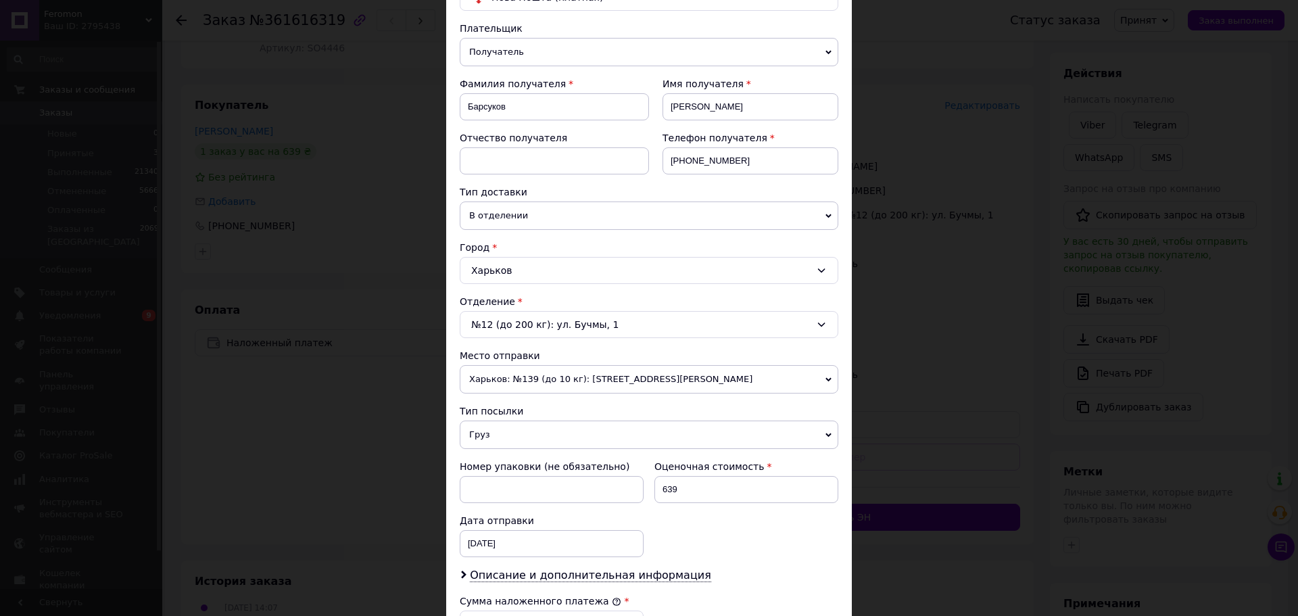
scroll to position [135, 0]
click at [501, 386] on span "Харьков: №139 (до 10 кг): [STREET_ADDRESS][PERSON_NAME]" at bounding box center [649, 378] width 378 height 28
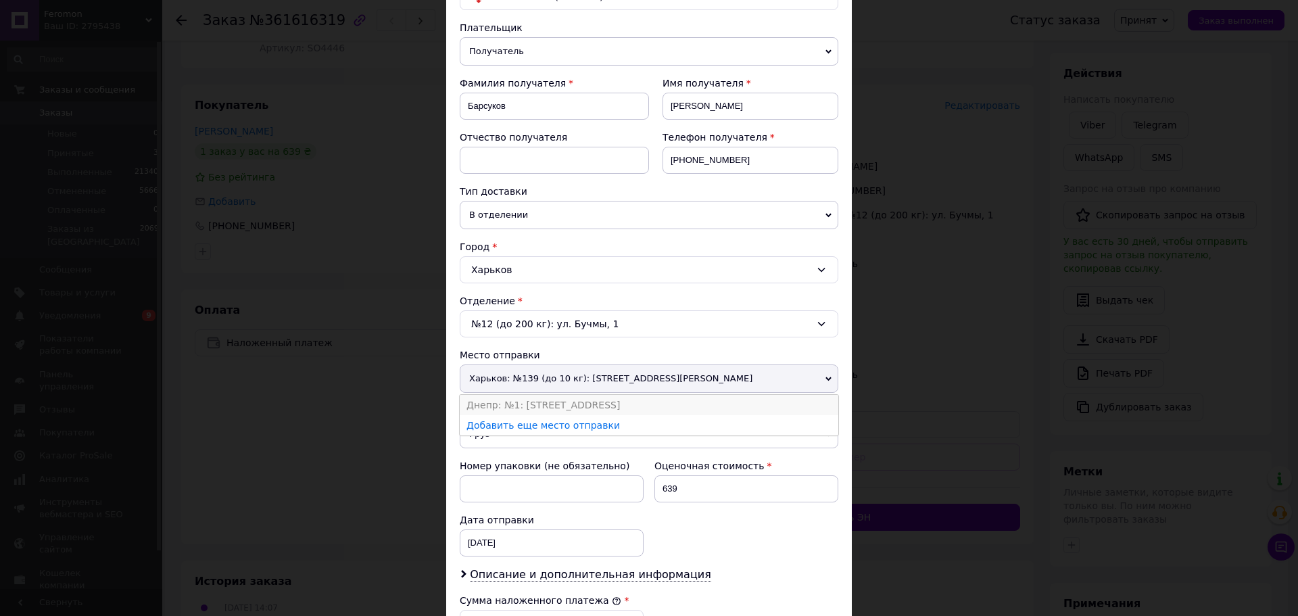
click at [508, 412] on li "Днепр: №1: [STREET_ADDRESS]" at bounding box center [649, 405] width 378 height 20
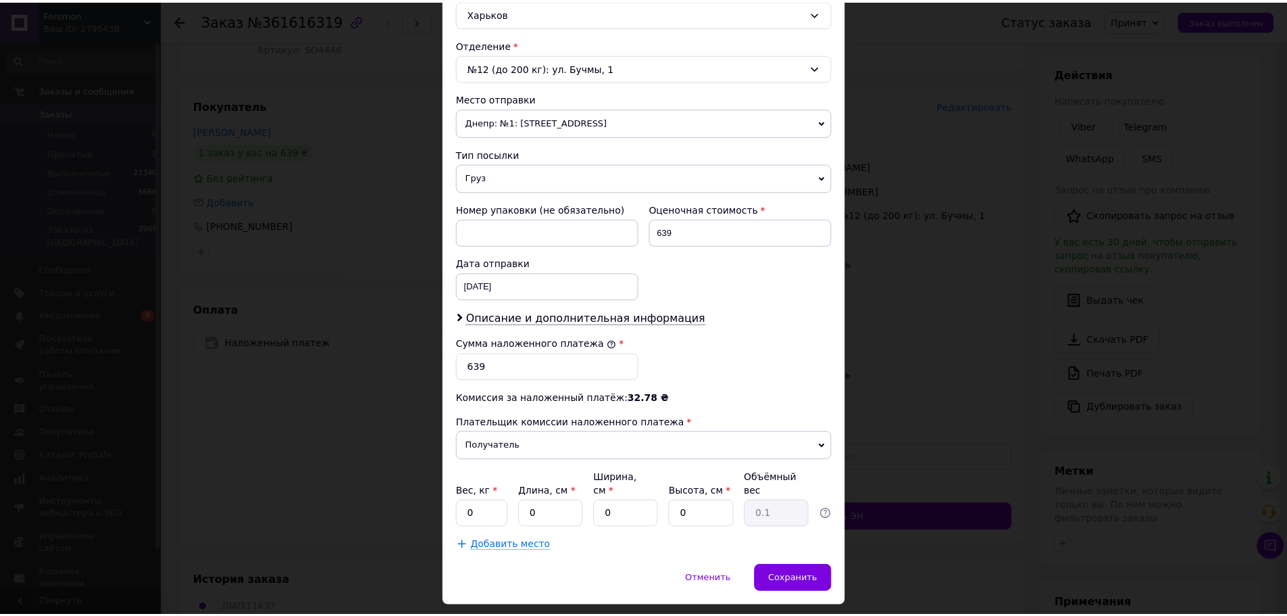
scroll to position [416, 0]
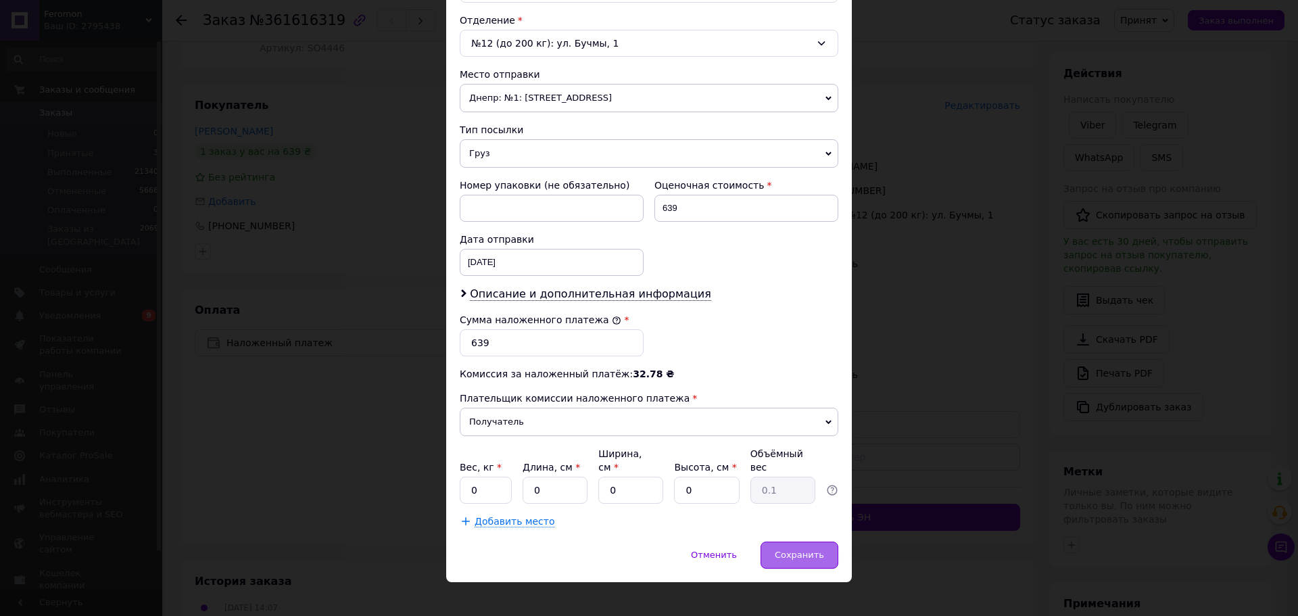
click at [803, 549] on span "Сохранить" at bounding box center [799, 554] width 49 height 10
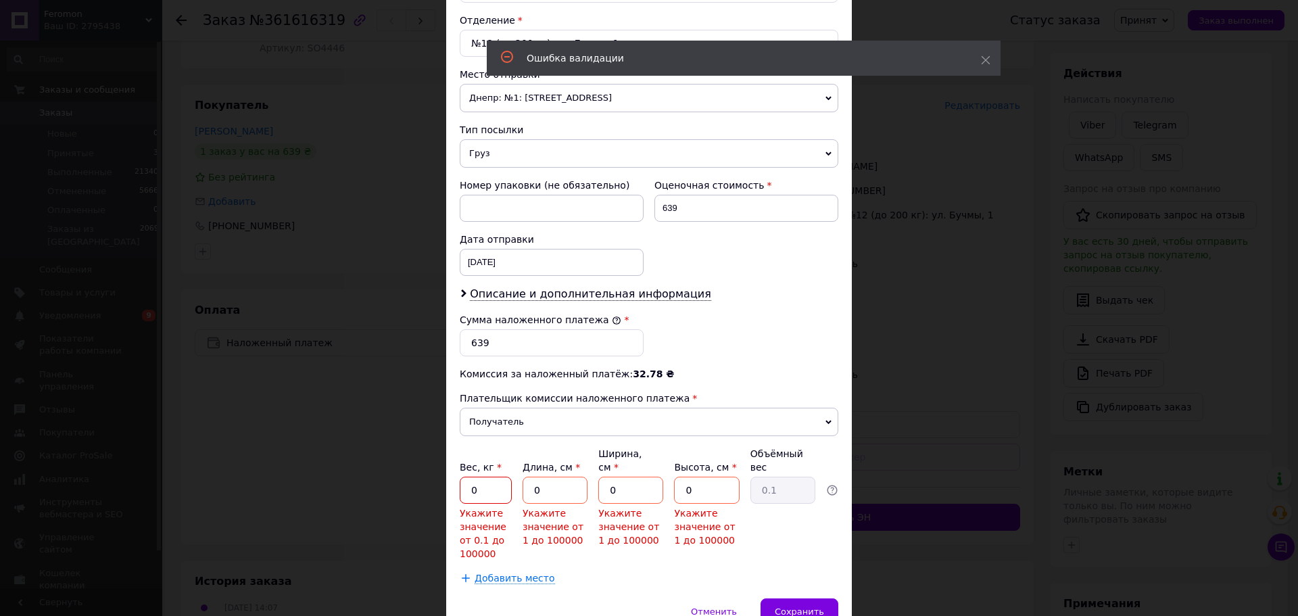
click at [485, 485] on input "0" at bounding box center [486, 489] width 52 height 27
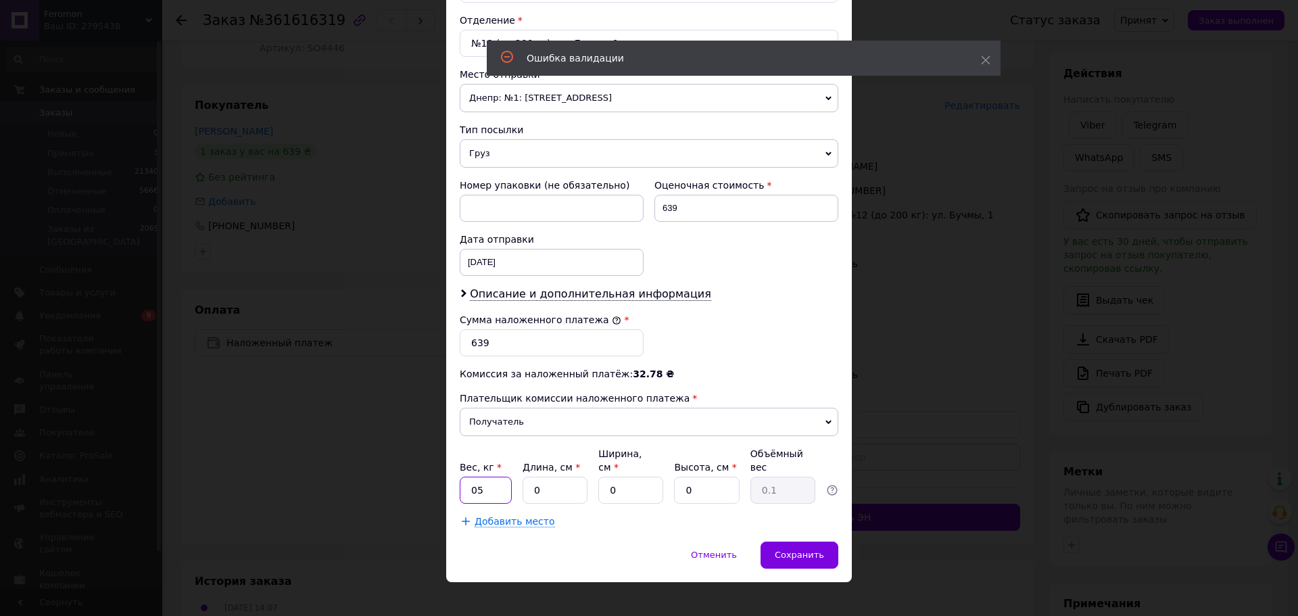
click at [474, 480] on input "05" at bounding box center [486, 489] width 52 height 27
type input "0.5"
click at [549, 482] on input "0" at bounding box center [554, 489] width 65 height 27
drag, startPoint x: 536, startPoint y: 476, endPoint x: 529, endPoint y: 476, distance: 7.4
click at [529, 476] on input "0" at bounding box center [554, 489] width 65 height 27
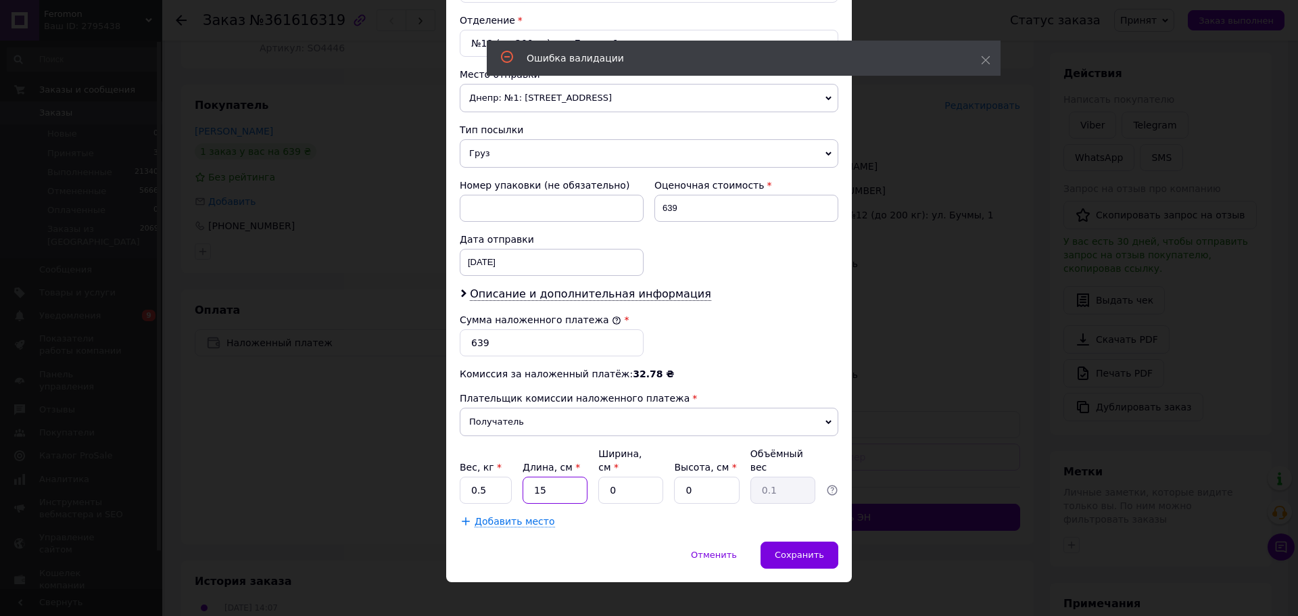
type input "15"
drag, startPoint x: 635, startPoint y: 474, endPoint x: 597, endPoint y: 473, distance: 37.9
click at [598, 476] on input "1" at bounding box center [630, 489] width 65 height 27
drag, startPoint x: 631, startPoint y: 479, endPoint x: 575, endPoint y: 477, distance: 56.1
click at [575, 477] on div "Вес, кг * 0.5 Длина, см * 15 Ширина, см * 51 Высота, см * 0 Объёмный вес 0.1" at bounding box center [649, 475] width 378 height 57
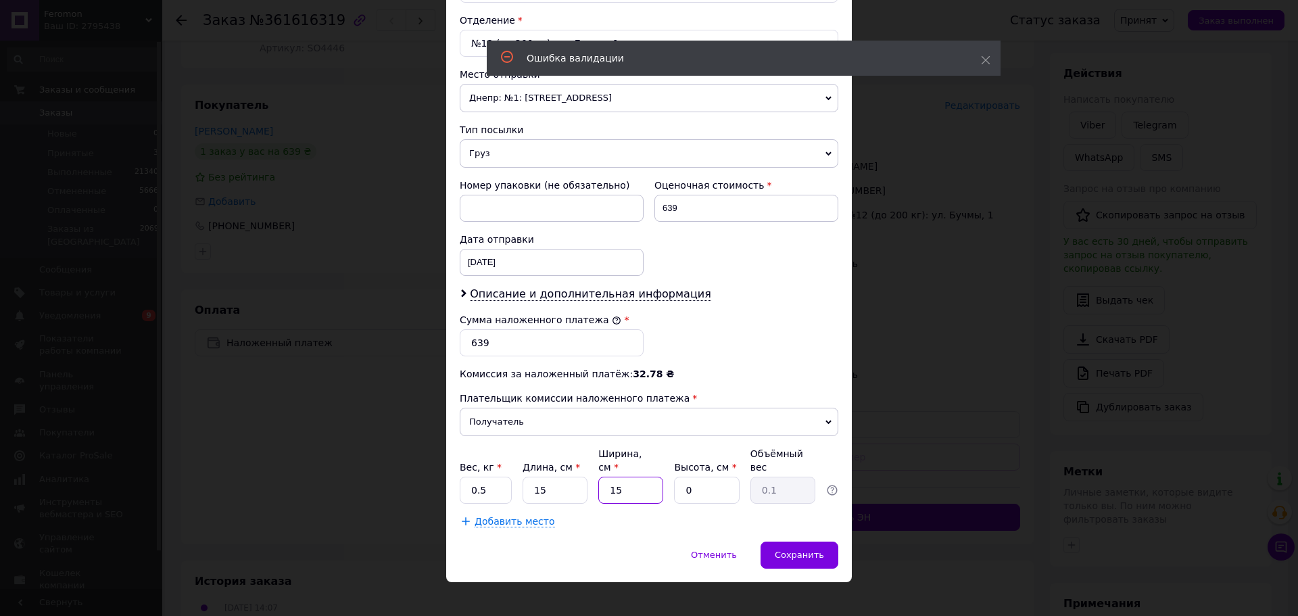
type input "15"
drag, startPoint x: 714, startPoint y: 485, endPoint x: 693, endPoint y: 481, distance: 20.6
click at [713, 485] on input "0" at bounding box center [706, 489] width 65 height 27
drag, startPoint x: 693, startPoint y: 481, endPoint x: 680, endPoint y: 481, distance: 13.5
click at [680, 481] on input "0" at bounding box center [706, 489] width 65 height 27
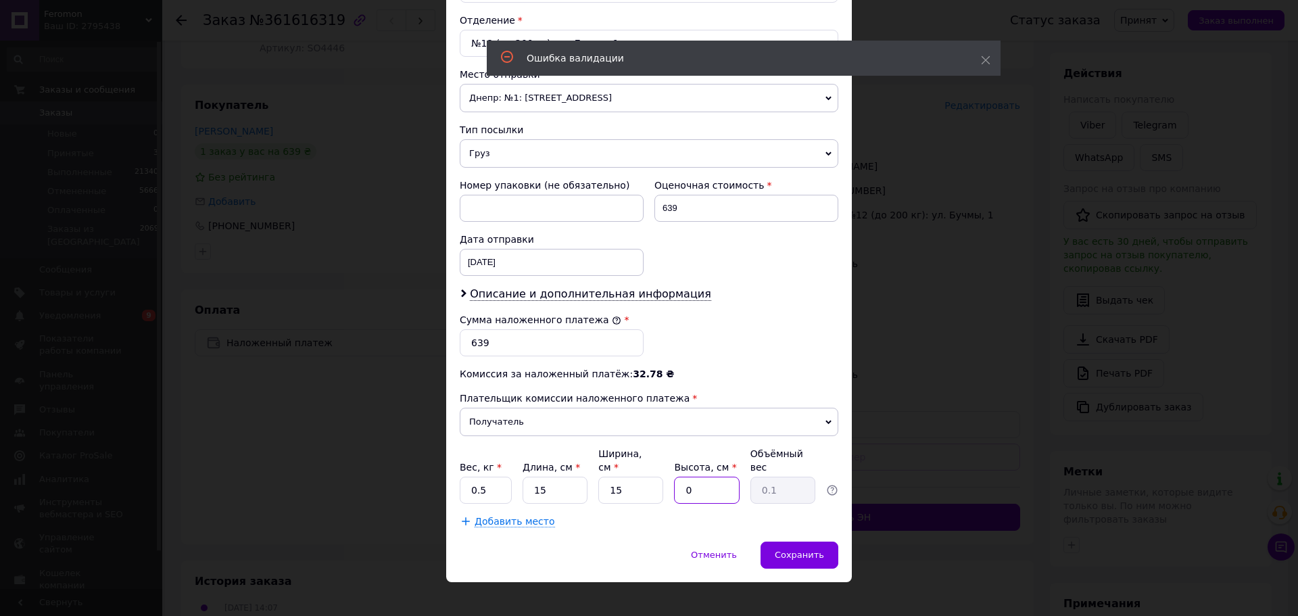
type input "5"
type input "0.28"
type input "5"
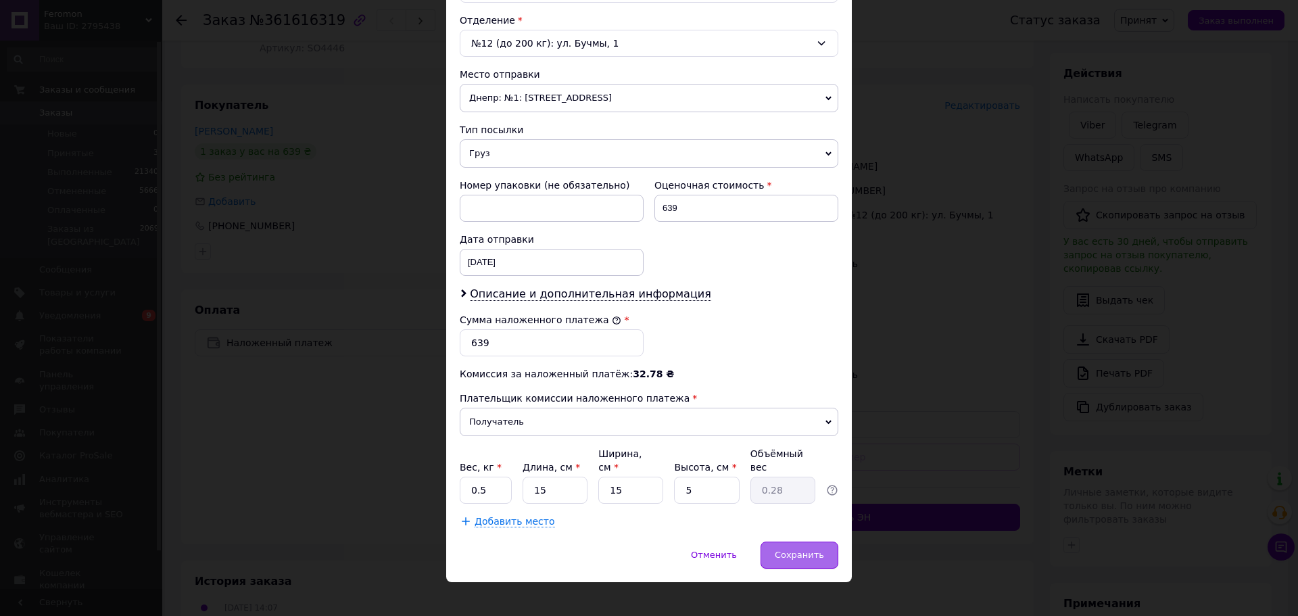
click at [787, 541] on div "Сохранить" at bounding box center [799, 554] width 78 height 27
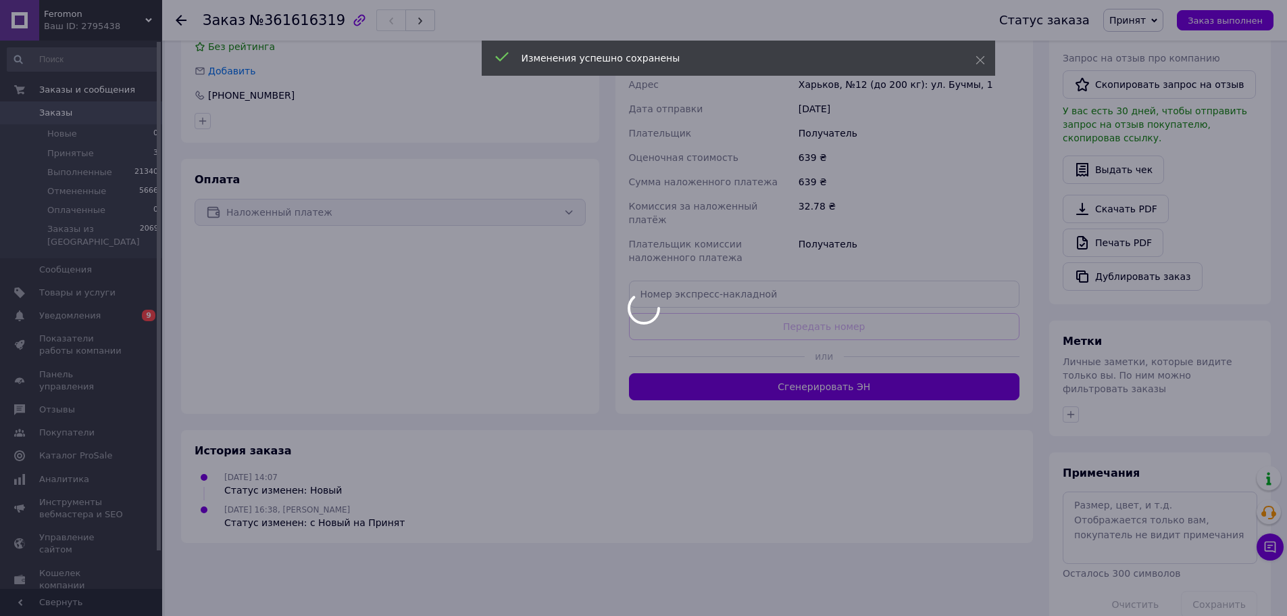
scroll to position [307, 0]
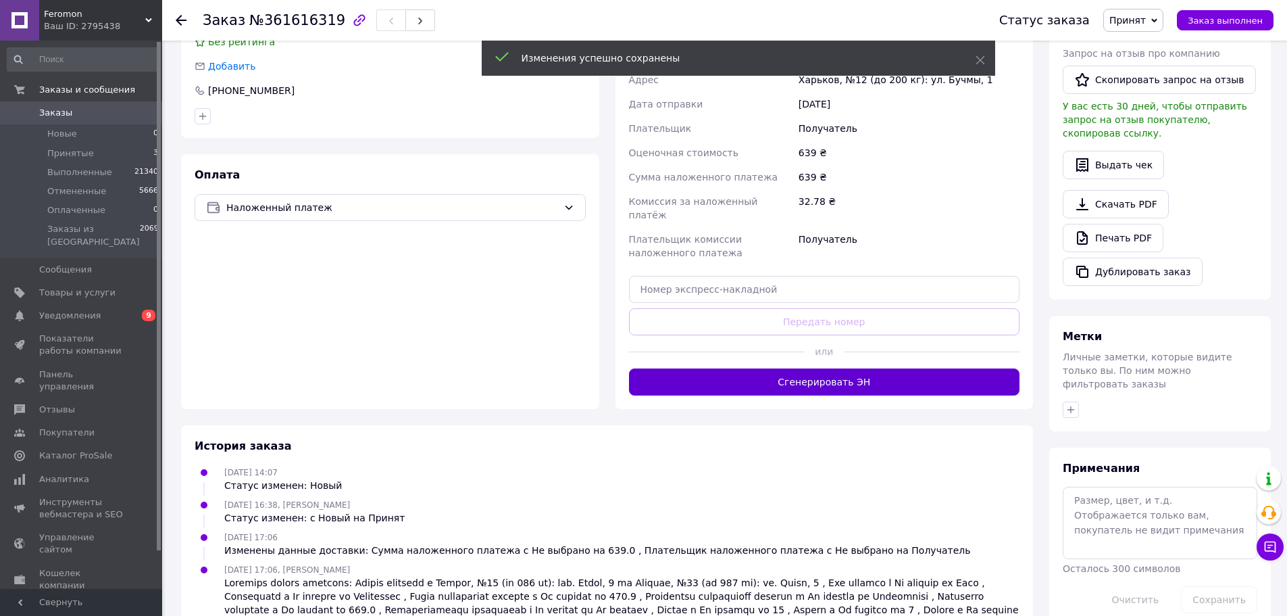
click at [811, 374] on button "Сгенерировать ЭН" at bounding box center [824, 381] width 391 height 27
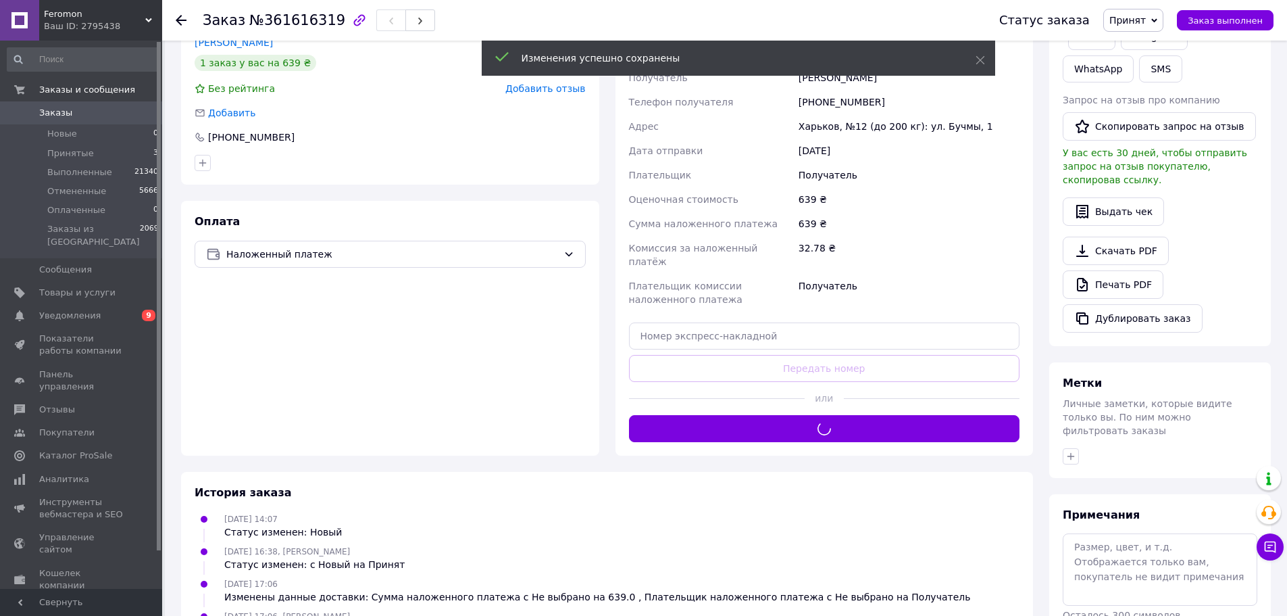
scroll to position [172, 0]
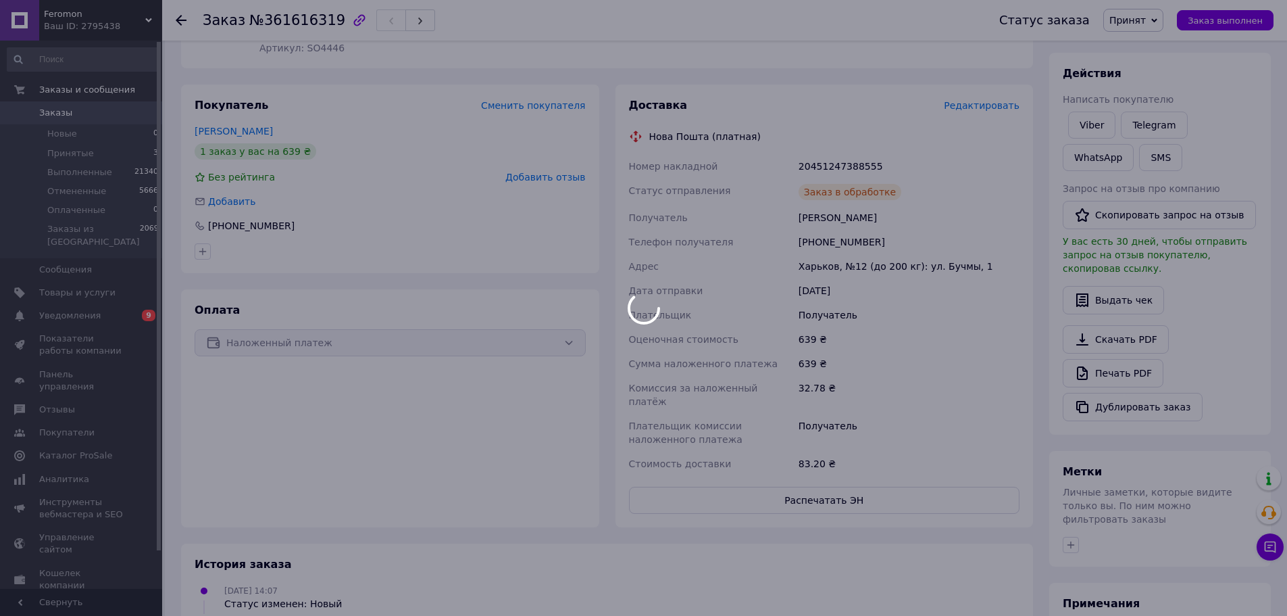
click at [828, 164] on div "20451247388555" at bounding box center [909, 166] width 226 height 24
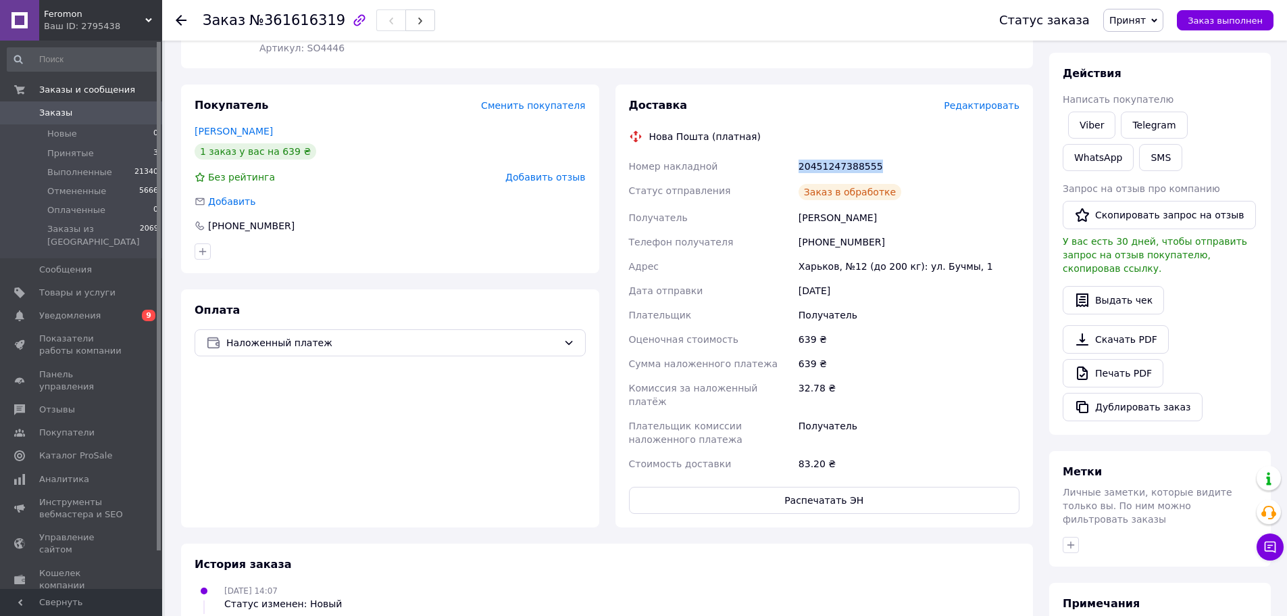
click at [828, 164] on div "20451247388555" at bounding box center [909, 166] width 226 height 24
copy div "20451247388555"
click at [1270, 15] on button "Заказ выполнен" at bounding box center [1225, 20] width 97 height 20
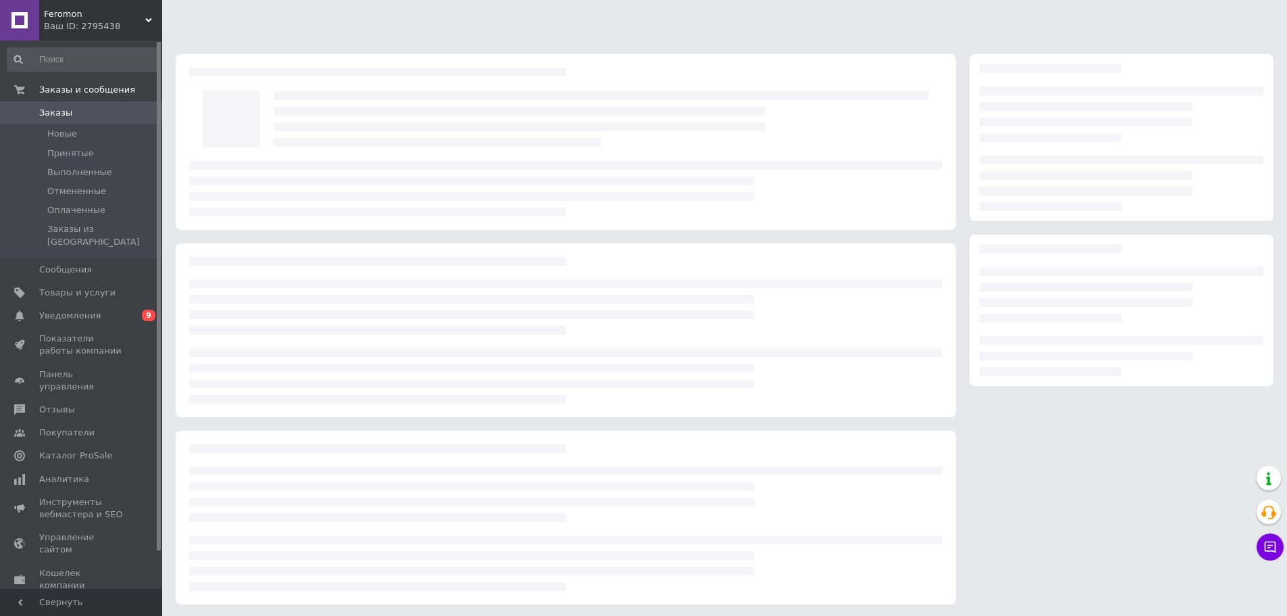
scroll to position [2, 0]
click at [1267, 543] on icon at bounding box center [1271, 547] width 14 height 14
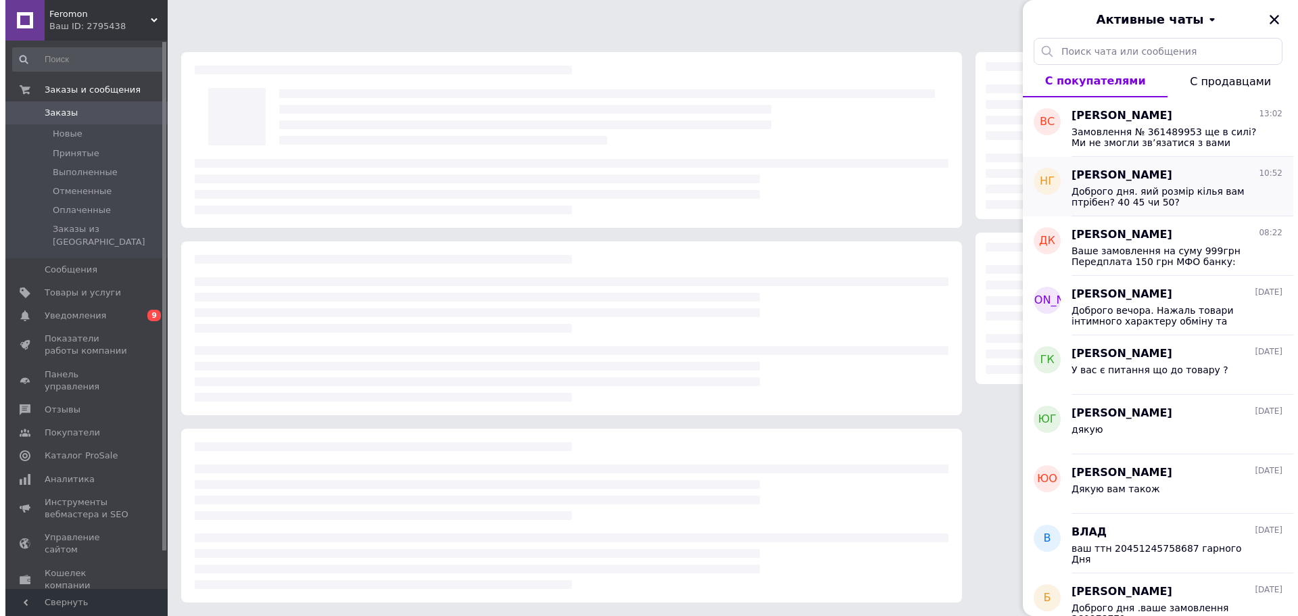
scroll to position [0, 0]
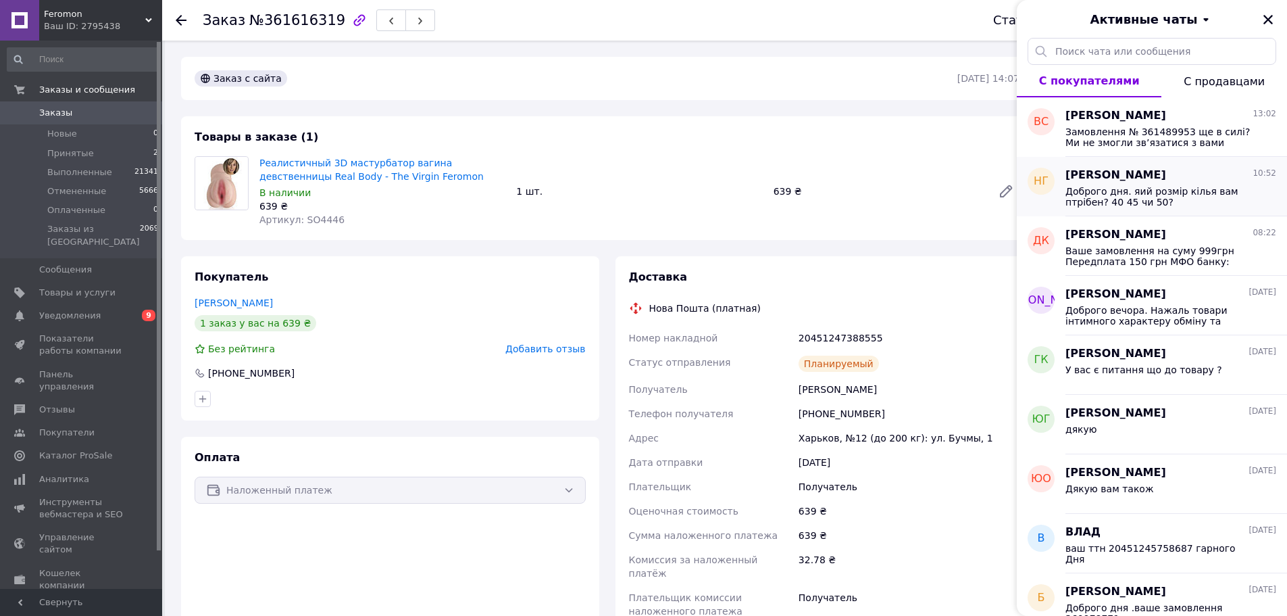
click at [1142, 187] on span "Доброго дня. яий розмір кілья вам птрібен? 40 45 чи 50?" at bounding box center [1162, 197] width 192 height 22
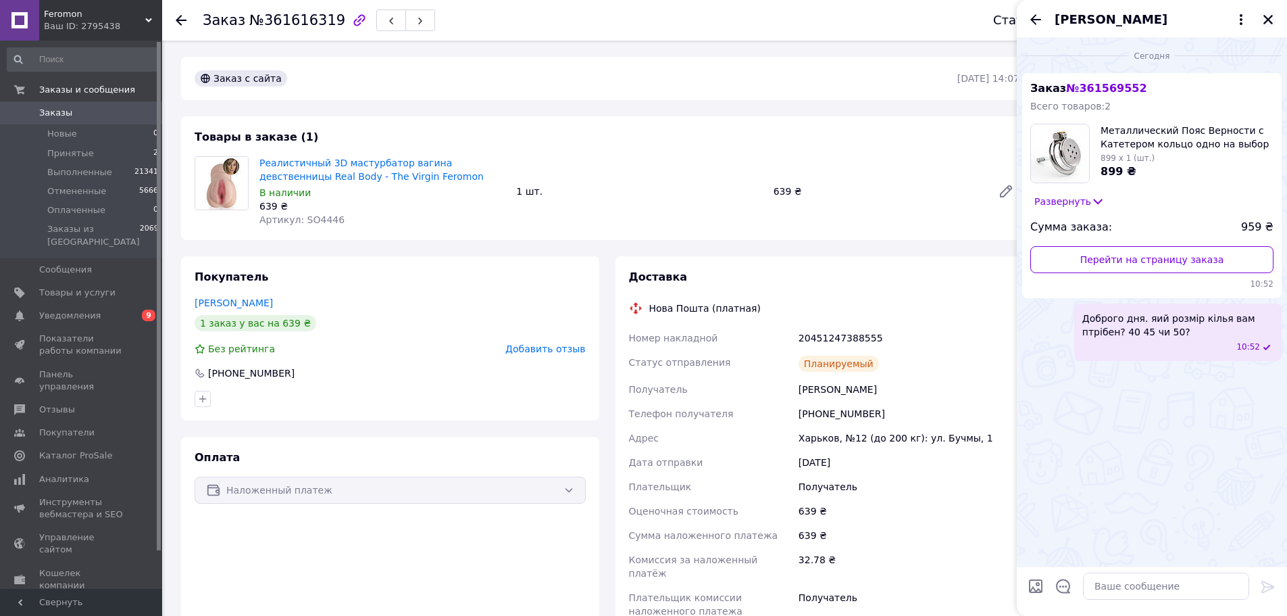
click at [1269, 20] on icon "Закрыть" at bounding box center [1268, 19] width 9 height 9
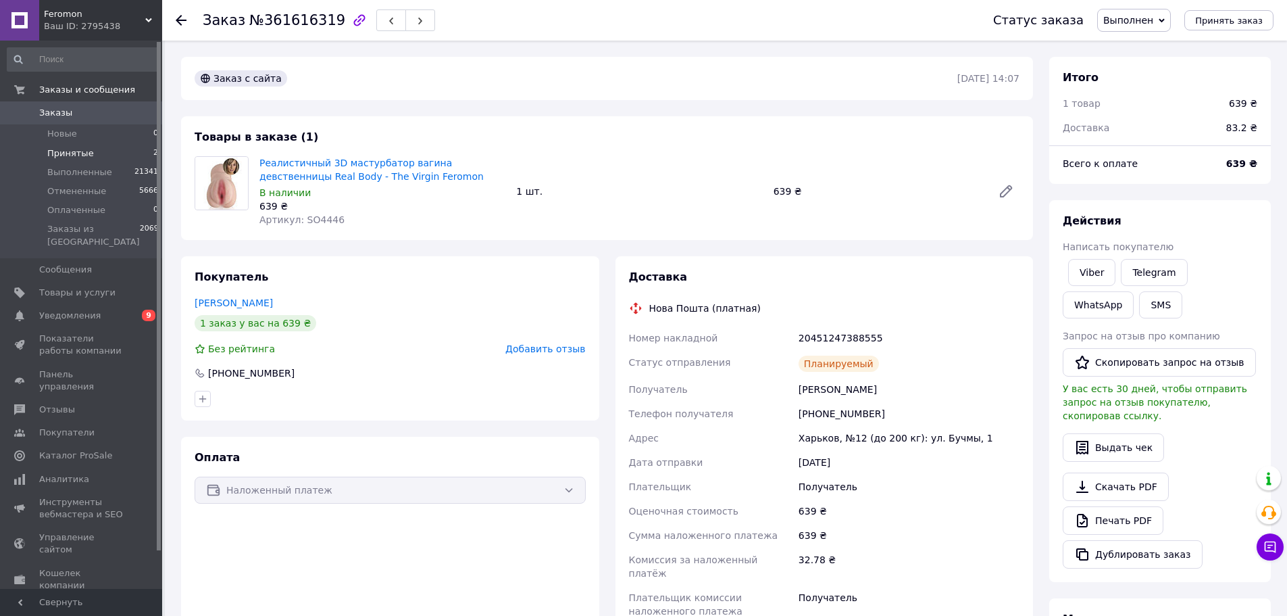
click at [51, 151] on span "Принятые" at bounding box center [70, 153] width 47 height 12
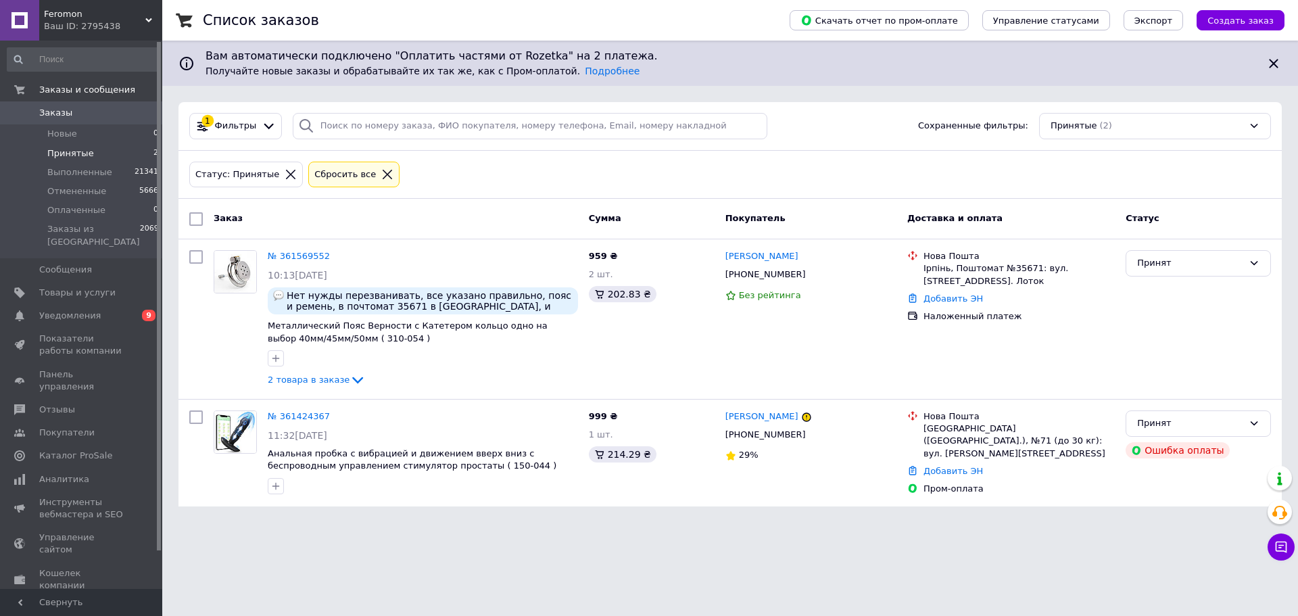
click at [84, 16] on span "Feromon" at bounding box center [94, 14] width 101 height 12
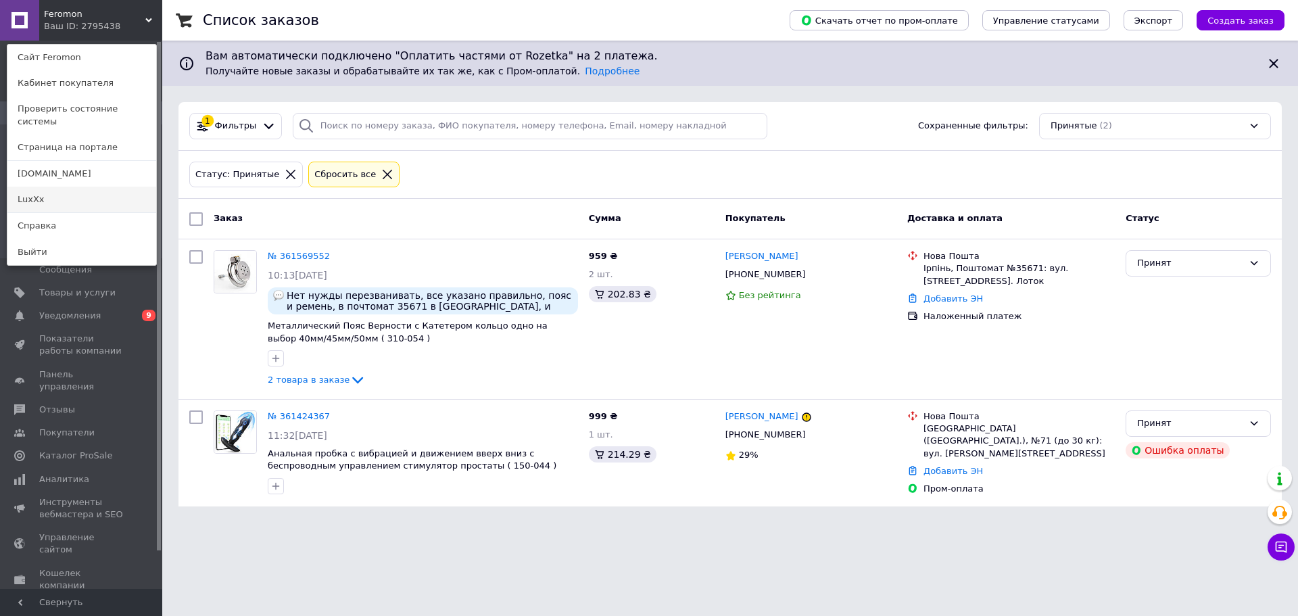
click at [69, 198] on link "LuxXx" at bounding box center [81, 200] width 149 height 26
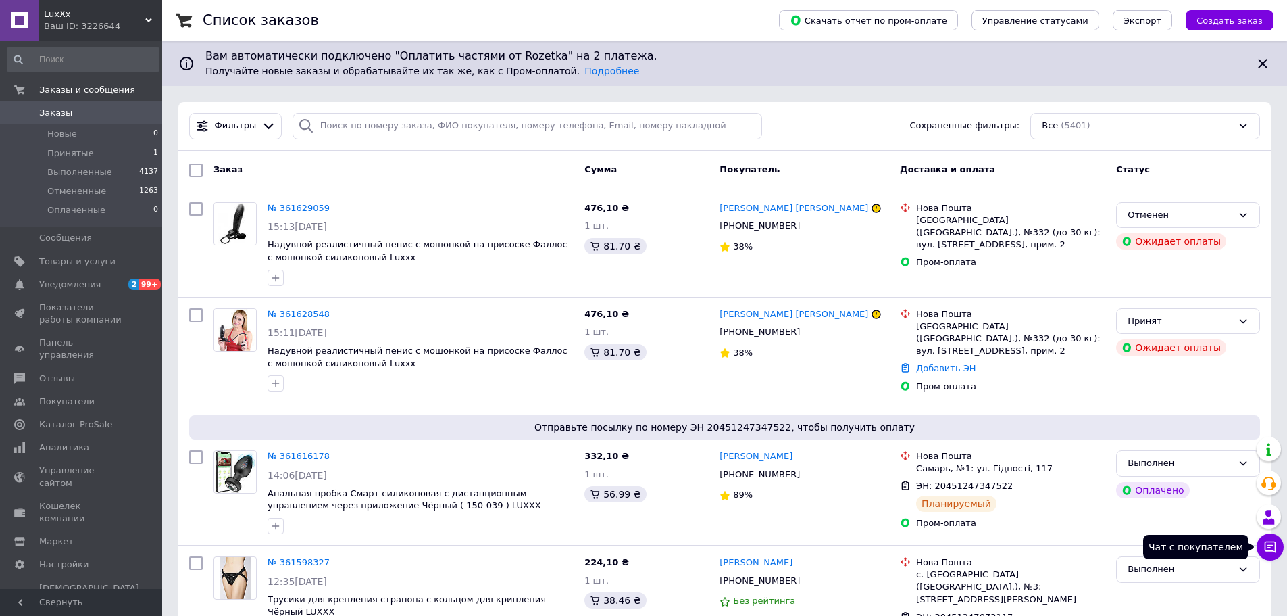
click at [1263, 544] on button "Чат с покупателем" at bounding box center [1270, 546] width 27 height 27
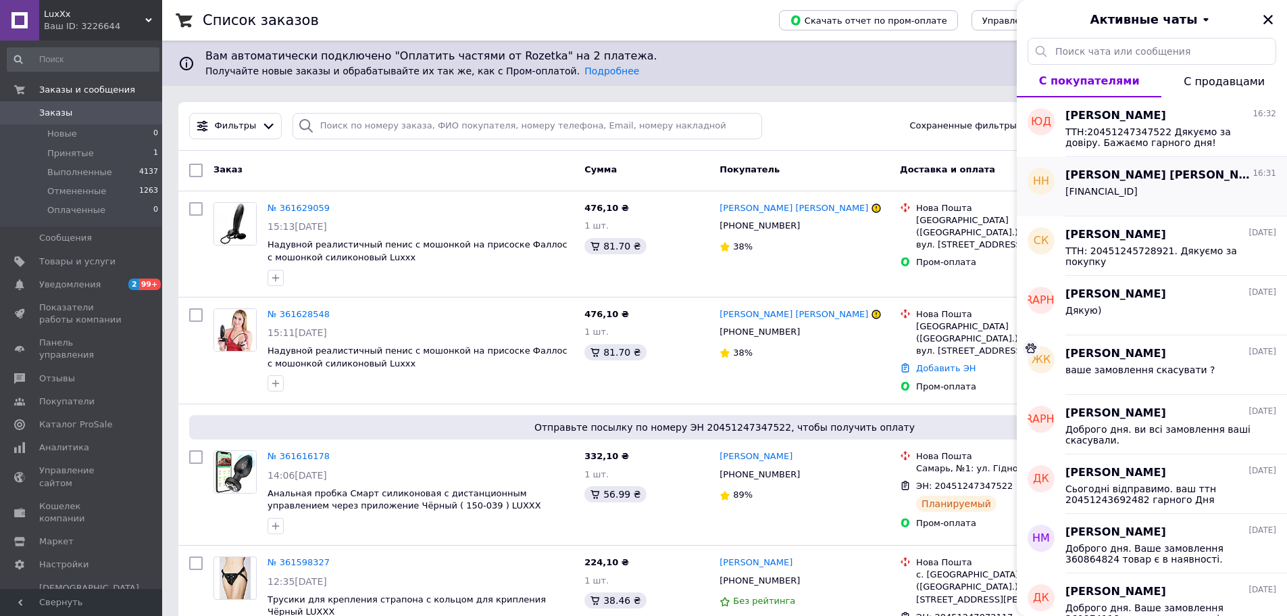
click at [1156, 180] on div "[PERSON_NAME] [PERSON_NAME] 16:31" at bounding box center [1171, 176] width 211 height 16
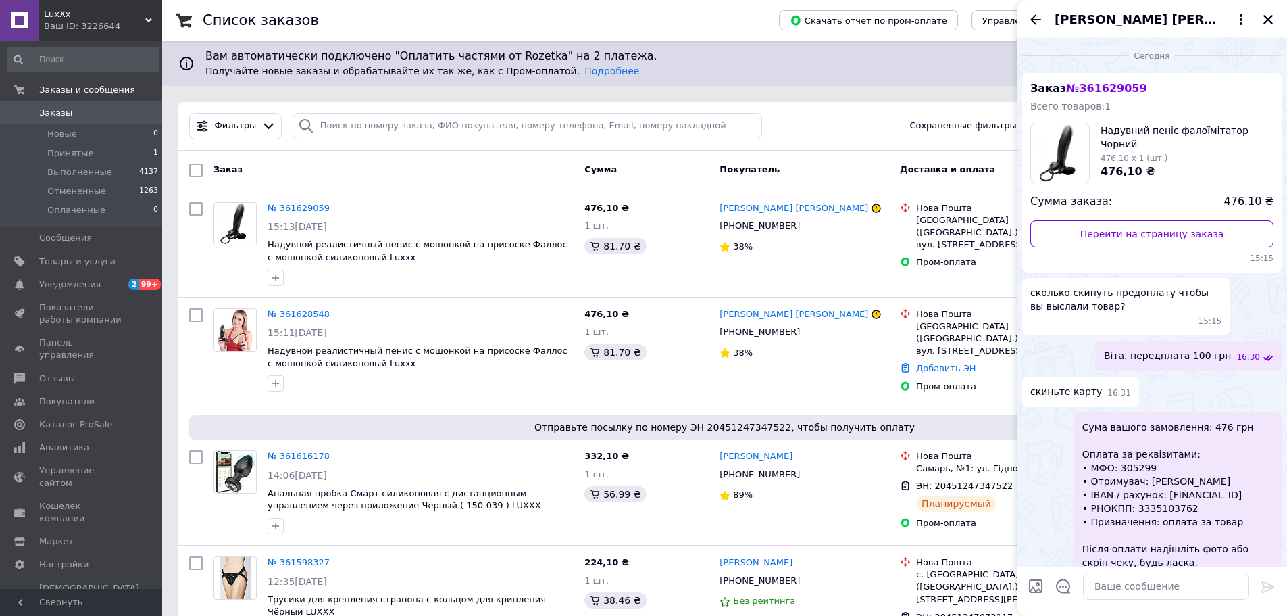
scroll to position [94, 0]
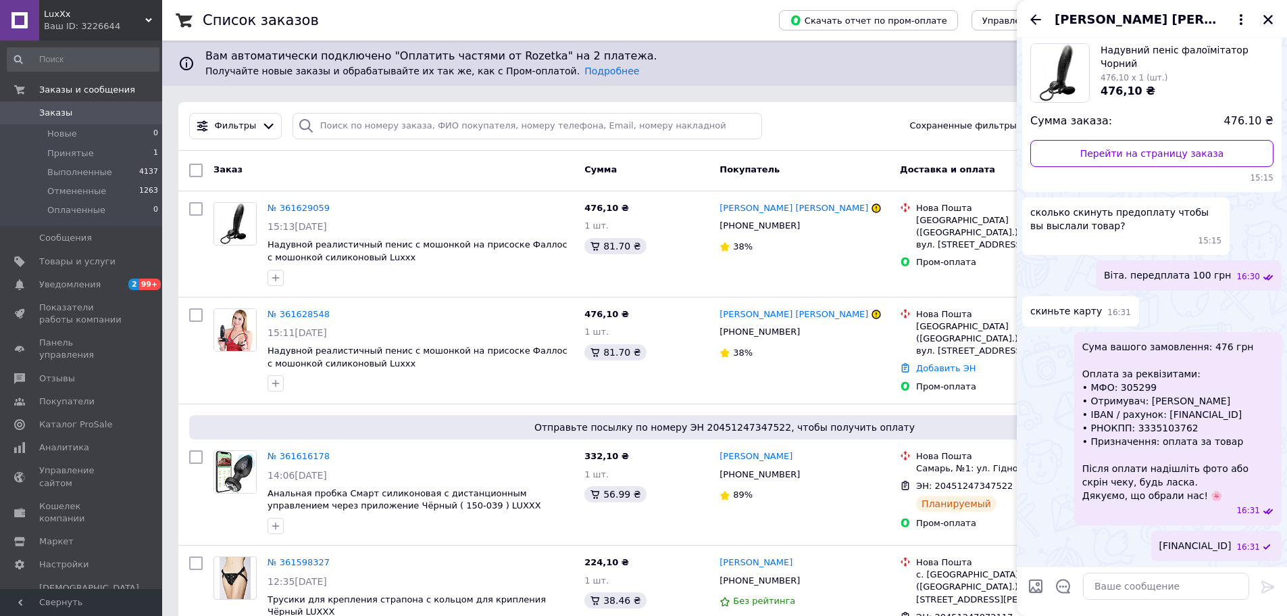
click at [1263, 16] on icon "Закрыть" at bounding box center [1268, 20] width 12 height 12
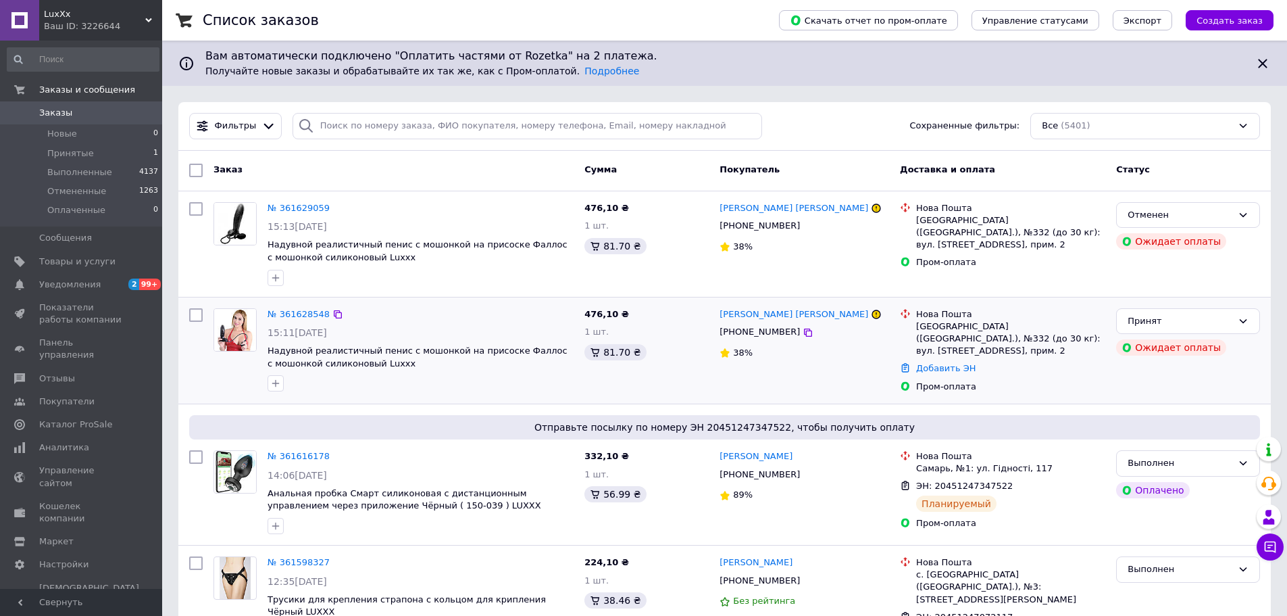
click at [1113, 385] on div "Принят Ожидает оплаты" at bounding box center [1188, 351] width 155 height 96
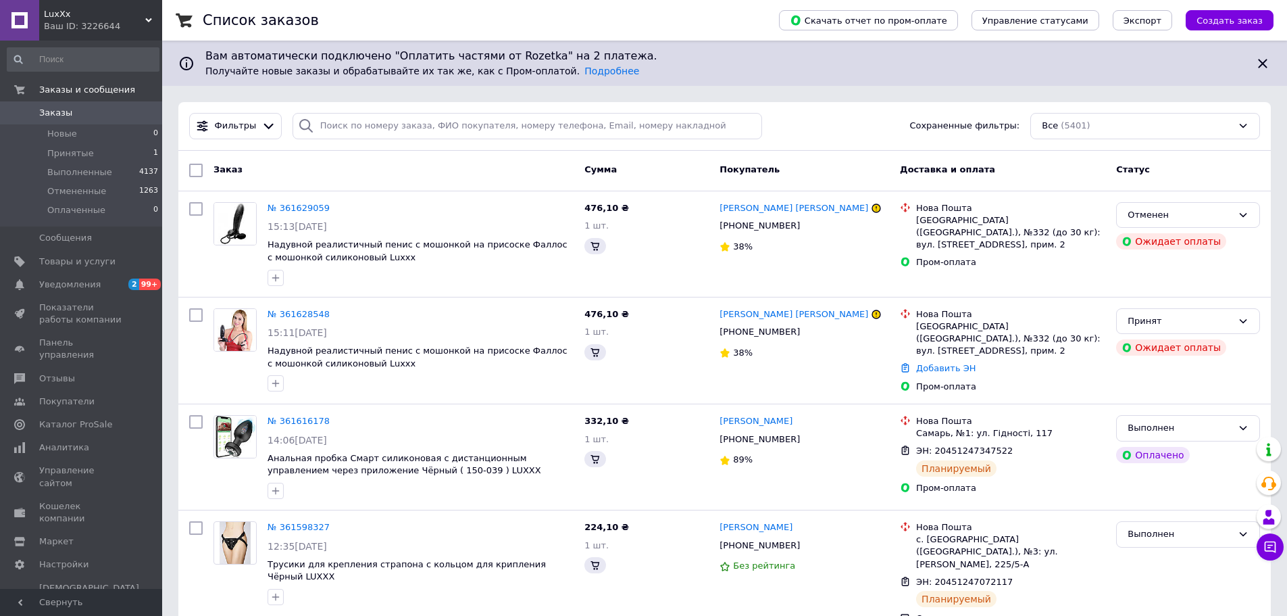
click at [96, 23] on div "Ваш ID: 3226644" at bounding box center [103, 26] width 118 height 12
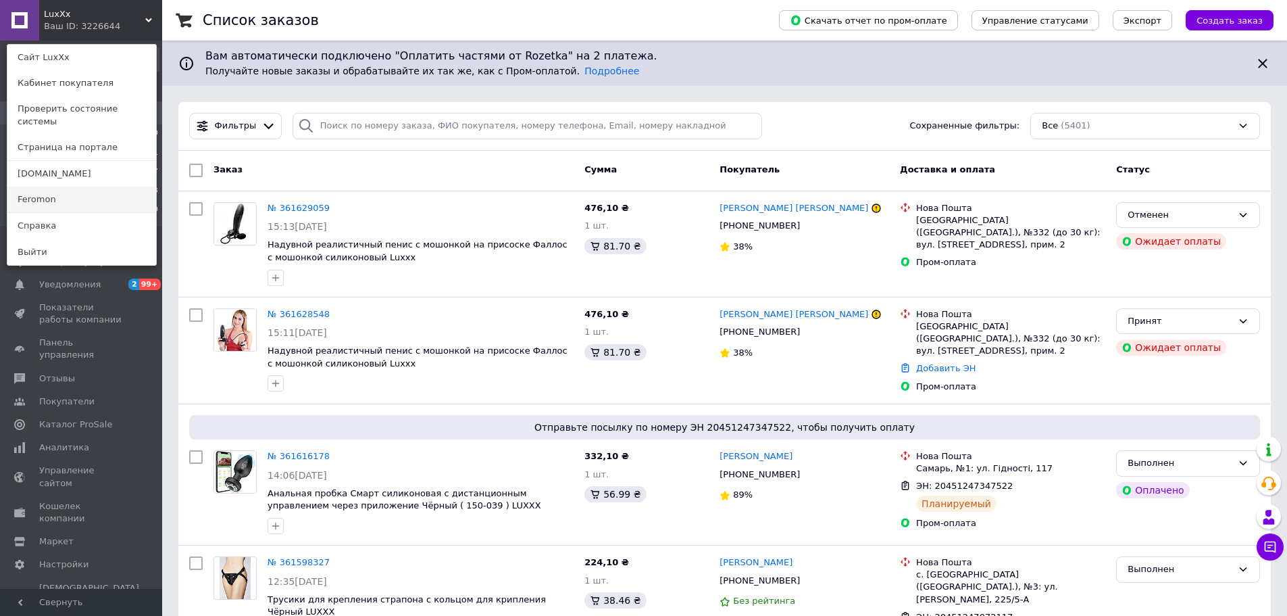
click at [95, 193] on link "Feromon" at bounding box center [81, 200] width 149 height 26
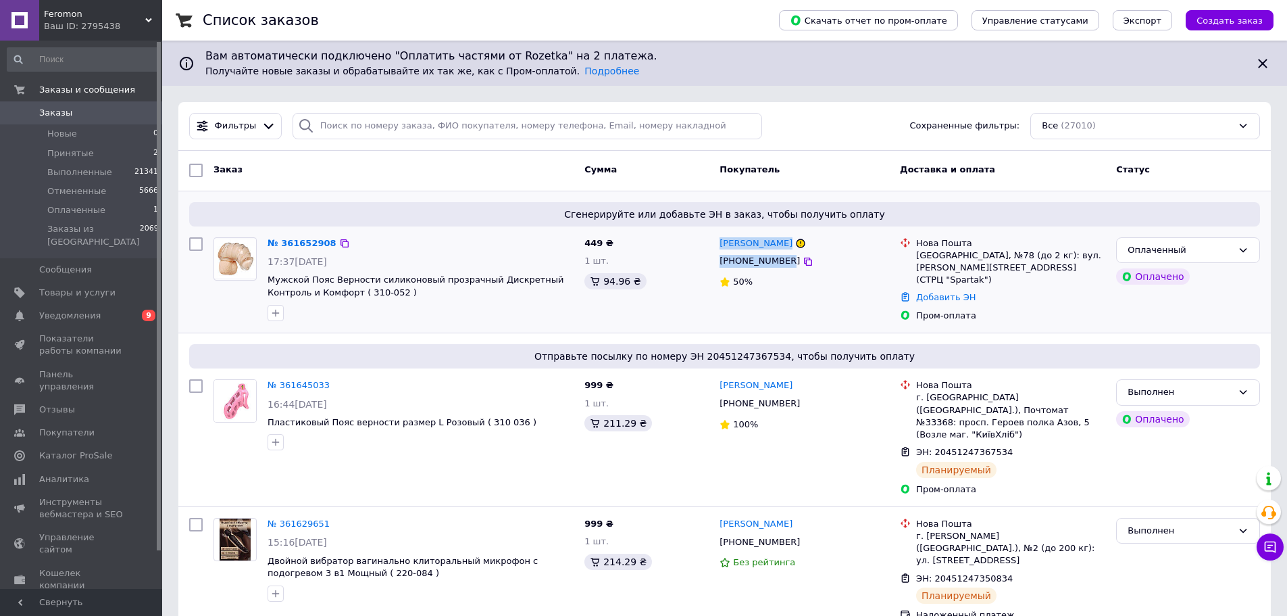
drag, startPoint x: 783, startPoint y: 260, endPoint x: 719, endPoint y: 247, distance: 64.8
click at [719, 247] on div "Назарій Муляк +380980578058 50%" at bounding box center [804, 280] width 180 height 96
copy div "Назарій Муляк +380980578058"
click at [299, 246] on link "№ 361652908" at bounding box center [302, 243] width 69 height 10
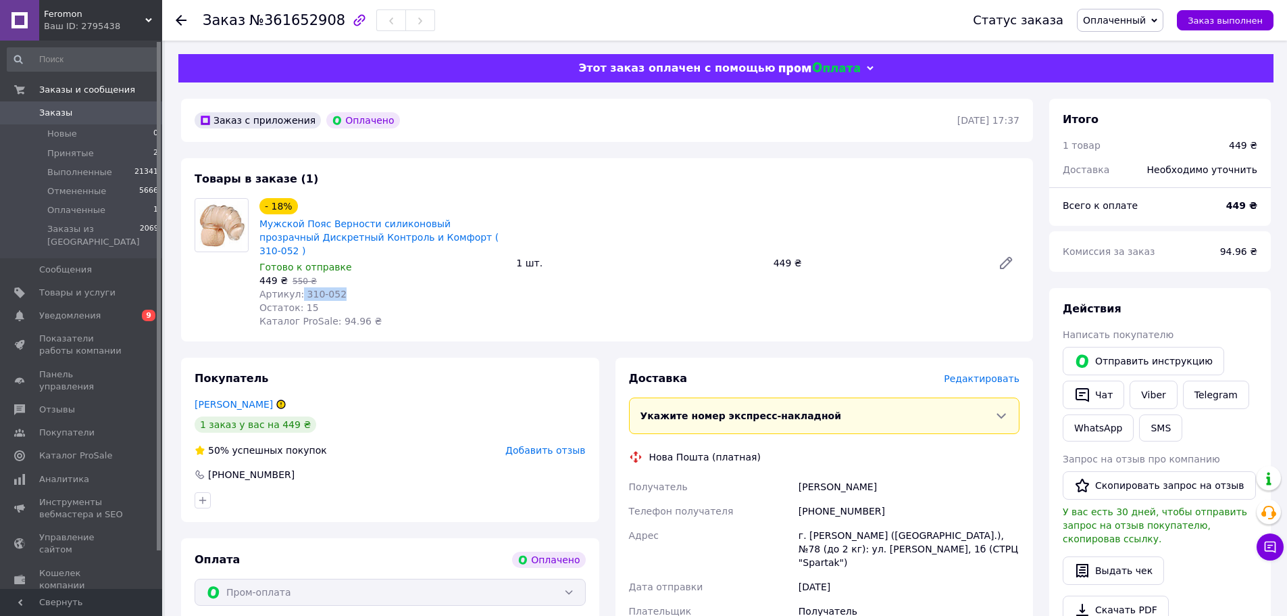
drag, startPoint x: 323, startPoint y: 282, endPoint x: 298, endPoint y: 286, distance: 25.3
click at [298, 289] on span "Артикул: 310-052" at bounding box center [303, 294] width 87 height 11
copy span "310-052"
click at [1240, 204] on b "449 ₴" at bounding box center [1242, 205] width 31 height 11
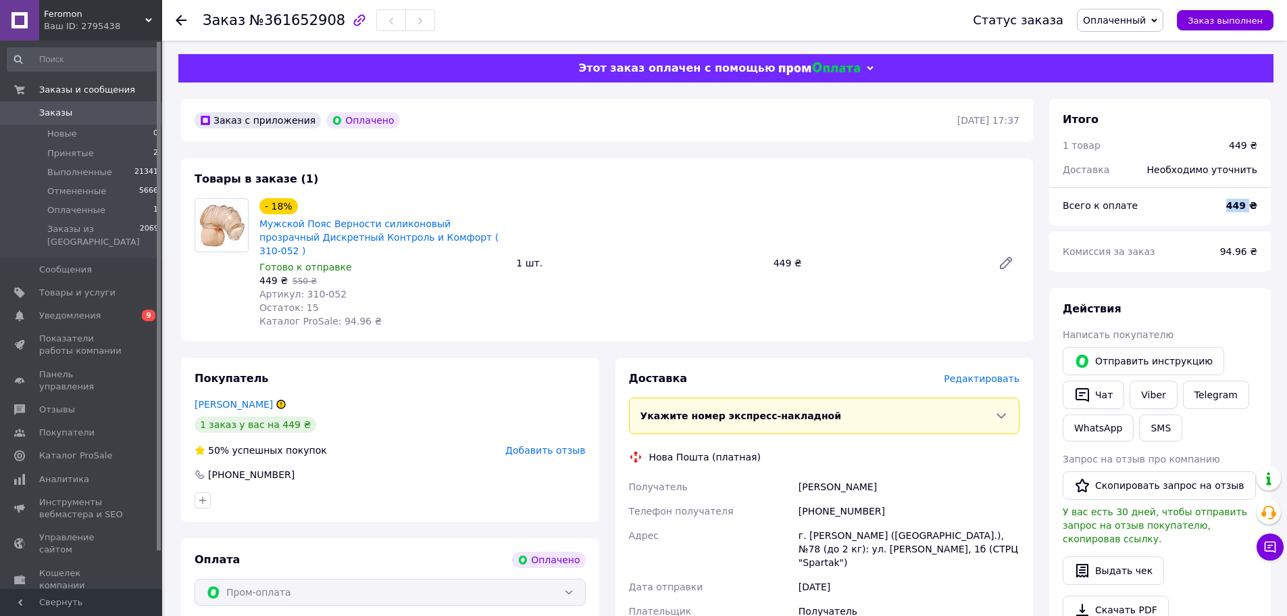
copy b "449"
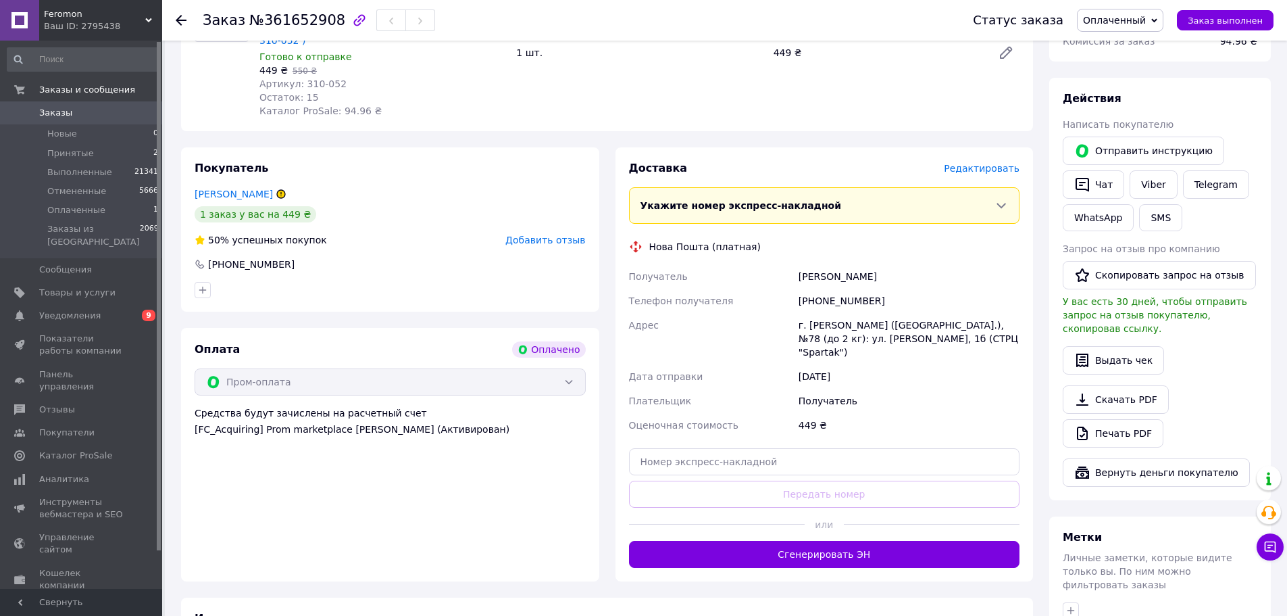
scroll to position [338, 0]
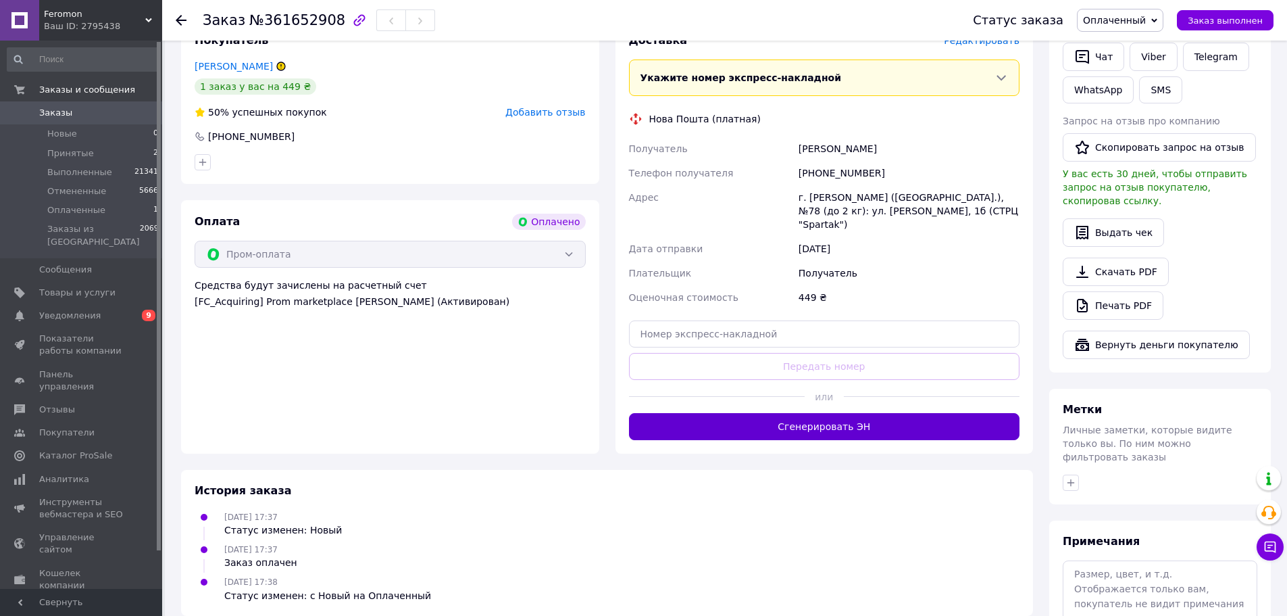
click at [818, 413] on button "Сгенерировать ЭН" at bounding box center [824, 426] width 391 height 27
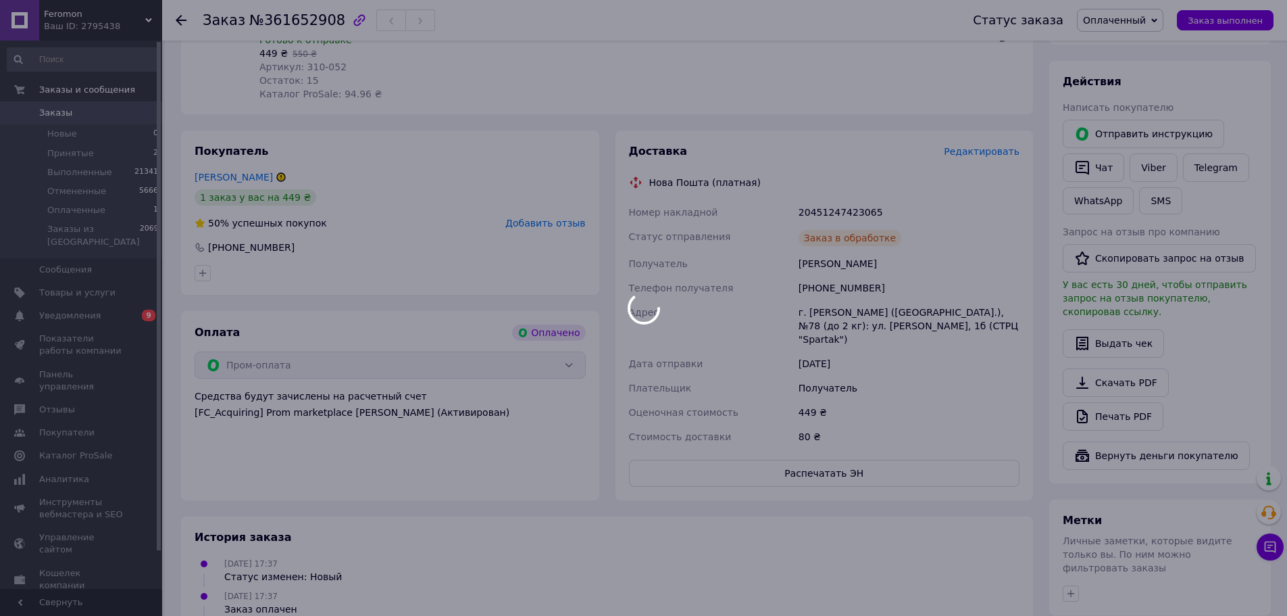
scroll to position [203, 0]
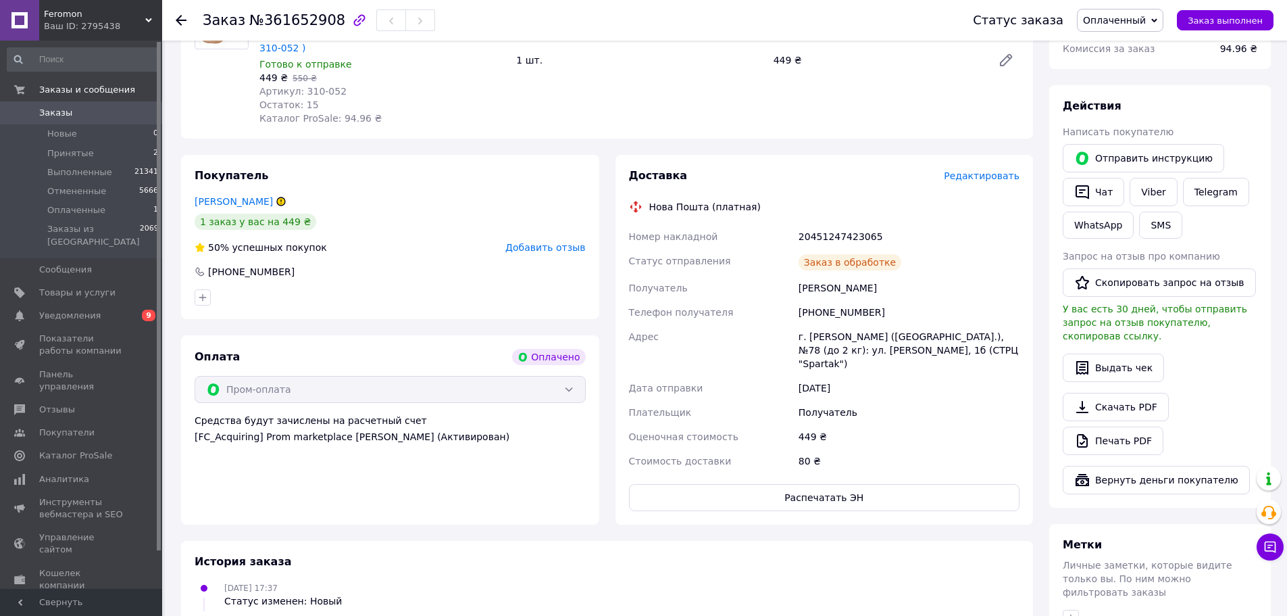
click at [839, 224] on div "20451247423065" at bounding box center [909, 236] width 226 height 24
copy div "20451247423065"
click at [1254, 24] on span "Заказ выполнен" at bounding box center [1225, 21] width 75 height 10
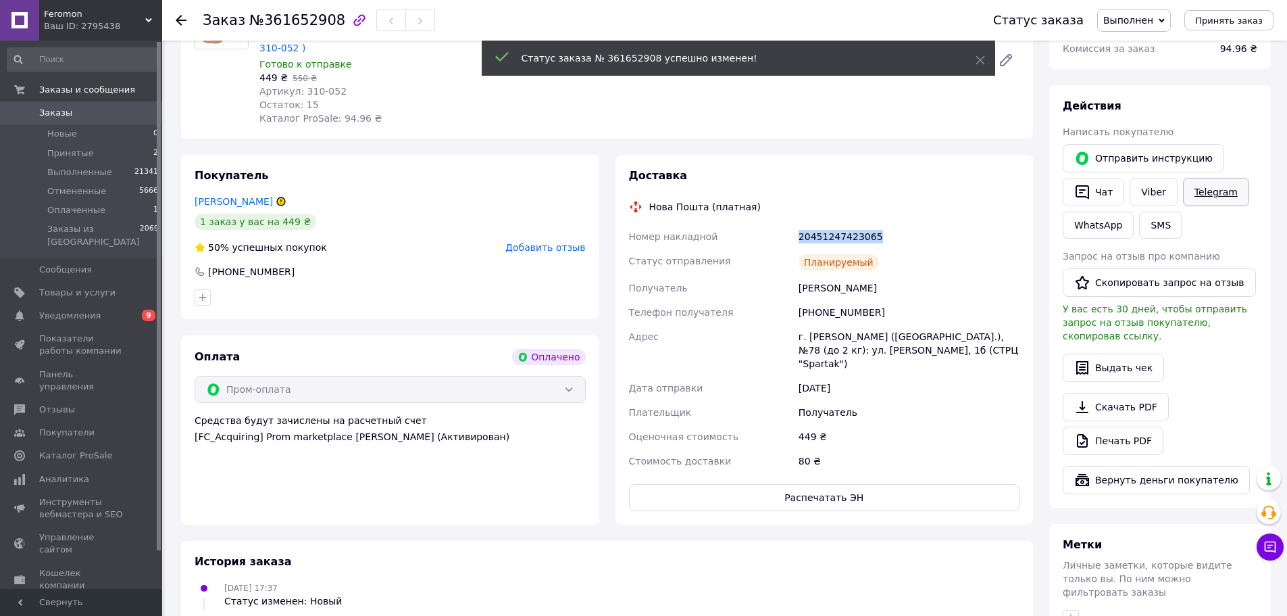
click at [1223, 194] on link "Telegram" at bounding box center [1216, 192] width 66 height 28
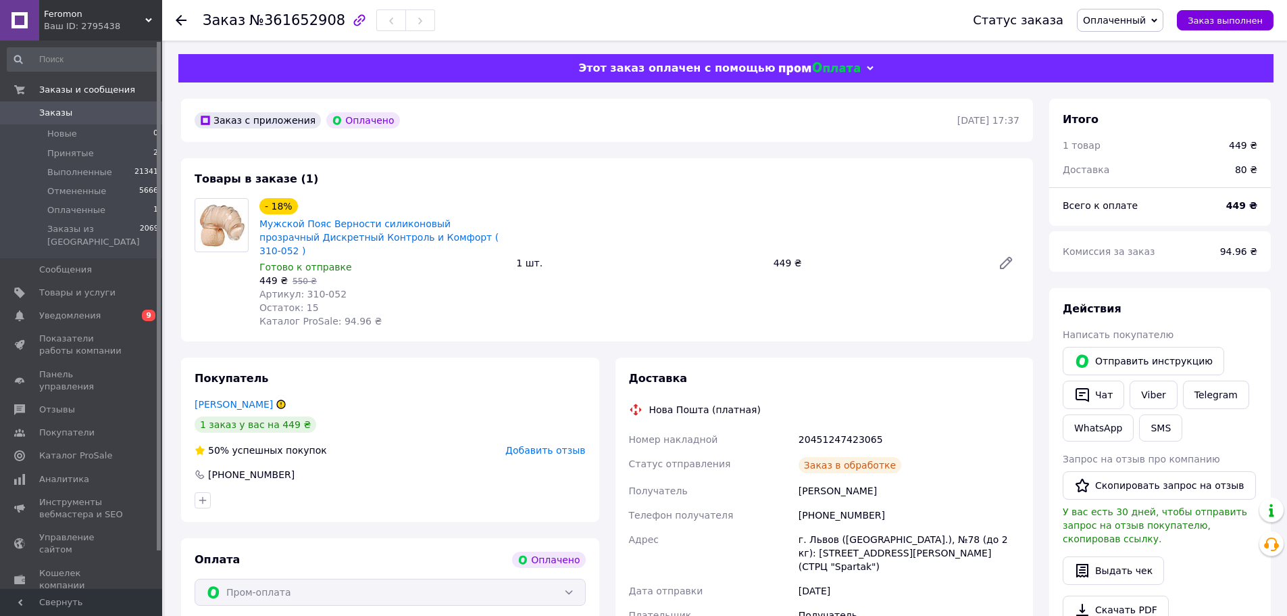
scroll to position [203, 0]
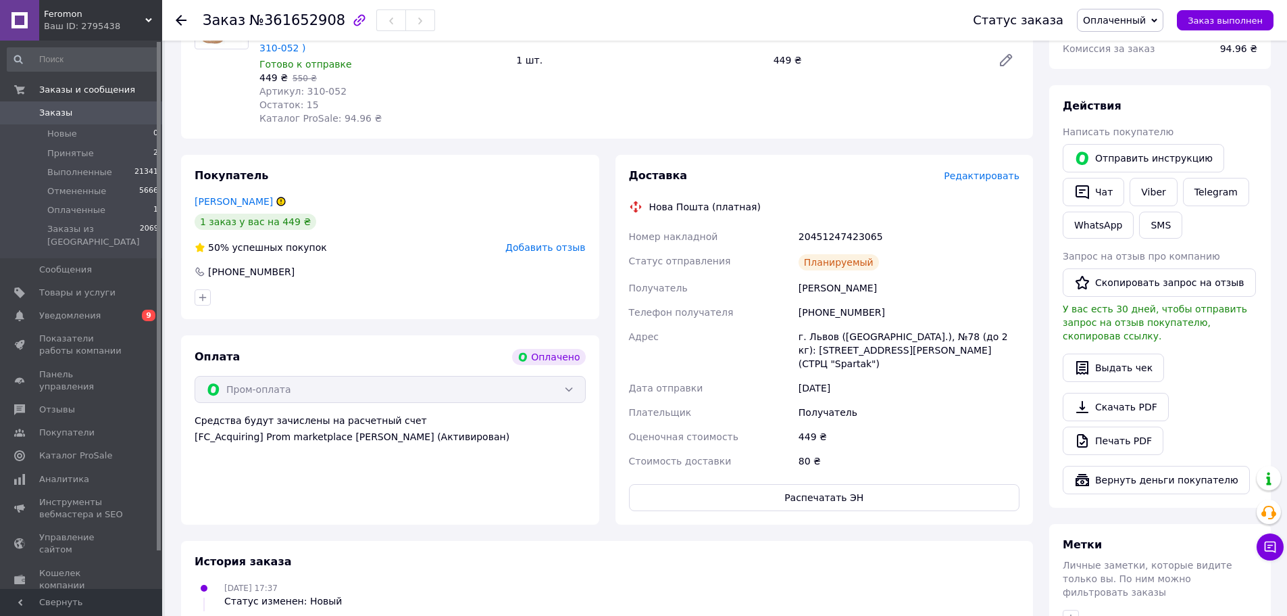
click at [302, 26] on span "№361652908" at bounding box center [297, 20] width 96 height 16
copy span "361652908"
click at [227, 196] on link "[PERSON_NAME]" at bounding box center [234, 201] width 78 height 11
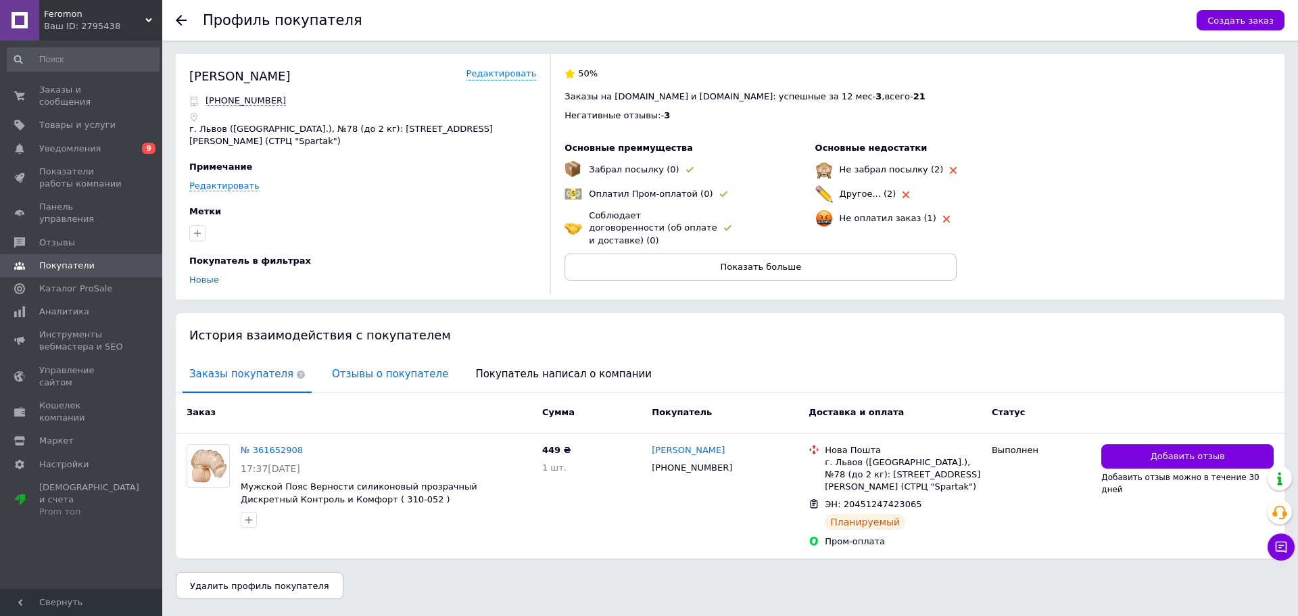
click at [379, 364] on span "Отзывы о покупателе" at bounding box center [390, 374] width 130 height 34
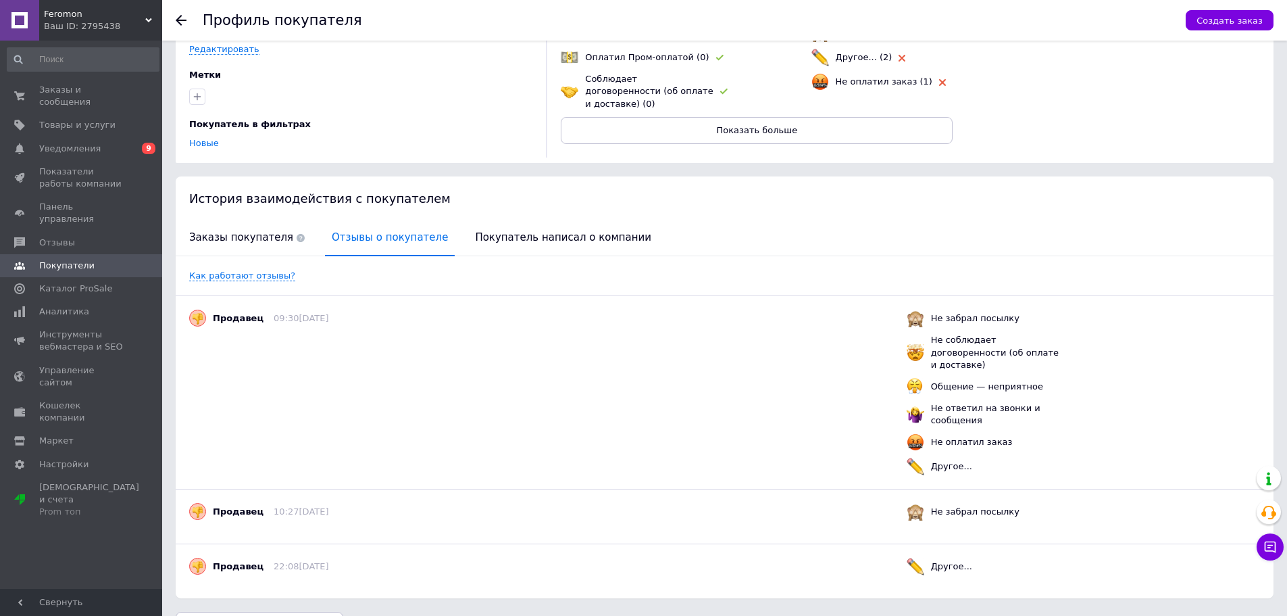
scroll to position [149, 0]
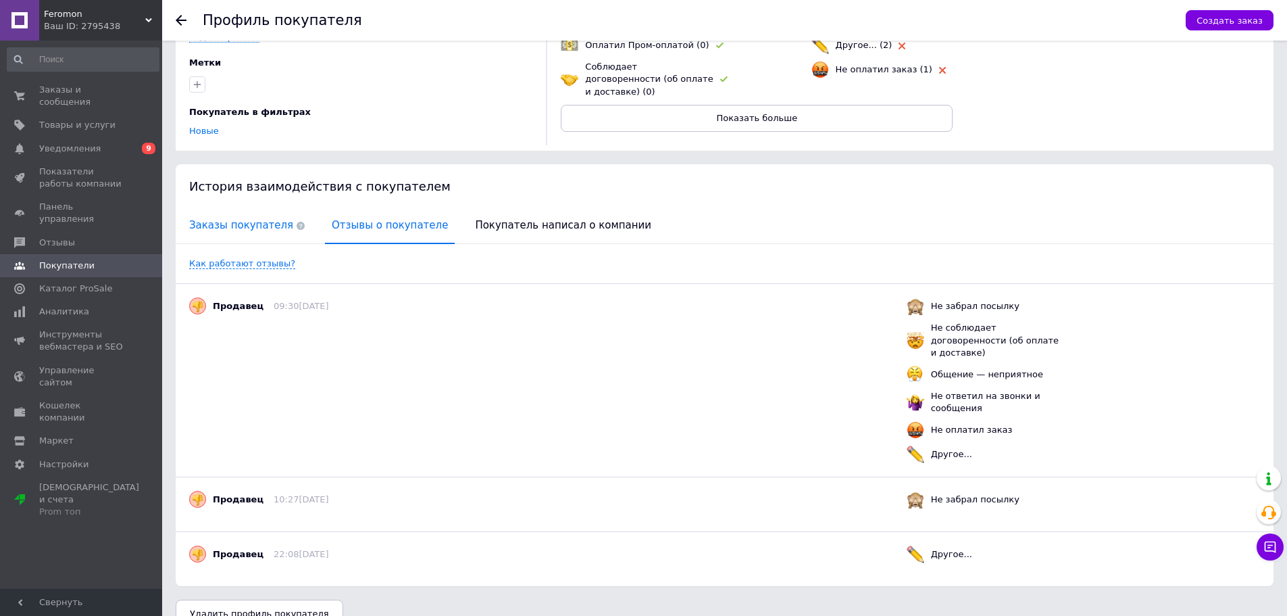
click at [235, 214] on span "Заказы покупателя" at bounding box center [246, 225] width 129 height 34
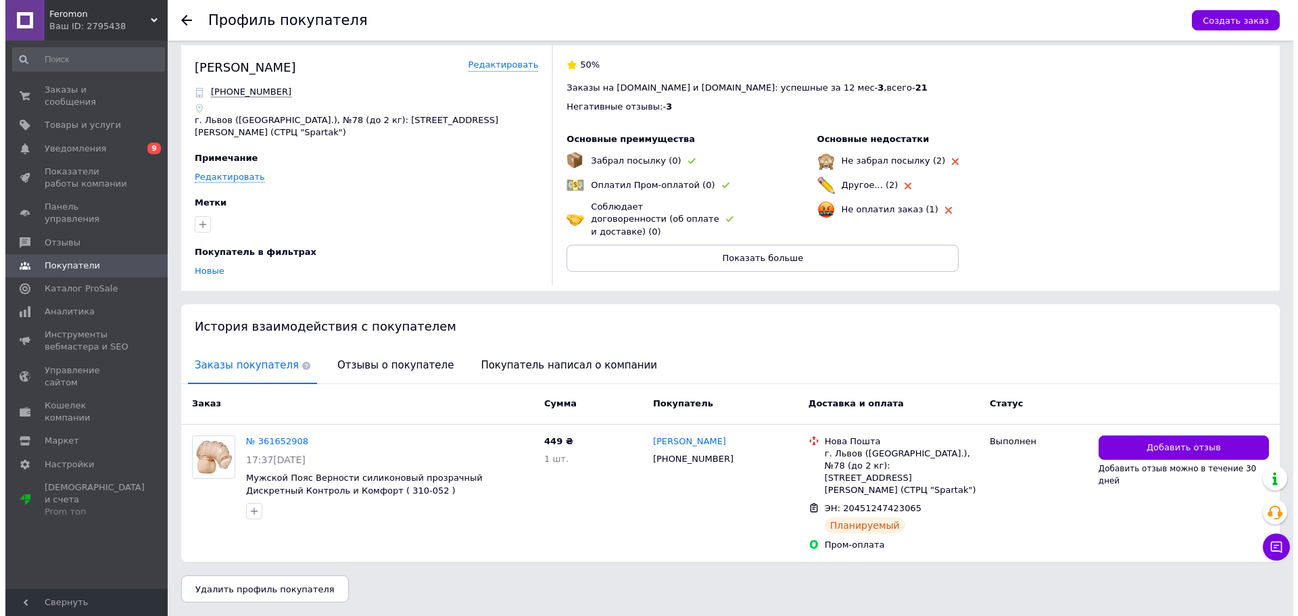
scroll to position [0, 0]
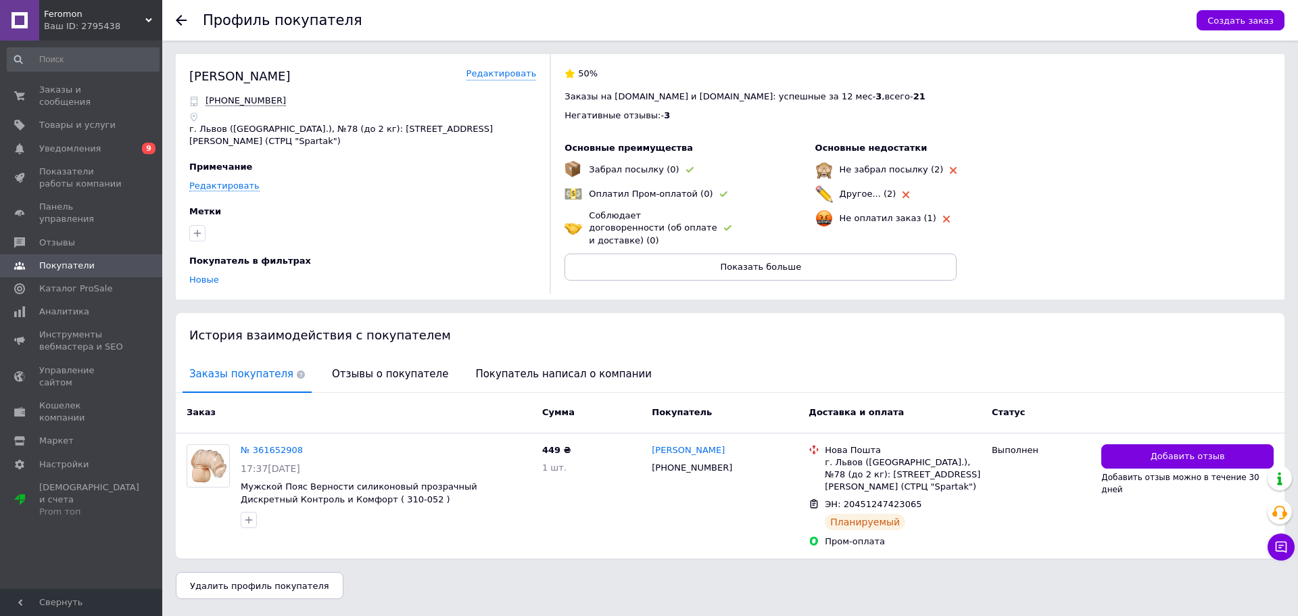
click at [1181, 294] on div "Профиль покупателя Создать заказ [PERSON_NAME] Редактировать [PHONE_NUMBER] г. …" at bounding box center [729, 306] width 1135 height 612
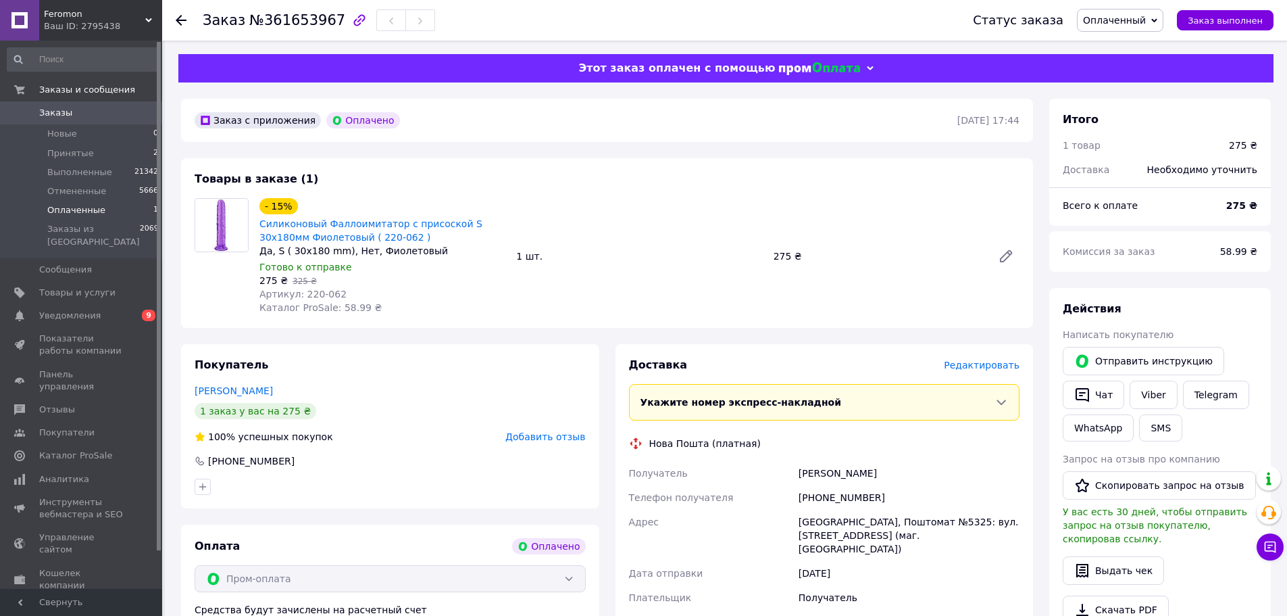
click at [81, 216] on span "Оплаченные" at bounding box center [76, 210] width 58 height 12
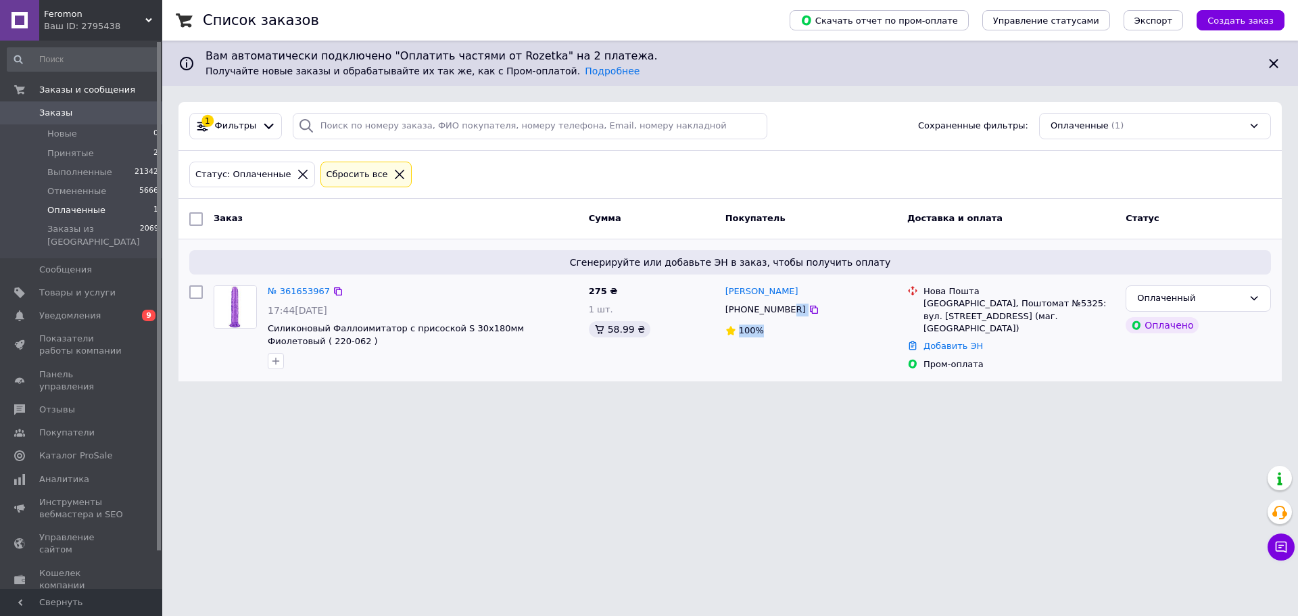
drag, startPoint x: 783, startPoint y: 312, endPoint x: 785, endPoint y: 367, distance: 54.8
click at [783, 345] on div "[PERSON_NAME] [PHONE_NUMBER] 100%" at bounding box center [811, 328] width 182 height 96
drag, startPoint x: 785, startPoint y: 368, endPoint x: 783, endPoint y: 355, distance: 12.5
click at [785, 366] on div "[PERSON_NAME] [PHONE_NUMBER] 100%" at bounding box center [811, 328] width 182 height 96
click at [787, 335] on div "100%" at bounding box center [810, 330] width 171 height 13
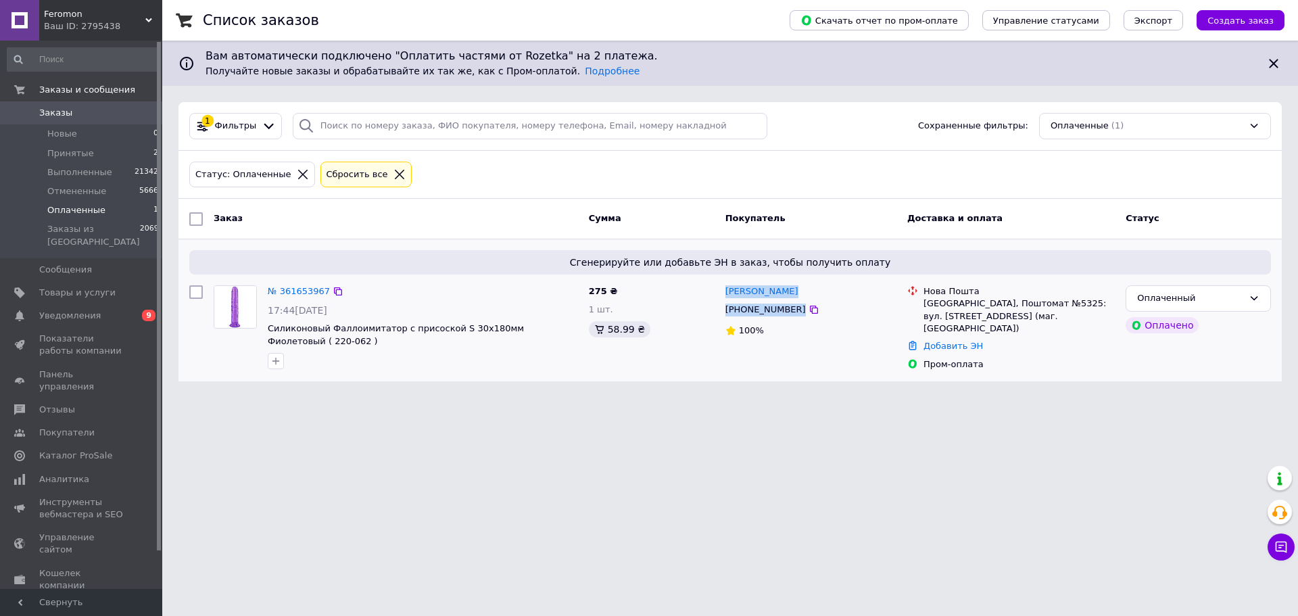
drag, startPoint x: 790, startPoint y: 309, endPoint x: 719, endPoint y: 291, distance: 73.3
click at [725, 291] on div "[PERSON_NAME] [PHONE_NUMBER] 100%" at bounding box center [811, 328] width 182 height 96
copy div "[PERSON_NAME] [PHONE_NUMBER]"
click at [292, 289] on link "№ 361653967" at bounding box center [299, 291] width 62 height 10
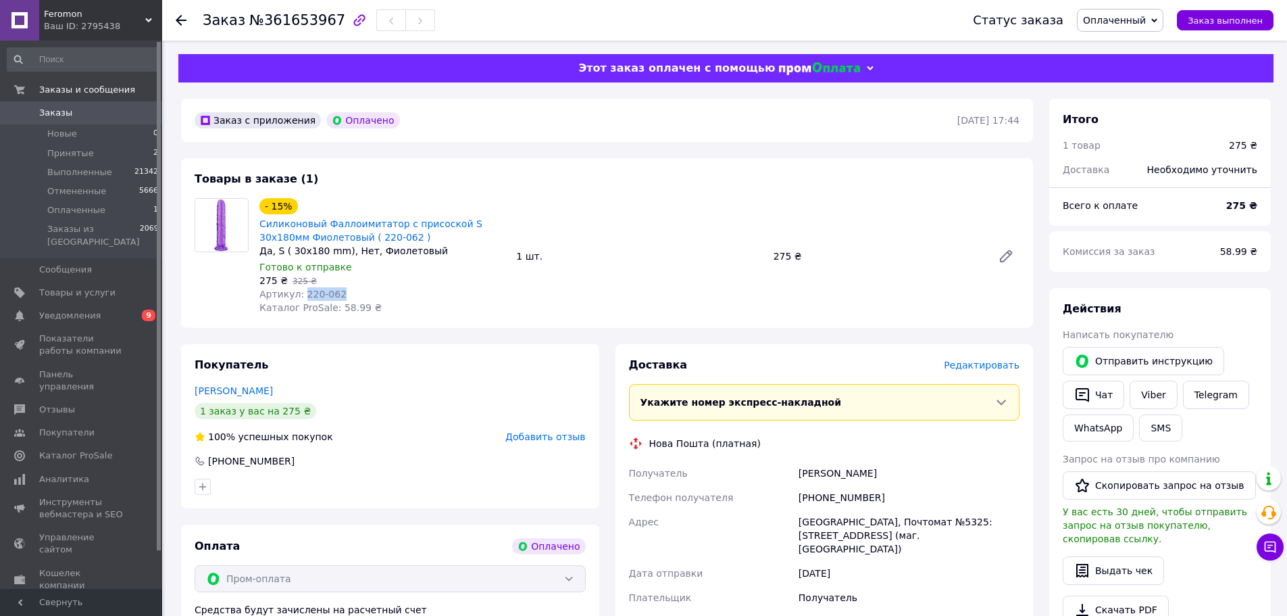
drag, startPoint x: 351, startPoint y: 295, endPoint x: 301, endPoint y: 297, distance: 50.1
click at [301, 297] on div "Артикул: 220-062" at bounding box center [383, 294] width 246 height 14
copy span "220-062"
click at [1251, 206] on b "275 ₴" at bounding box center [1242, 205] width 31 height 11
click at [1232, 209] on div "275 ₴" at bounding box center [1242, 206] width 47 height 30
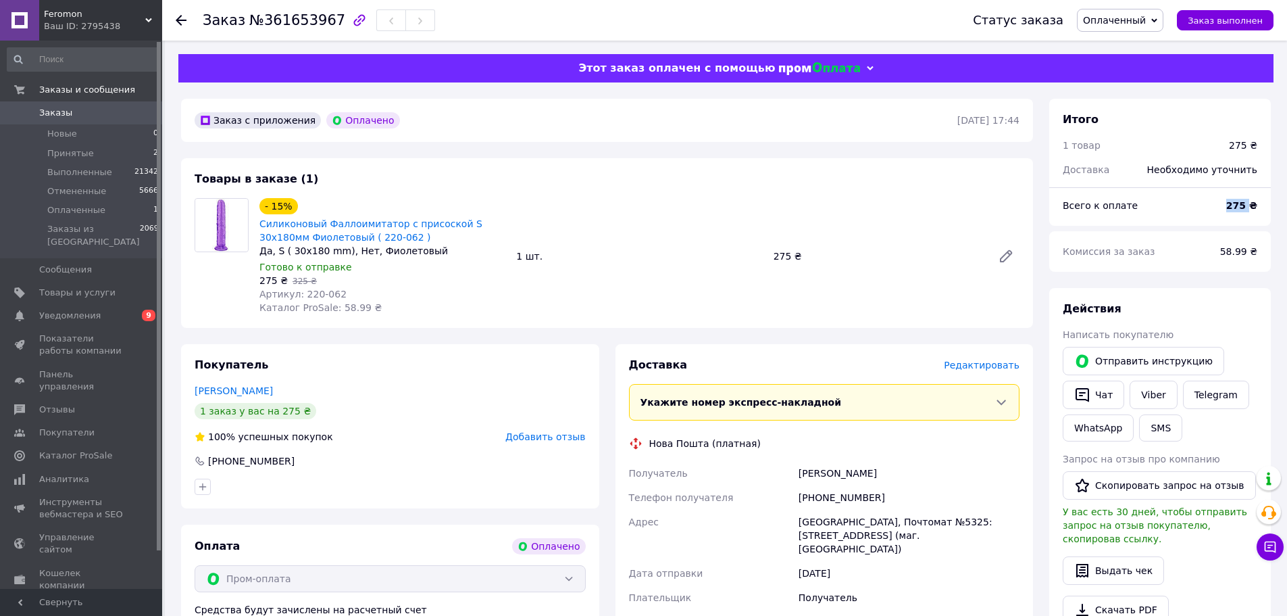
click at [1232, 209] on div "275 ₴" at bounding box center [1242, 206] width 47 height 30
copy b "275"
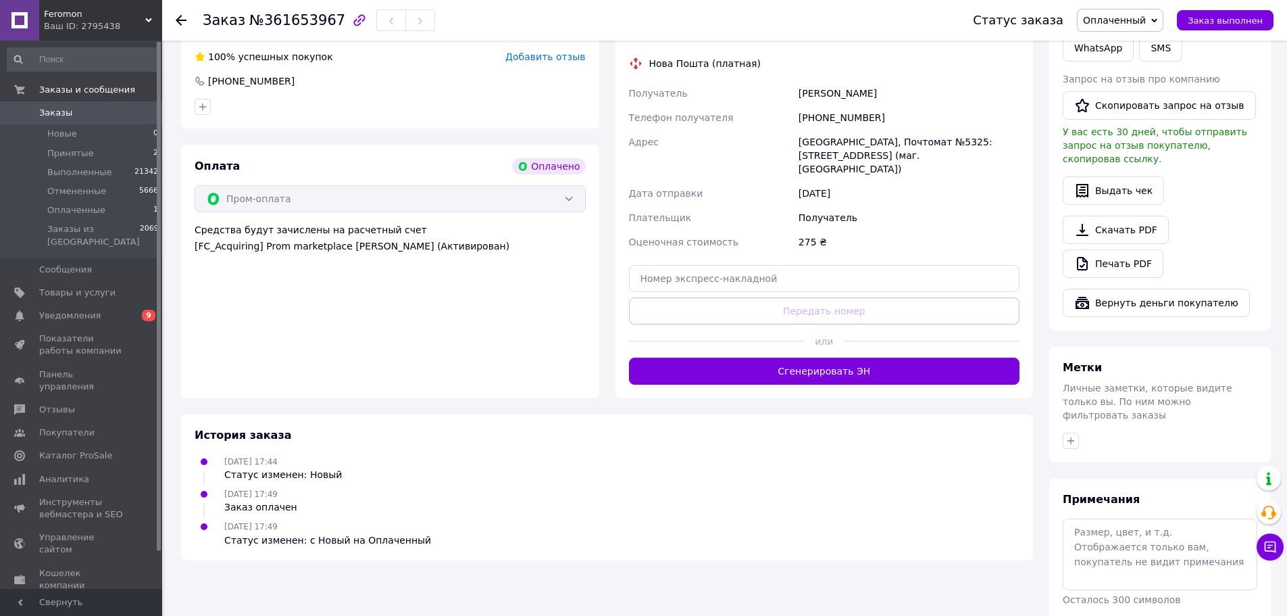
scroll to position [406, 0]
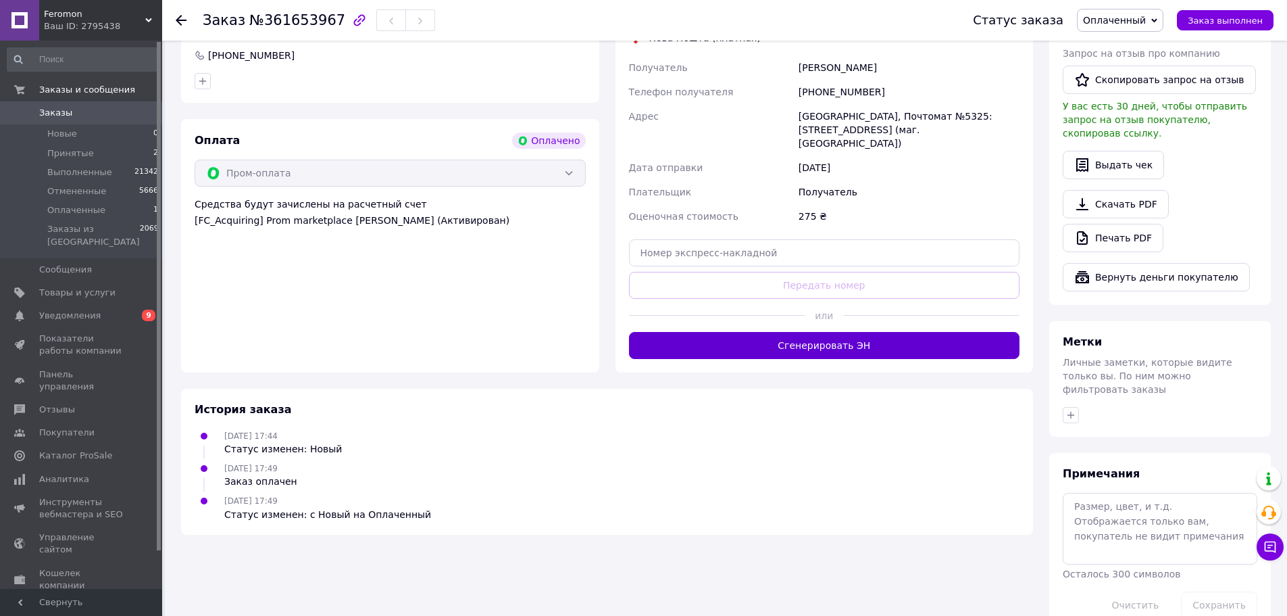
click at [785, 342] on button "Сгенерировать ЭН" at bounding box center [824, 345] width 391 height 27
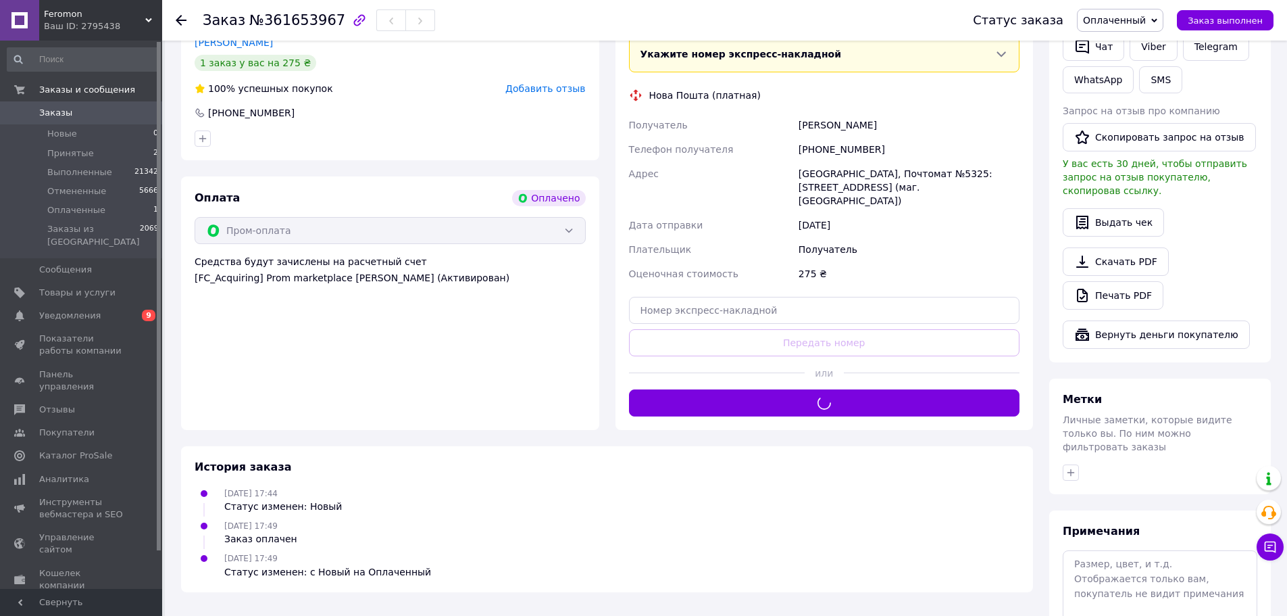
scroll to position [270, 0]
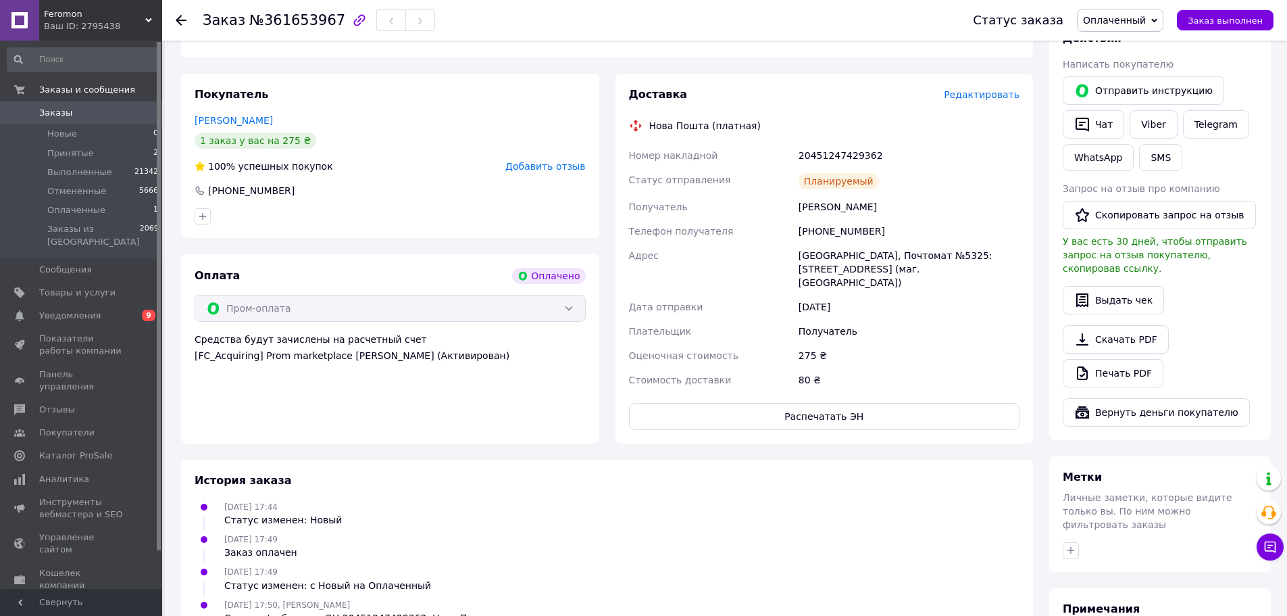
click at [829, 151] on div "20451247429362" at bounding box center [909, 155] width 226 height 24
copy div "20451247429362"
click at [1218, 19] on span "Заказ выполнен" at bounding box center [1225, 21] width 75 height 10
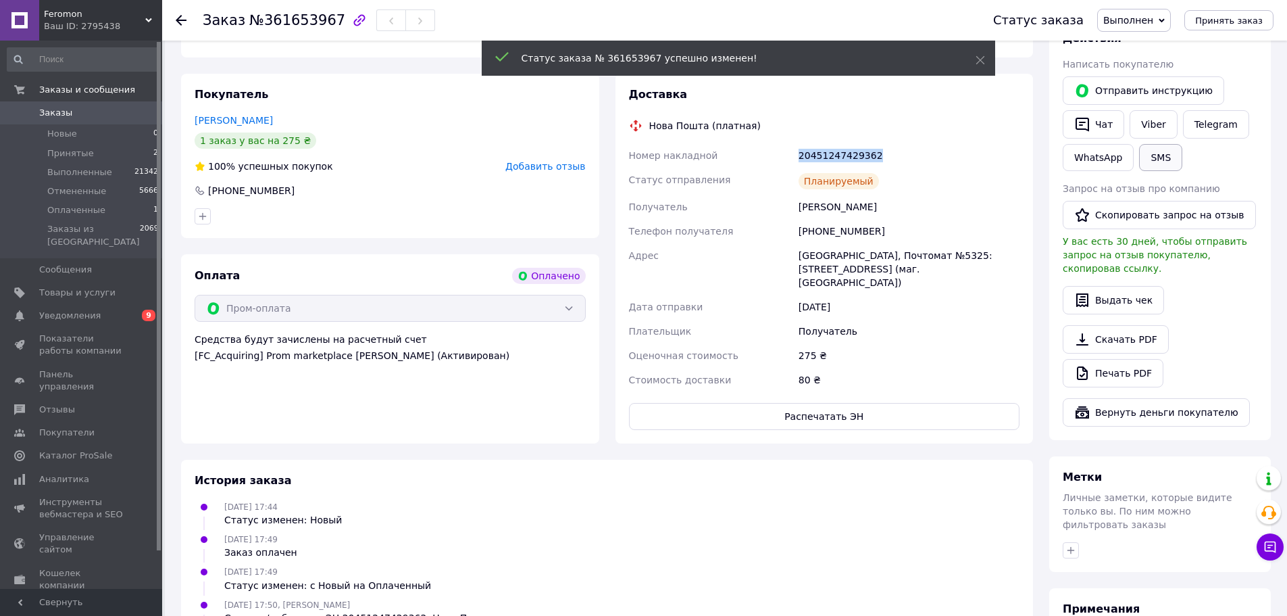
click at [1158, 162] on button "SMS" at bounding box center [1160, 157] width 43 height 27
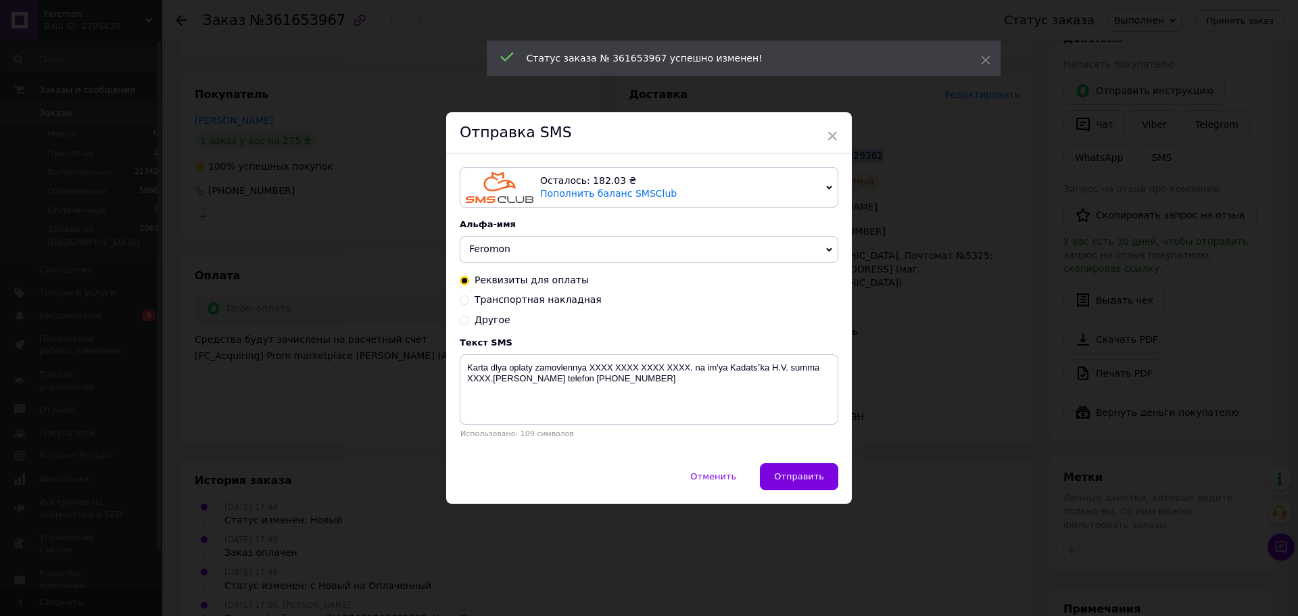
click at [512, 301] on span "Транспортная накладная" at bounding box center [537, 299] width 127 height 11
click at [469, 301] on input "Транспортная накладная" at bounding box center [464, 298] width 9 height 9
radio input "true"
radio input "false"
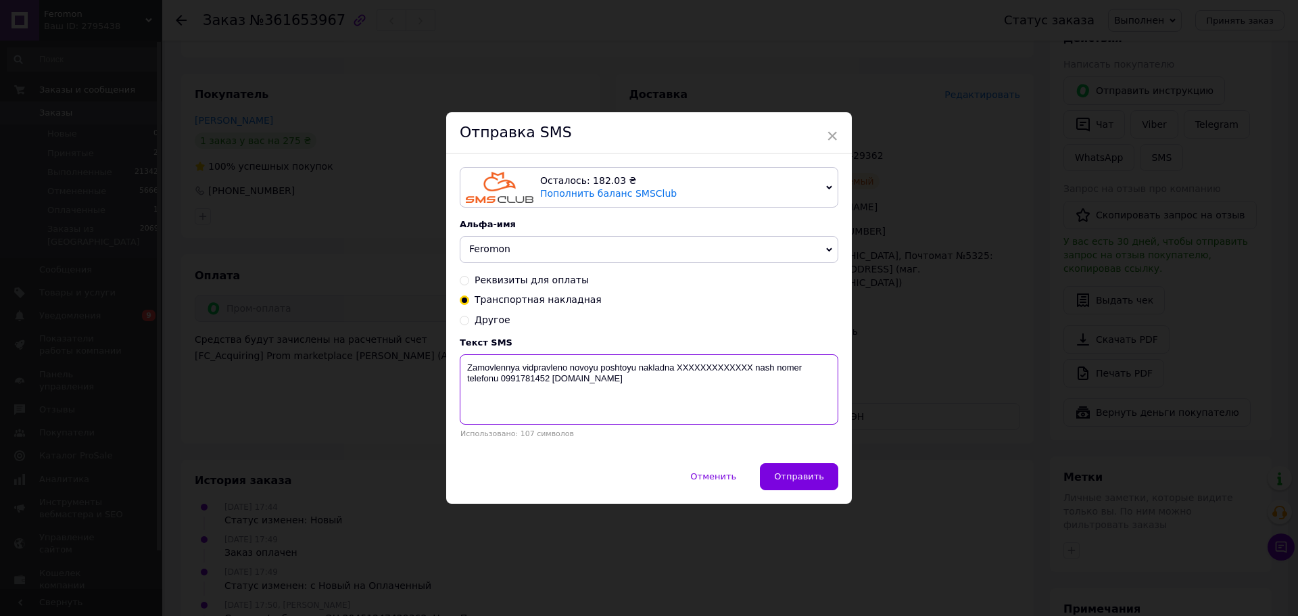
click at [728, 372] on textarea "Zamovlennya vidpravleno novoyu poshtoyu nakladna XXXXXXXXXXXXX nash nomer telef…" at bounding box center [649, 389] width 378 height 70
paste textarea "20451247429362"
type textarea "Zamovlennya vidpravleno novoyu poshtoyu nakladna 20451247429362 nash nomer tele…"
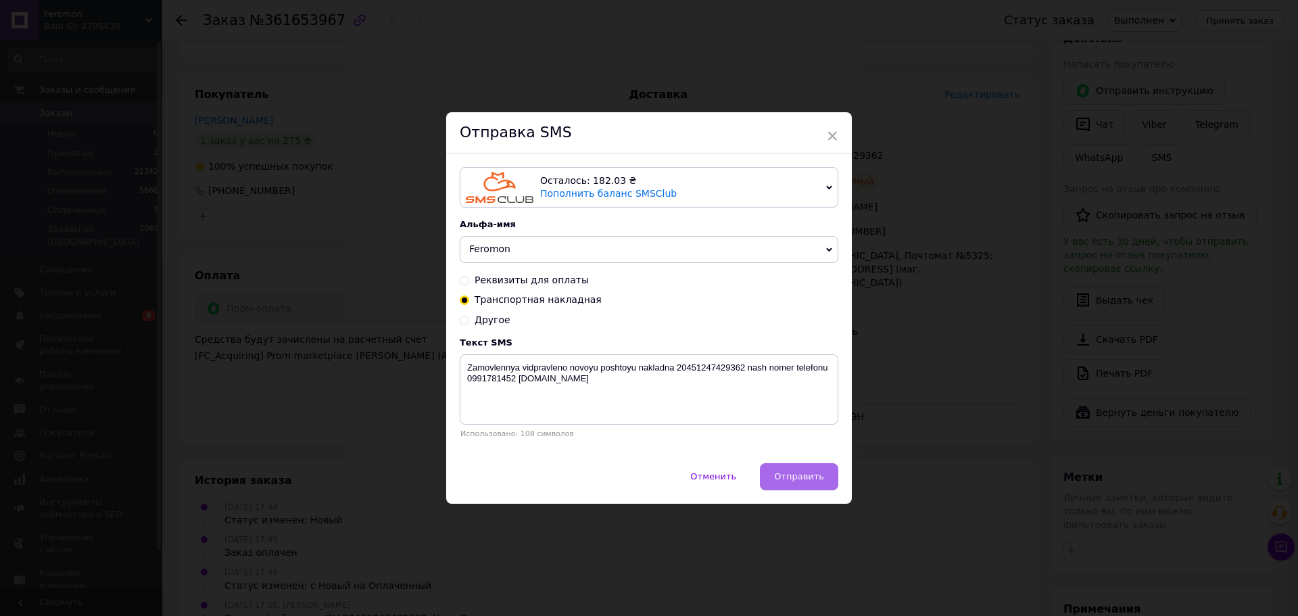
click at [806, 485] on button "Отправить" at bounding box center [799, 476] width 78 height 27
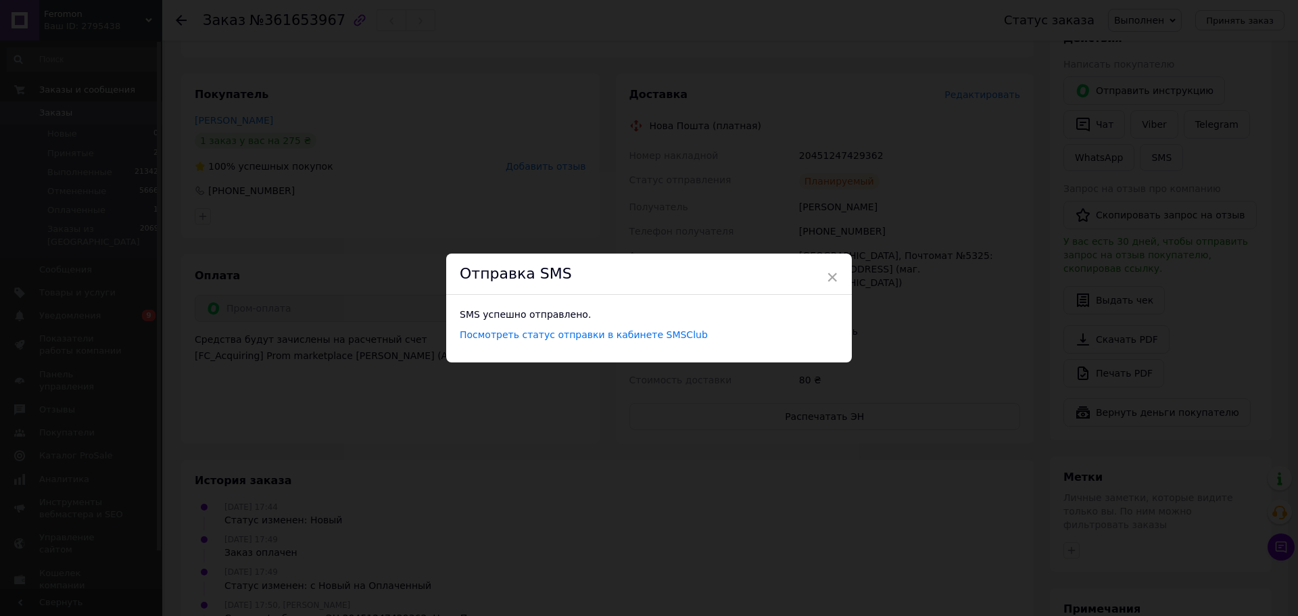
click at [1050, 430] on div "× Отправка SMS SMS успешно отправлено. Посмотреть статус отправки в кабинете SM…" at bounding box center [649, 308] width 1298 height 616
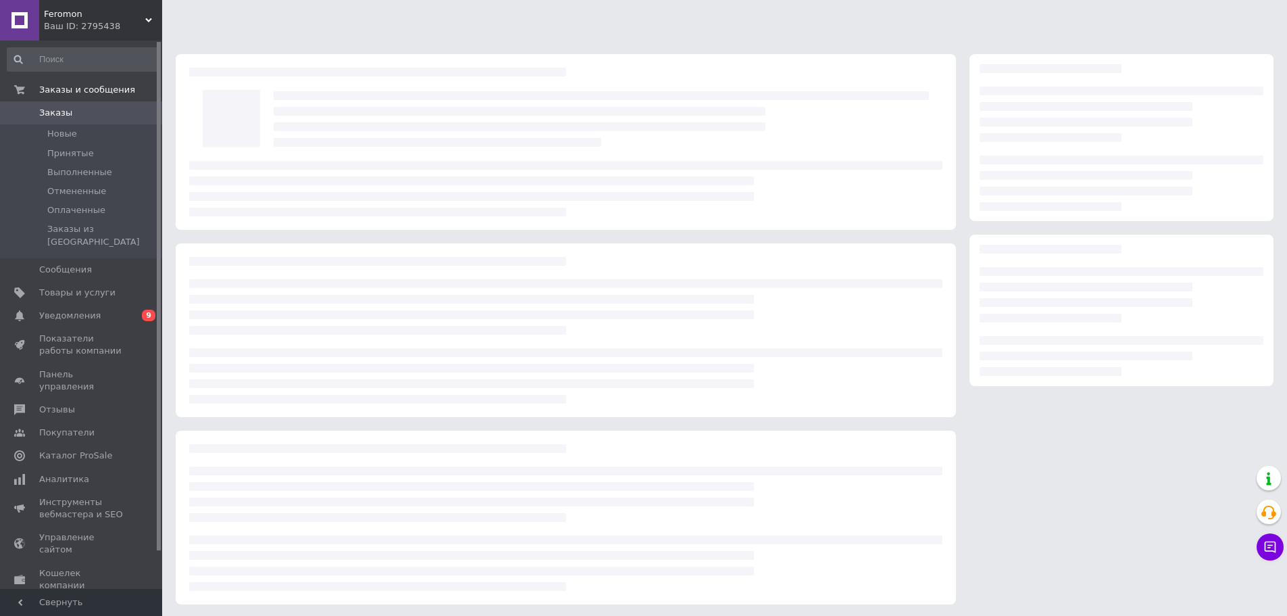
scroll to position [2, 0]
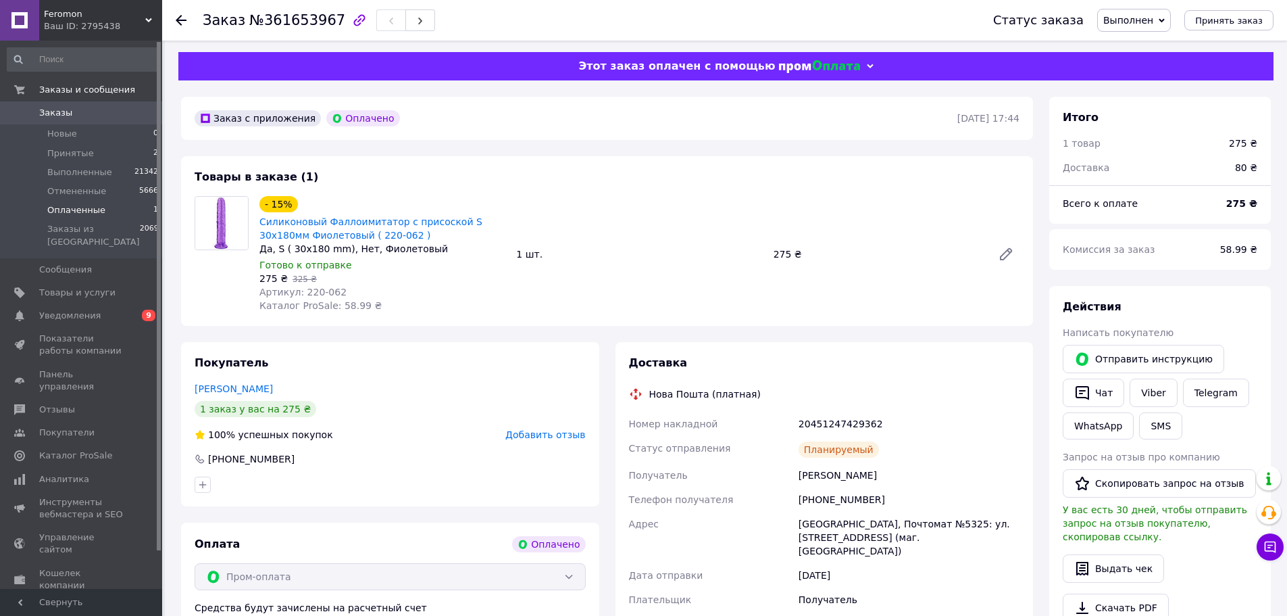
click at [107, 219] on li "Оплаченные 1" at bounding box center [83, 210] width 166 height 19
